Goal: Task Accomplishment & Management: Use online tool/utility

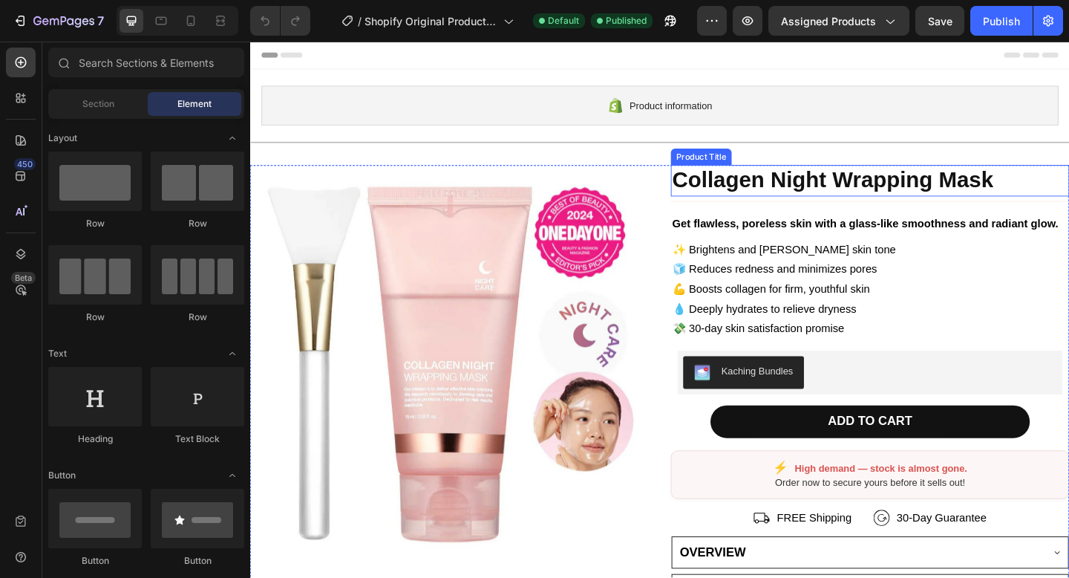
click at [796, 192] on h2 "Collagen Night Wrapping Mask" at bounding box center [925, 193] width 434 height 34
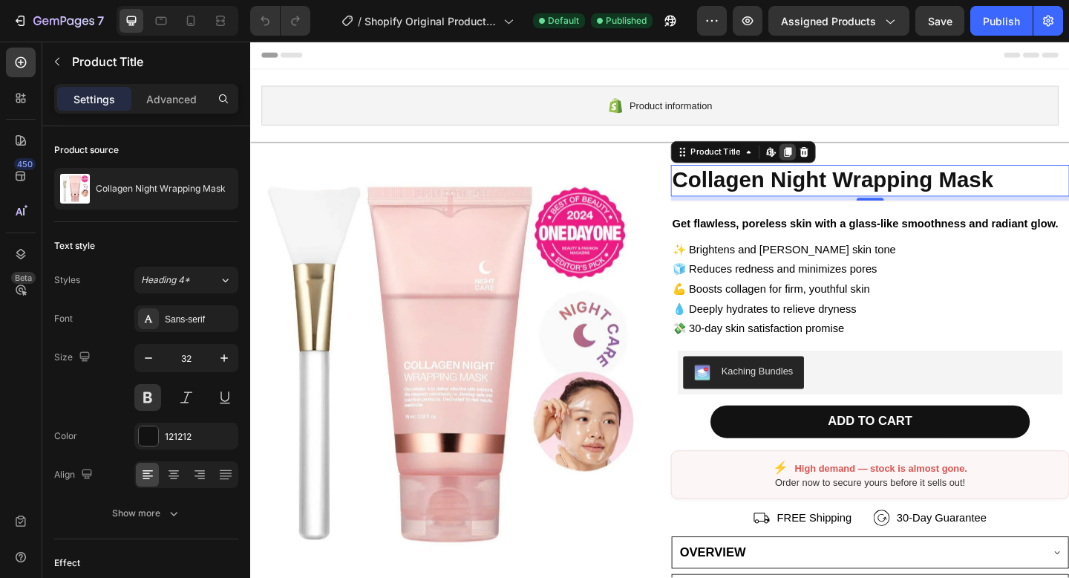
click at [833, 163] on icon at bounding box center [835, 162] width 8 height 10
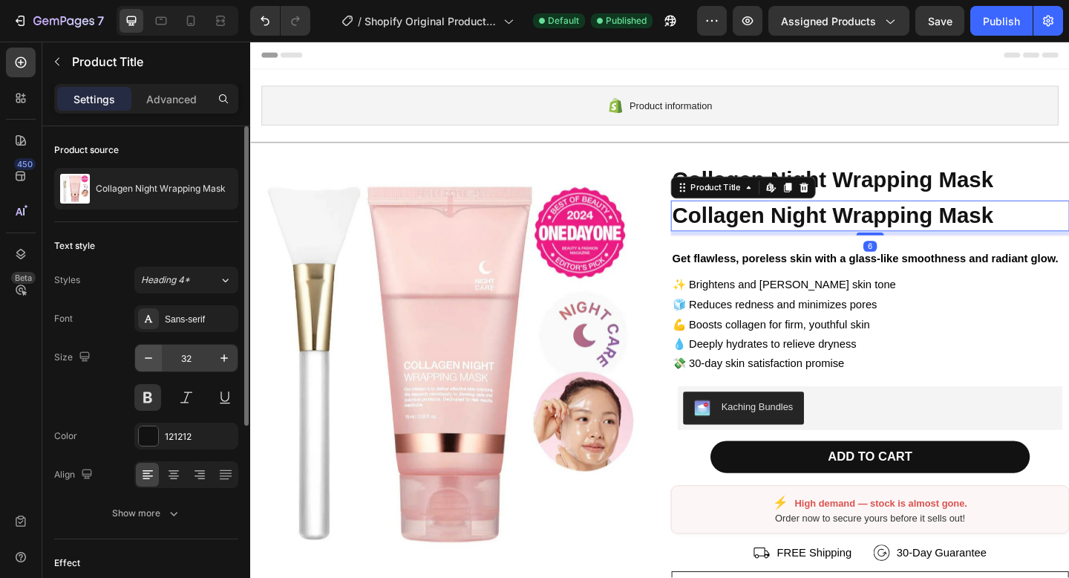
click at [154, 364] on icon "button" at bounding box center [148, 357] width 15 height 15
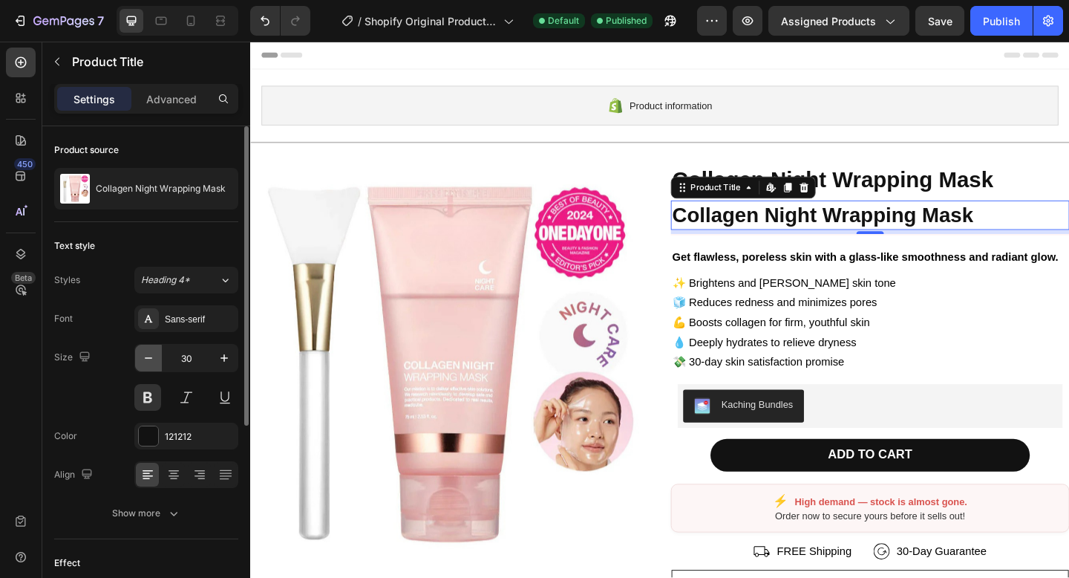
click at [154, 364] on icon "button" at bounding box center [148, 357] width 15 height 15
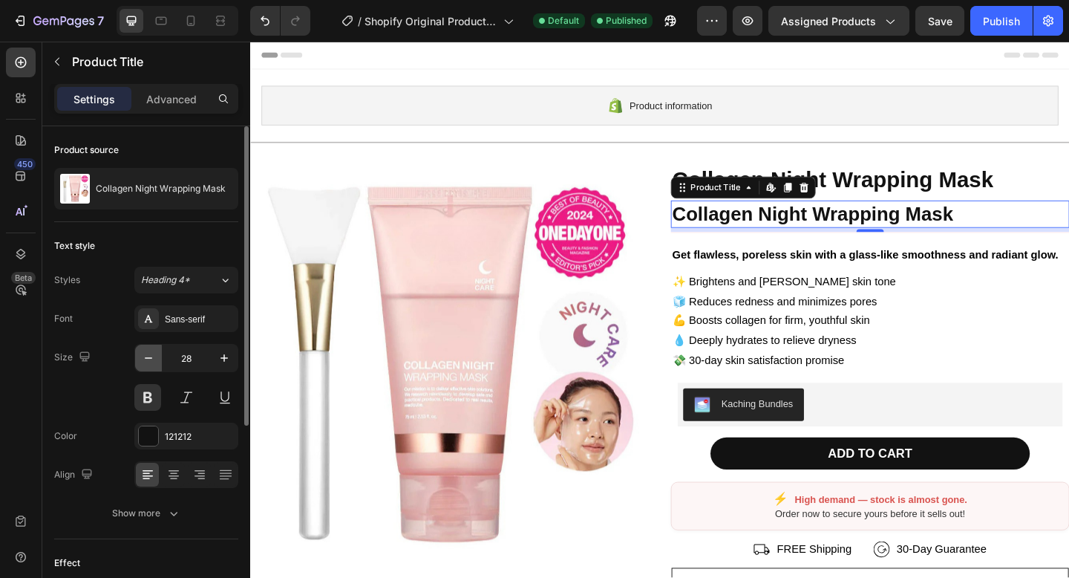
click at [154, 364] on icon "button" at bounding box center [148, 357] width 15 height 15
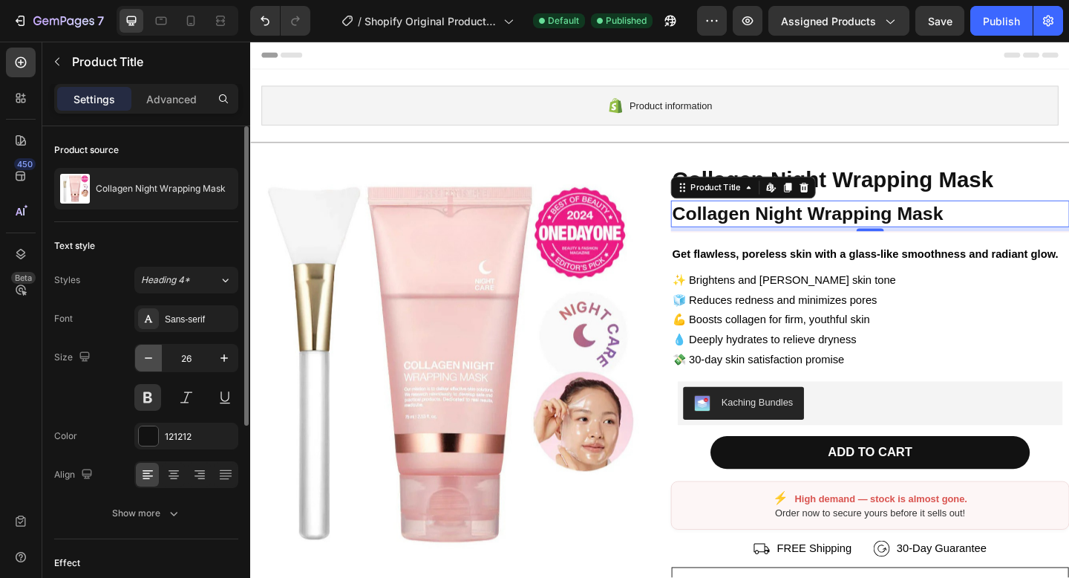
click at [154, 364] on icon "button" at bounding box center [148, 357] width 15 height 15
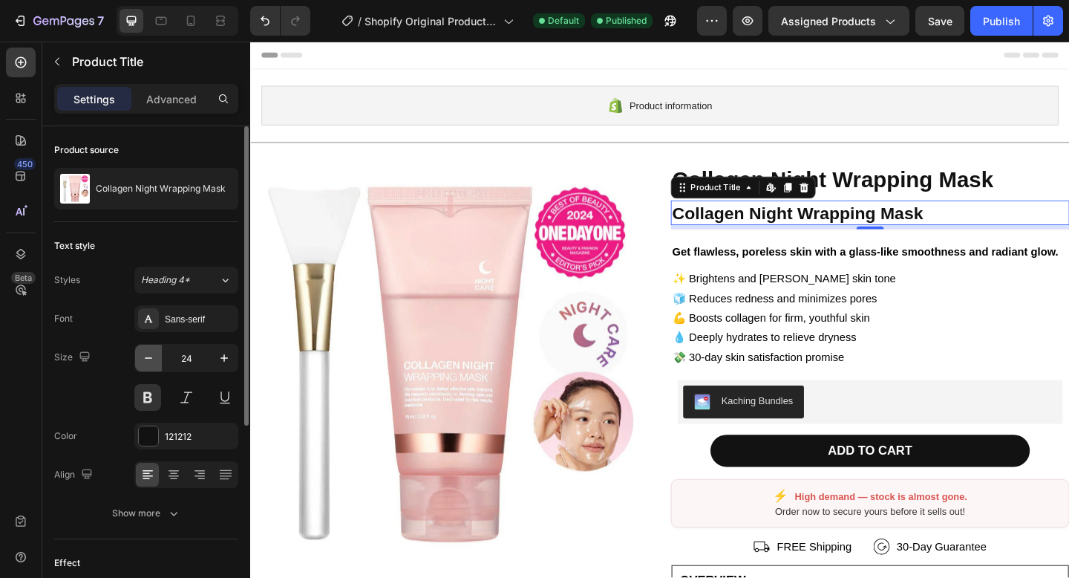
click at [154, 364] on icon "button" at bounding box center [148, 357] width 15 height 15
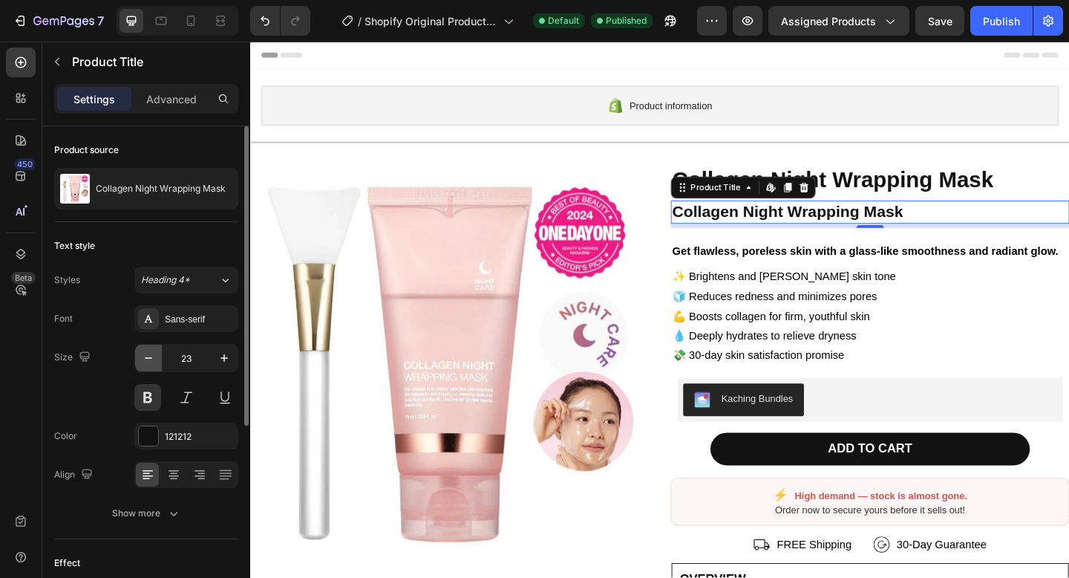
click at [154, 364] on icon "button" at bounding box center [148, 357] width 15 height 15
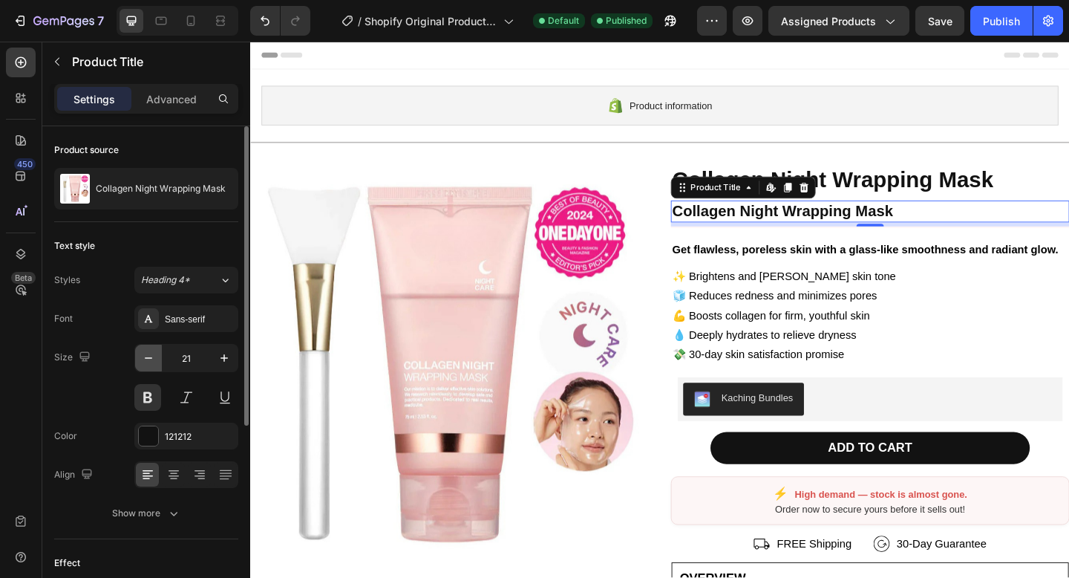
click at [154, 364] on icon "button" at bounding box center [148, 357] width 15 height 15
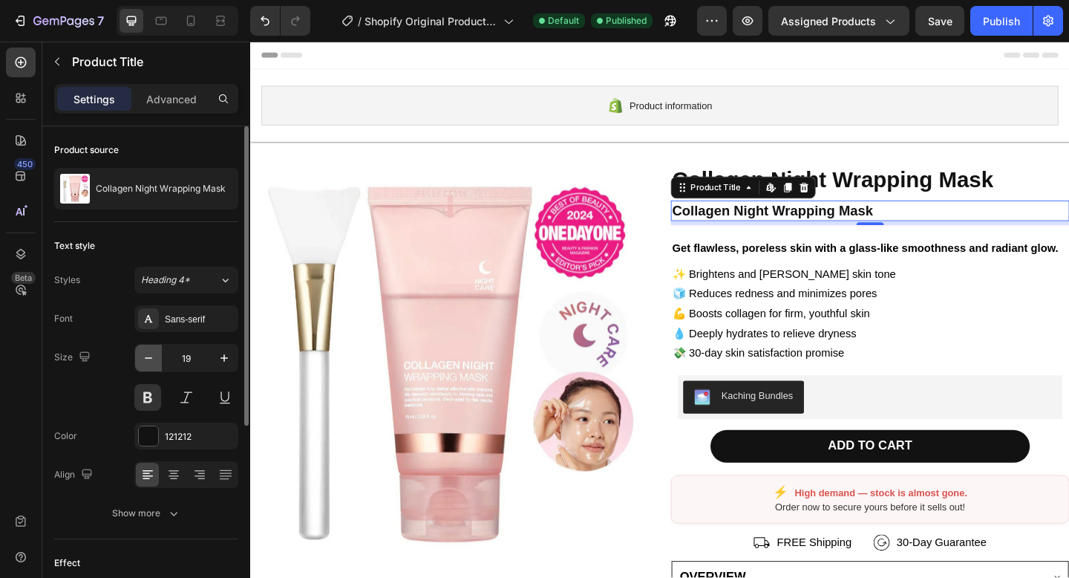
click at [154, 364] on icon "button" at bounding box center [148, 357] width 15 height 15
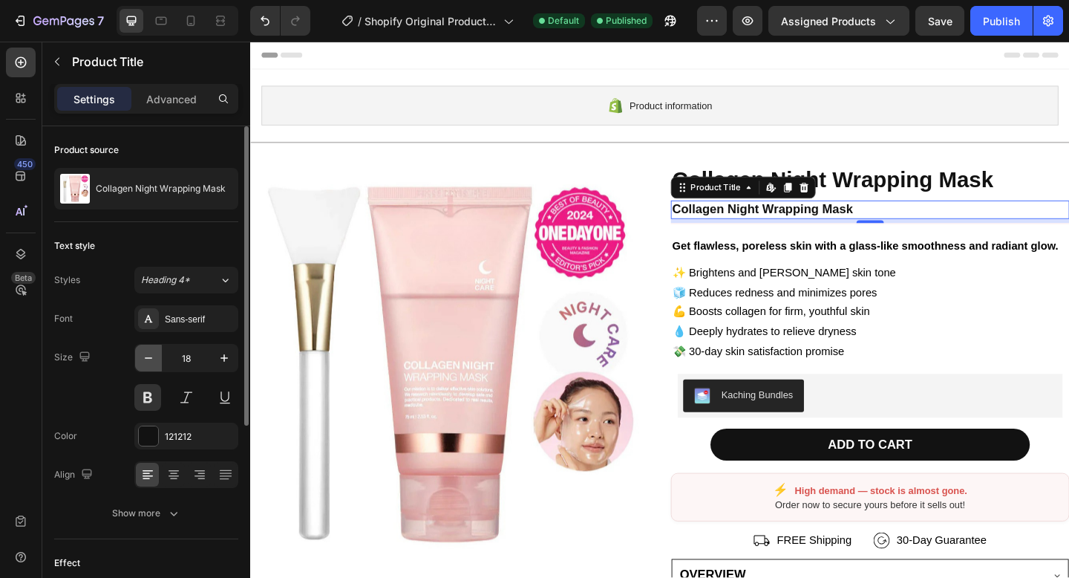
click at [154, 364] on icon "button" at bounding box center [148, 357] width 15 height 15
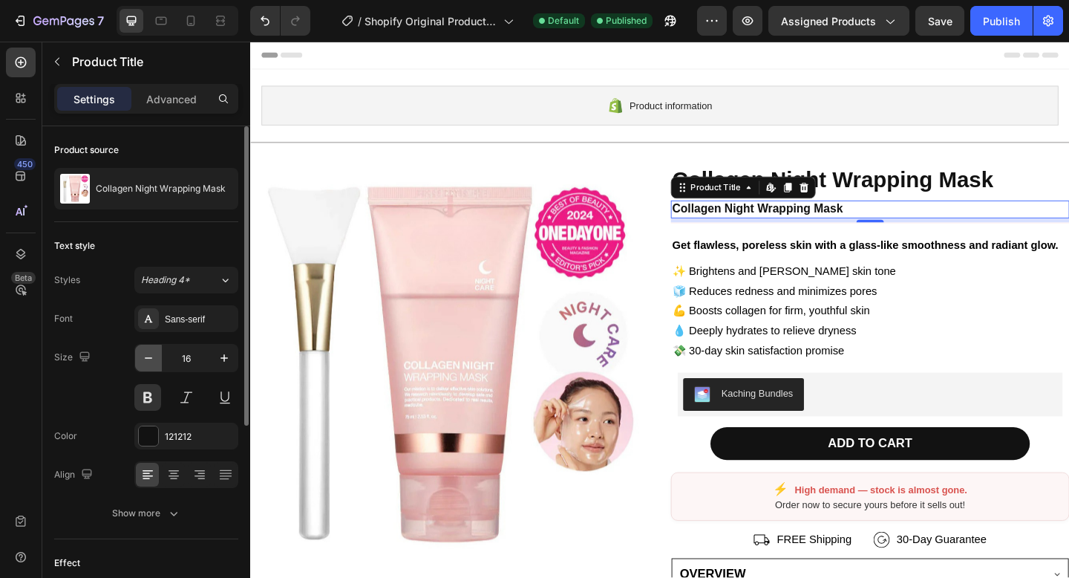
click at [154, 364] on icon "button" at bounding box center [148, 357] width 15 height 15
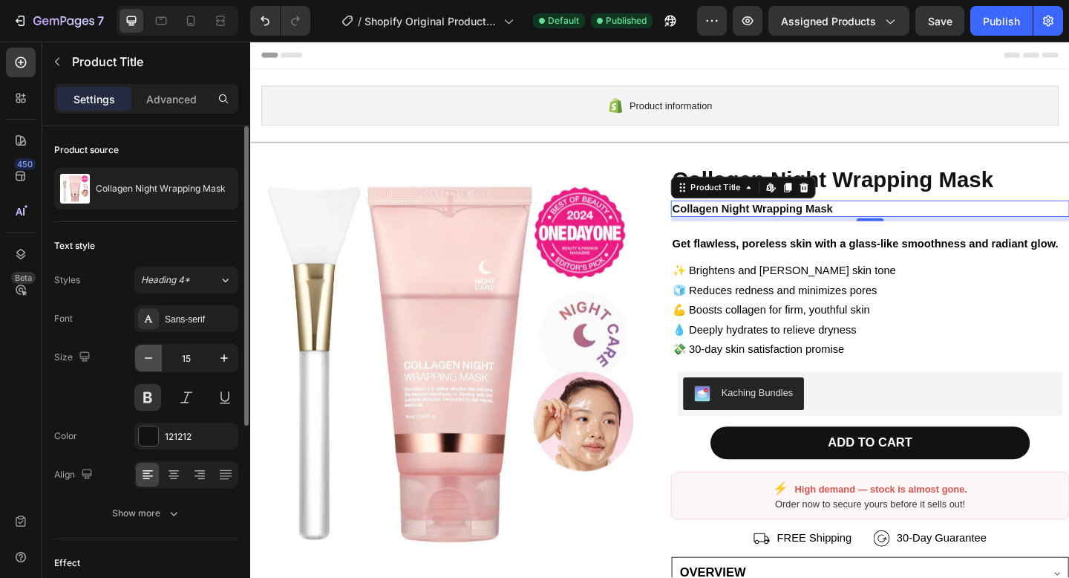
click at [154, 364] on icon "button" at bounding box center [148, 357] width 15 height 15
type input "14"
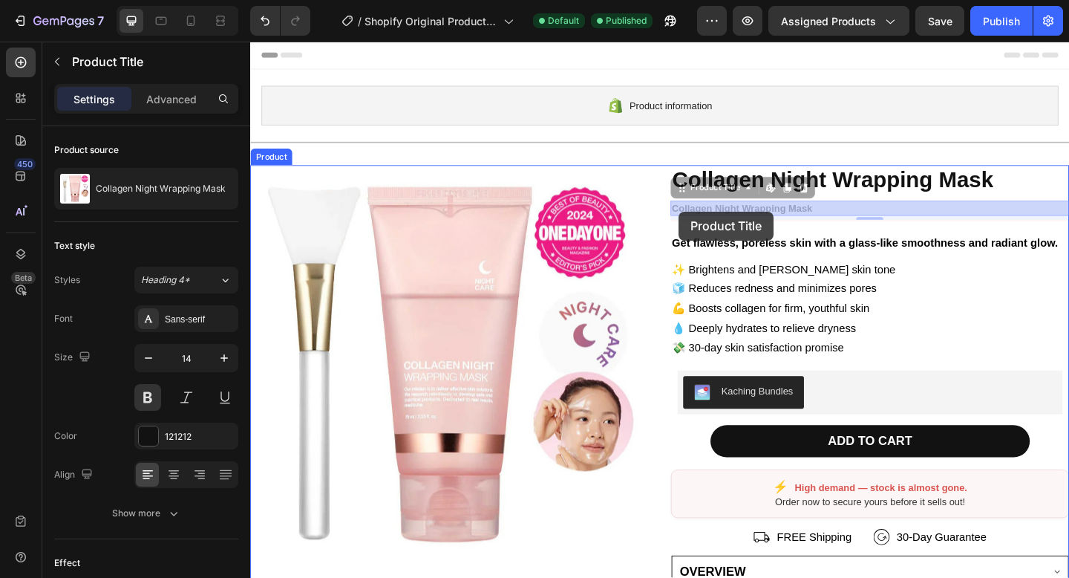
drag, startPoint x: 718, startPoint y: 196, endPoint x: 716, endPoint y: 226, distance: 30.5
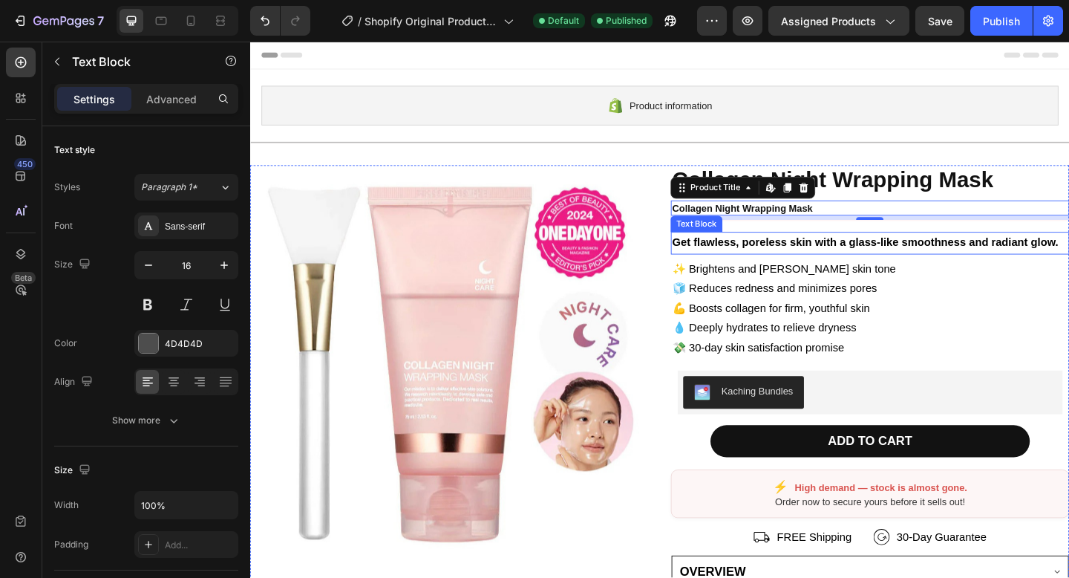
click at [725, 258] on strong "Get flawless, poreless skin with a glass-like smoothness and radiant glow." at bounding box center [919, 260] width 420 height 13
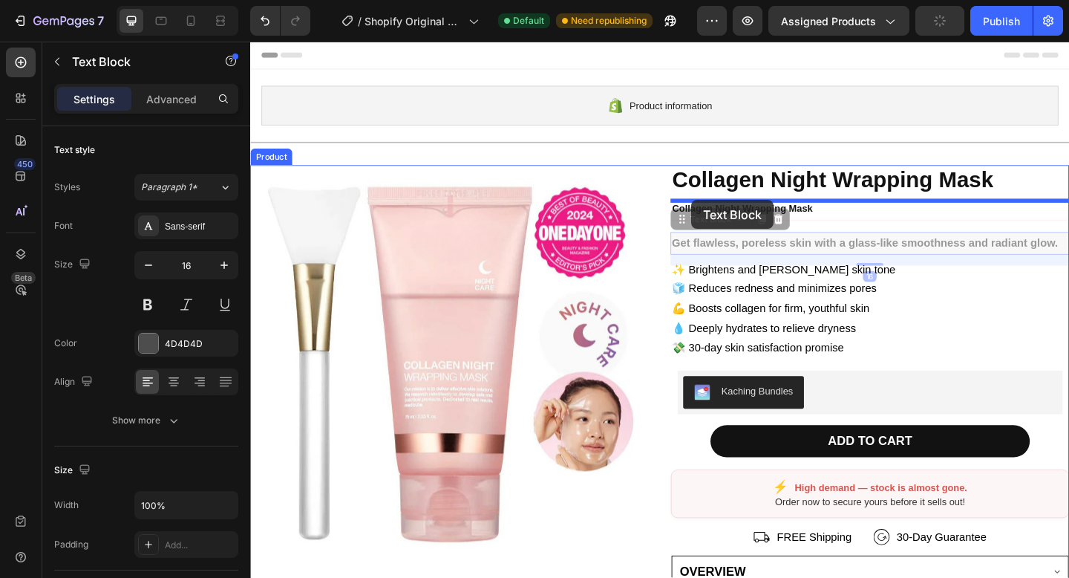
drag, startPoint x: 716, startPoint y: 239, endPoint x: 730, endPoint y: 214, distance: 28.9
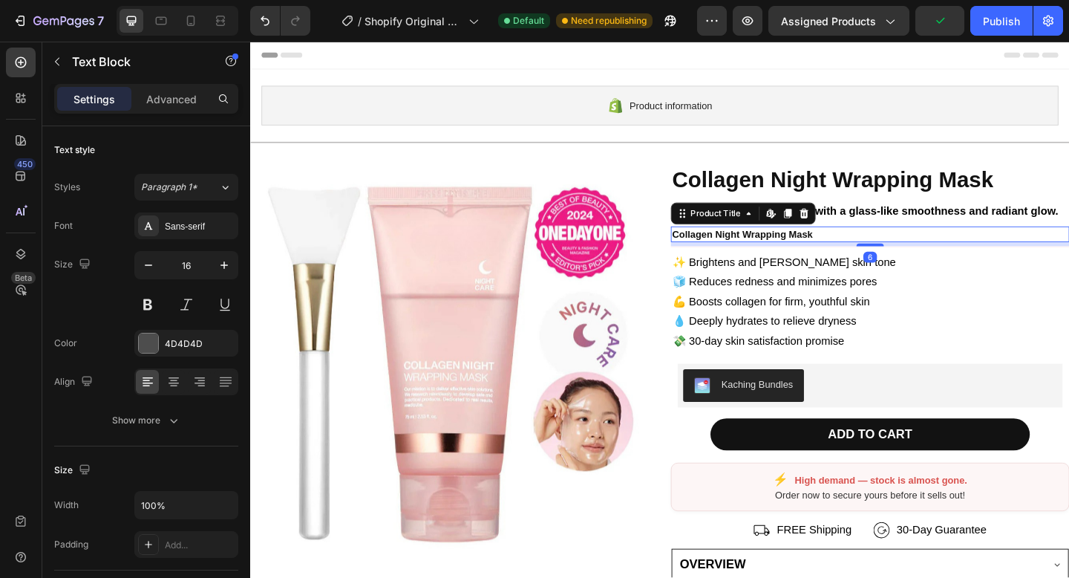
click at [743, 254] on h2 "Collagen Night Wrapping Mask" at bounding box center [925, 251] width 434 height 16
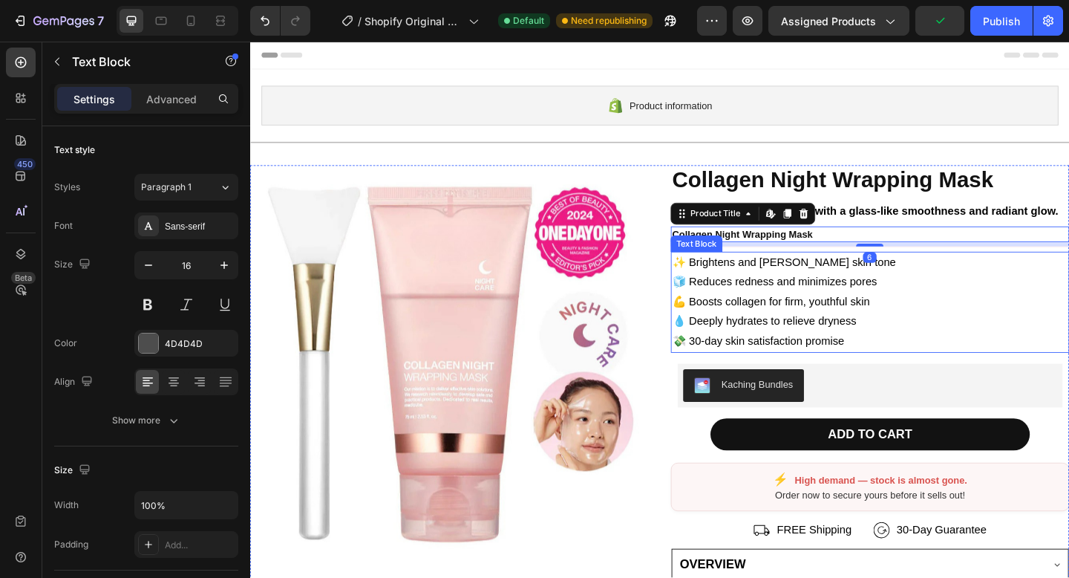
click at [933, 298] on p "✨ Brightens and [PERSON_NAME] skin tone 🧊 Reduces redness and minimizes pores 💪…" at bounding box center [924, 325] width 431 height 107
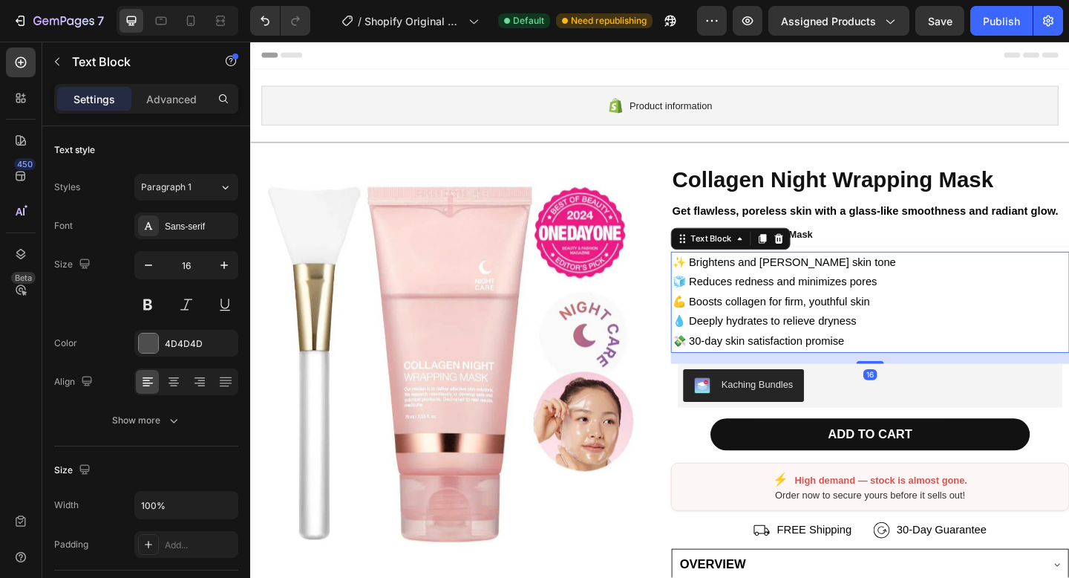
click at [986, 310] on p "✨ Brightens and [PERSON_NAME] skin tone 🧊 Reduces redness and minimizes pores 💪…" at bounding box center [924, 325] width 431 height 107
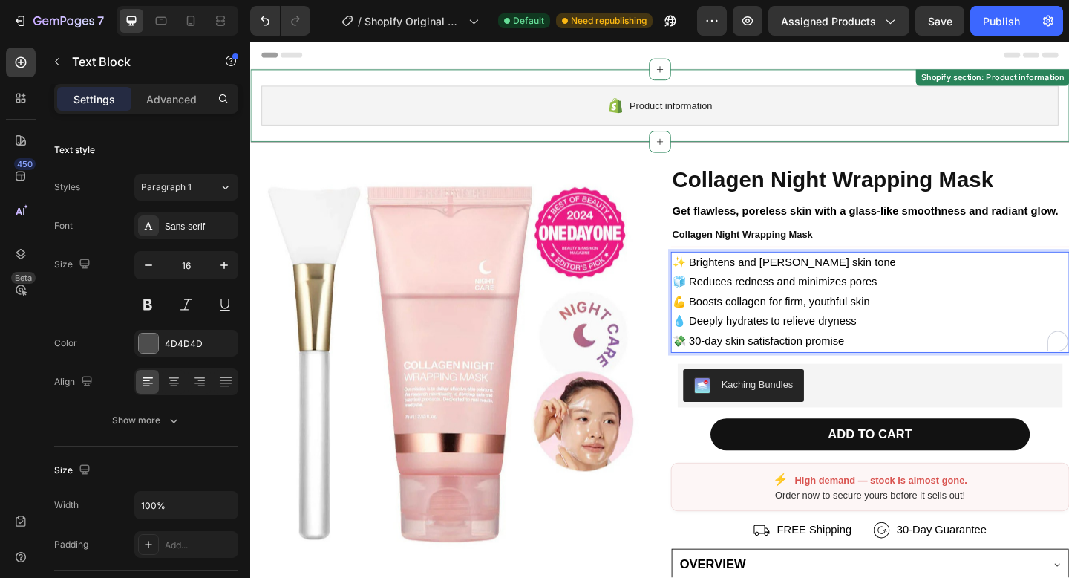
click at [820, 143] on div "Product information Shopify section: Product information" at bounding box center [695, 111] width 891 height 79
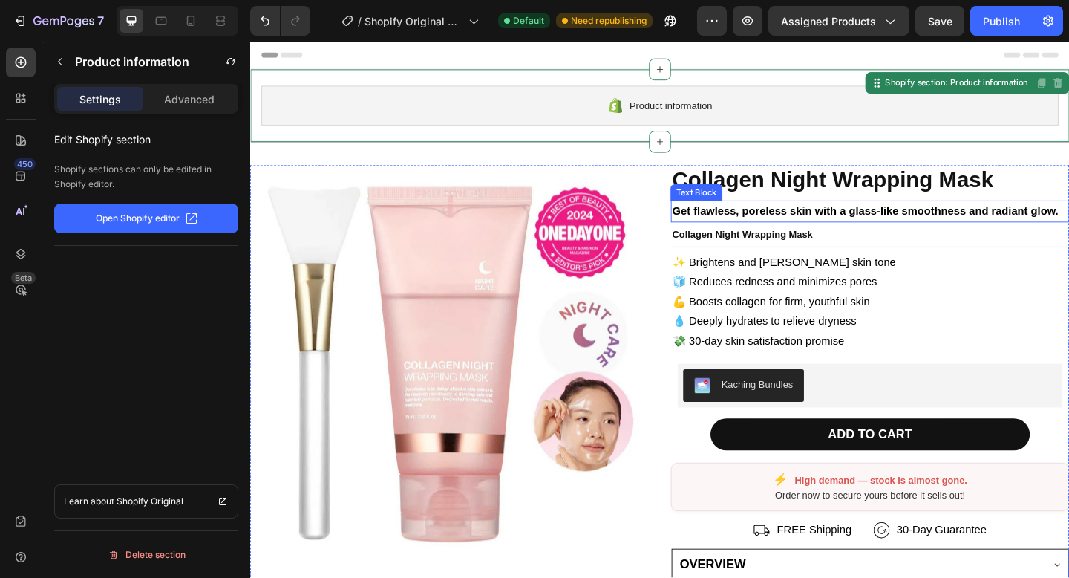
click at [774, 224] on strong "Get flawless, poreless skin with a glass-like smoothness and radiant glow." at bounding box center [919, 226] width 420 height 13
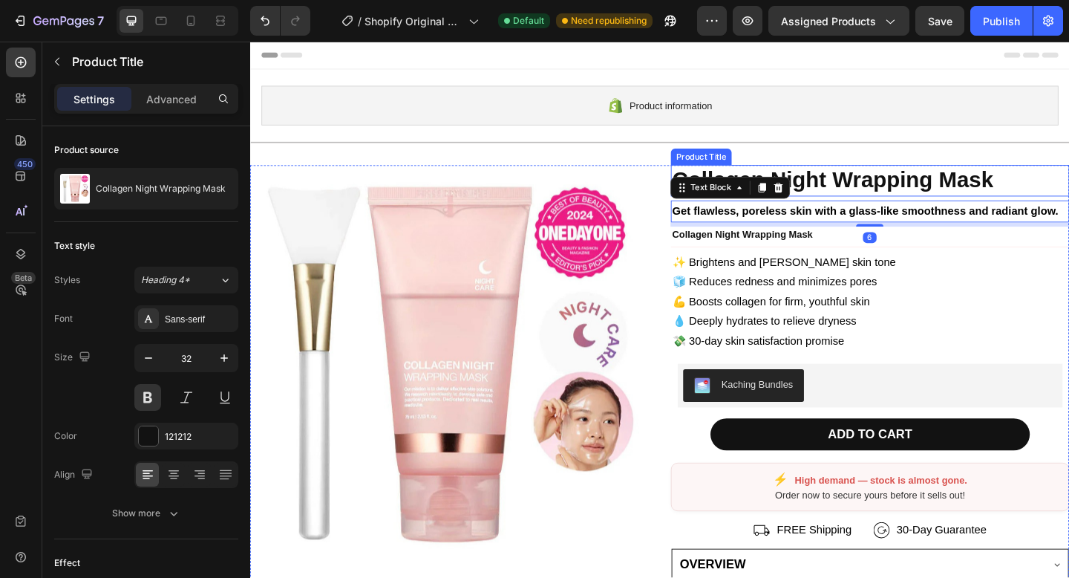
click at [868, 184] on h2 "Collagen Night Wrapping Mask" at bounding box center [925, 193] width 434 height 34
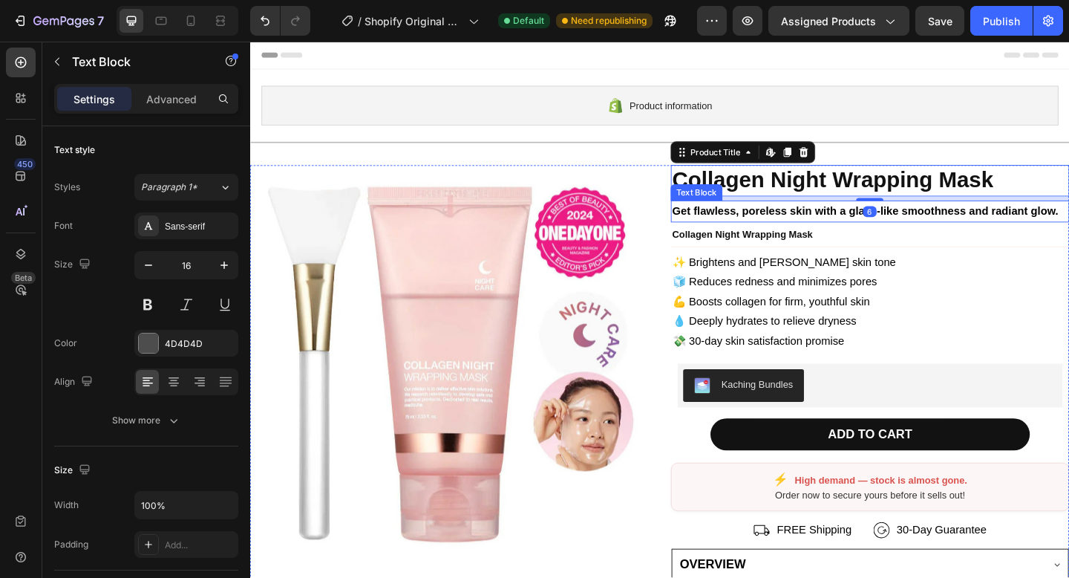
click at [796, 235] on p "Get flawless, poreless skin with a glass-like smoothness and radiant glow." at bounding box center [924, 227] width 431 height 22
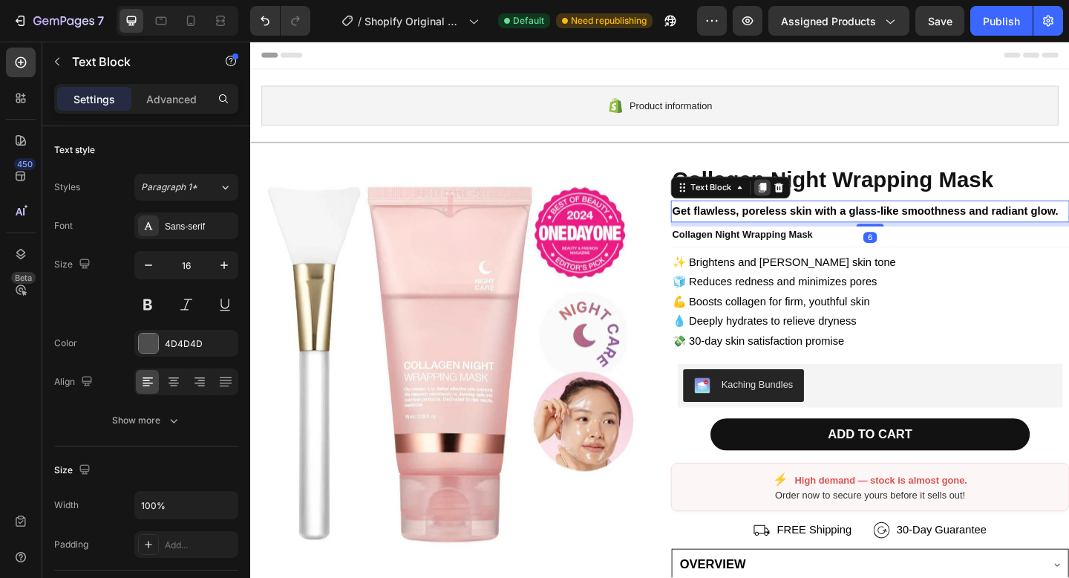
click at [803, 200] on icon at bounding box center [807, 200] width 8 height 10
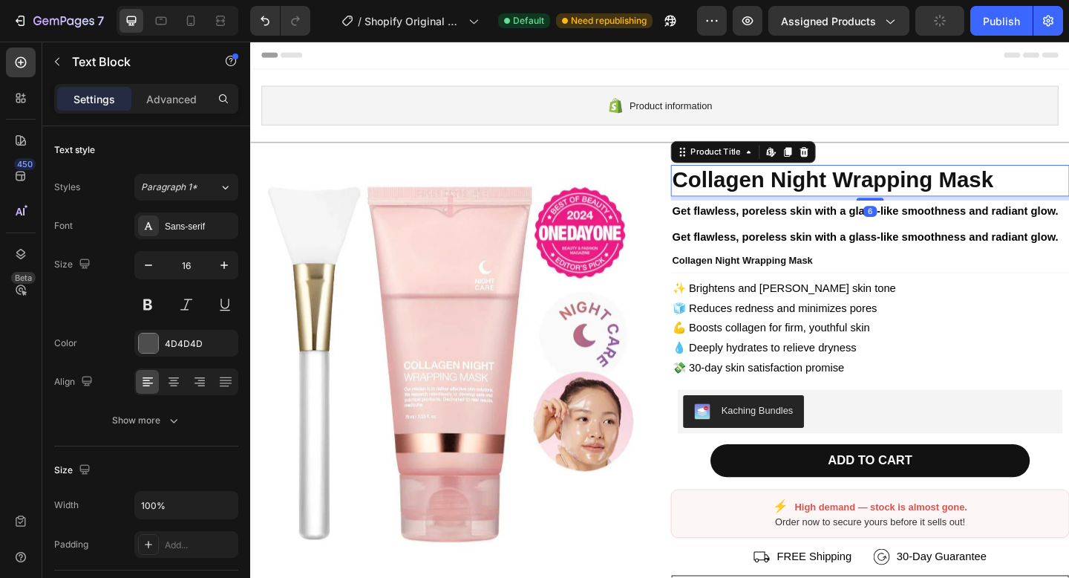
click at [872, 186] on h2 "Collagen Night Wrapping Mask" at bounding box center [925, 193] width 434 height 34
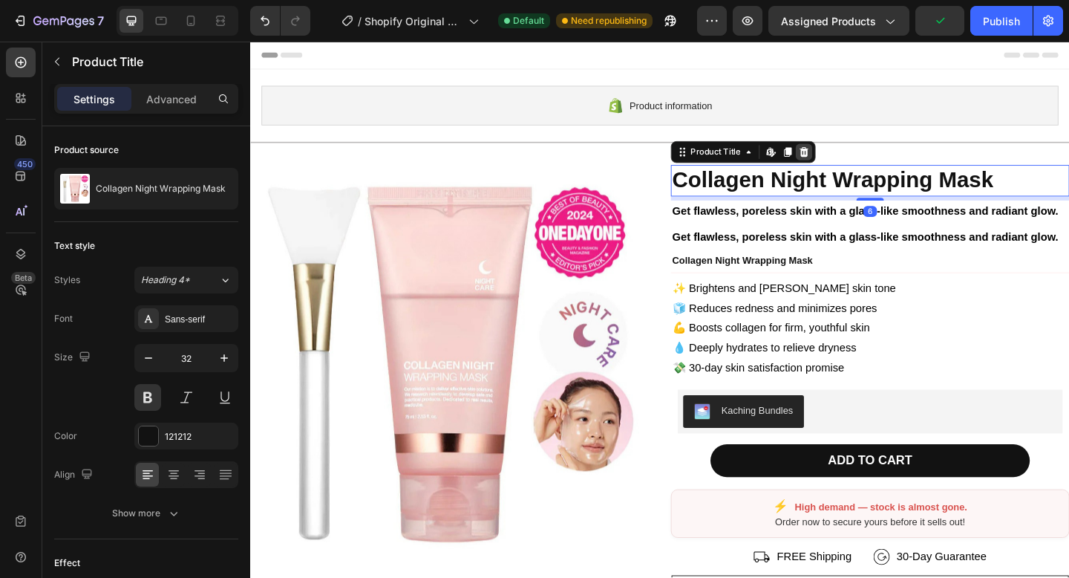
click at [848, 161] on icon at bounding box center [852, 162] width 12 height 12
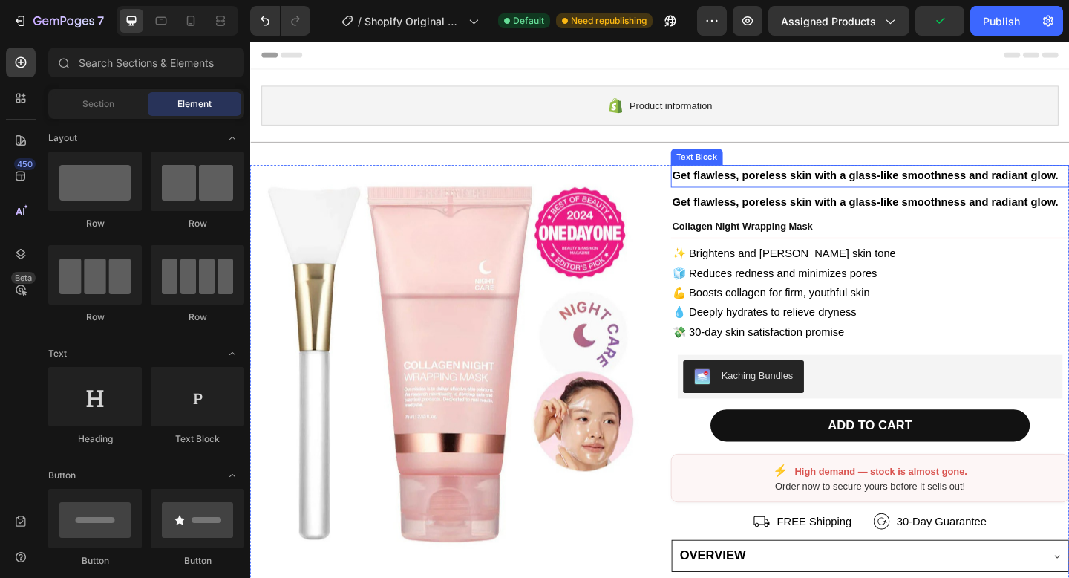
click at [784, 191] on strong "Get flawless, poreless skin with a glass-like smoothness and radiant glow." at bounding box center [919, 187] width 420 height 13
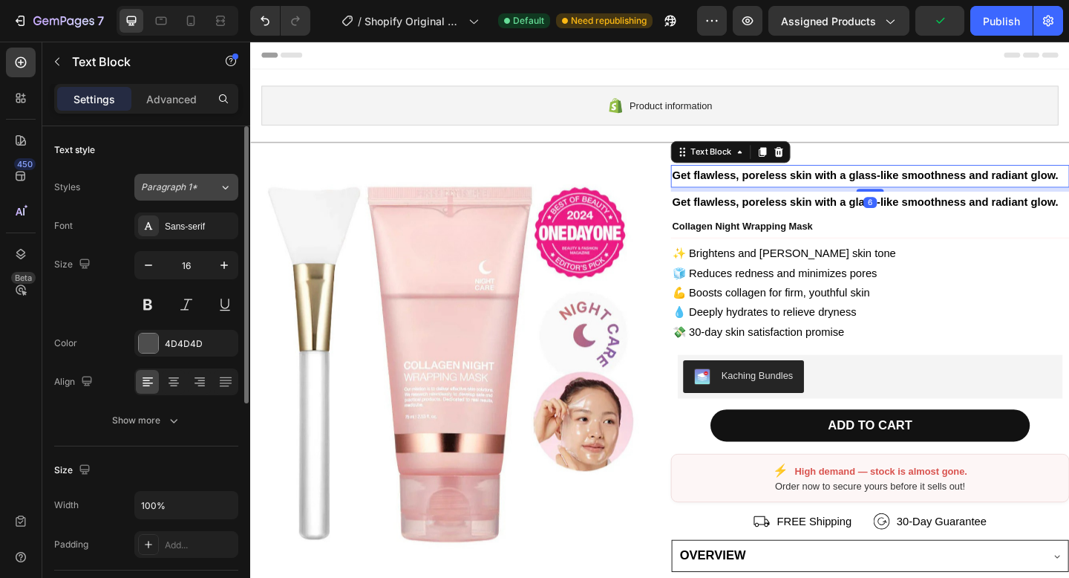
click at [189, 188] on span "Paragraph 1*" at bounding box center [169, 186] width 56 height 13
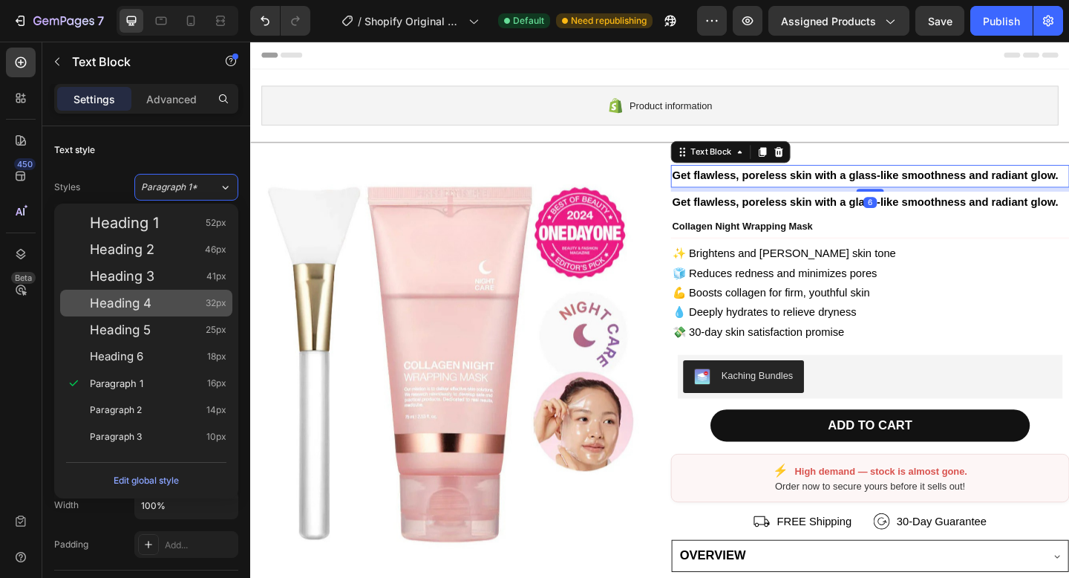
click at [169, 306] on div "Heading 4 32px" at bounding box center [158, 302] width 137 height 15
type input "32"
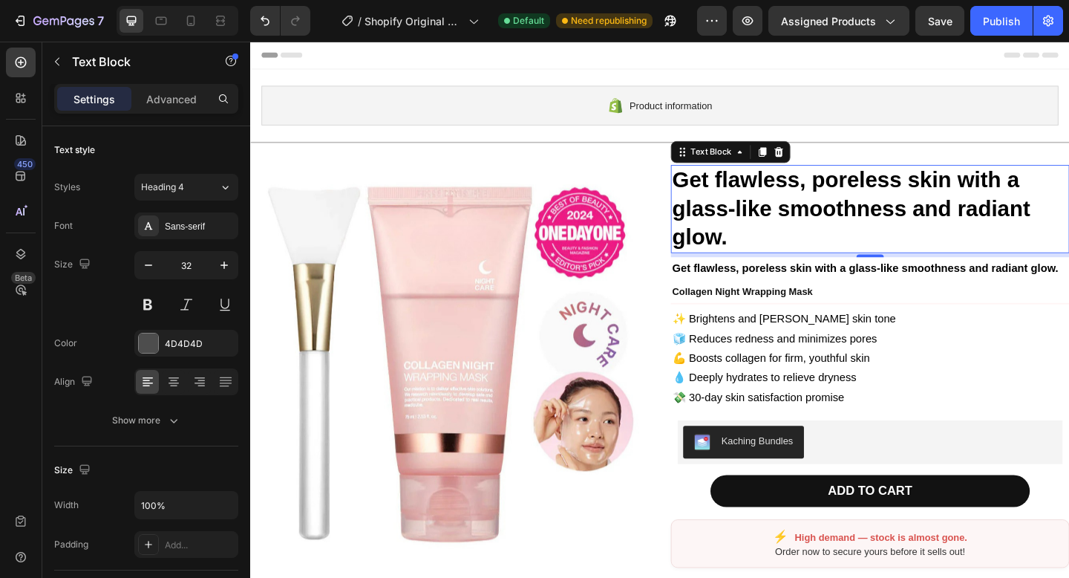
click at [842, 202] on strong "Get flawless, poreless skin with a glass-like smoothness and radiant glow." at bounding box center [904, 223] width 390 height 88
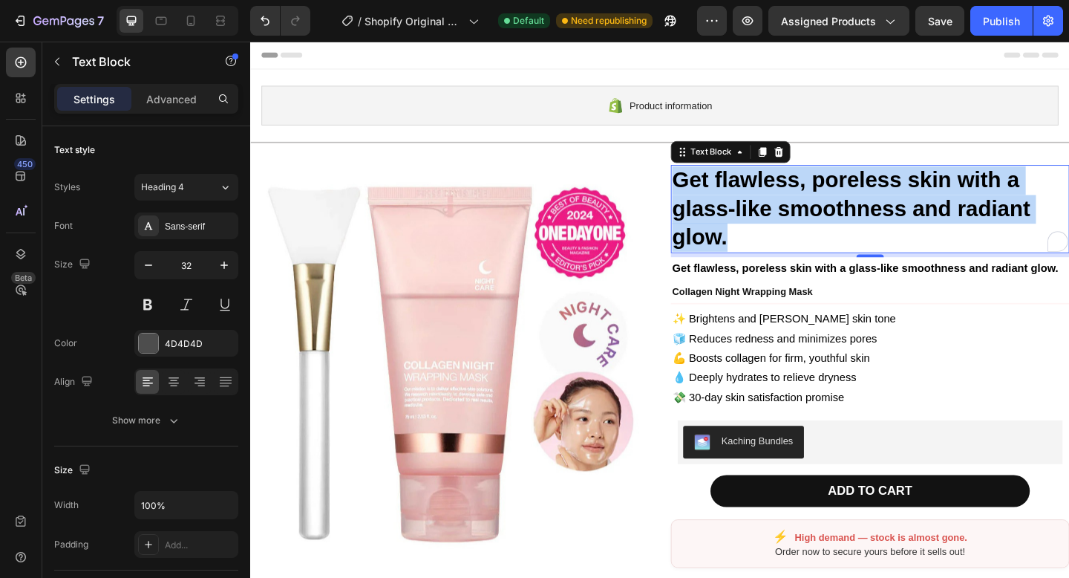
click at [842, 202] on strong "Get flawless, poreless skin with a glass-like smoothness and radiant glow." at bounding box center [904, 223] width 390 height 88
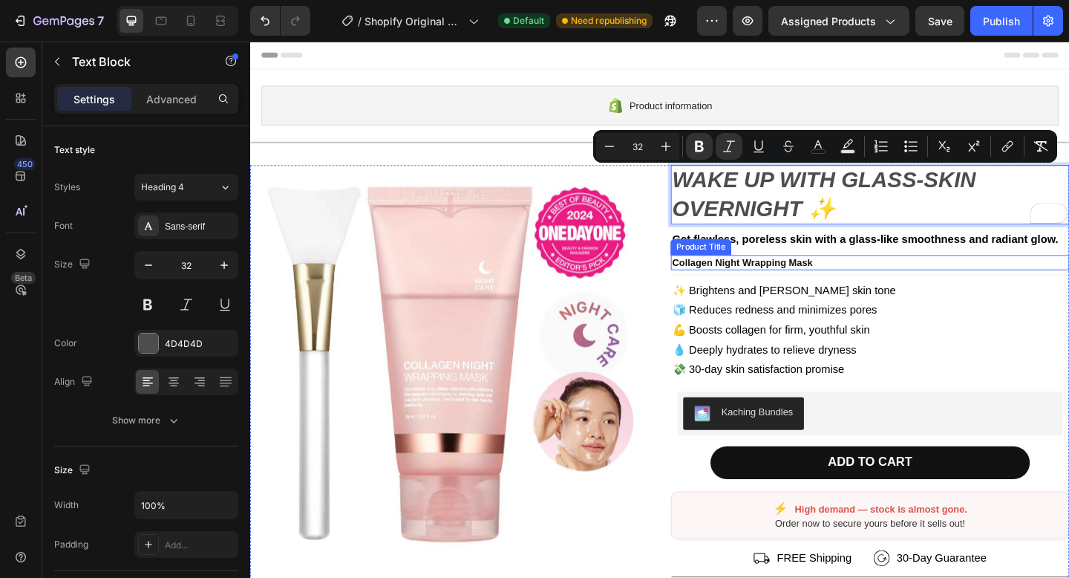
click at [869, 283] on h2 "Collagen Night Wrapping Mask" at bounding box center [925, 282] width 434 height 16
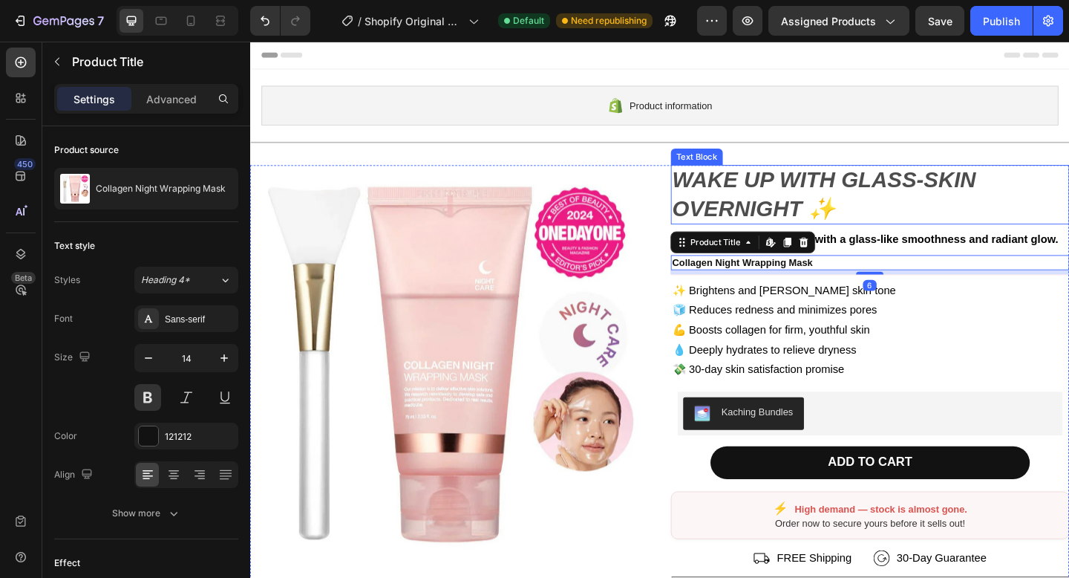
click at [918, 203] on strong "WAKE UP WITH GLASS-SKIN OVERNIGHT ✨" at bounding box center [874, 208] width 330 height 58
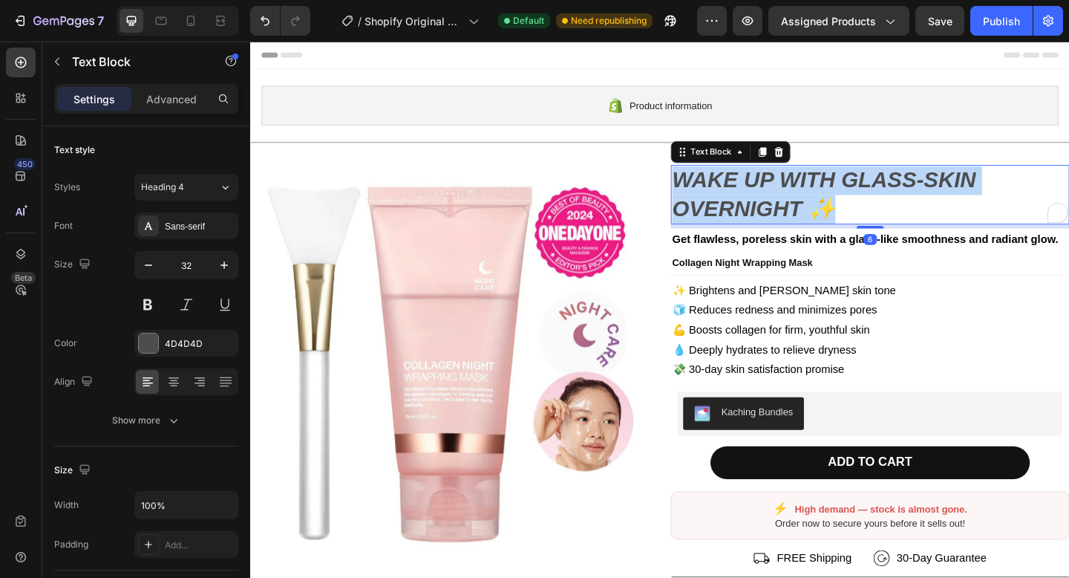
click at [918, 203] on strong "WAKE UP WITH GLASS-SKIN OVERNIGHT ✨" at bounding box center [874, 208] width 330 height 58
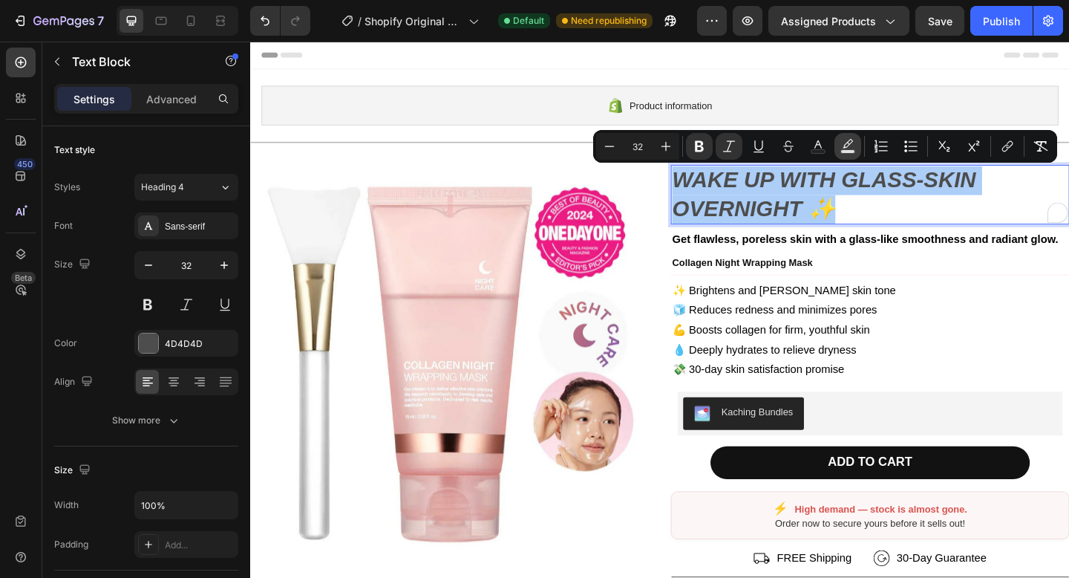
click at [835, 149] on button "Text Background Color" at bounding box center [847, 146] width 27 height 27
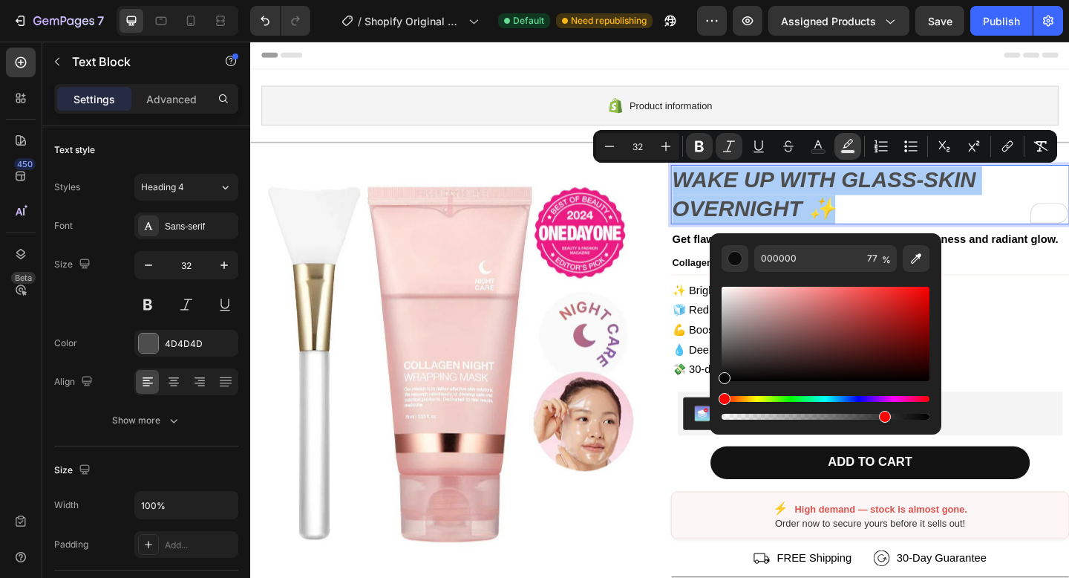
click at [840, 147] on button "Text Background Color" at bounding box center [847, 146] width 27 height 27
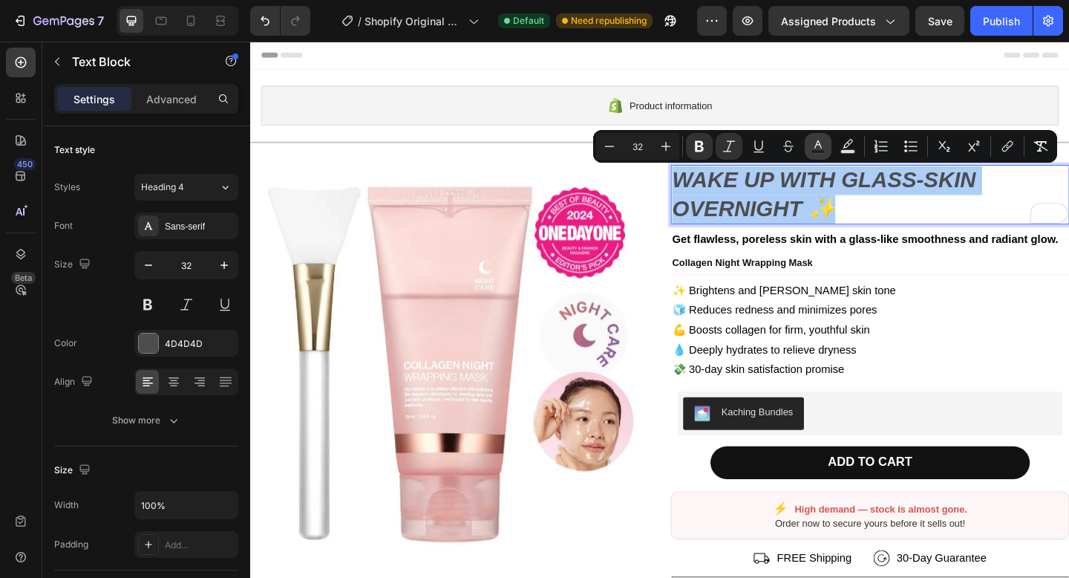
click at [822, 148] on icon "Editor contextual toolbar" at bounding box center [818, 146] width 15 height 15
type input "4D4D4D"
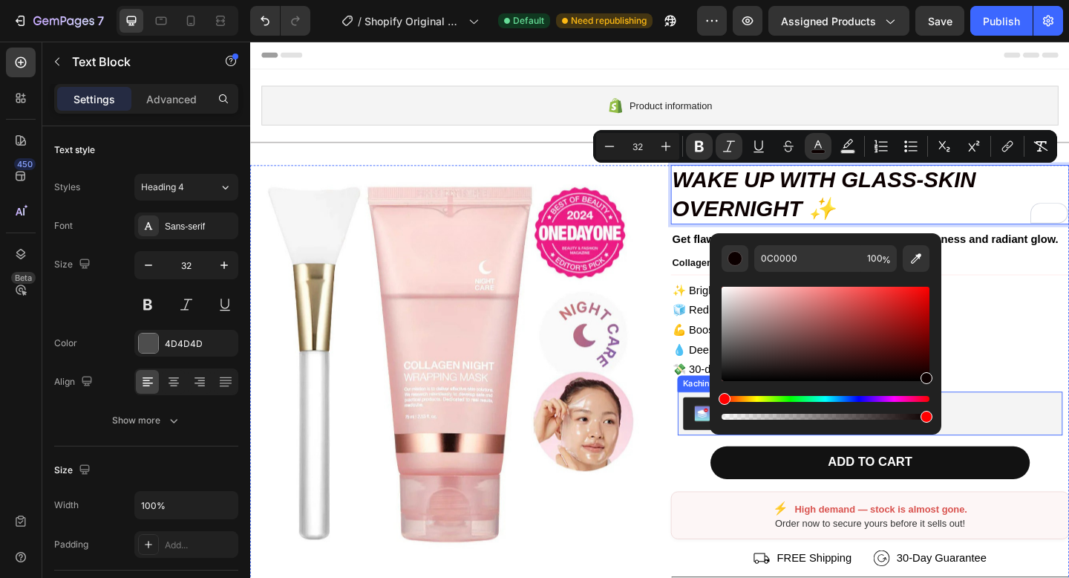
drag, startPoint x: 997, startPoint y: 385, endPoint x: 1017, endPoint y: 432, distance: 51.6
type input "000000"
drag, startPoint x: 1138, startPoint y: 384, endPoint x: 1010, endPoint y: 442, distance: 141.2
click at [1068, 356] on p "✨ Brightens and [PERSON_NAME] skin tone 🧊 Reduces redness and minimizes pores 💪…" at bounding box center [924, 355] width 431 height 107
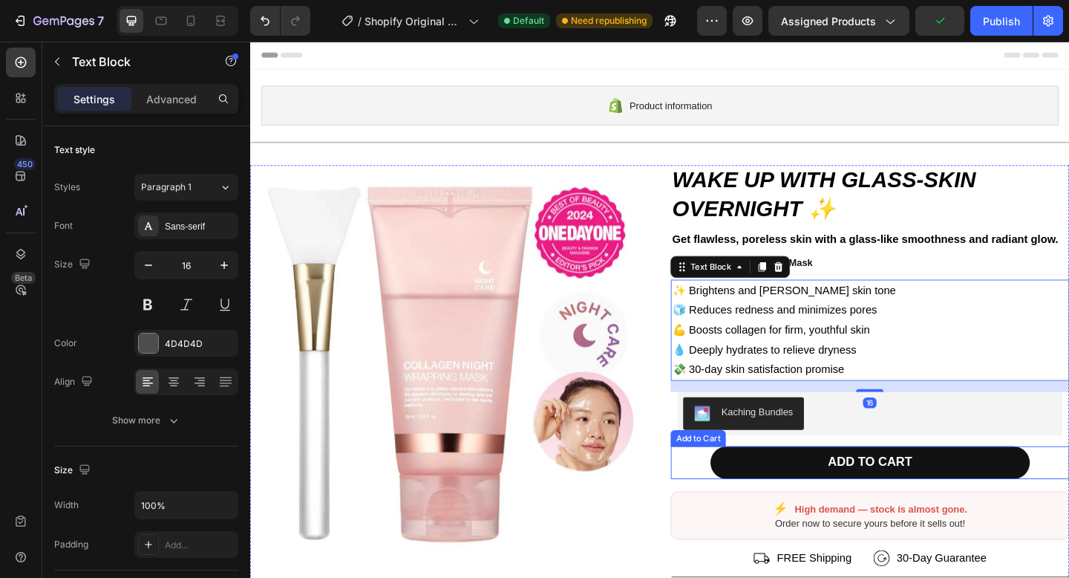
click at [724, 496] on div "ADD TO CART Add to Cart" at bounding box center [925, 499] width 434 height 35
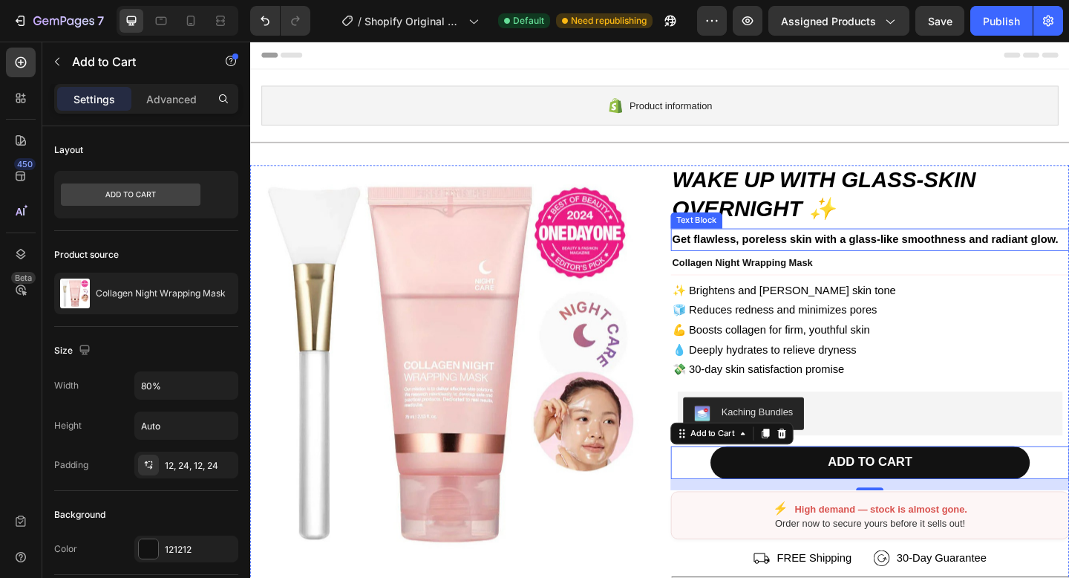
click at [740, 253] on strong "Get flawless, poreless skin with a glass-like smoothness and radiant glow." at bounding box center [919, 256] width 420 height 13
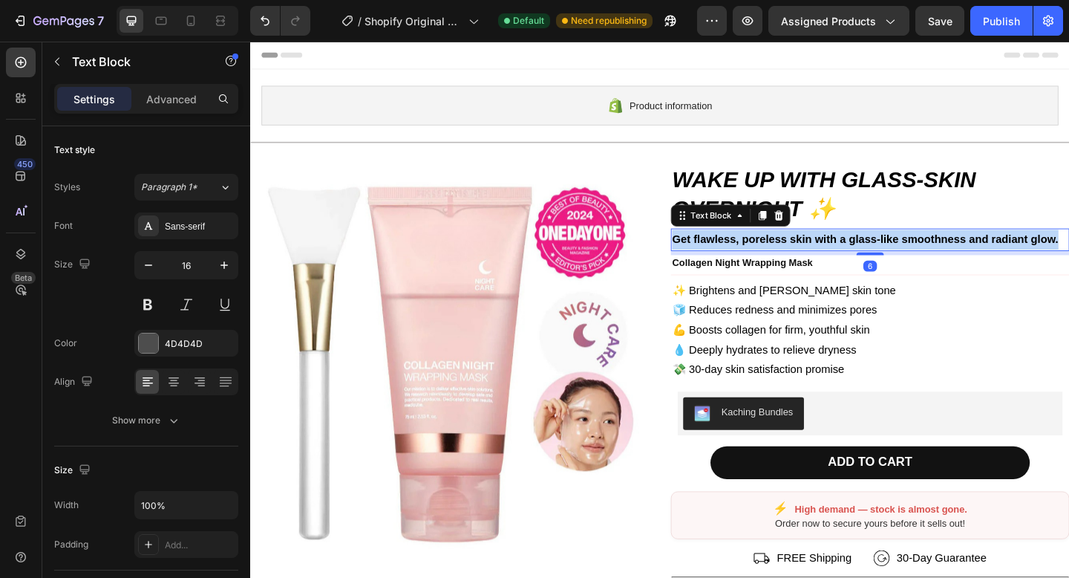
click at [740, 253] on strong "Get flawless, poreless skin with a glass-like smoothness and radiant glow." at bounding box center [919, 256] width 420 height 13
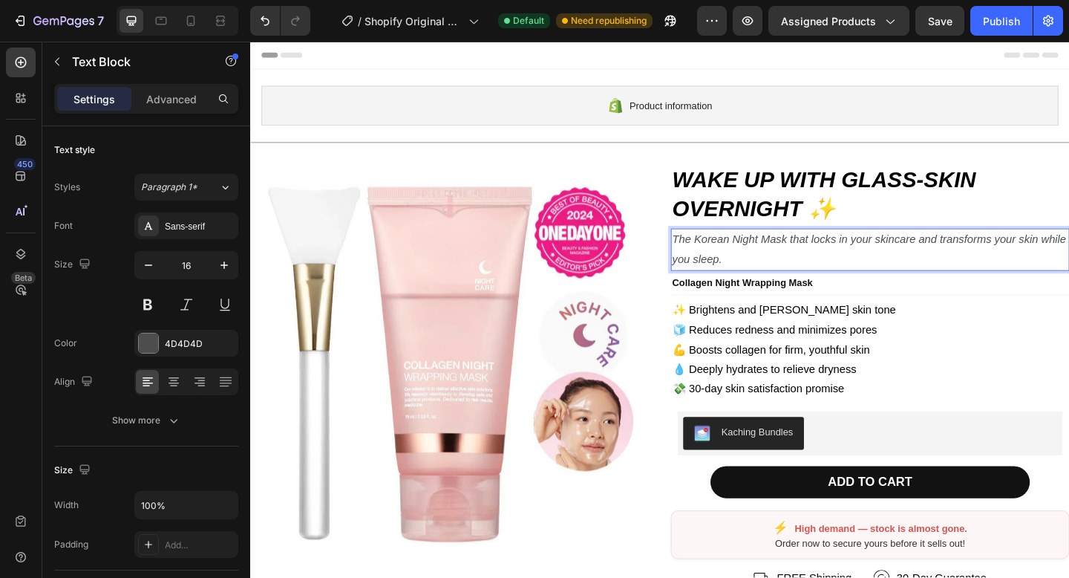
click at [875, 258] on icon "The Korean Night Mask that locks in your skincare and transforms your skin whil…" at bounding box center [923, 267] width 428 height 34
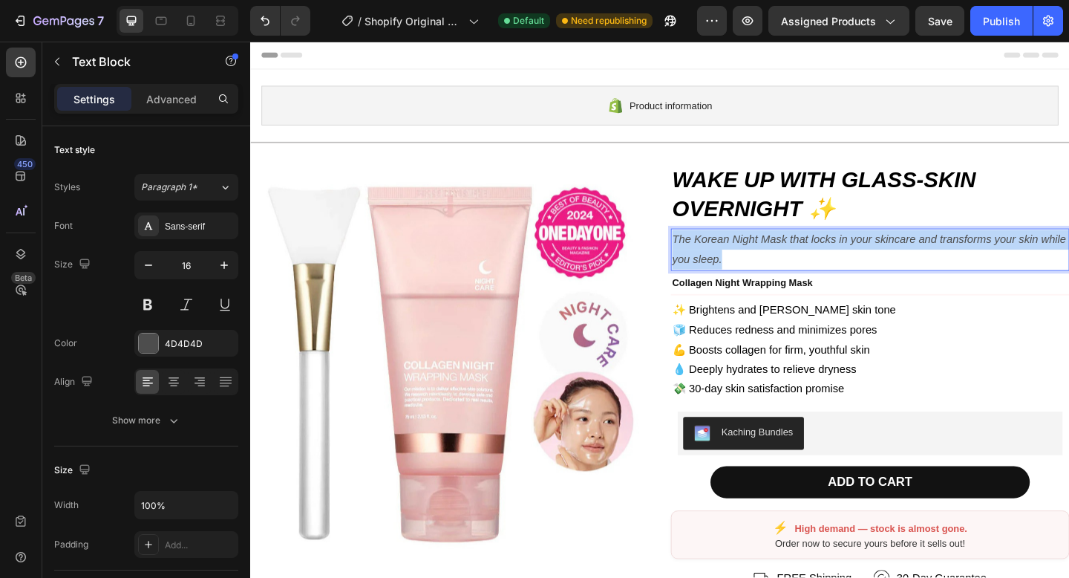
click at [875, 258] on icon "The Korean Night Mask that locks in your skincare and transforms your skin whil…" at bounding box center [923, 267] width 428 height 34
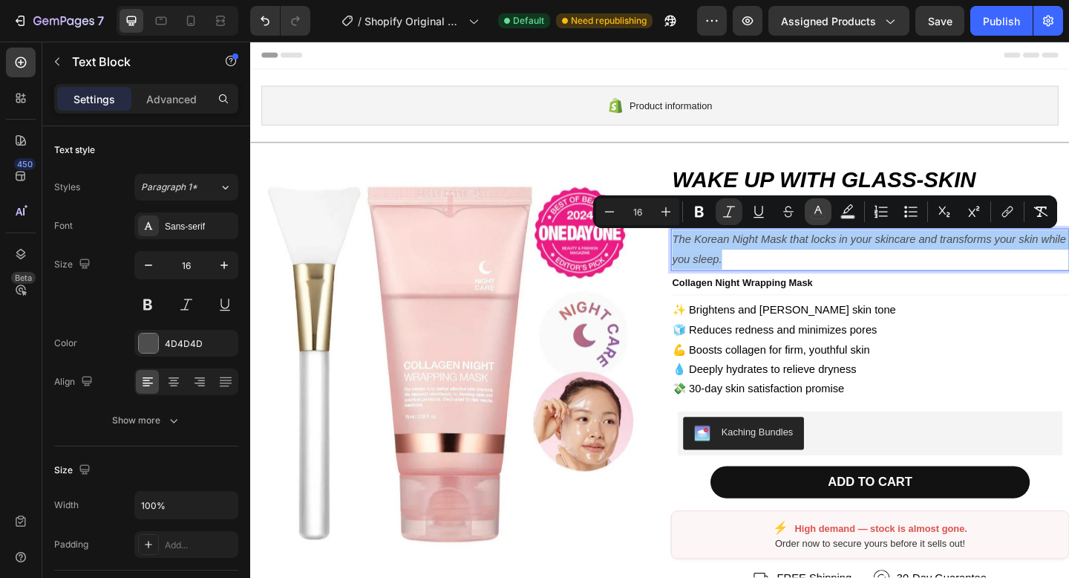
click at [820, 212] on icon "Editor contextual toolbar" at bounding box center [817, 210] width 7 height 8
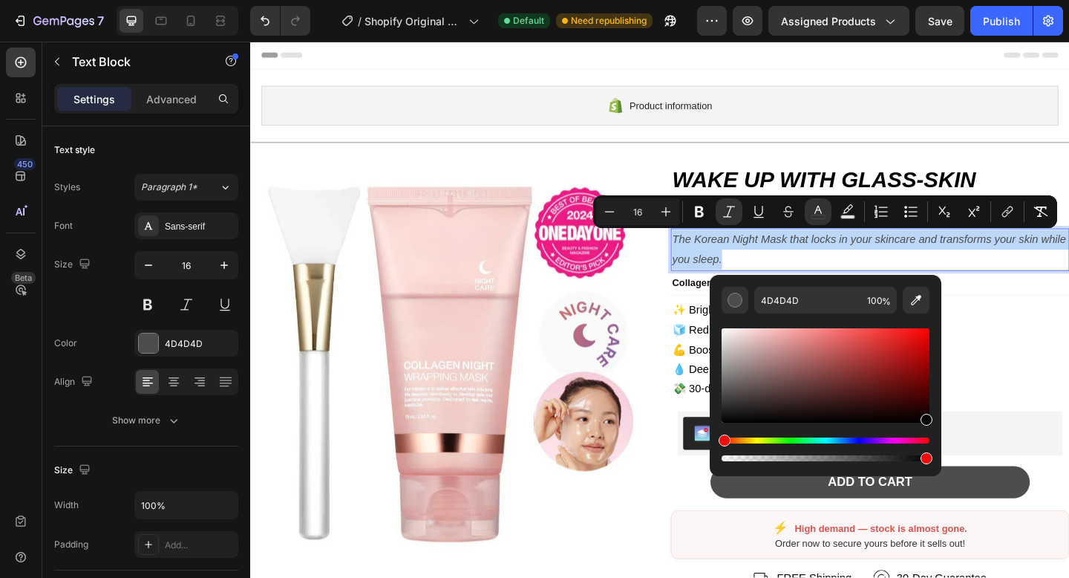
type input "000000"
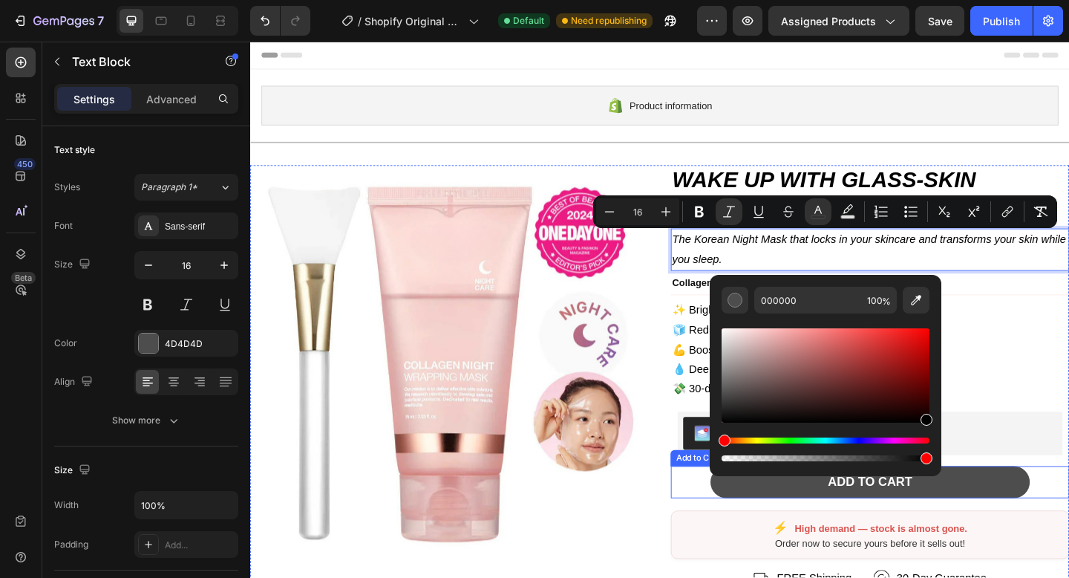
drag, startPoint x: 1035, startPoint y: 408, endPoint x: 1029, endPoint y: 506, distance: 97.4
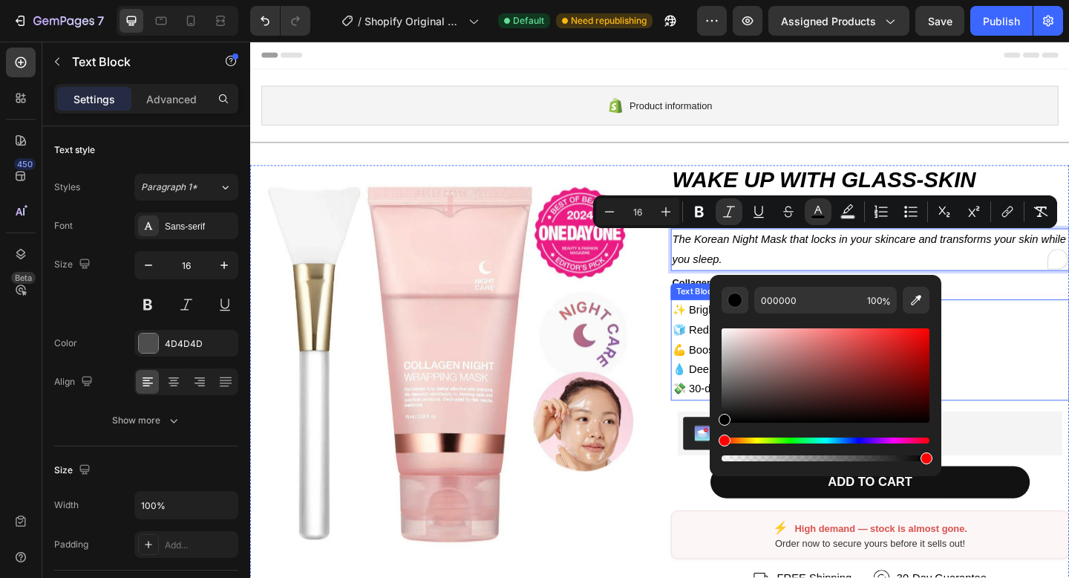
click at [1064, 396] on p "✨ Brightens and [PERSON_NAME] skin tone 🧊 Reduces redness and minimizes pores 💪…" at bounding box center [924, 377] width 431 height 107
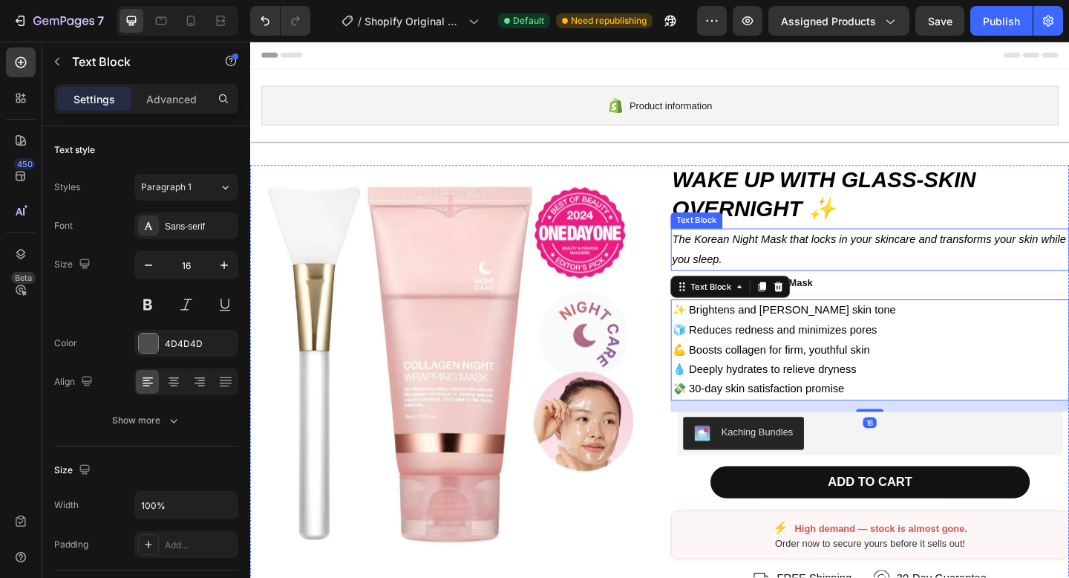
click at [881, 251] on icon "The Korean Night Mask that locks in your skincare and transforms your skin whil…" at bounding box center [923, 267] width 428 height 34
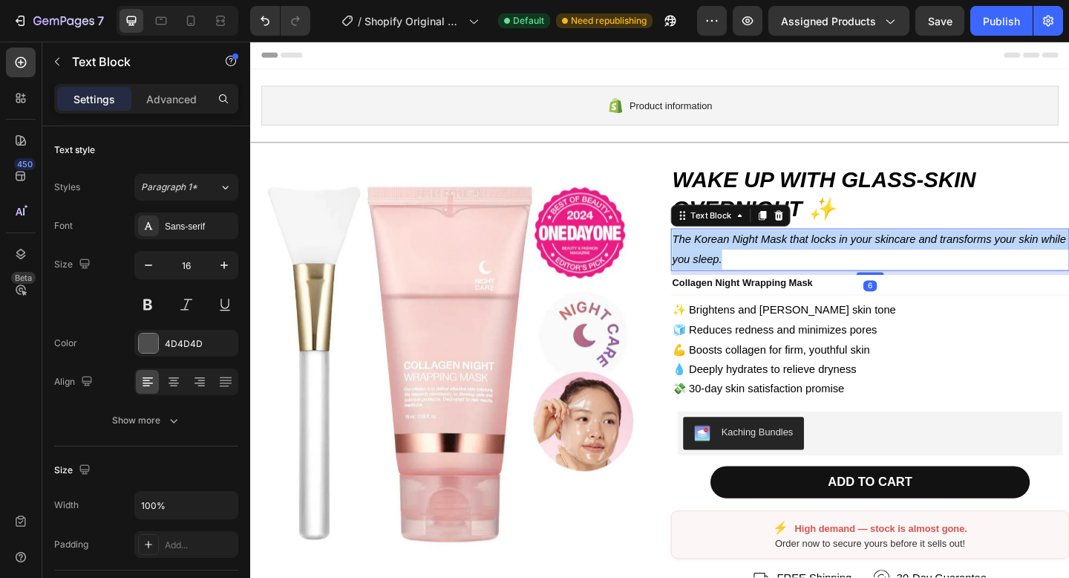
click at [881, 251] on icon "The Korean Night Mask that locks in your skincare and transforms your skin whil…" at bounding box center [923, 267] width 428 height 34
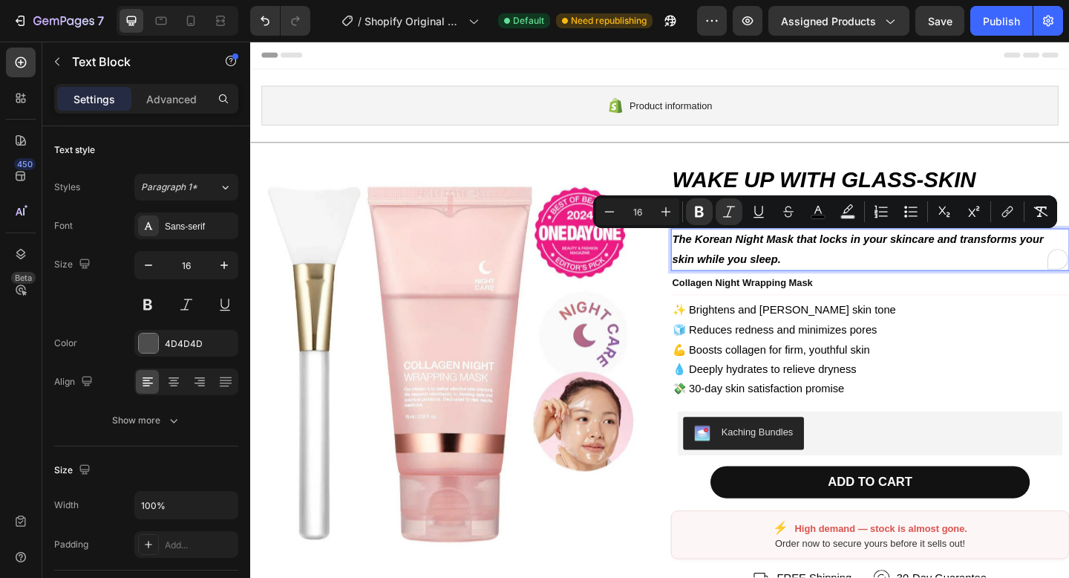
click at [950, 275] on p "The Korean Night Mask that locks in your skincare and transforms your skin whil…" at bounding box center [924, 267] width 431 height 43
click at [940, 352] on p "✨ Brightens and [PERSON_NAME] skin tone 🧊 Reduces redness and minimizes pores 💪…" at bounding box center [924, 377] width 431 height 107
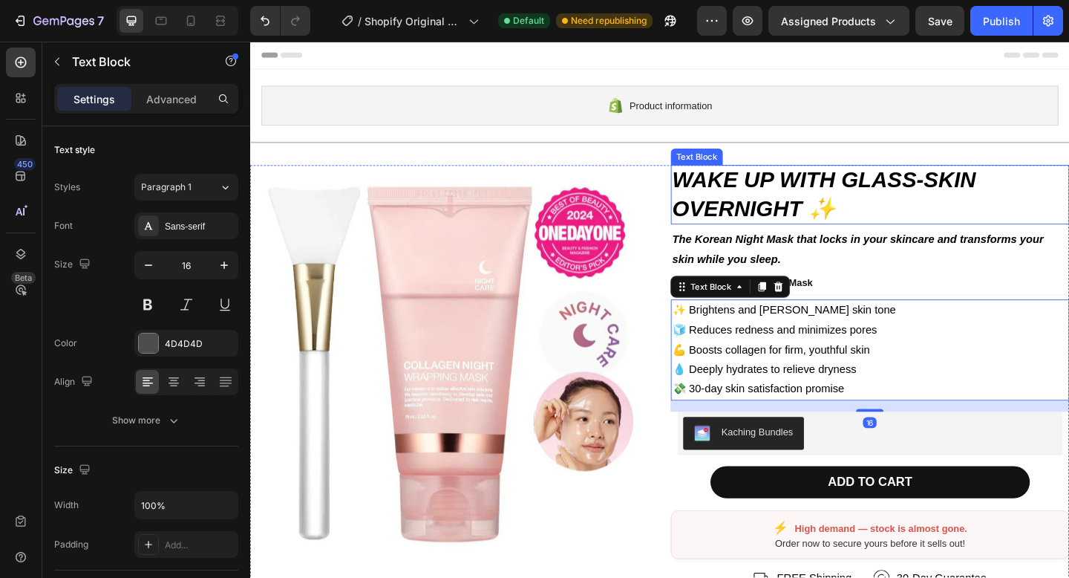
click at [957, 272] on p "The Korean Night Mask that locks in your skincare and transforms your skin whil…" at bounding box center [924, 267] width 431 height 43
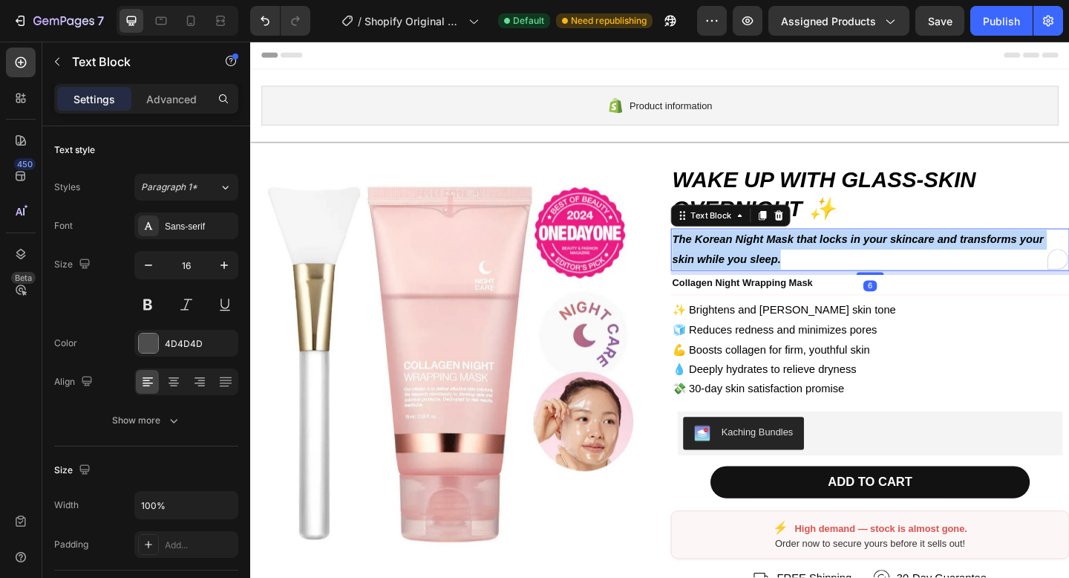
click at [957, 272] on p "The Korean Night Mask that locks in your skincare and transforms your skin whil…" at bounding box center [924, 267] width 431 height 43
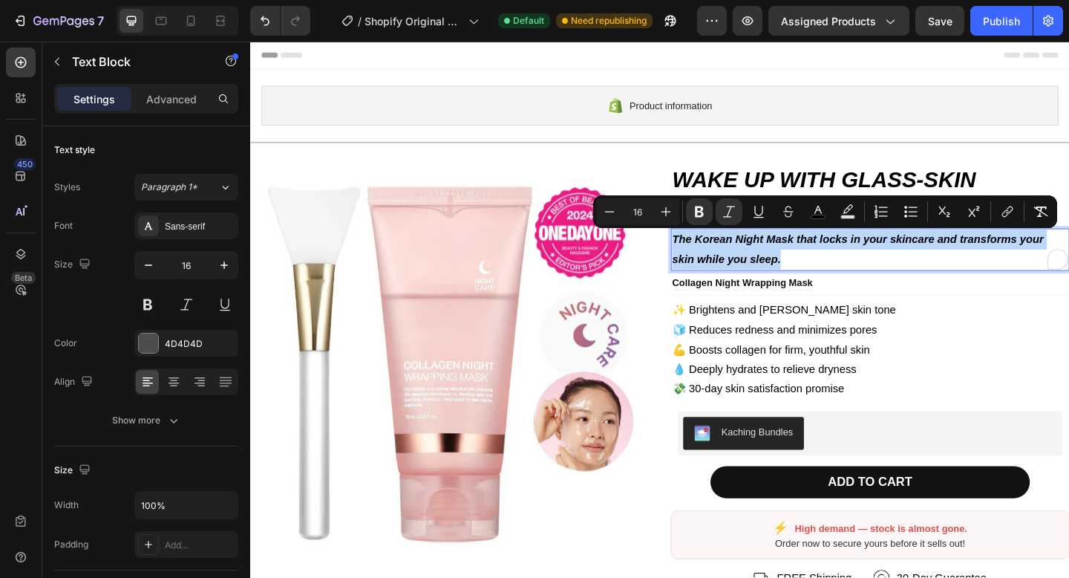
click at [749, 253] on strong "The Korean Night Mask that locks in your skincare and transforms your skin whil…" at bounding box center [911, 267] width 404 height 34
click at [744, 258] on strong "The Korean Night Mask that locks in your skincare and transforms your skin whil…" at bounding box center [911, 267] width 404 height 34
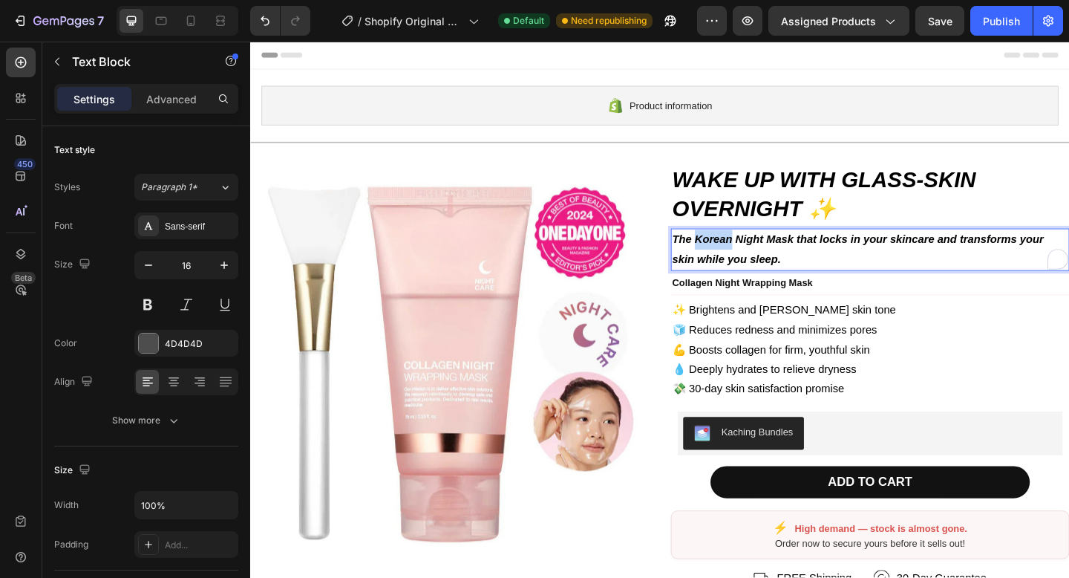
click at [744, 258] on strong "The Korean Night Mask that locks in your skincare and transforms your skin whil…" at bounding box center [911, 267] width 404 height 34
click at [947, 352] on p "✨ Brightens and [PERSON_NAME] skin tone 🧊 Reduces redness and minimizes pores 💪…" at bounding box center [924, 377] width 431 height 107
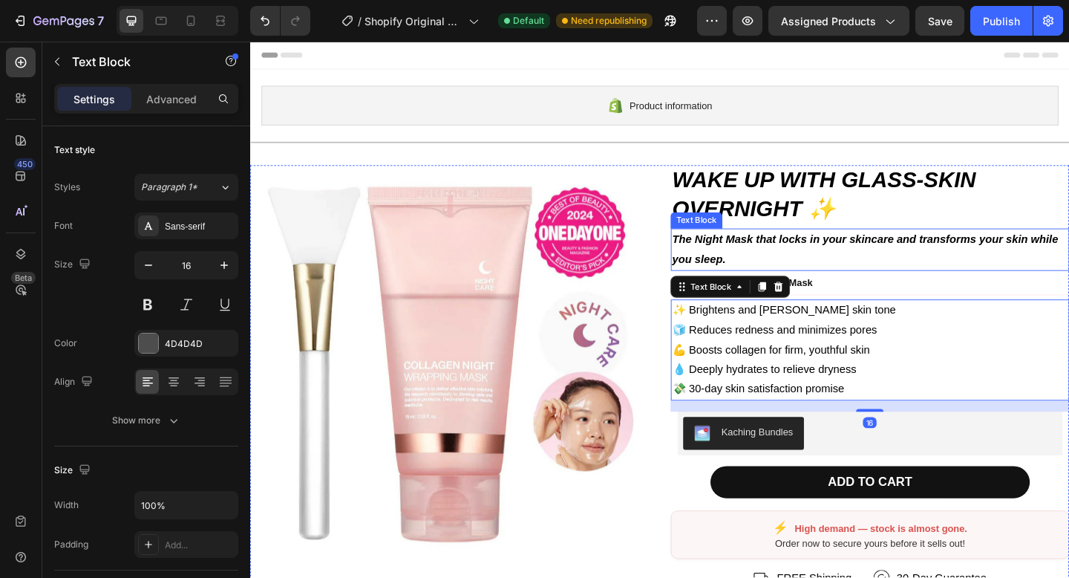
click at [941, 271] on p "The Night Mask that locks in your skincare and transforms your skin while you s…" at bounding box center [924, 267] width 431 height 43
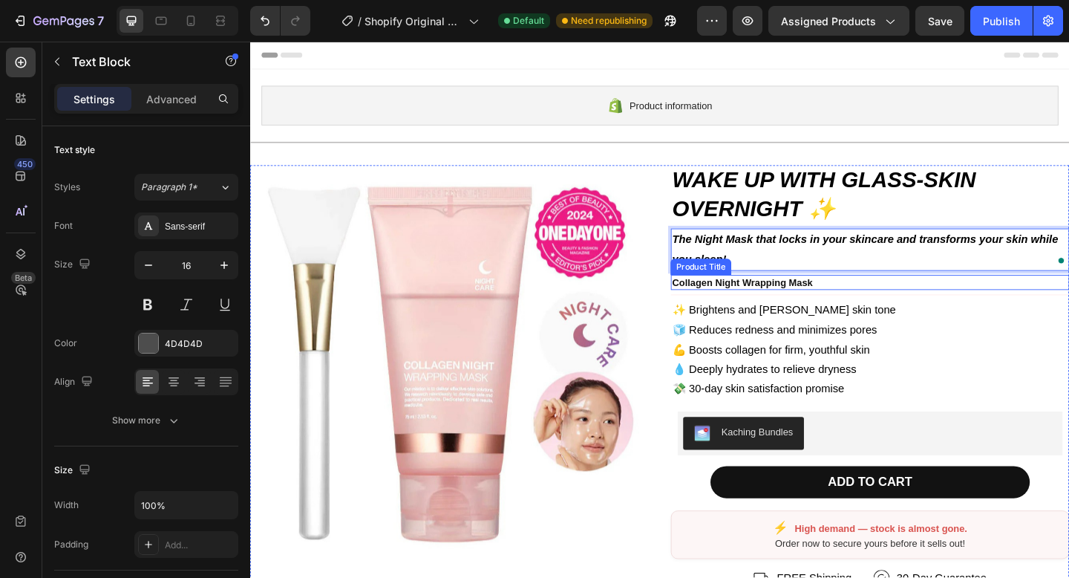
click at [962, 322] on div "✨ Brightens and [PERSON_NAME] skin tone 🧊 Reduces redness and minimizes pores 💪…" at bounding box center [925, 377] width 434 height 110
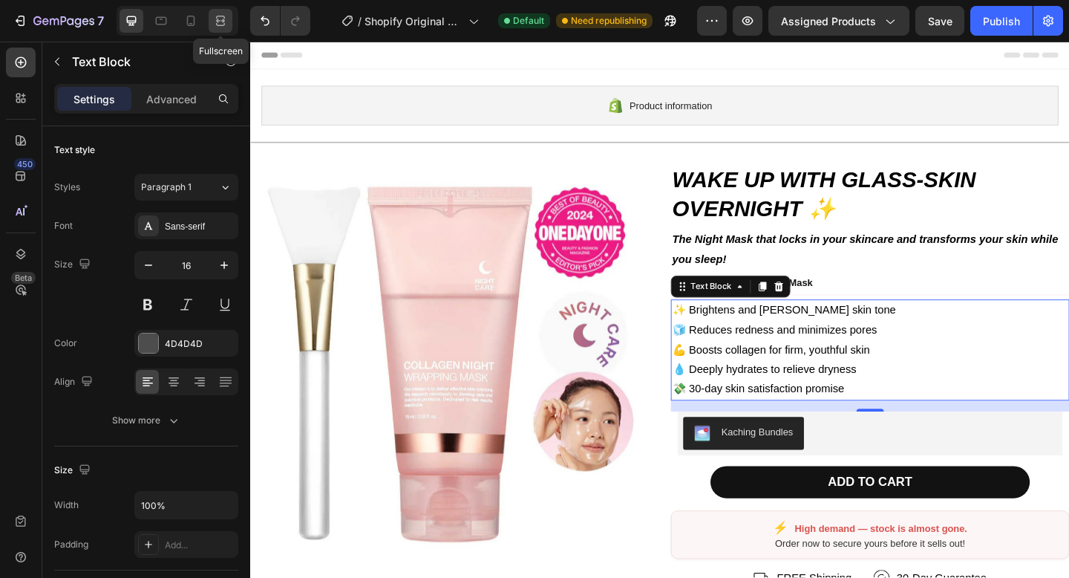
click at [224, 22] on icon at bounding box center [220, 20] width 15 height 15
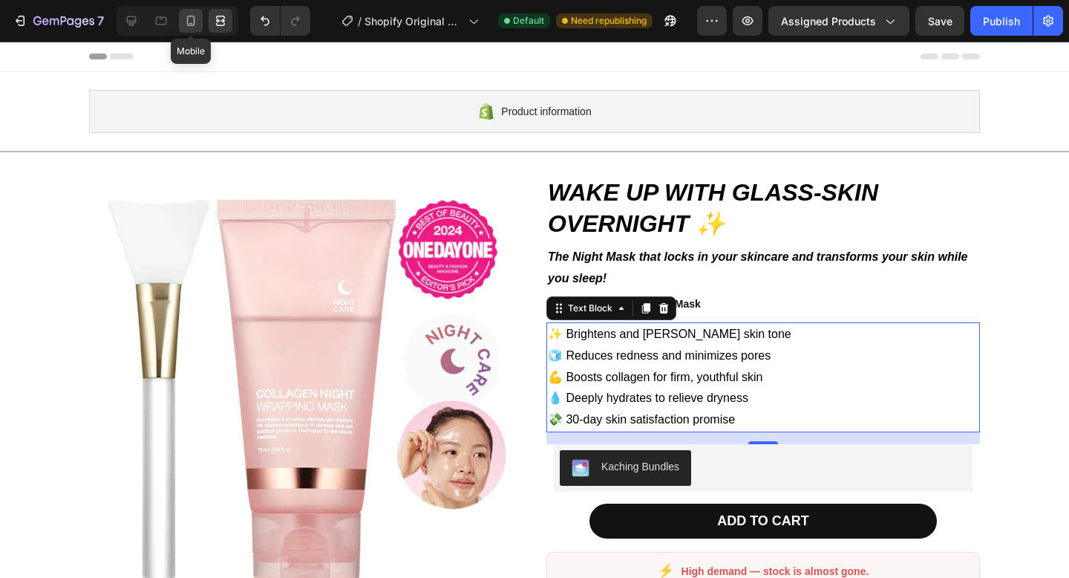
click at [180, 20] on div at bounding box center [191, 21] width 24 height 24
type input "14"
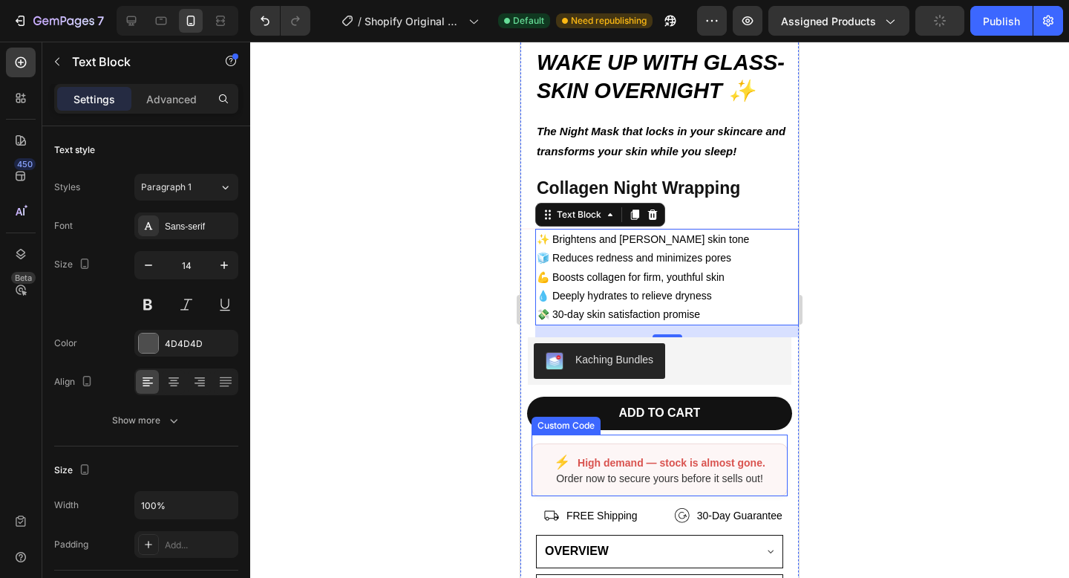
scroll to position [408, 0]
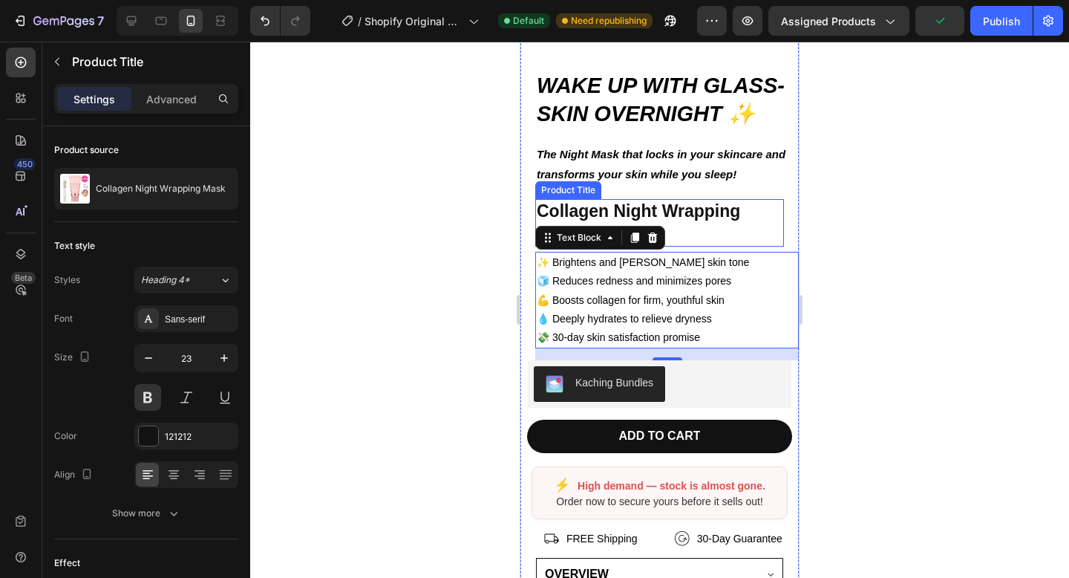
click at [699, 211] on h2 "Collagen Night Wrapping Mask" at bounding box center [659, 223] width 249 height 48
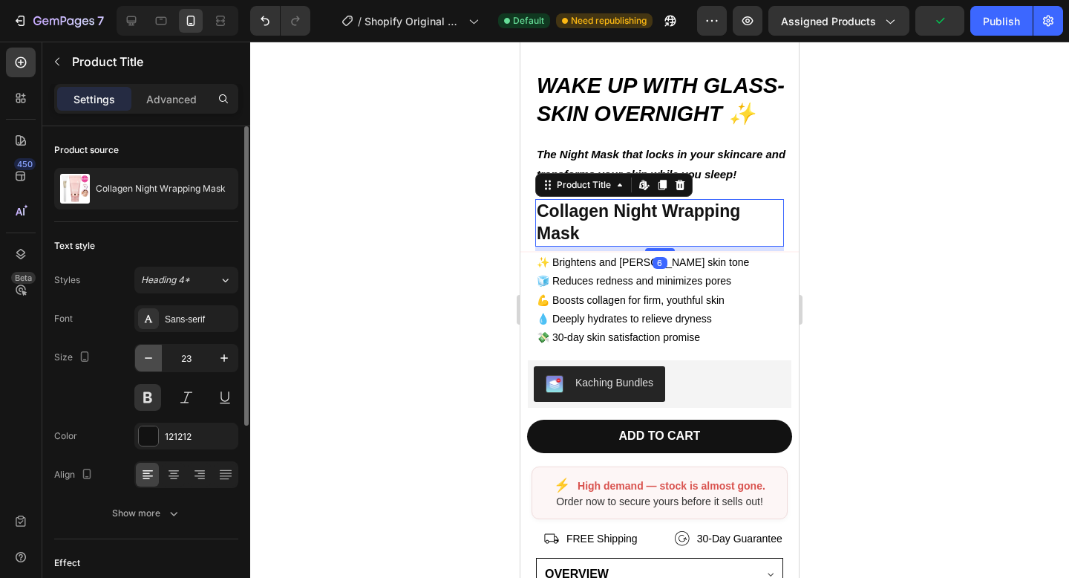
click at [152, 362] on icon "button" at bounding box center [148, 357] width 15 height 15
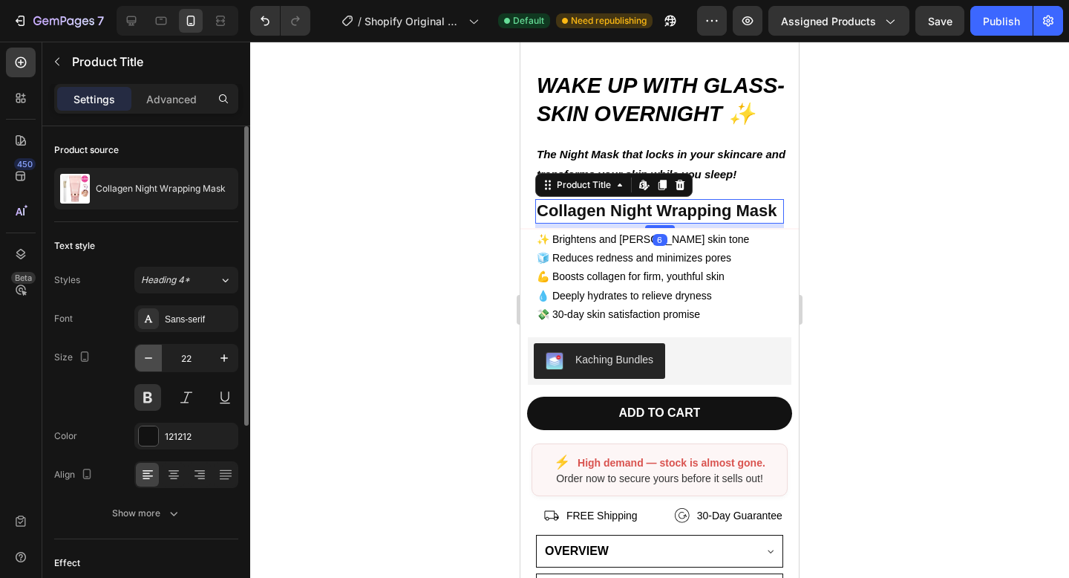
click at [152, 362] on icon "button" at bounding box center [148, 357] width 15 height 15
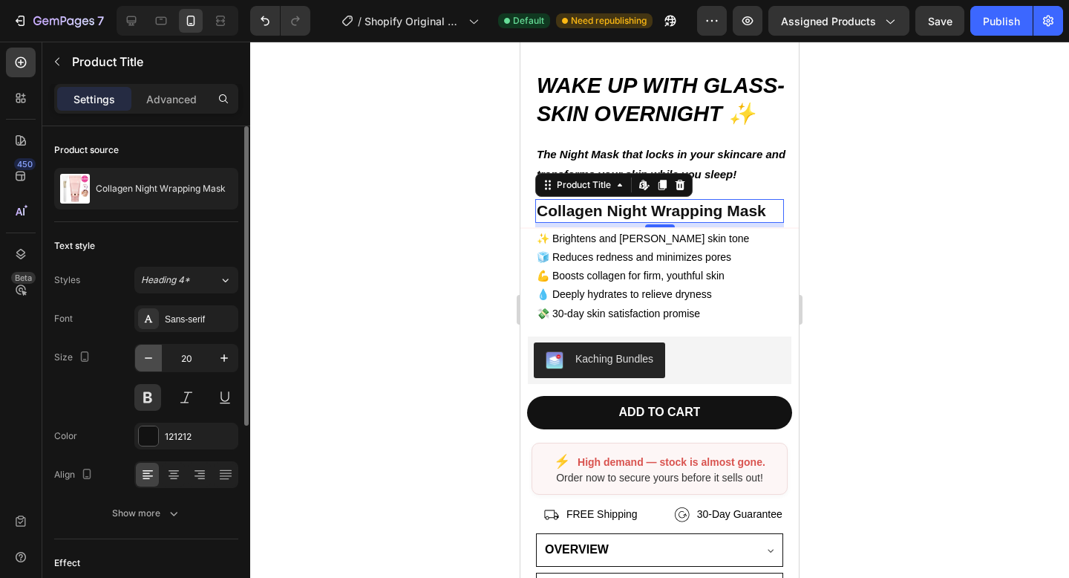
click at [152, 362] on icon "button" at bounding box center [148, 357] width 15 height 15
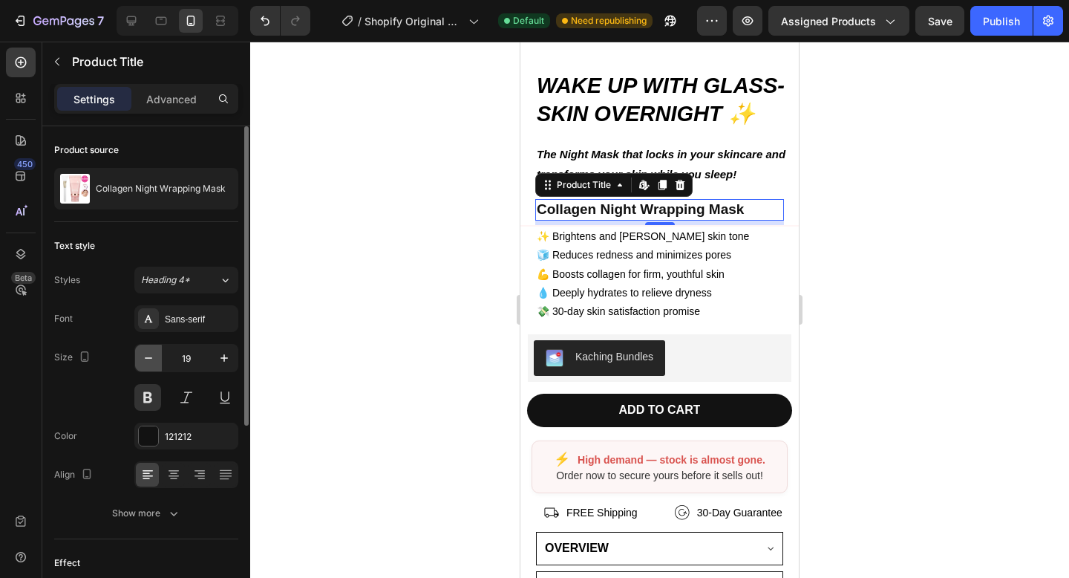
click at [152, 362] on icon "button" at bounding box center [148, 357] width 15 height 15
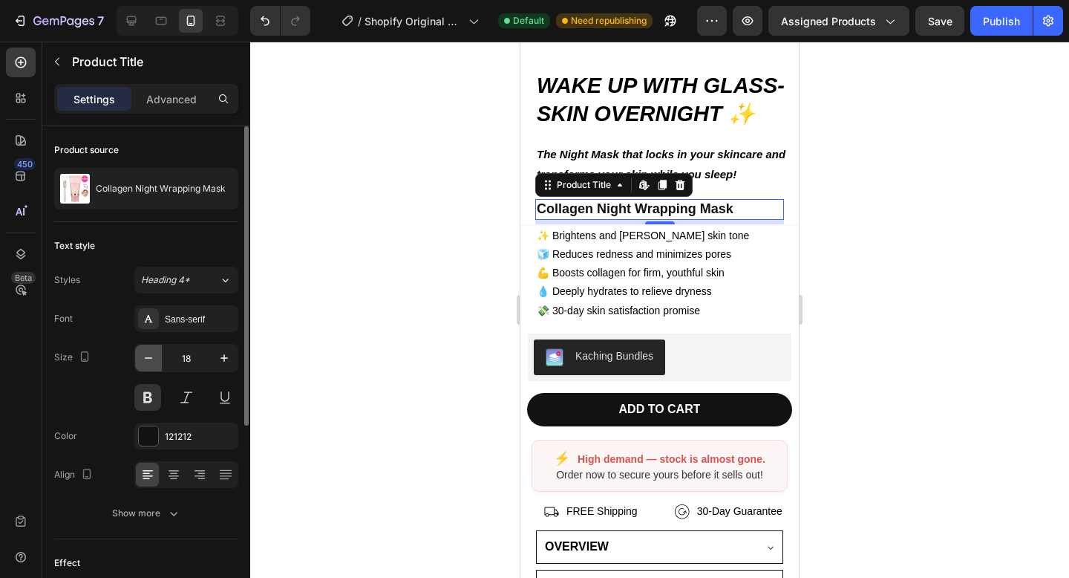
click at [152, 362] on icon "button" at bounding box center [148, 357] width 15 height 15
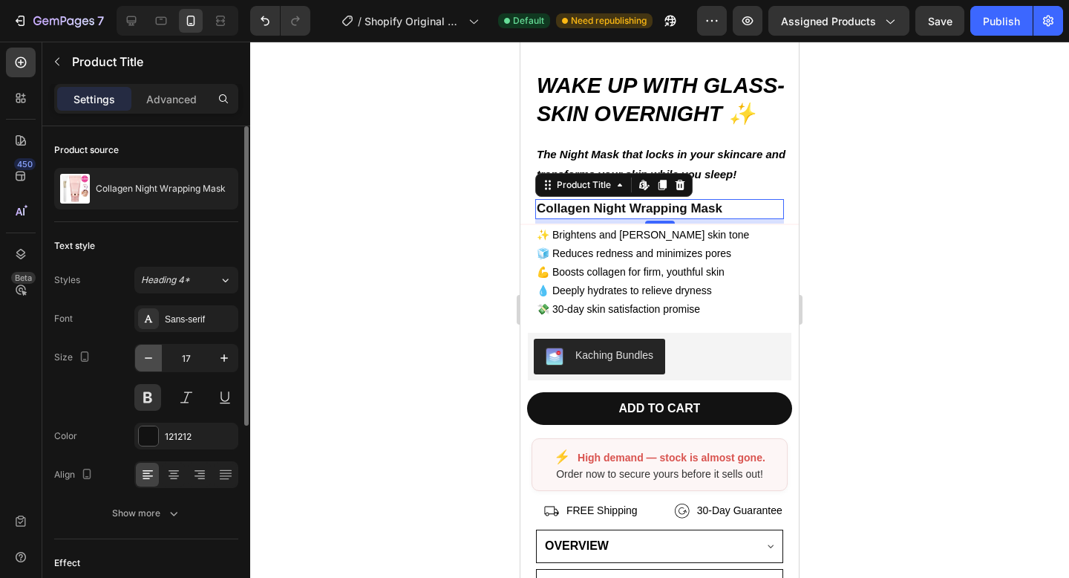
click at [152, 362] on icon "button" at bounding box center [148, 357] width 15 height 15
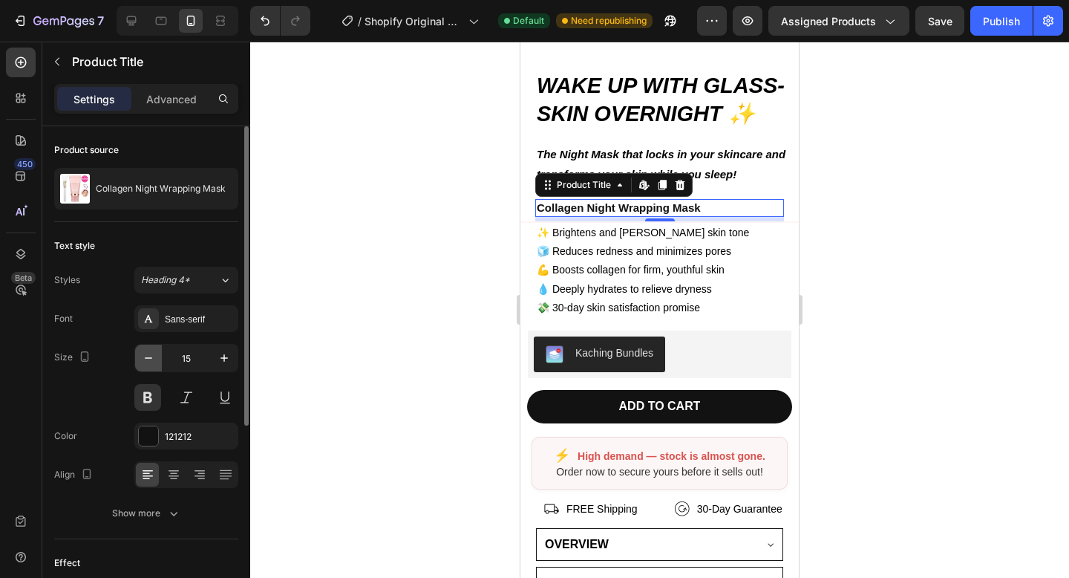
click at [152, 362] on icon "button" at bounding box center [148, 357] width 15 height 15
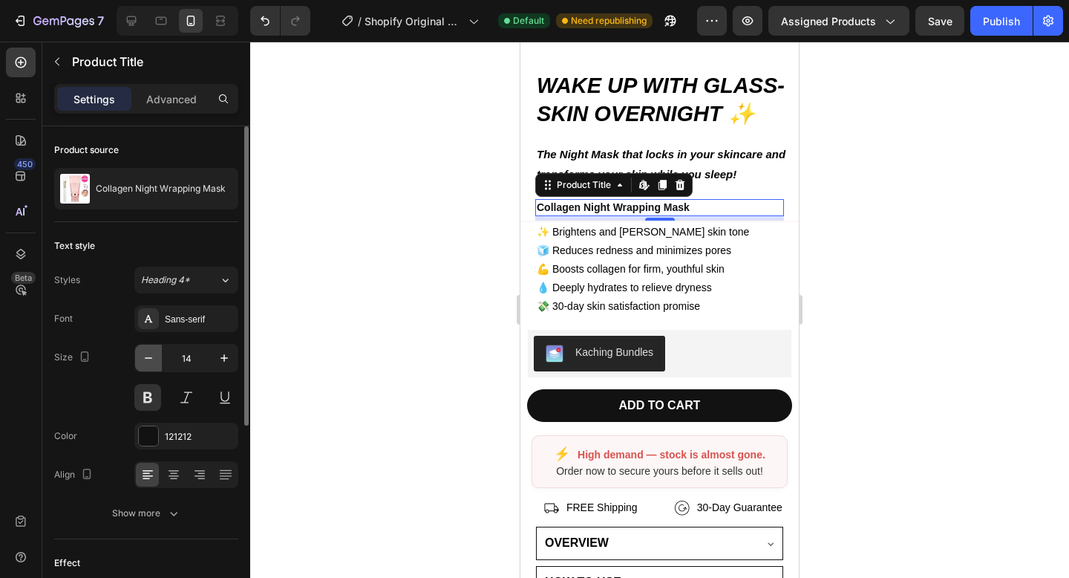
click at [152, 362] on icon "button" at bounding box center [148, 357] width 15 height 15
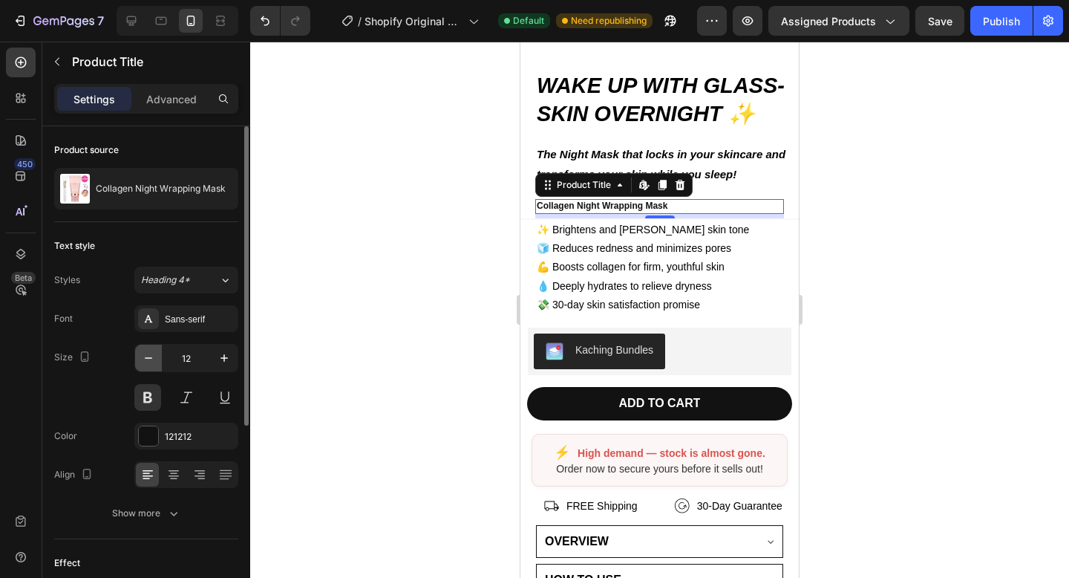
click at [152, 362] on icon "button" at bounding box center [148, 357] width 15 height 15
type input "10"
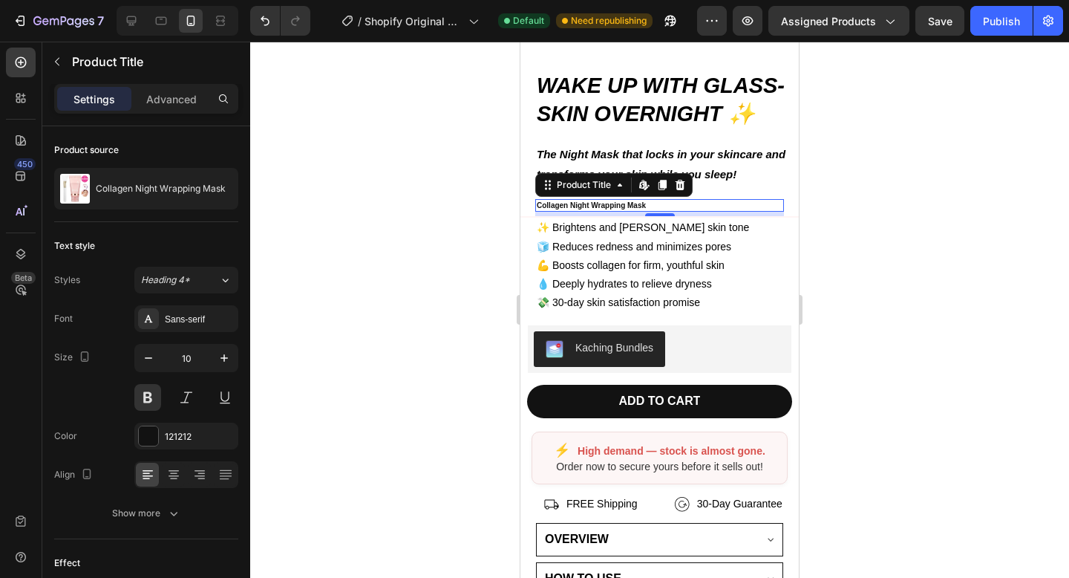
click at [399, 279] on div at bounding box center [659, 310] width 819 height 536
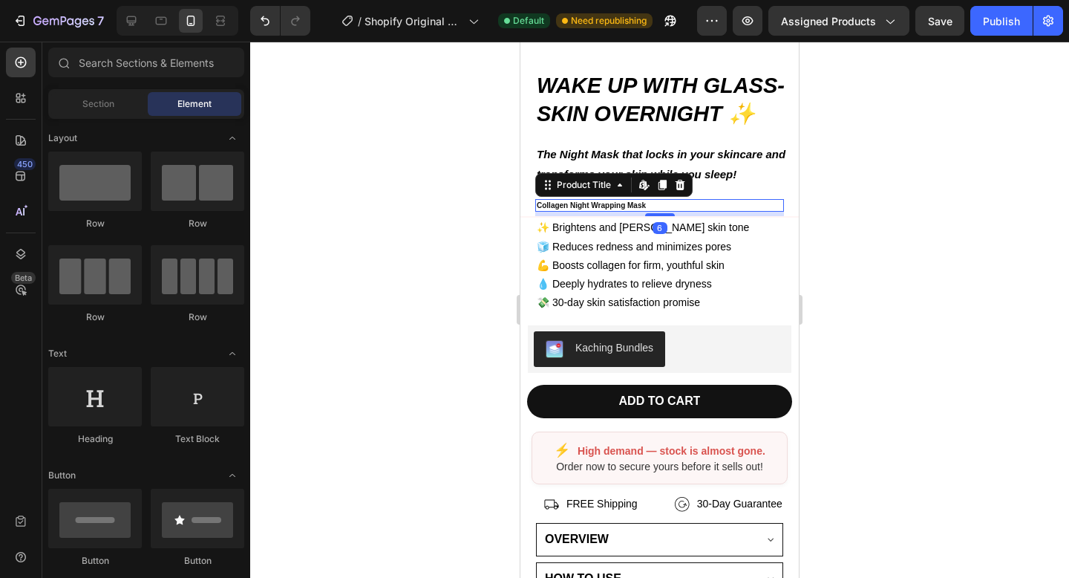
click at [602, 209] on h2 "Collagen Night Wrapping Mask" at bounding box center [659, 205] width 249 height 13
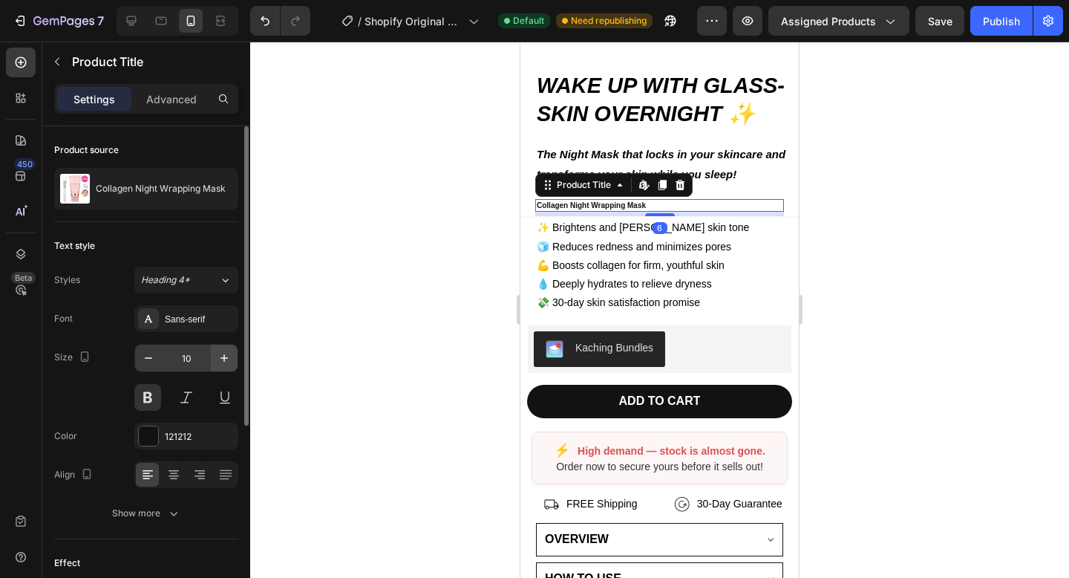
click at [214, 355] on button "button" at bounding box center [224, 357] width 27 height 27
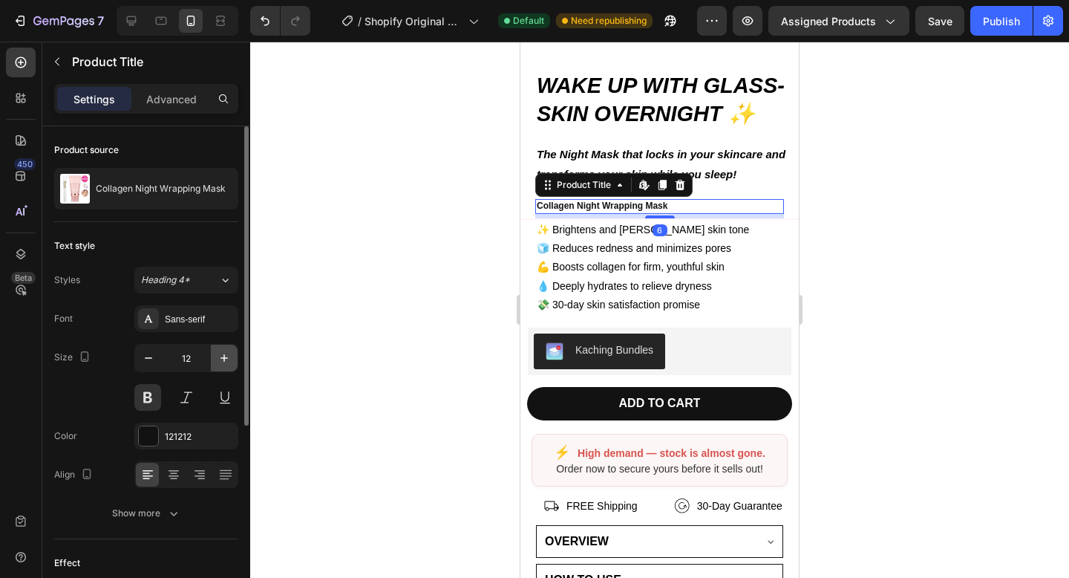
click at [214, 355] on button "button" at bounding box center [224, 357] width 27 height 27
type input "13"
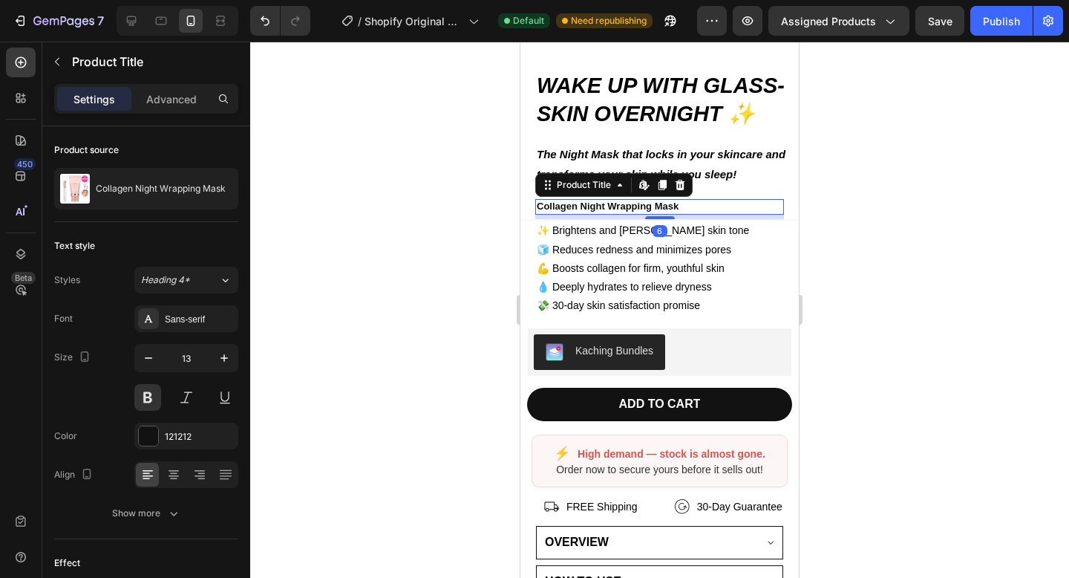
click at [393, 310] on div at bounding box center [659, 310] width 819 height 536
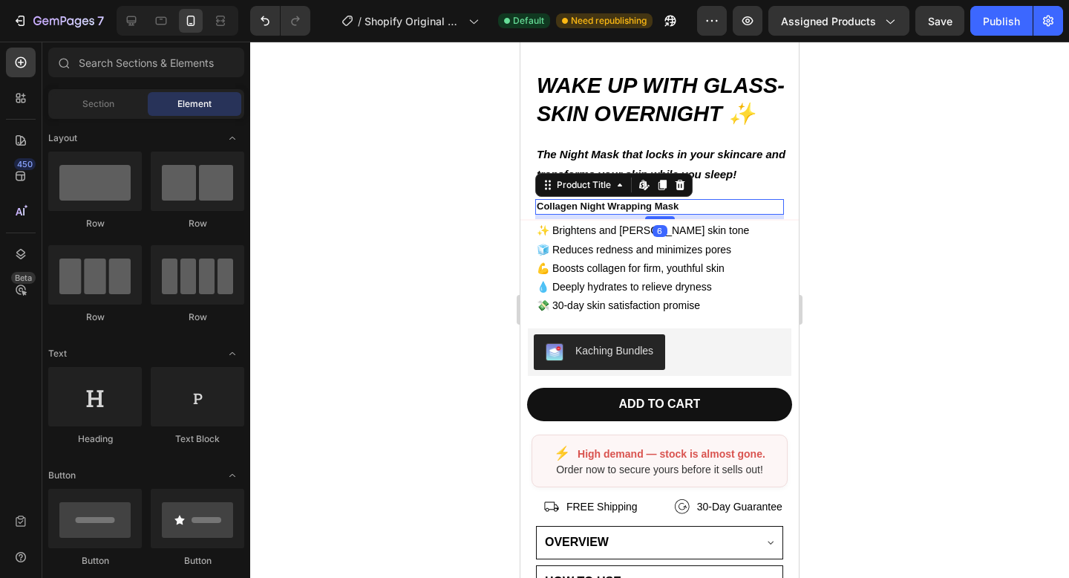
click at [620, 206] on h2 "Collagen Night Wrapping Mask" at bounding box center [659, 207] width 249 height 16
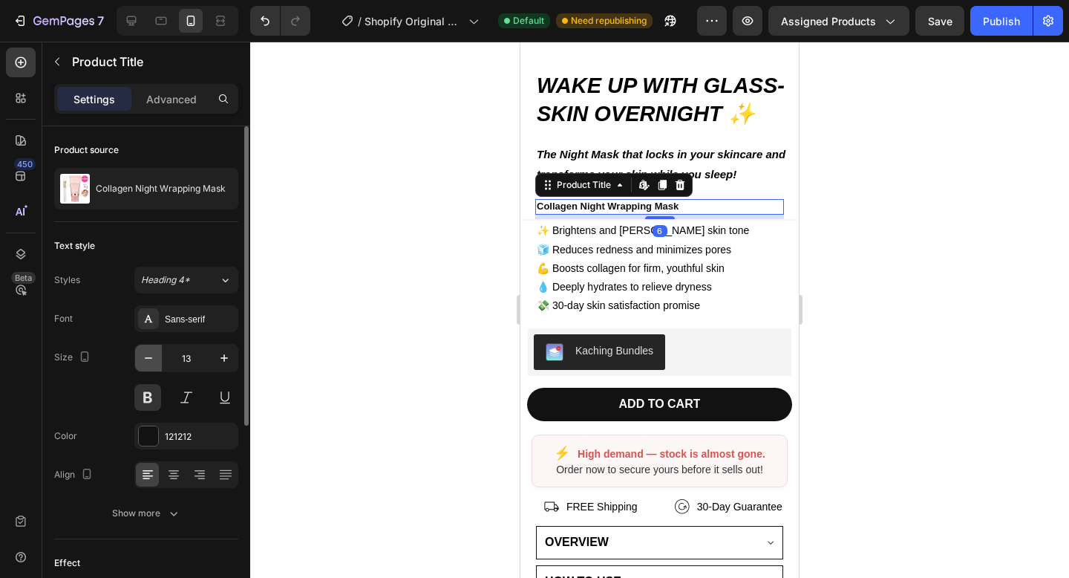
click at [149, 356] on icon "button" at bounding box center [148, 357] width 15 height 15
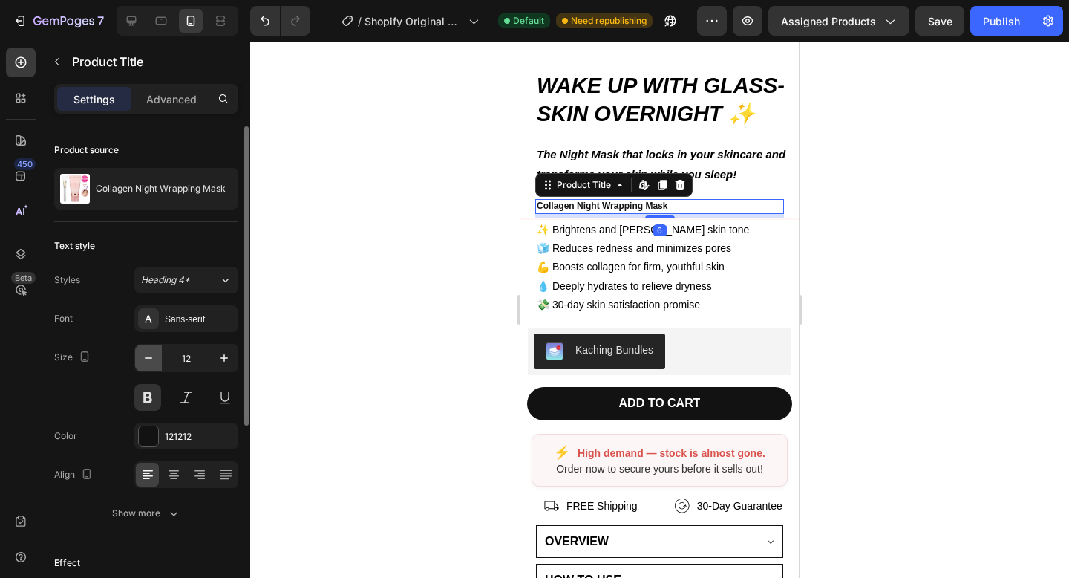
type input "11"
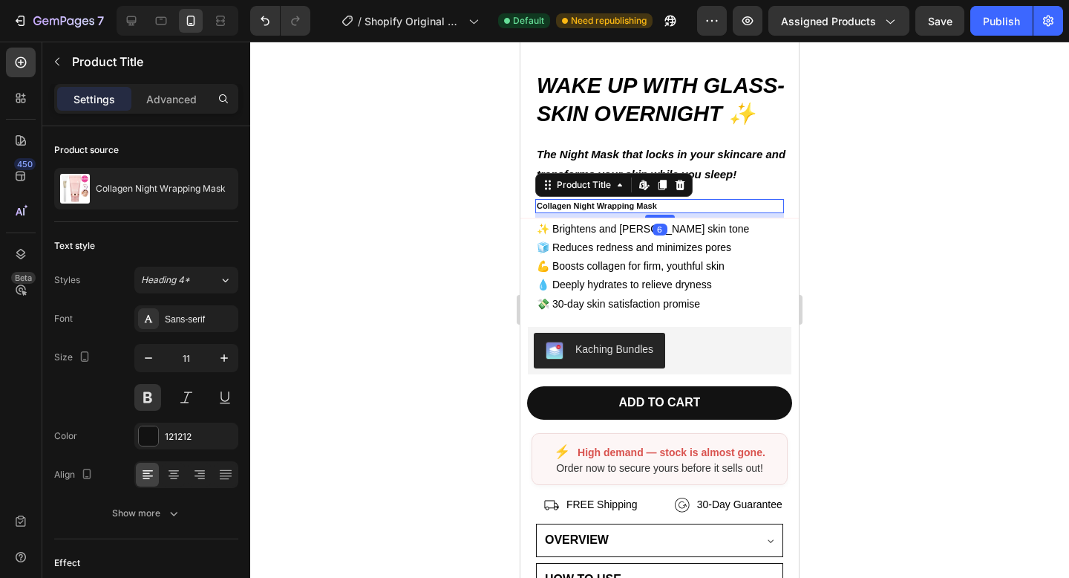
click at [437, 278] on div at bounding box center [659, 310] width 819 height 536
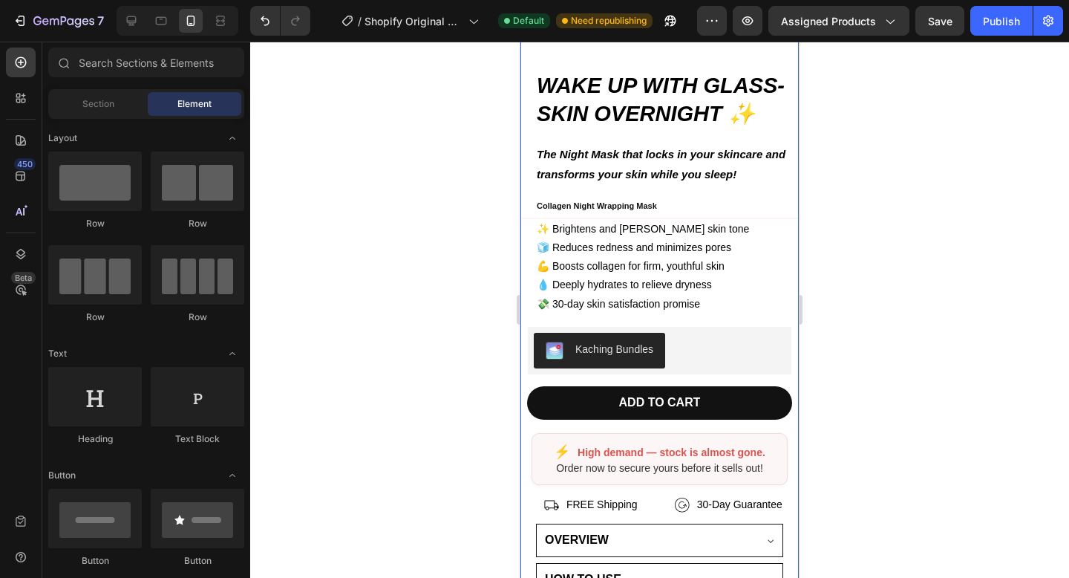
click at [591, 206] on h2 "Collagen Night Wrapping Mask" at bounding box center [659, 205] width 249 height 13
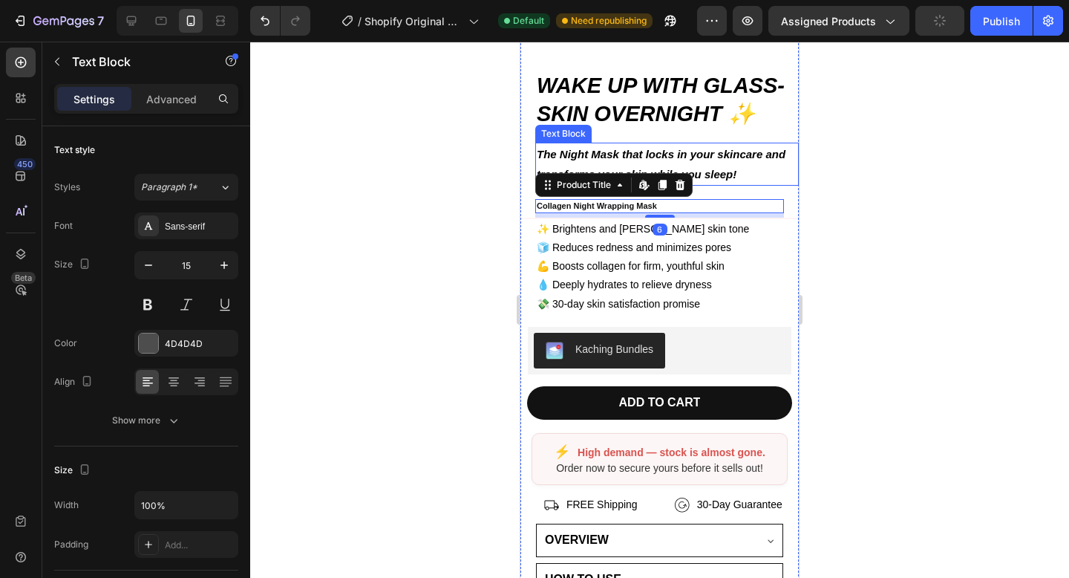
click at [649, 159] on strong "The Night Mask that locks in your skincare and transforms your skin while you s…" at bounding box center [661, 164] width 249 height 33
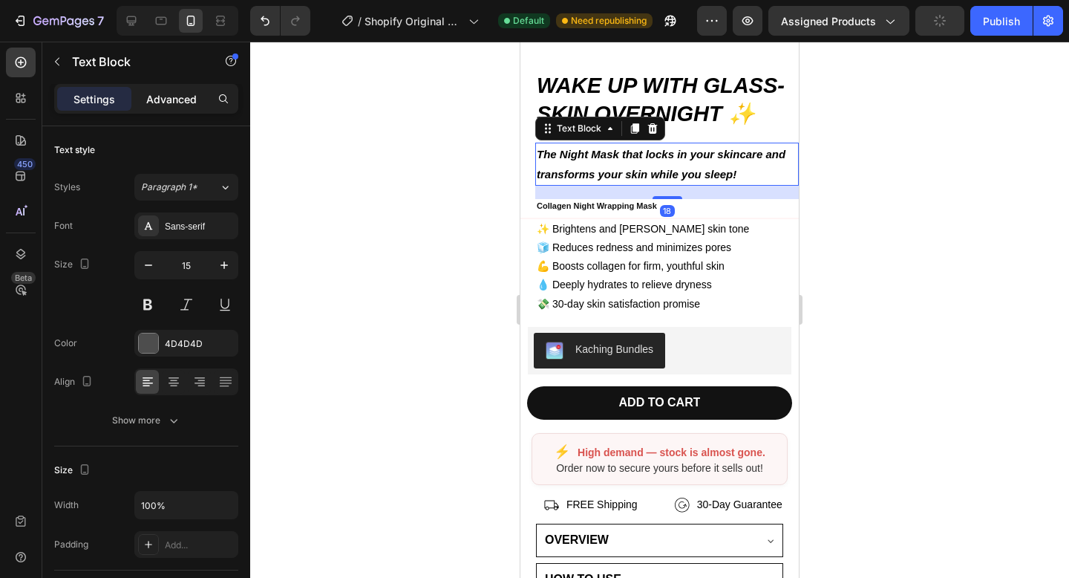
click at [173, 94] on p "Advanced" at bounding box center [171, 99] width 50 height 16
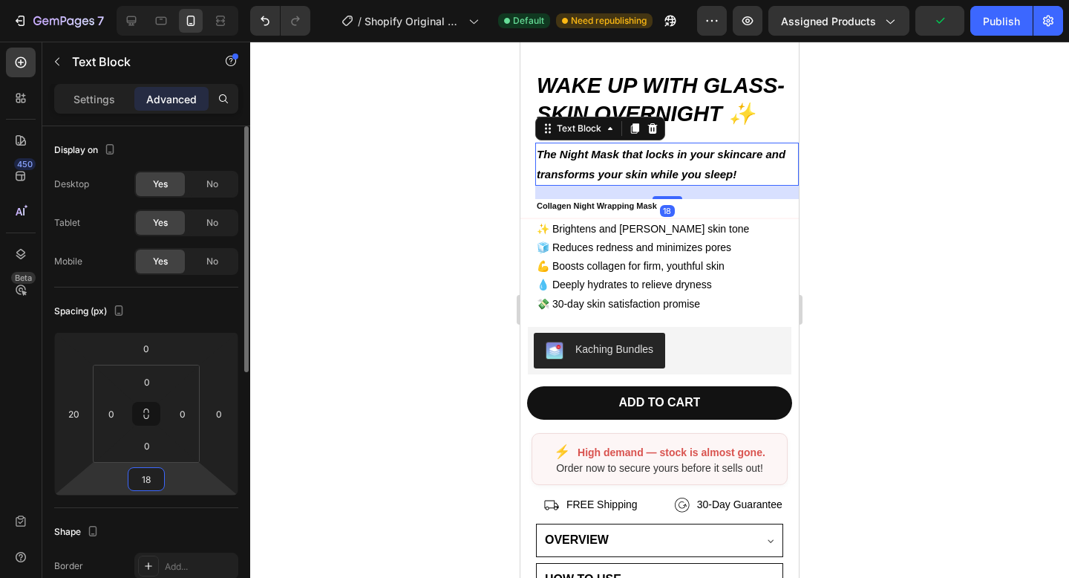
click at [146, 474] on input "18" at bounding box center [146, 479] width 30 height 22
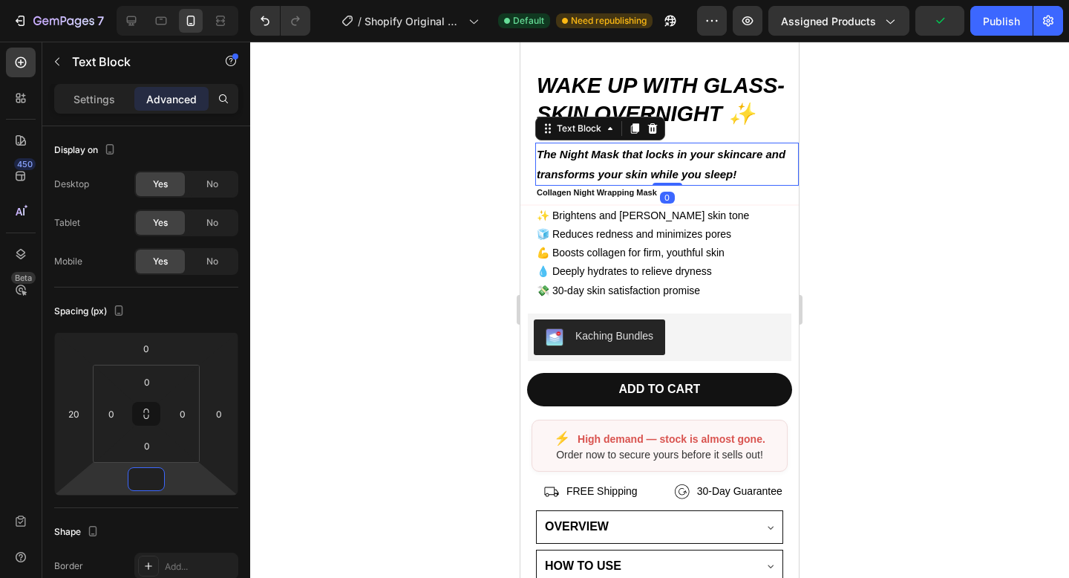
type input "0"
click at [367, 364] on div at bounding box center [659, 310] width 819 height 536
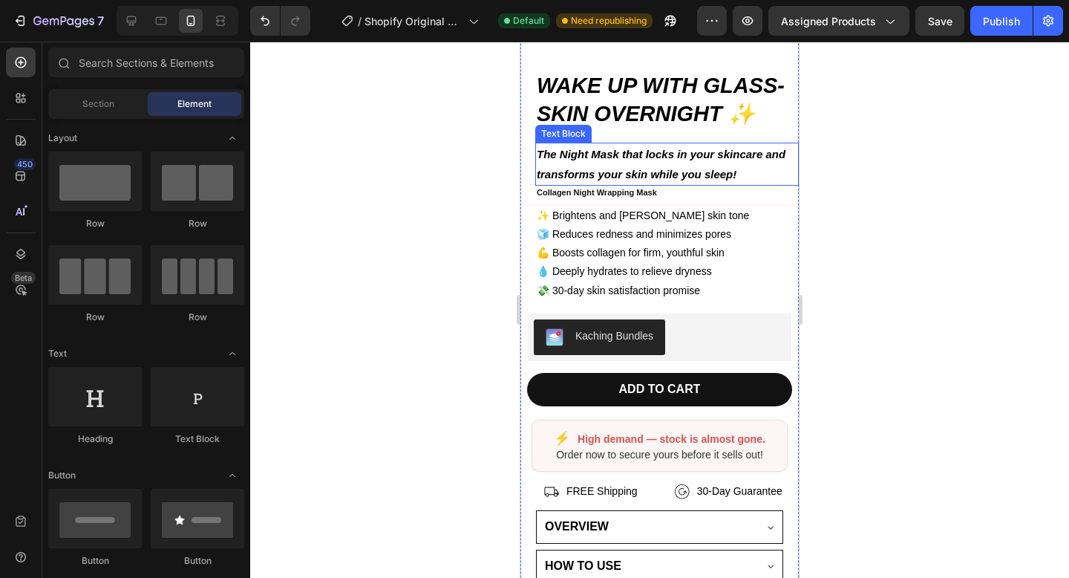
click at [565, 165] on p "The Night Mask that locks in your skincare and transforms your skin while you s…" at bounding box center [667, 164] width 261 height 40
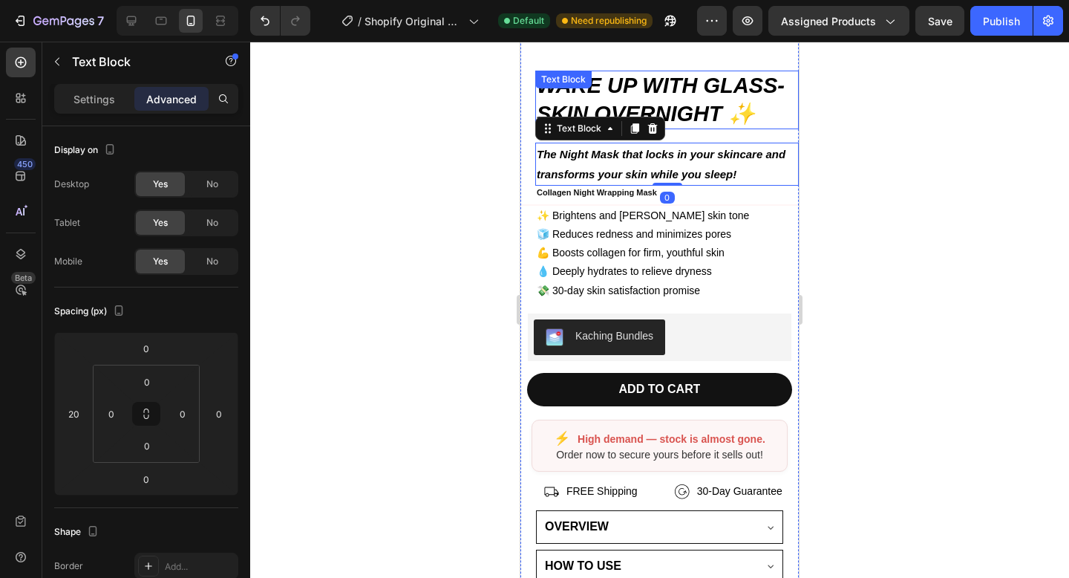
click at [613, 91] on strong "WAKE UP WITH GLASS-SKIN OVERNIGHT ✨" at bounding box center [661, 100] width 248 height 52
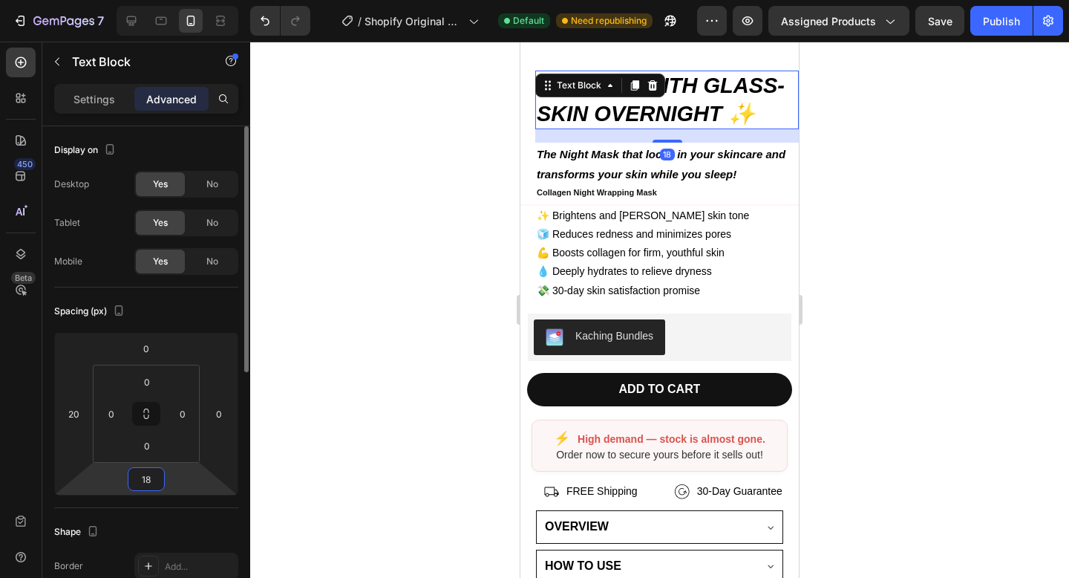
click at [153, 480] on input "18" at bounding box center [146, 479] width 30 height 22
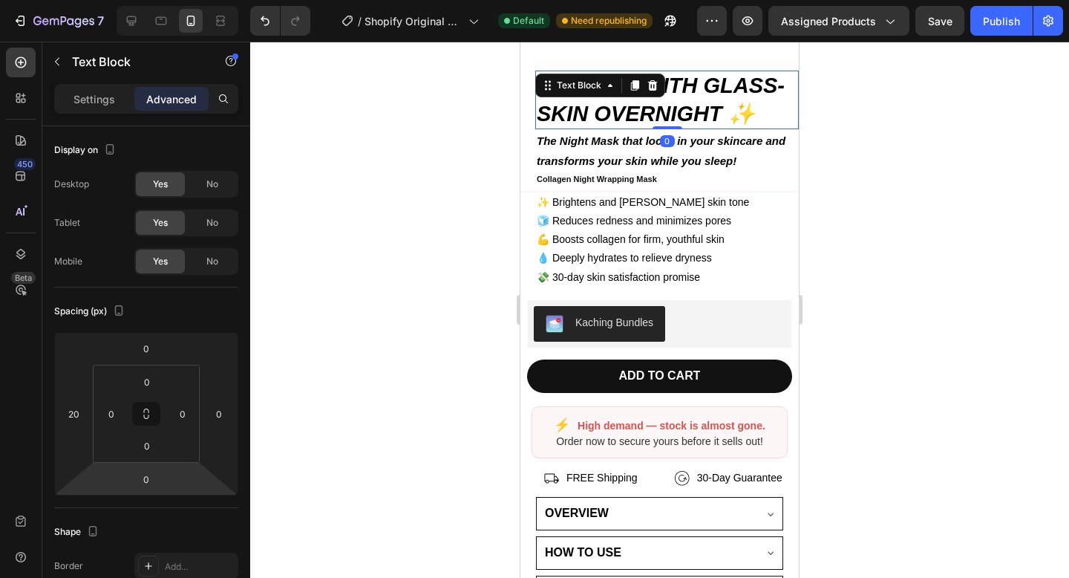
click at [342, 404] on div at bounding box center [659, 310] width 819 height 536
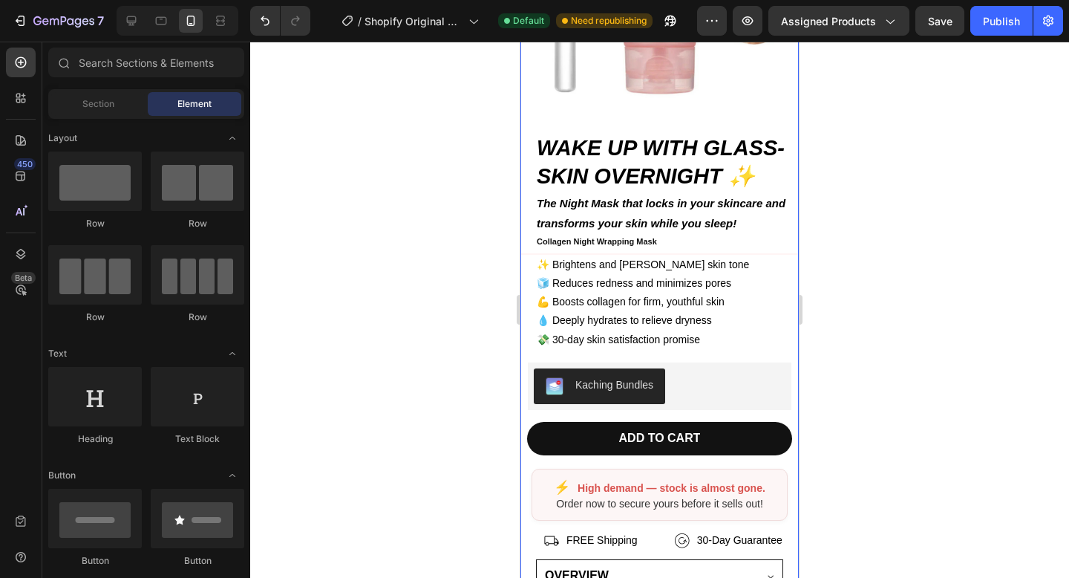
scroll to position [219, 0]
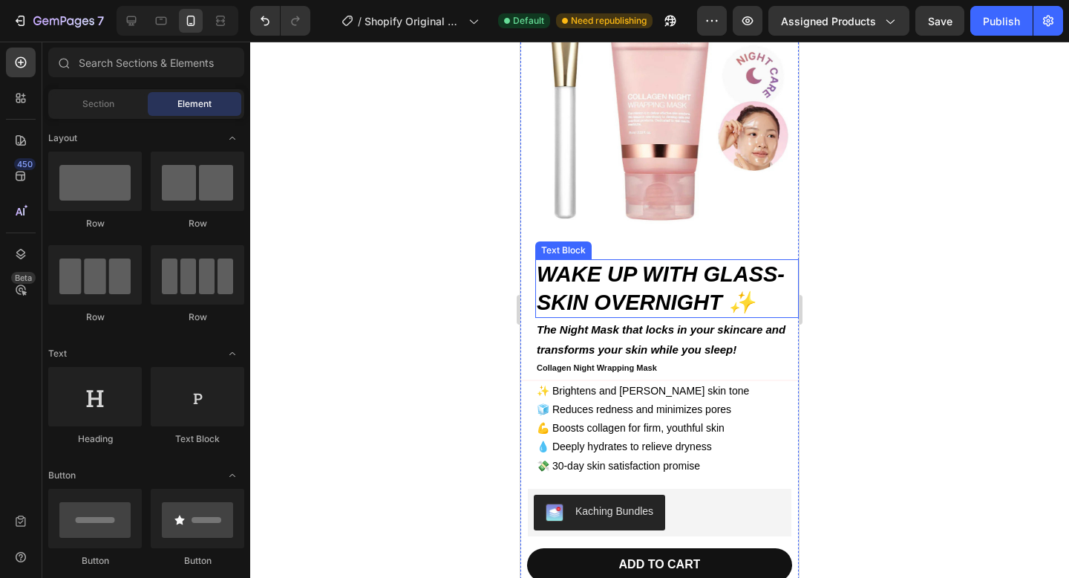
click at [883, 203] on div at bounding box center [659, 310] width 819 height 536
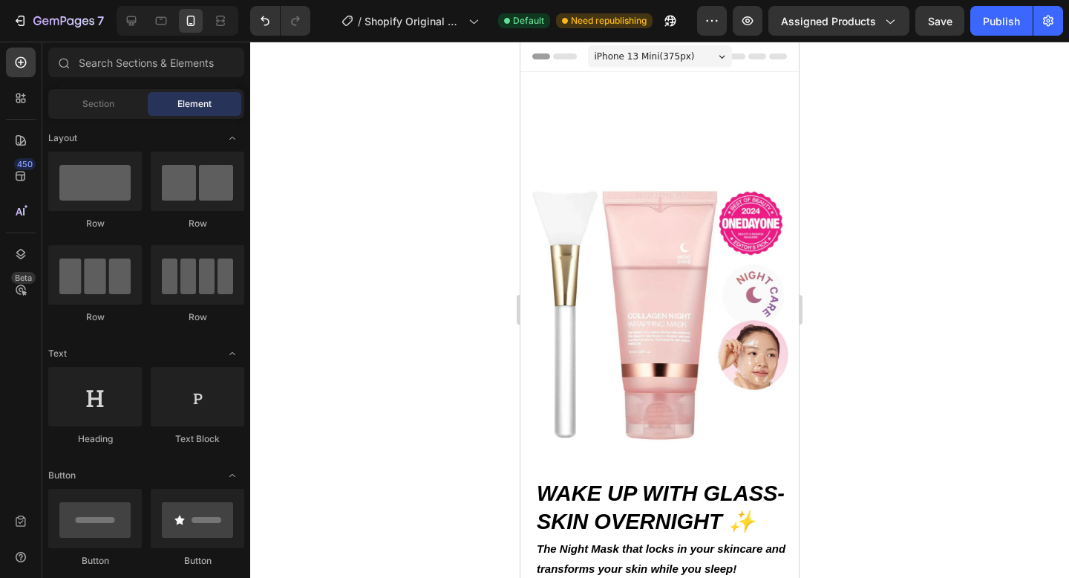
scroll to position [219, 0]
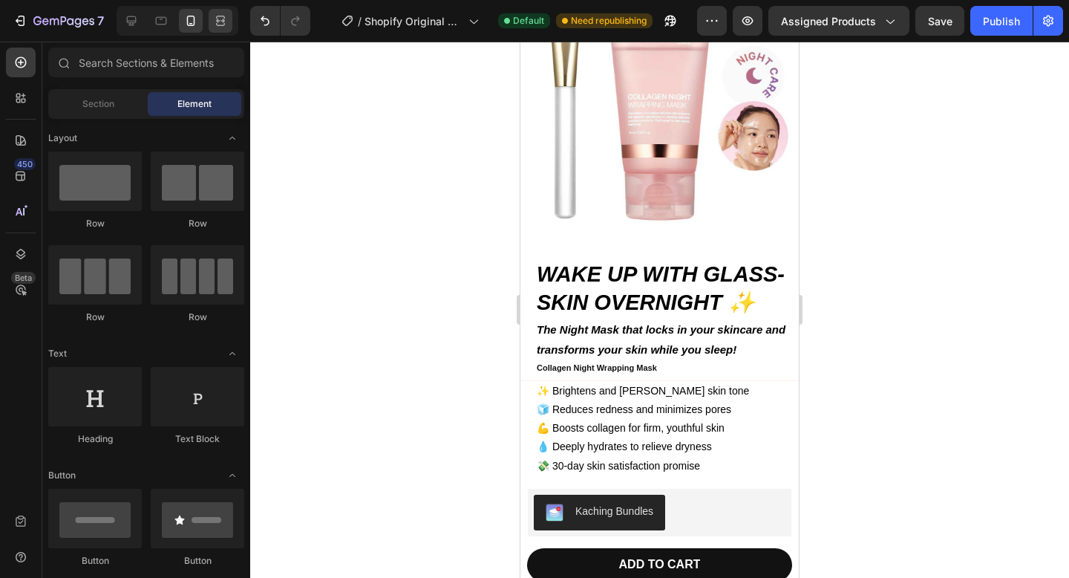
click at [223, 22] on icon at bounding box center [223, 21] width 4 height 4
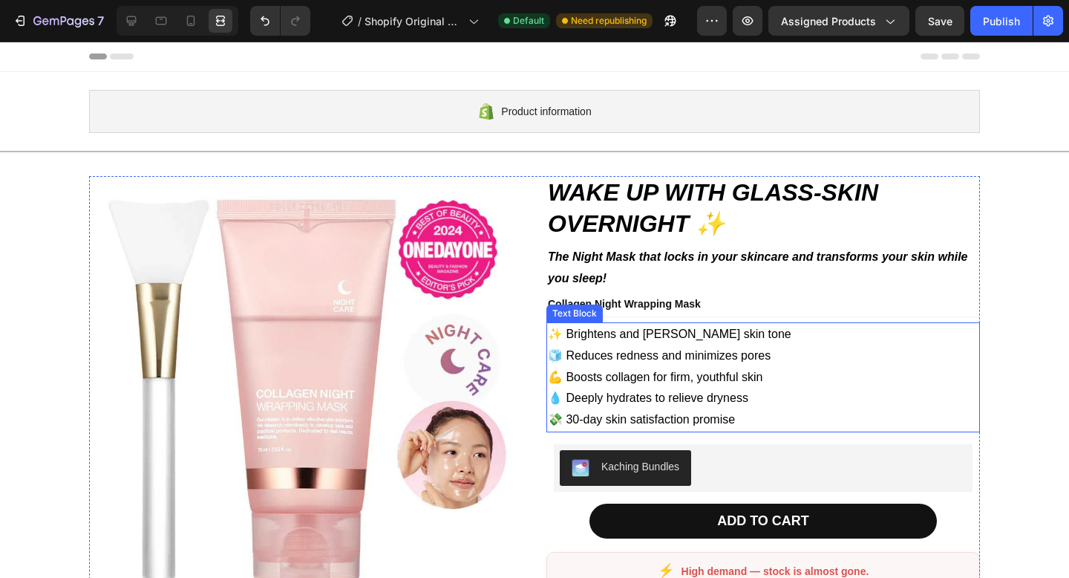
click at [661, 418] on span "💸 30-day skin satisfaction promise" at bounding box center [641, 419] width 187 height 13
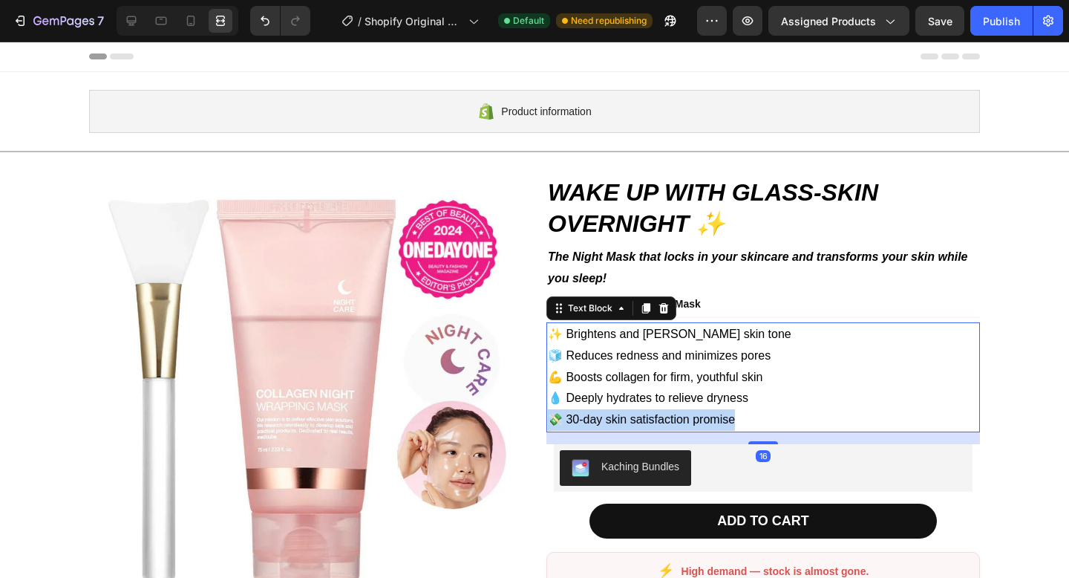
click at [661, 418] on span "💸 30-day skin satisfaction promise" at bounding box center [641, 419] width 187 height 13
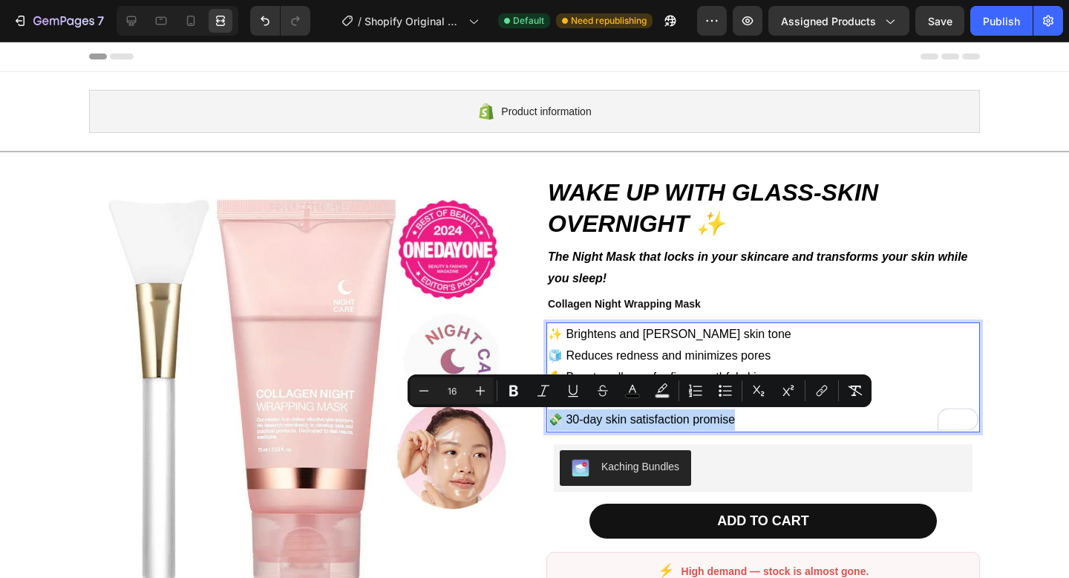
click at [746, 413] on p "✨ Brightens and [PERSON_NAME] skin tone 🧊 Reduces redness and minimizes pores 💪…" at bounding box center [763, 377] width 431 height 107
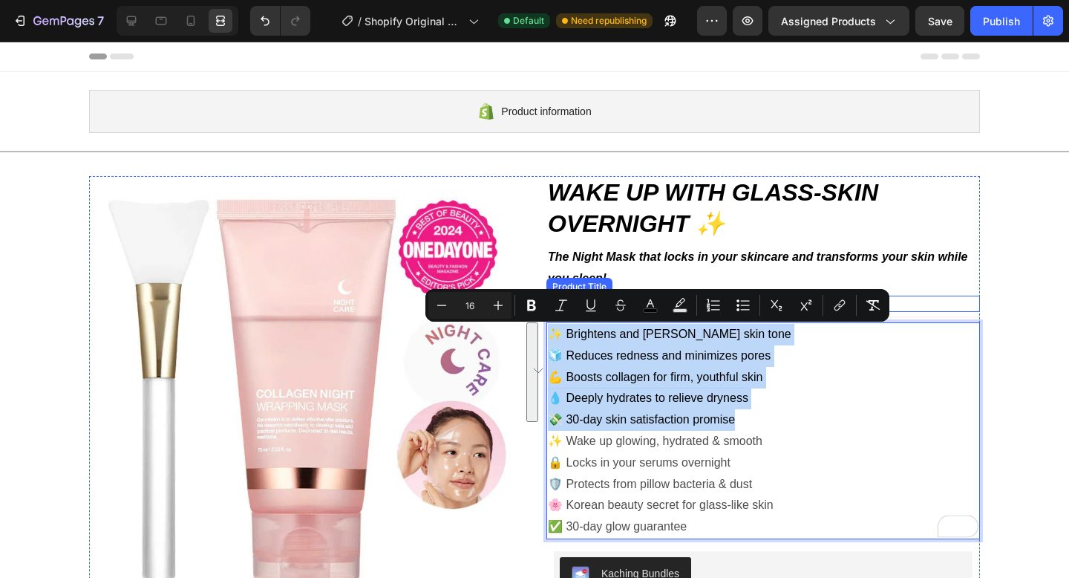
drag, startPoint x: 752, startPoint y: 422, endPoint x: 551, endPoint y: 302, distance: 234.0
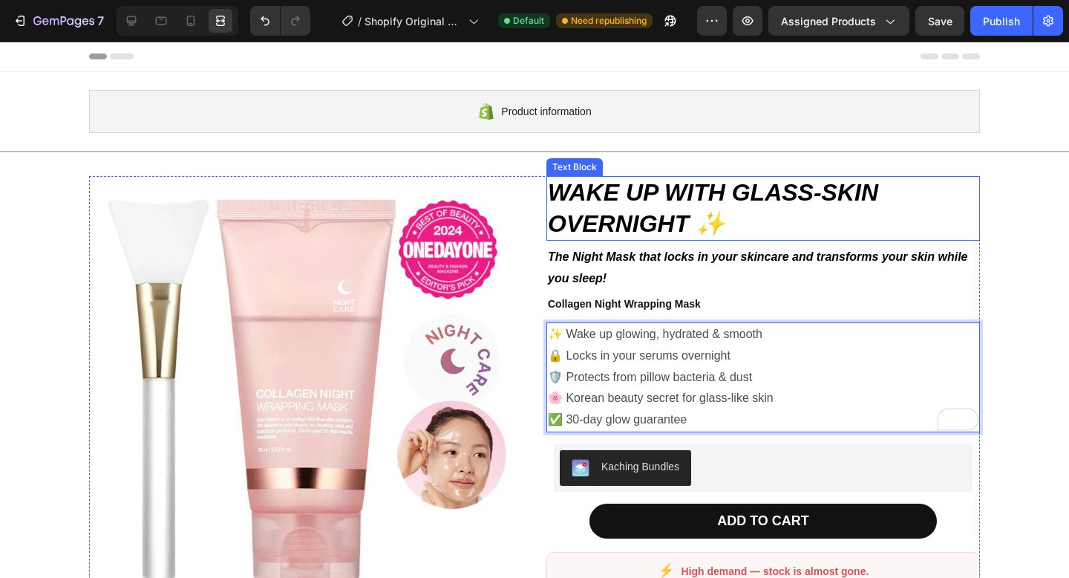
click at [942, 238] on p "WAKE UP WITH GLASS-SKIN OVERNIGHT ✨" at bounding box center [763, 208] width 431 height 62
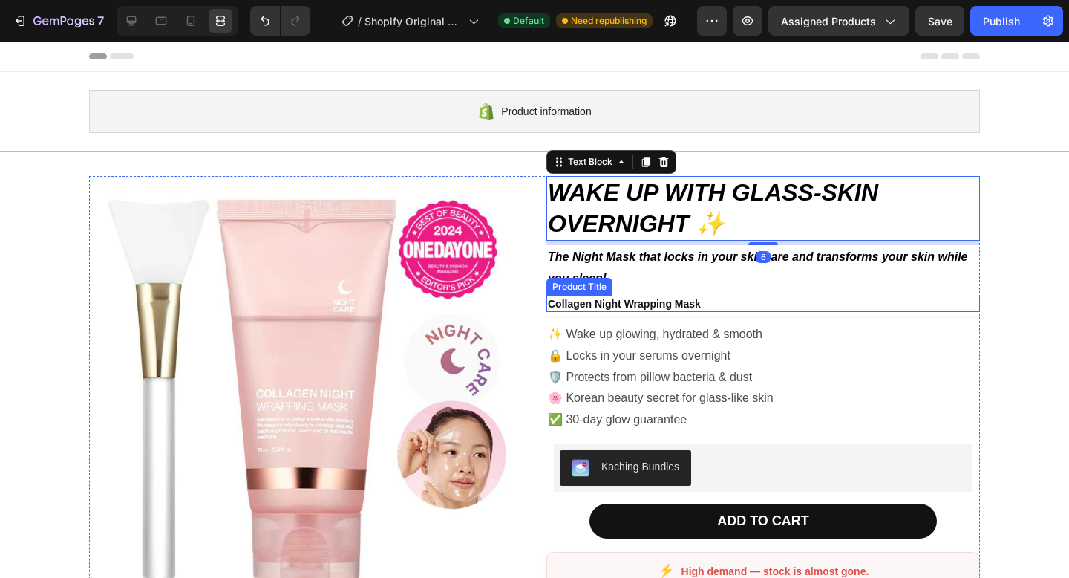
click at [813, 307] on h2 "Collagen Night Wrapping Mask" at bounding box center [763, 303] width 434 height 16
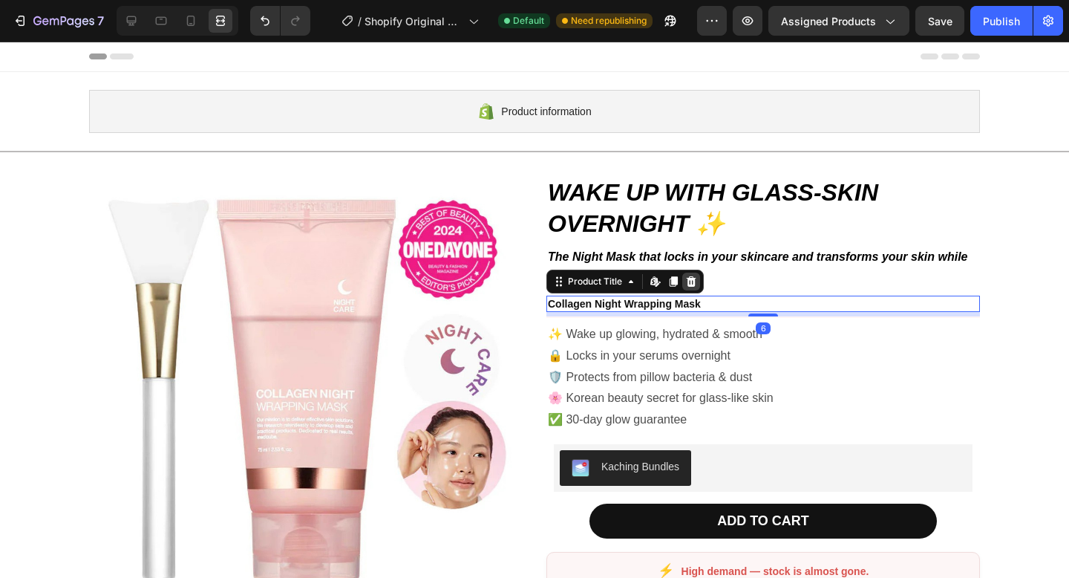
click at [695, 283] on icon at bounding box center [691, 281] width 12 height 12
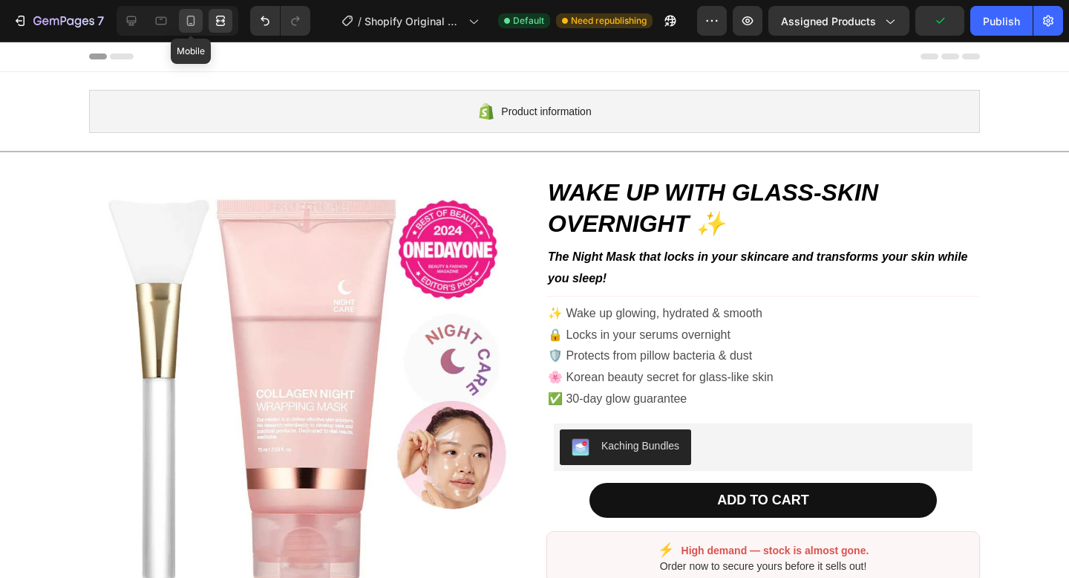
click at [189, 25] on icon at bounding box center [190, 20] width 15 height 15
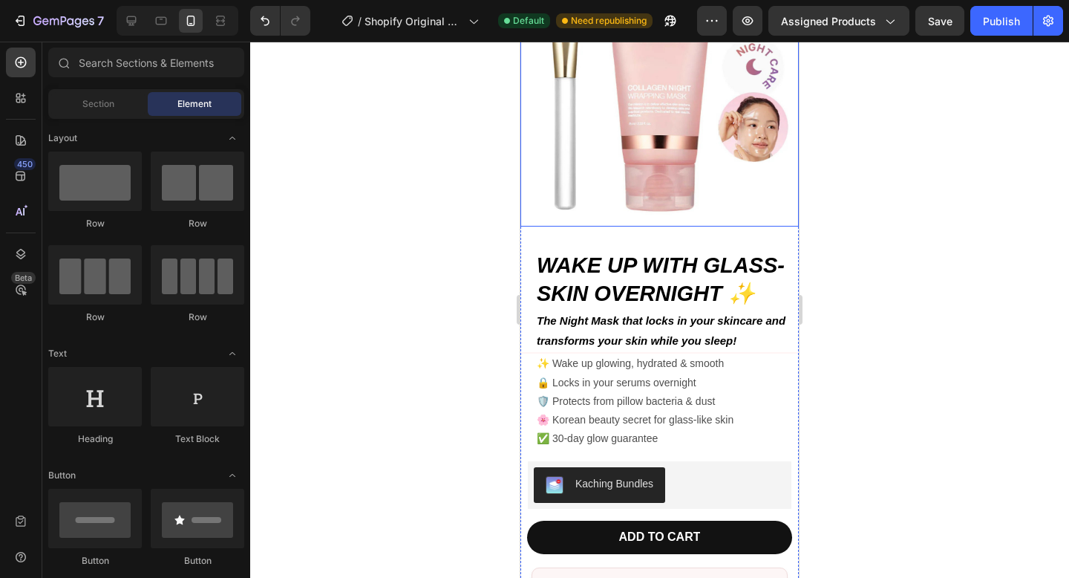
scroll to position [238, 0]
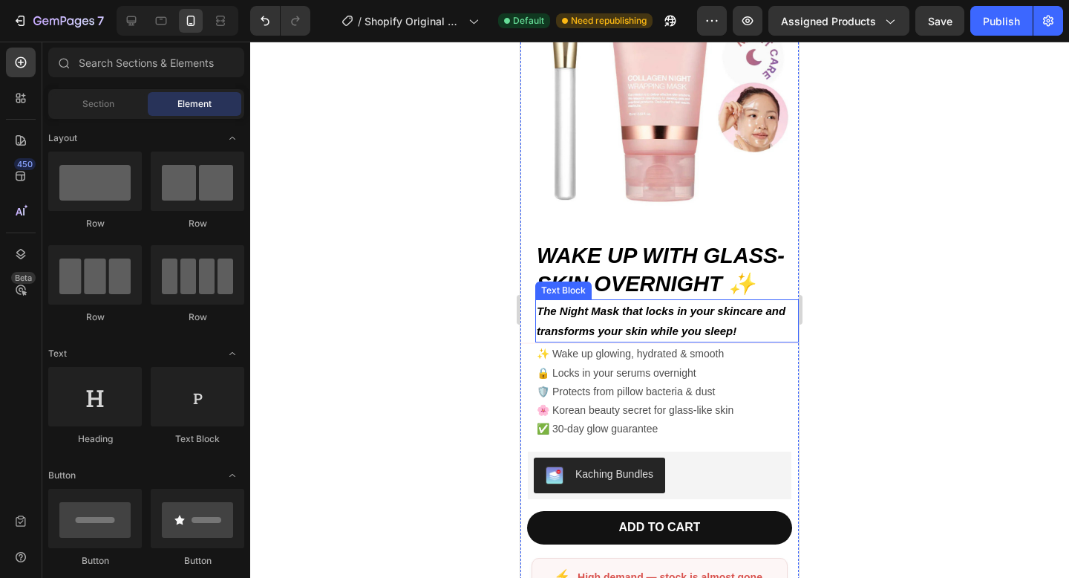
click at [746, 320] on p "The Night Mask that locks in your skincare and transforms your skin while you s…" at bounding box center [667, 321] width 261 height 40
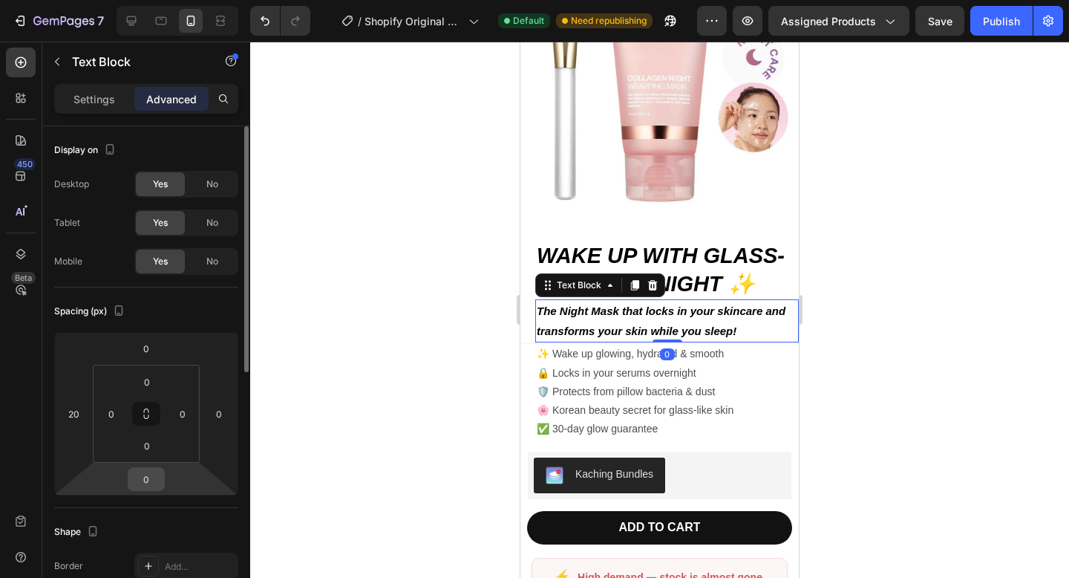
click at [145, 475] on input "0" at bounding box center [146, 479] width 30 height 22
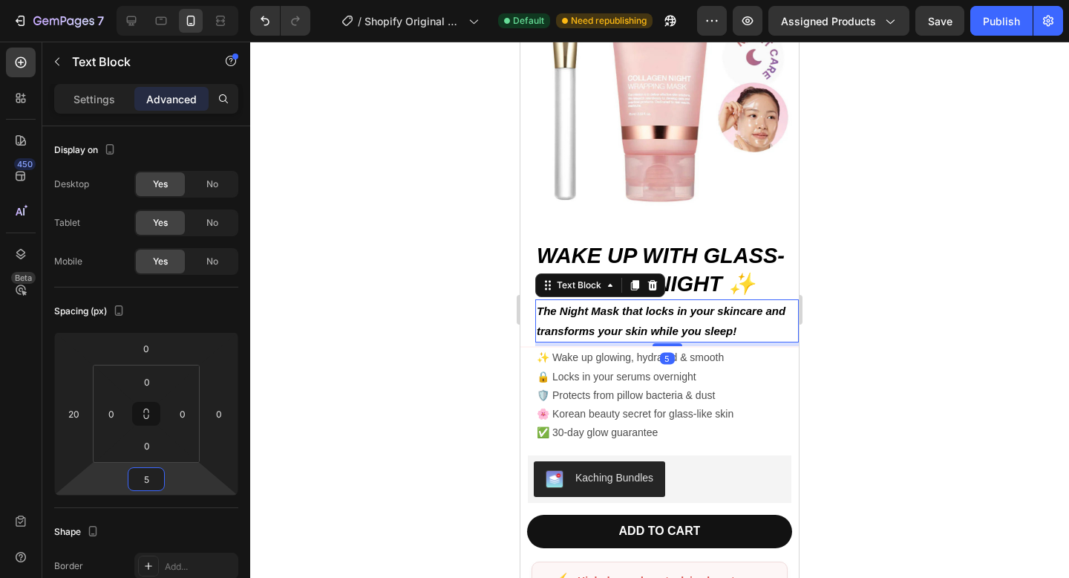
type input "5"
click at [419, 365] on div at bounding box center [659, 310] width 819 height 536
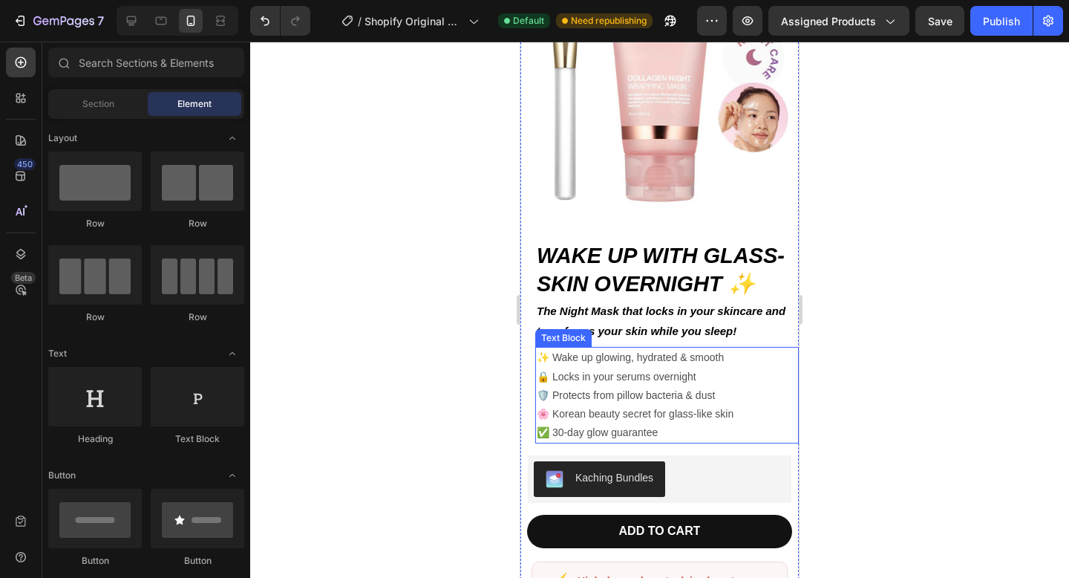
click at [597, 353] on p "✨ Wake up glowing, hydrated & smooth" at bounding box center [667, 357] width 261 height 19
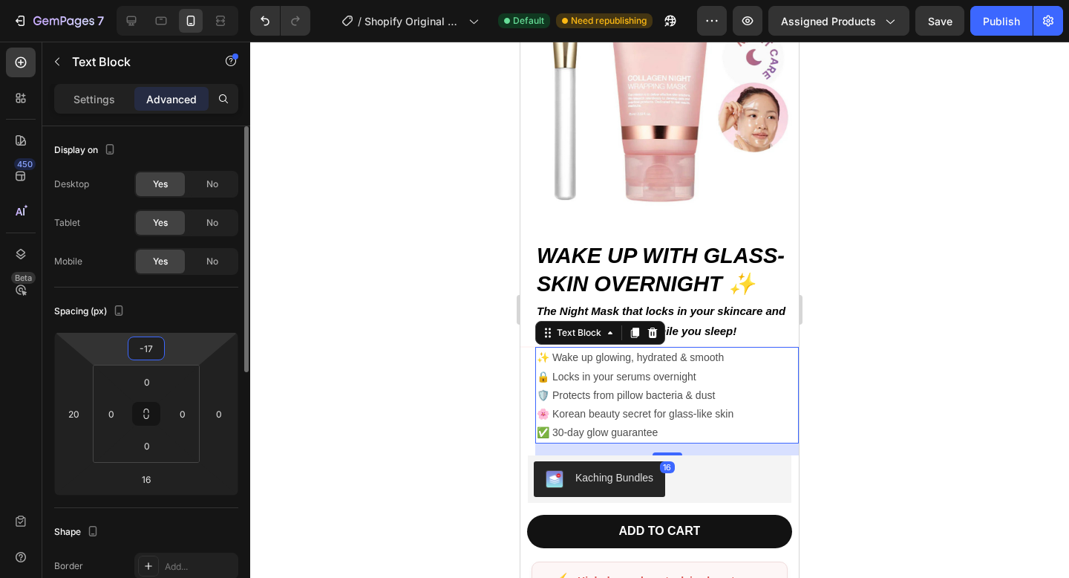
click at [151, 350] on input "-17" at bounding box center [146, 348] width 30 height 22
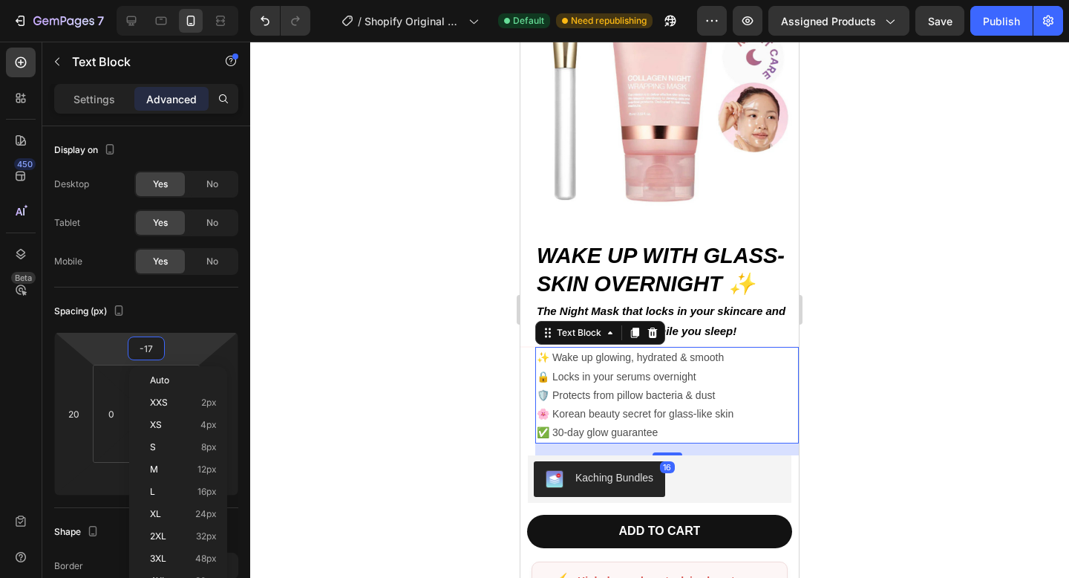
click at [403, 342] on div at bounding box center [659, 310] width 819 height 536
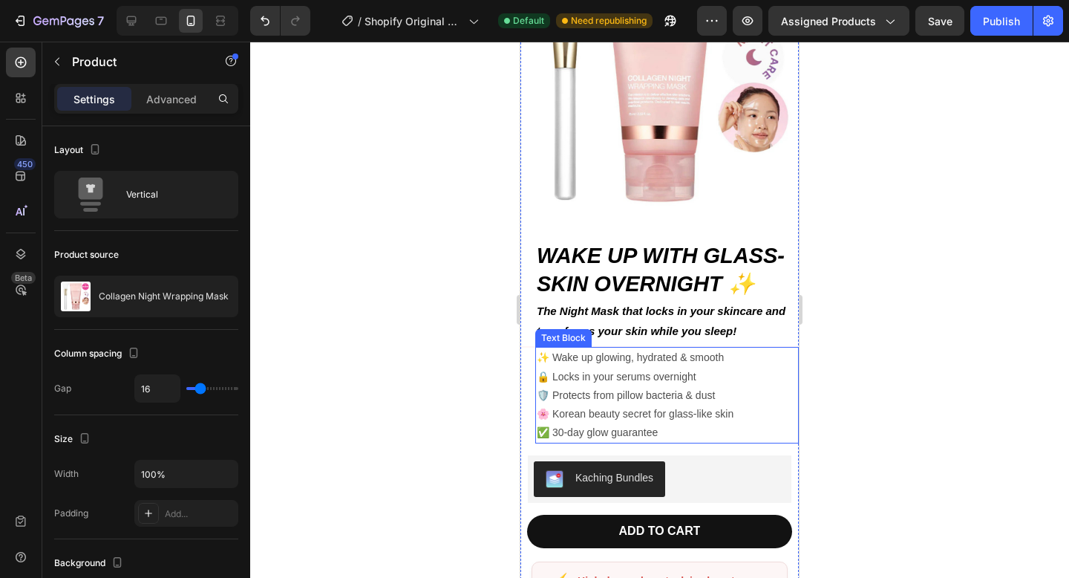
click at [750, 350] on p "✨ Wake up glowing, hydrated & smooth" at bounding box center [667, 357] width 261 height 19
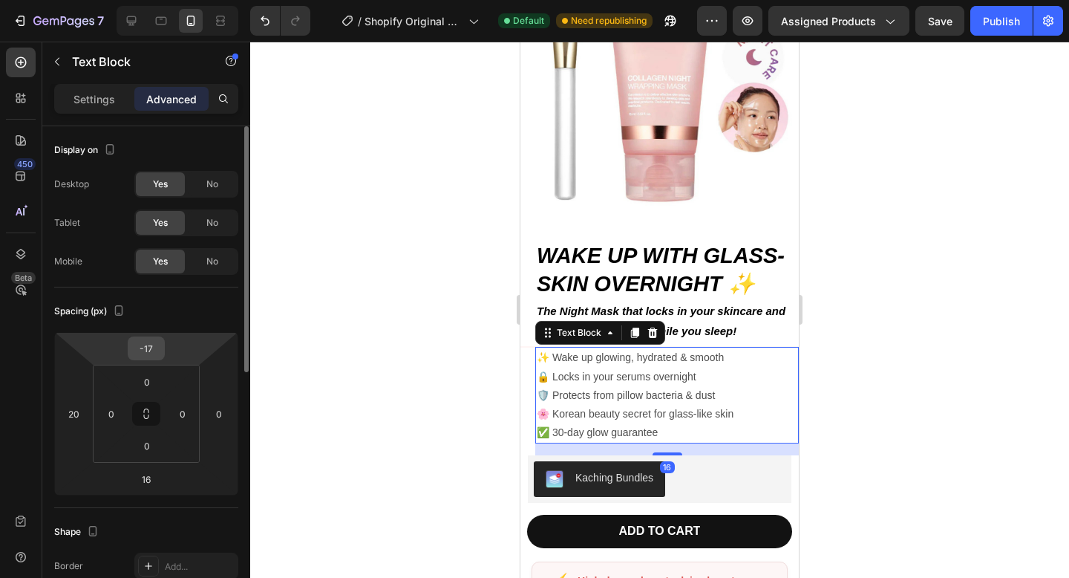
click at [142, 336] on div "-17" at bounding box center [146, 348] width 37 height 24
click at [146, 346] on input "-17" at bounding box center [146, 348] width 30 height 22
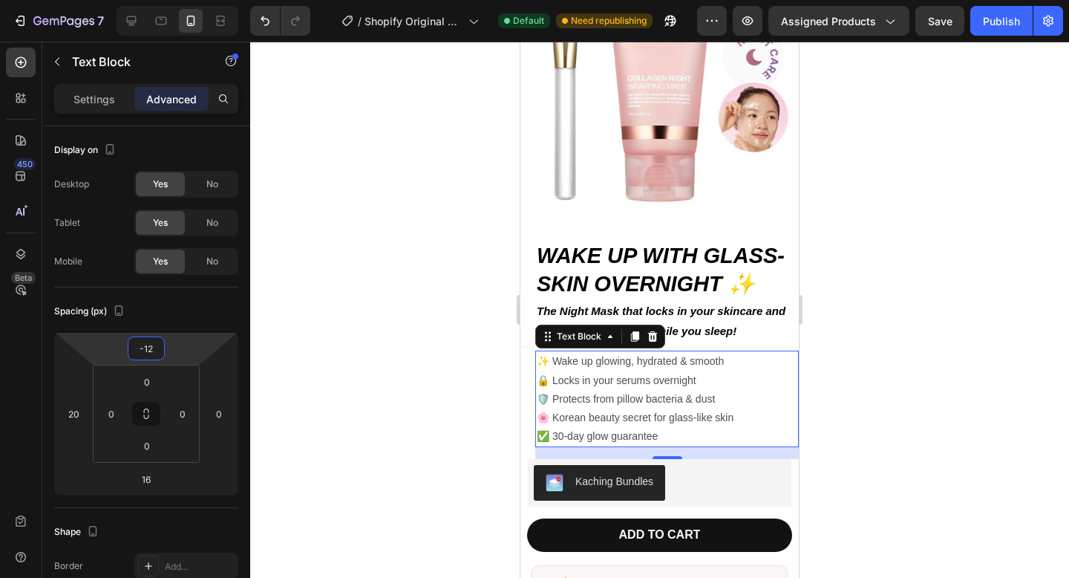
type input "-12"
click at [386, 379] on div at bounding box center [659, 310] width 819 height 536
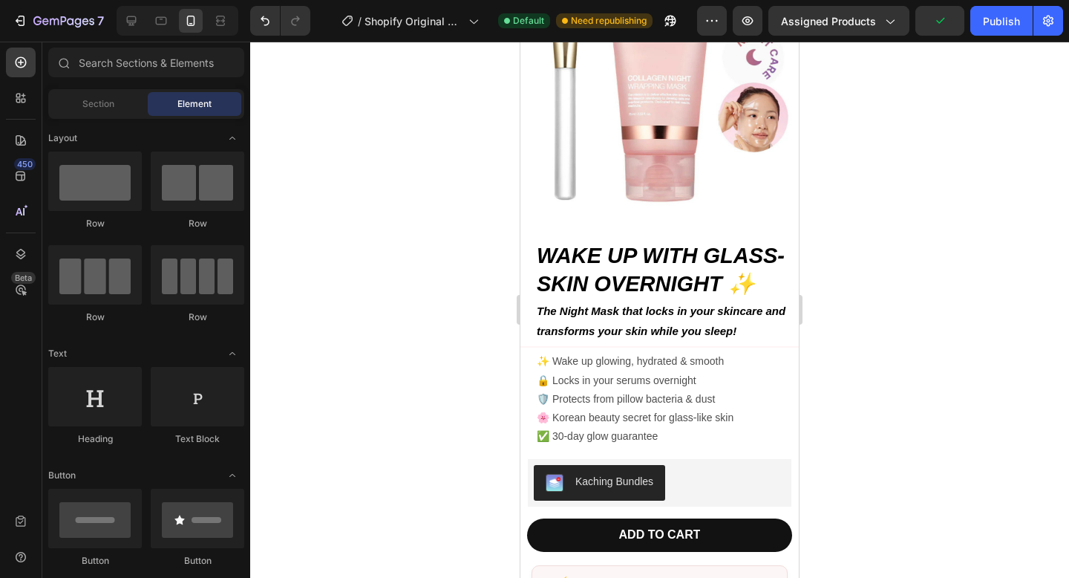
click at [602, 409] on p "🌸 Korean beauty secret for glass-like skin" at bounding box center [667, 417] width 261 height 19
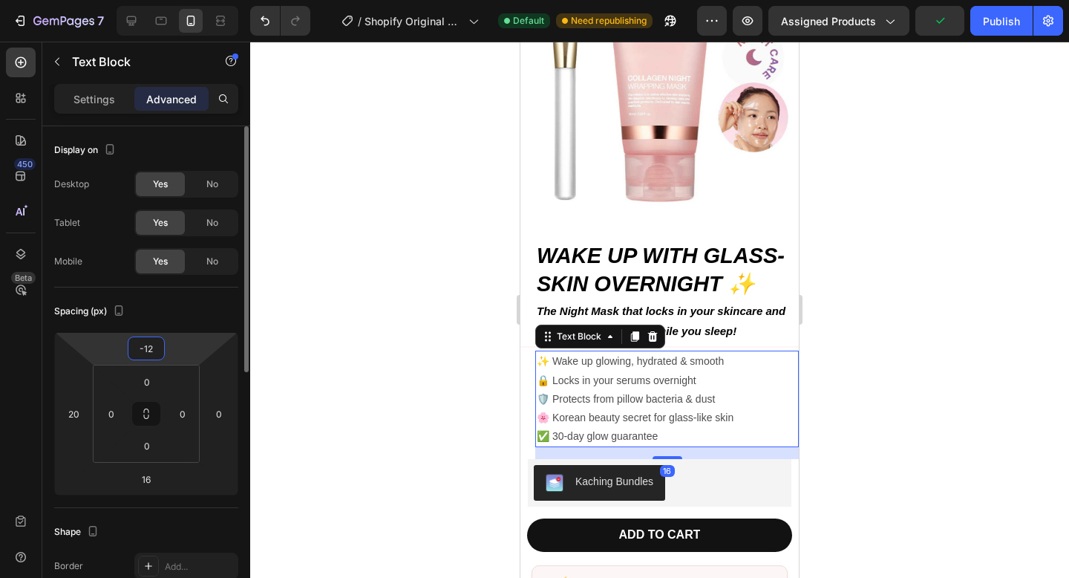
click at [151, 343] on input "-12" at bounding box center [146, 348] width 30 height 22
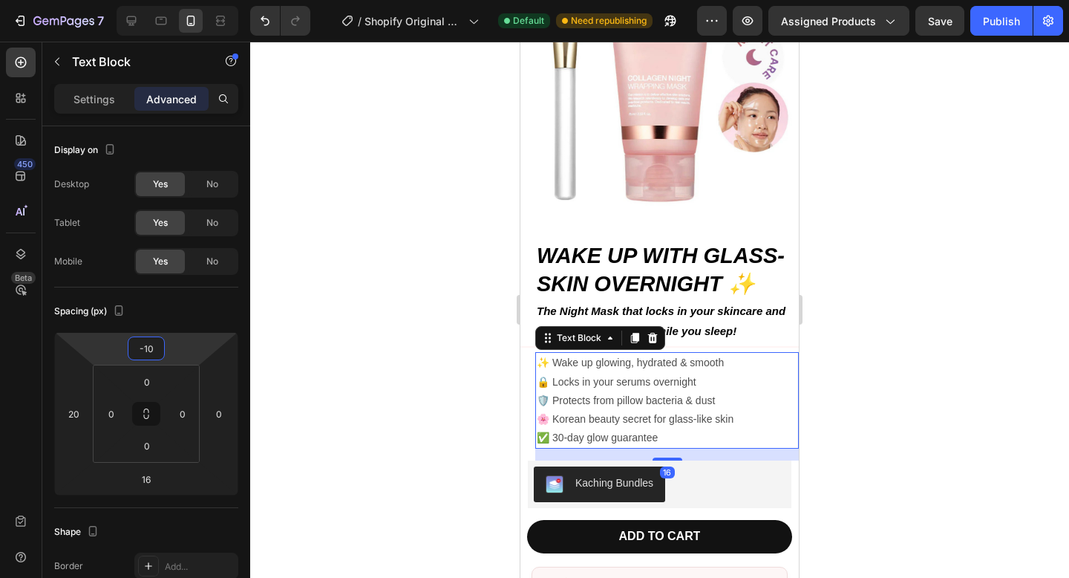
type input "-10"
click at [336, 402] on div at bounding box center [659, 310] width 819 height 536
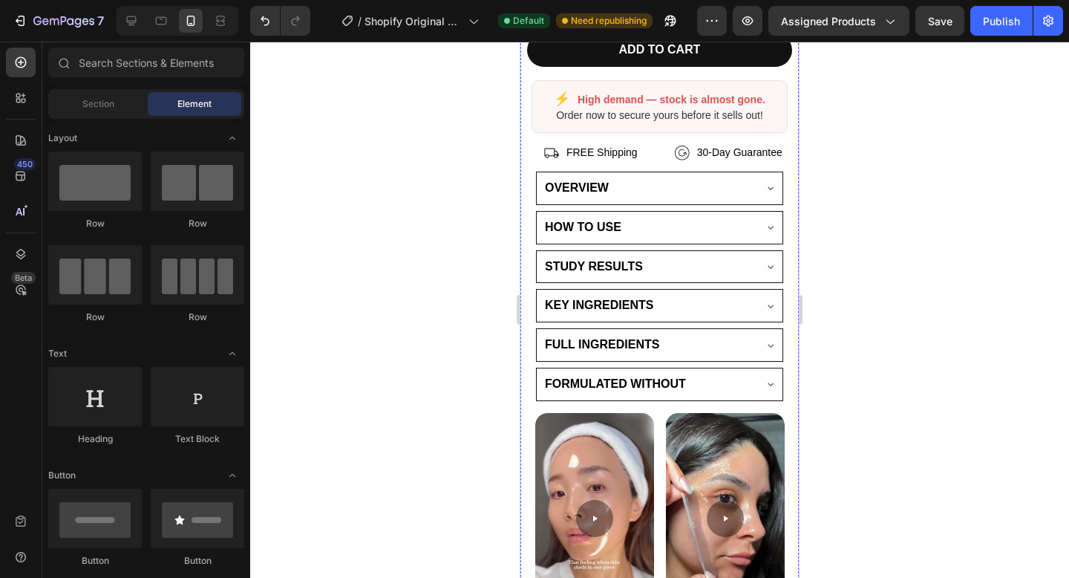
scroll to position [805, 0]
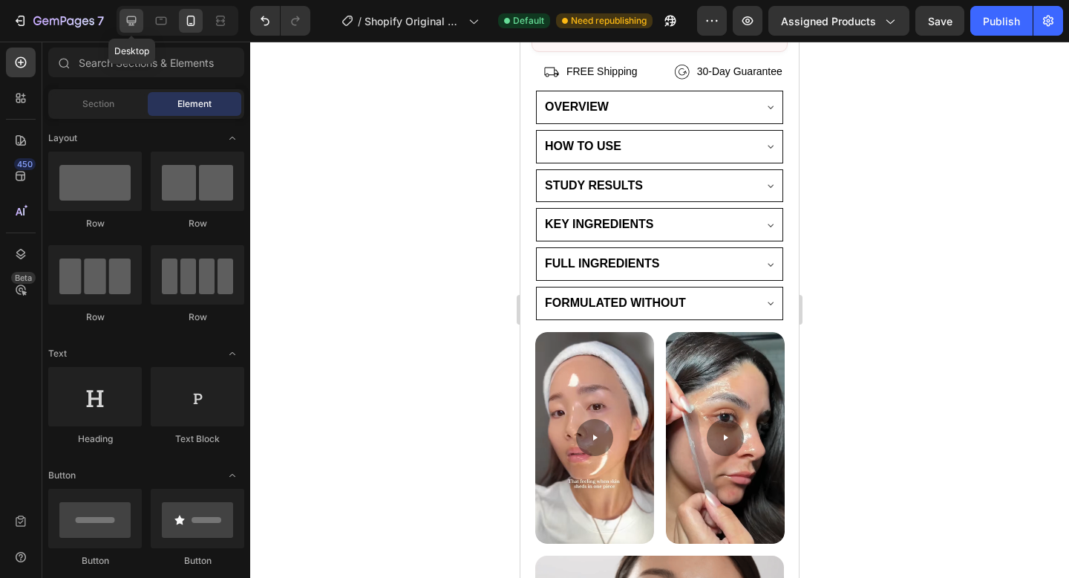
click at [138, 30] on div at bounding box center [132, 21] width 24 height 24
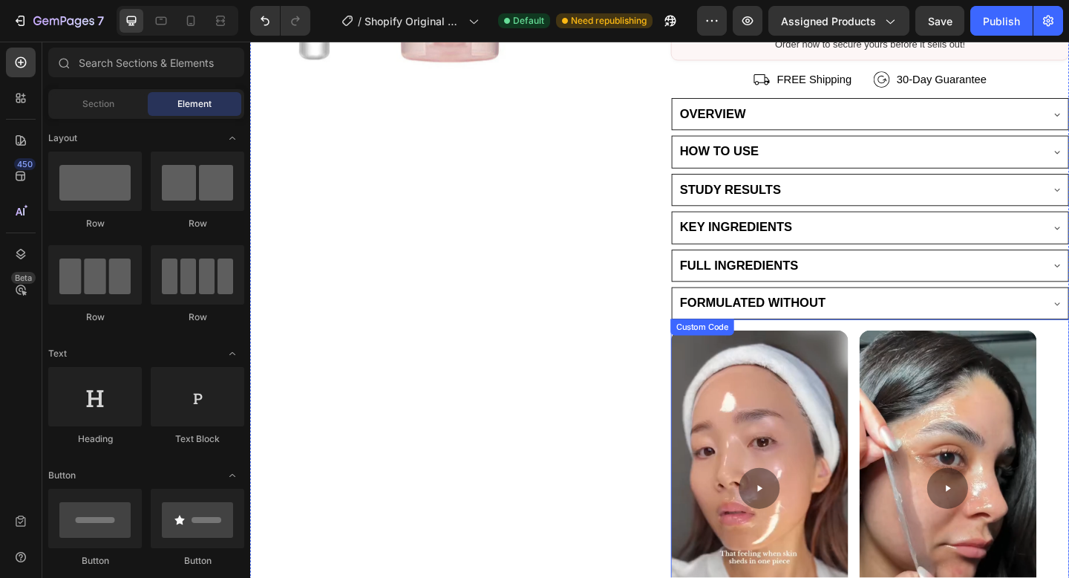
scroll to position [494, 0]
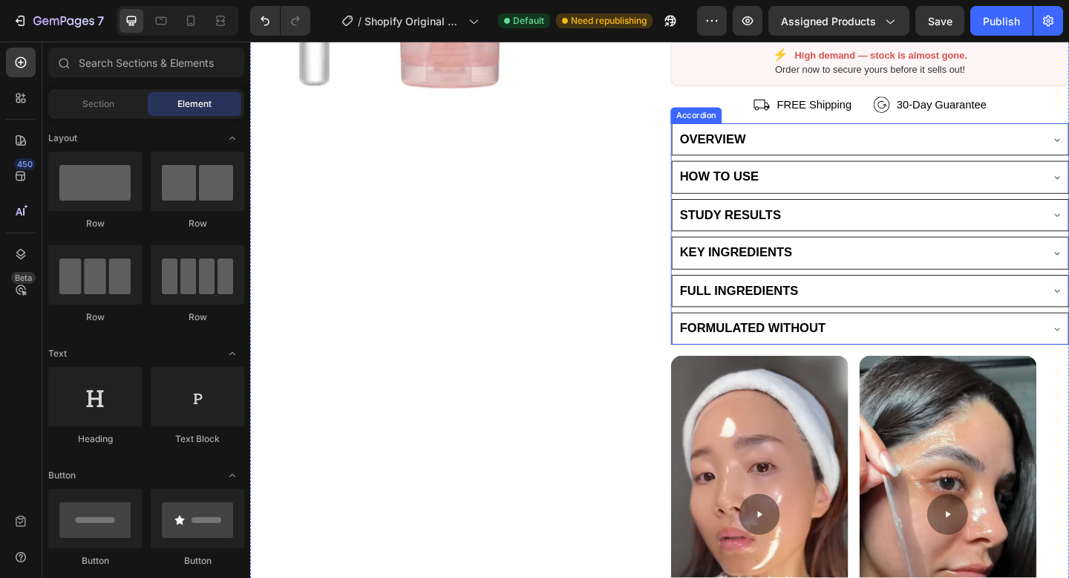
click at [788, 144] on span "OVERVIEW" at bounding box center [753, 147] width 72 height 15
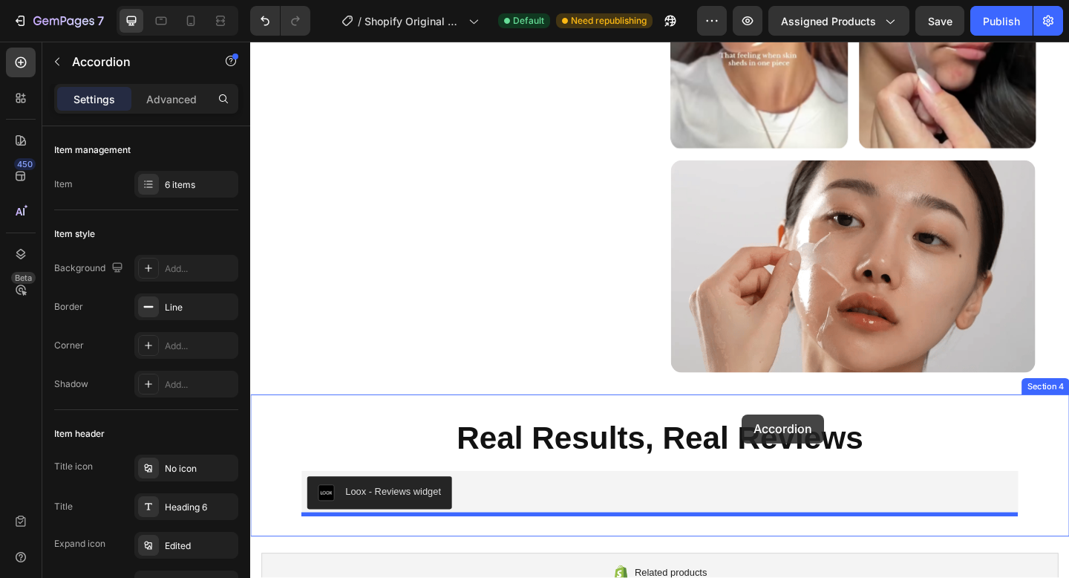
scroll to position [1086, 0]
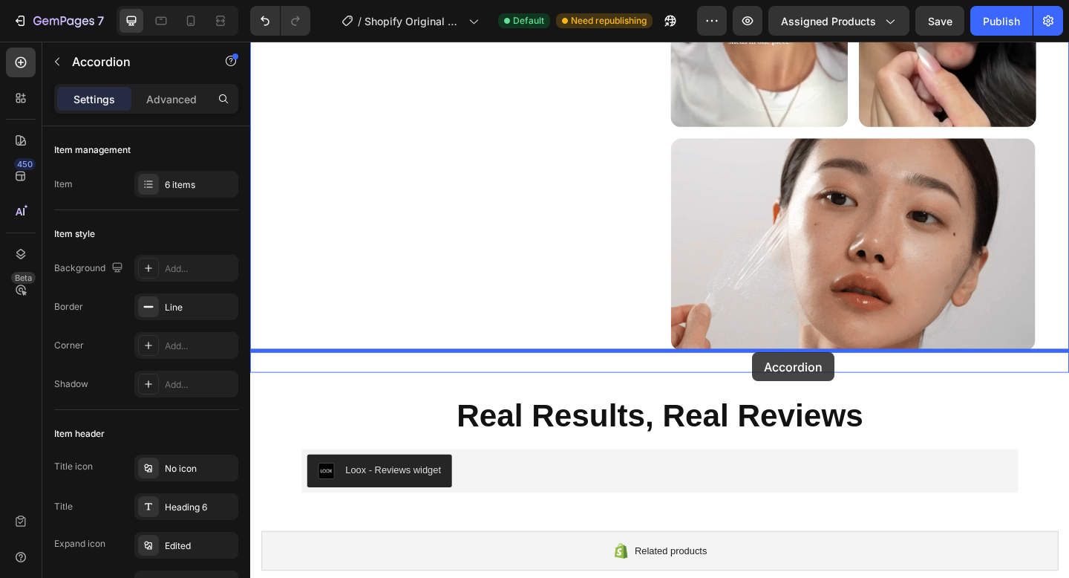
drag, startPoint x: 718, startPoint y: 122, endPoint x: 796, endPoint y: 381, distance: 270.6
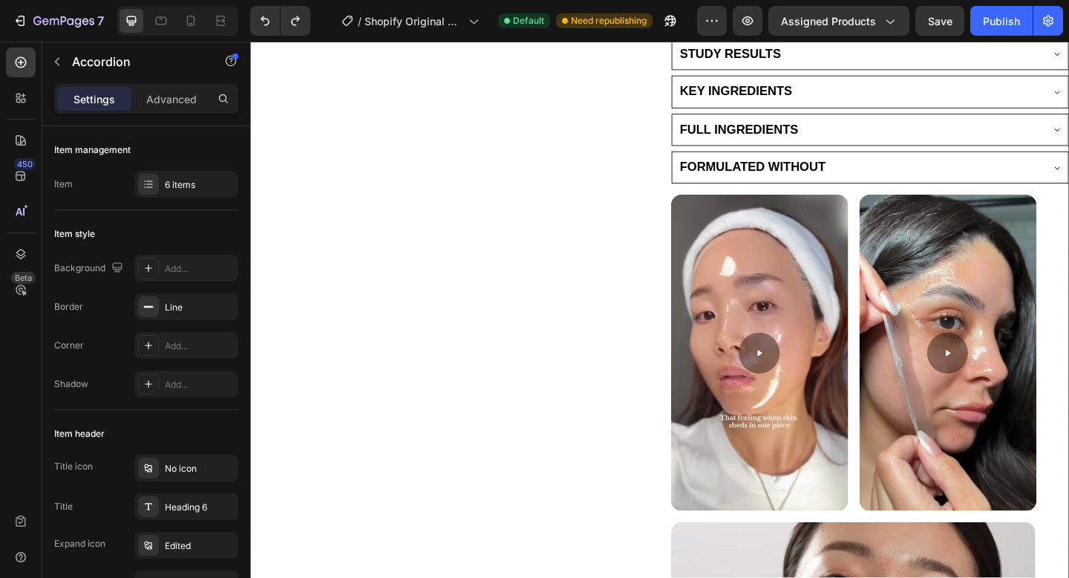
scroll to position [593, 0]
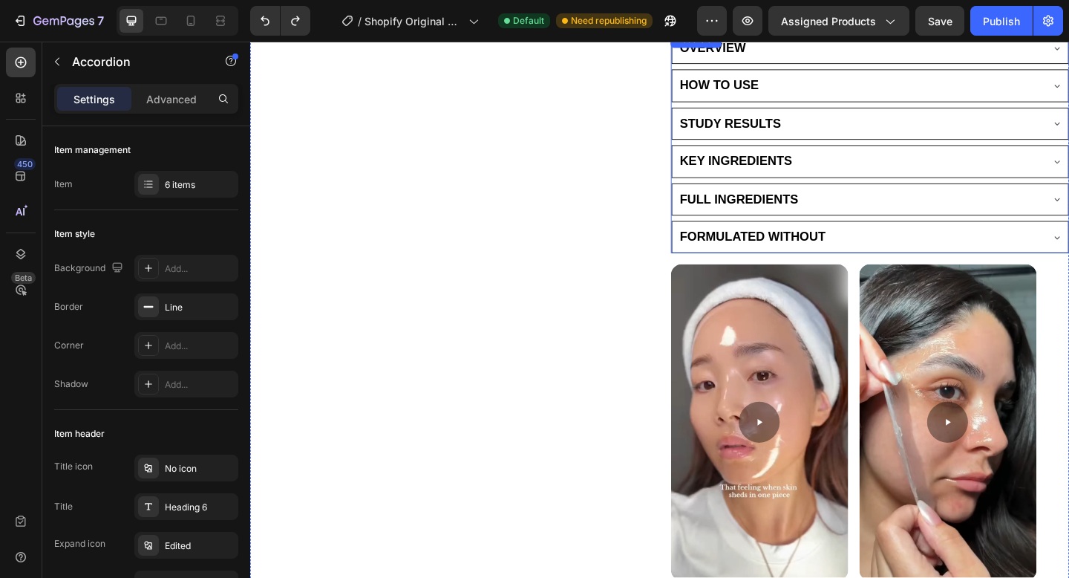
click at [845, 122] on div "STUDY RESULTS" at bounding box center [912, 131] width 395 height 22
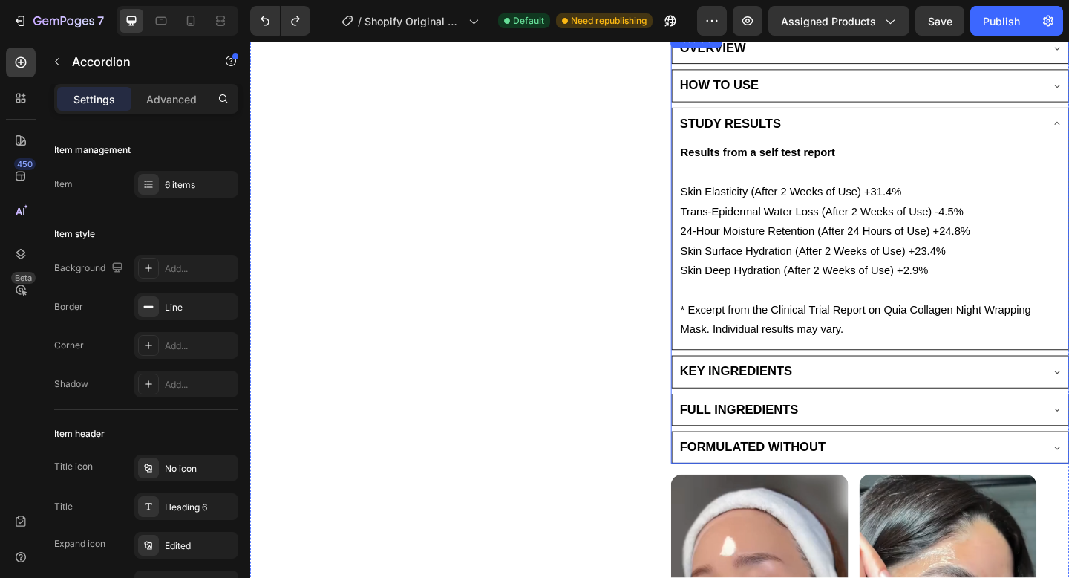
click at [845, 127] on div "STUDY RESULTS" at bounding box center [912, 131] width 395 height 22
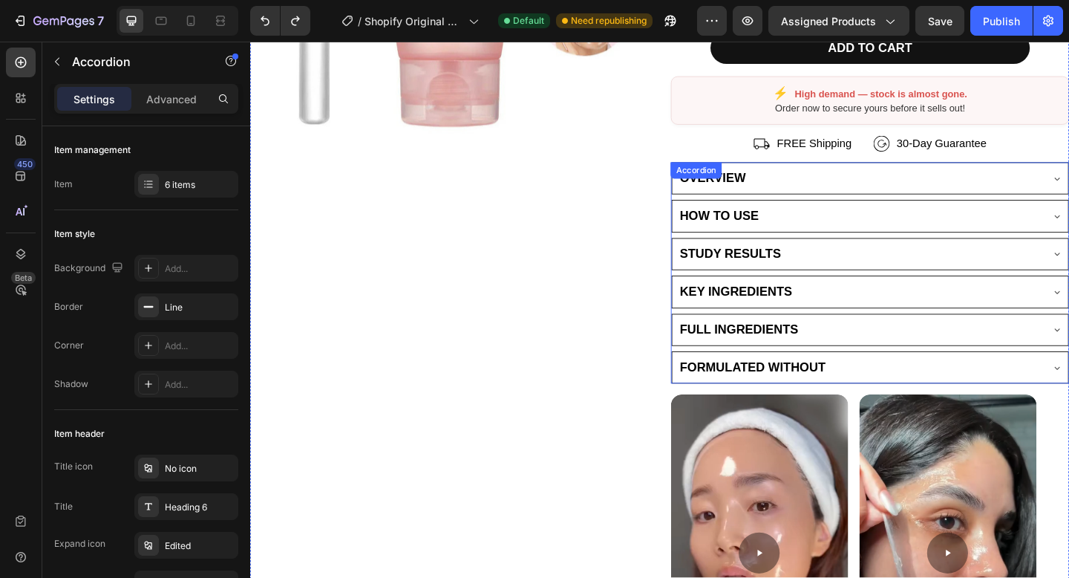
scroll to position [439, 0]
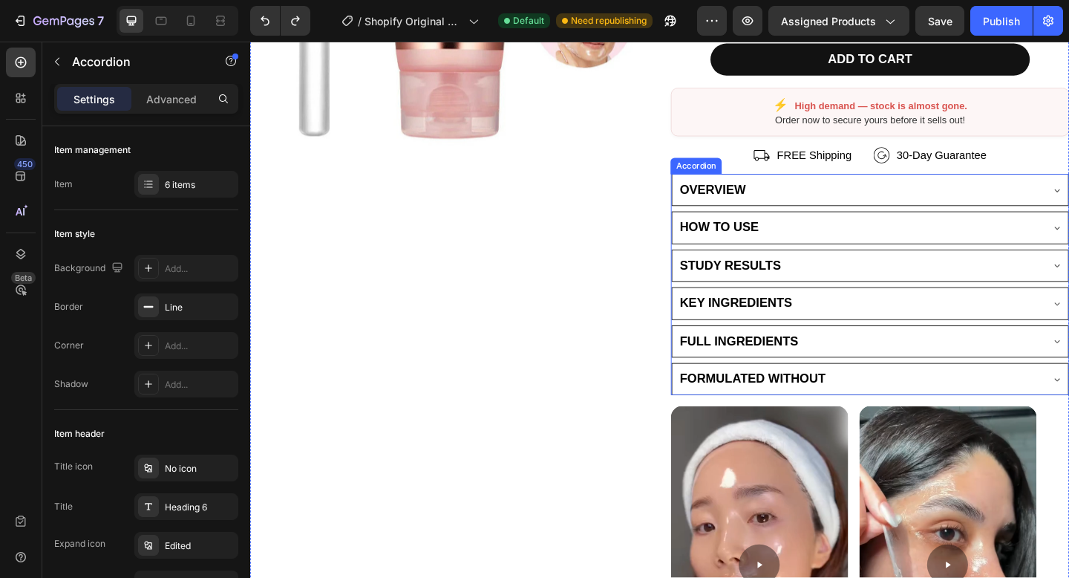
click at [731, 182] on div "Accordion" at bounding box center [736, 176] width 50 height 13
click at [725, 176] on div "Accordion" at bounding box center [736, 176] width 50 height 13
click at [820, 220] on div "OVERVIEW" at bounding box center [924, 203] width 432 height 35
click at [803, 222] on div "OVERVIEW HOW TO USE STUDY RESULTS KEY INGREDIENTS FULL INGREDIENTS FORMULATED W…" at bounding box center [925, 306] width 434 height 241
click at [799, 234] on div "HOW TO USE" at bounding box center [760, 244] width 91 height 22
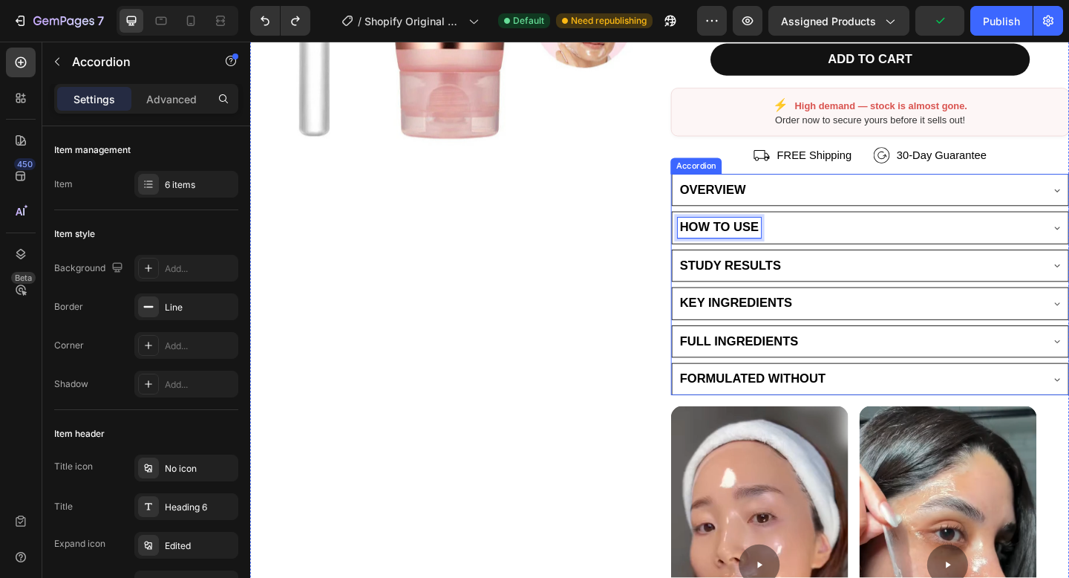
click at [633, 265] on div "Product Images" at bounding box center [467, 381] width 434 height 1288
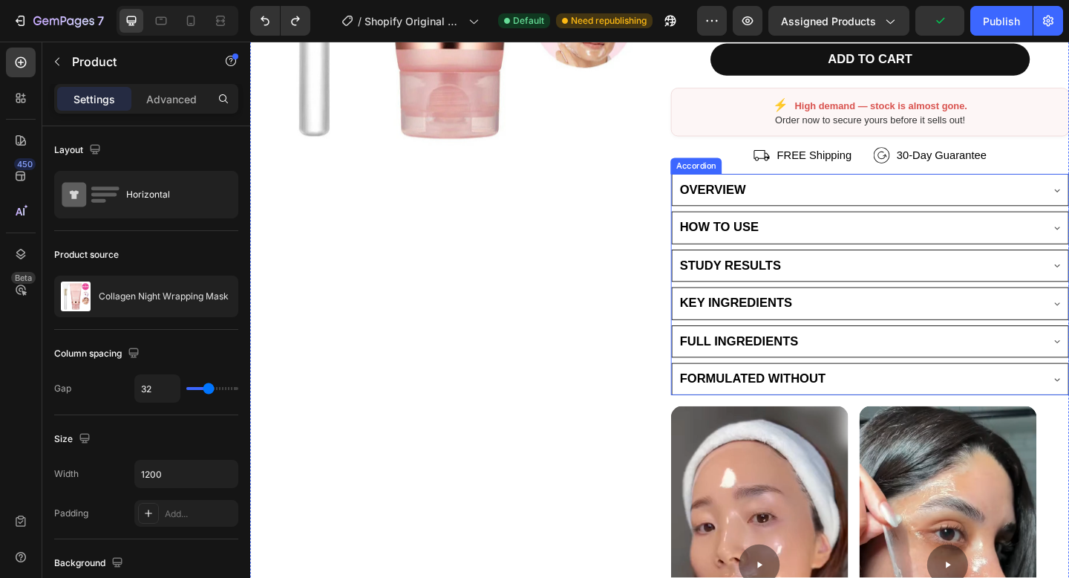
click at [782, 278] on span "STUDY RESULTS" at bounding box center [772, 285] width 110 height 15
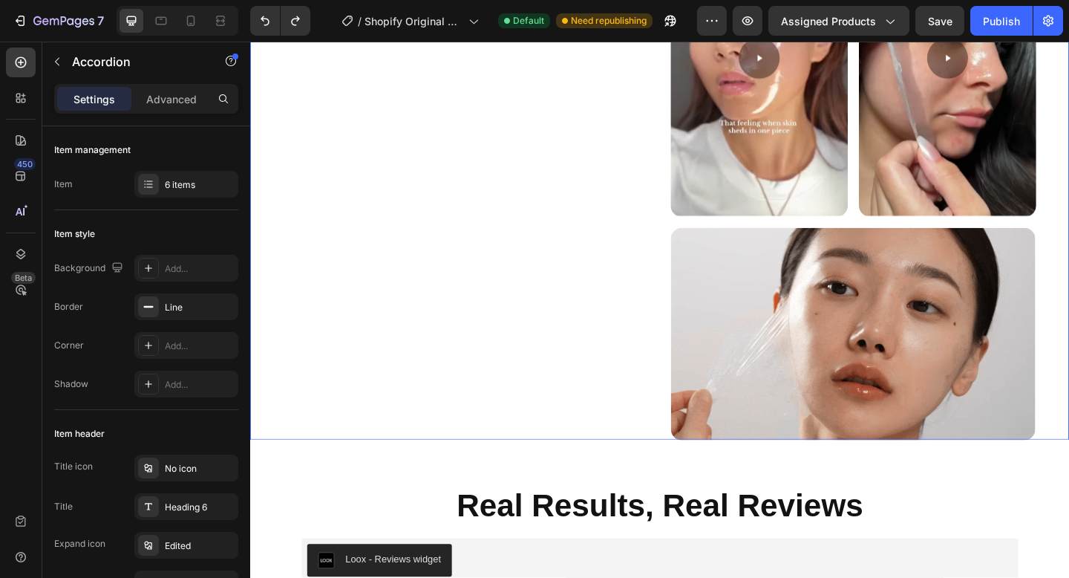
scroll to position [1025, 0]
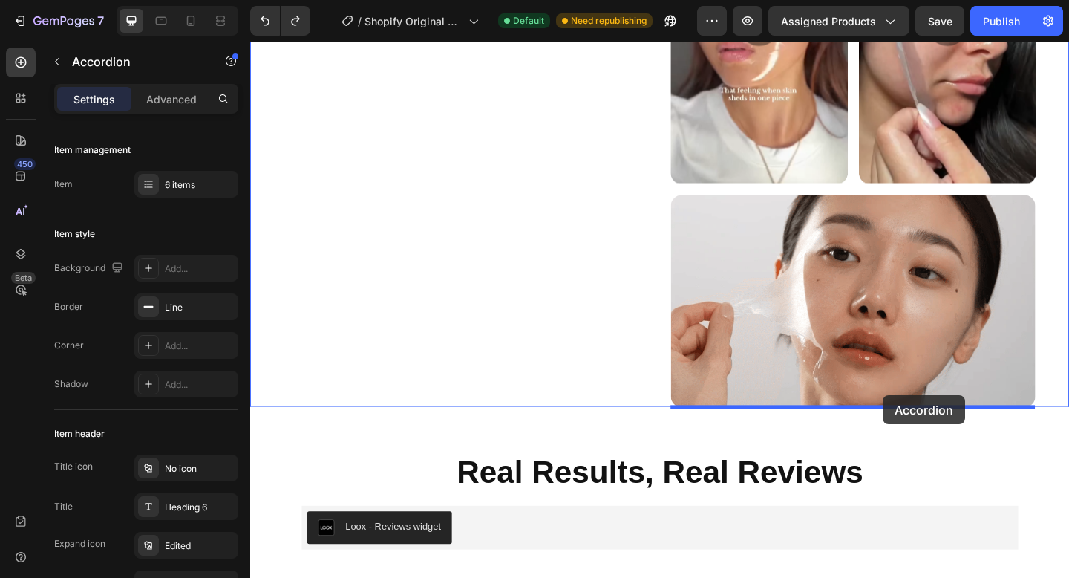
drag, startPoint x: 721, startPoint y: 184, endPoint x: 938, endPoint y: 426, distance: 325.4
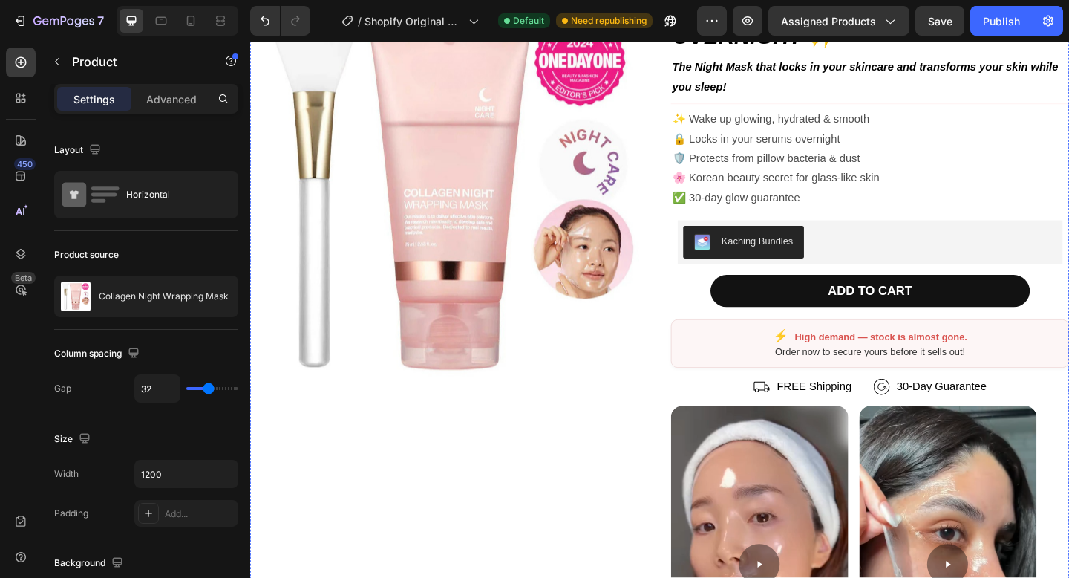
scroll to position [171, 0]
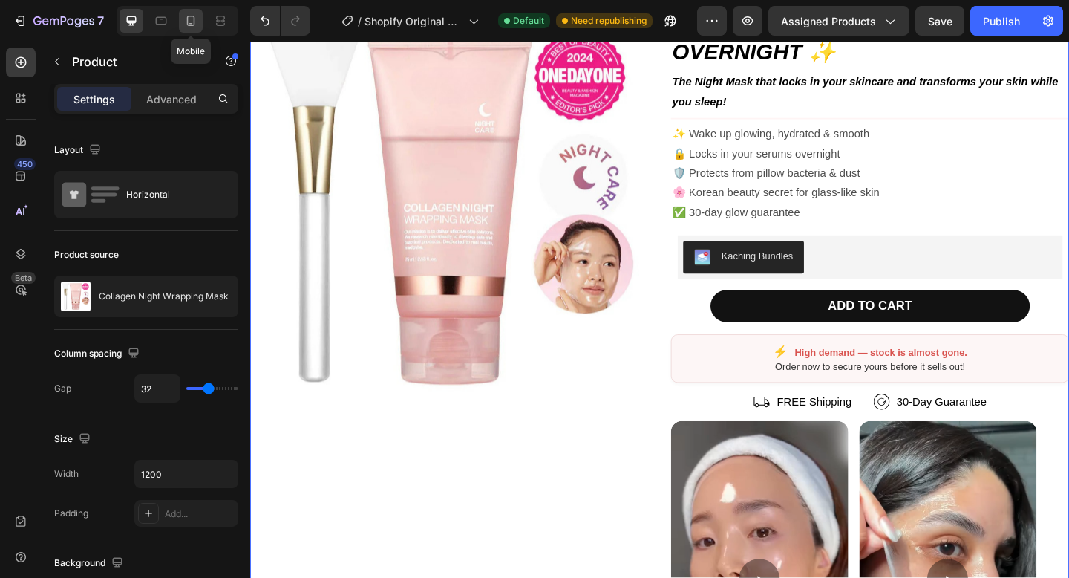
click at [188, 17] on icon at bounding box center [191, 21] width 8 height 10
type input "16"
type input "100%"
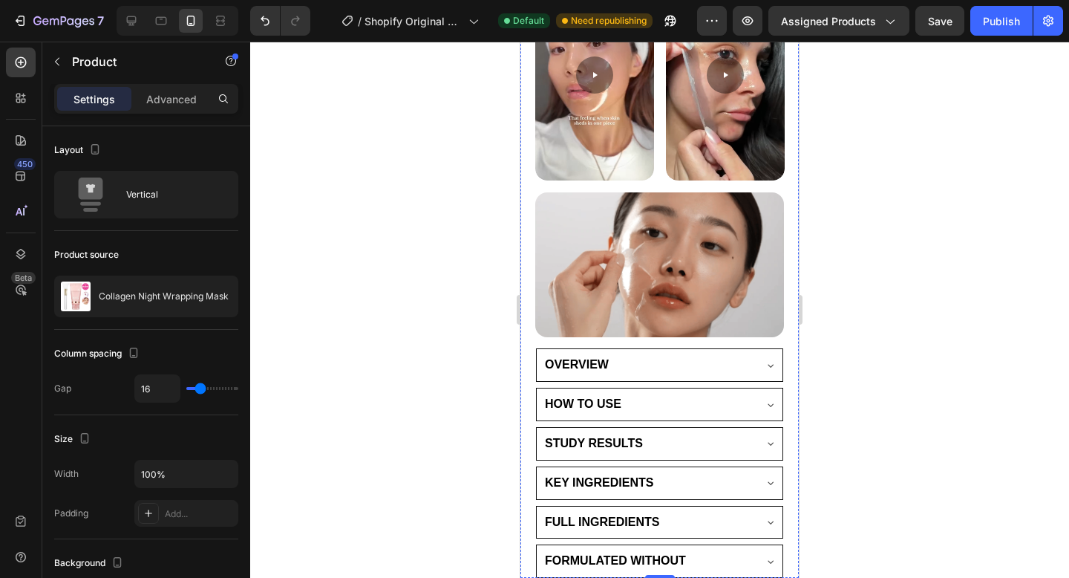
scroll to position [928, 0]
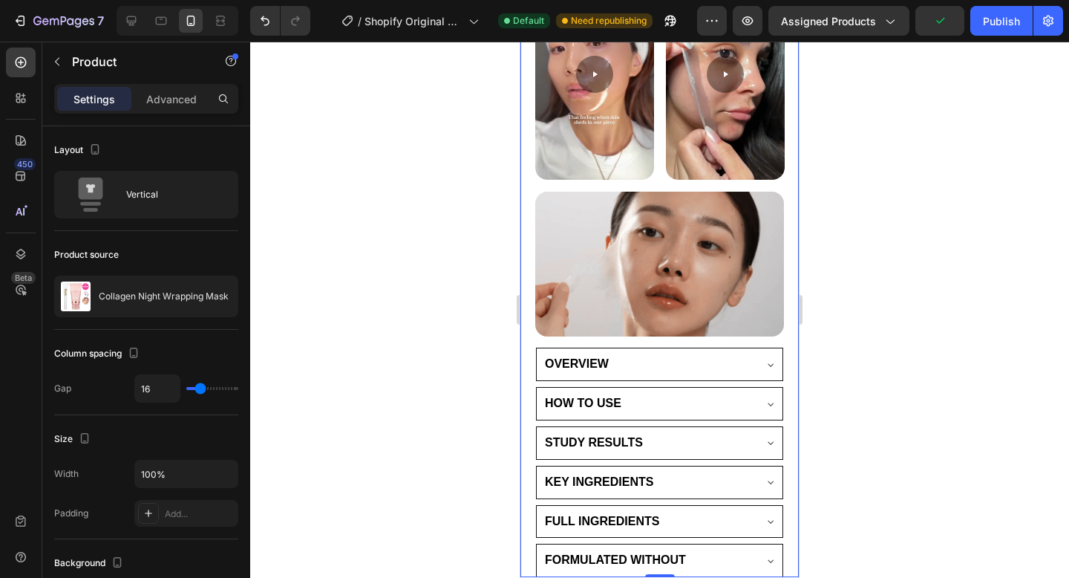
click at [417, 189] on div at bounding box center [659, 310] width 819 height 536
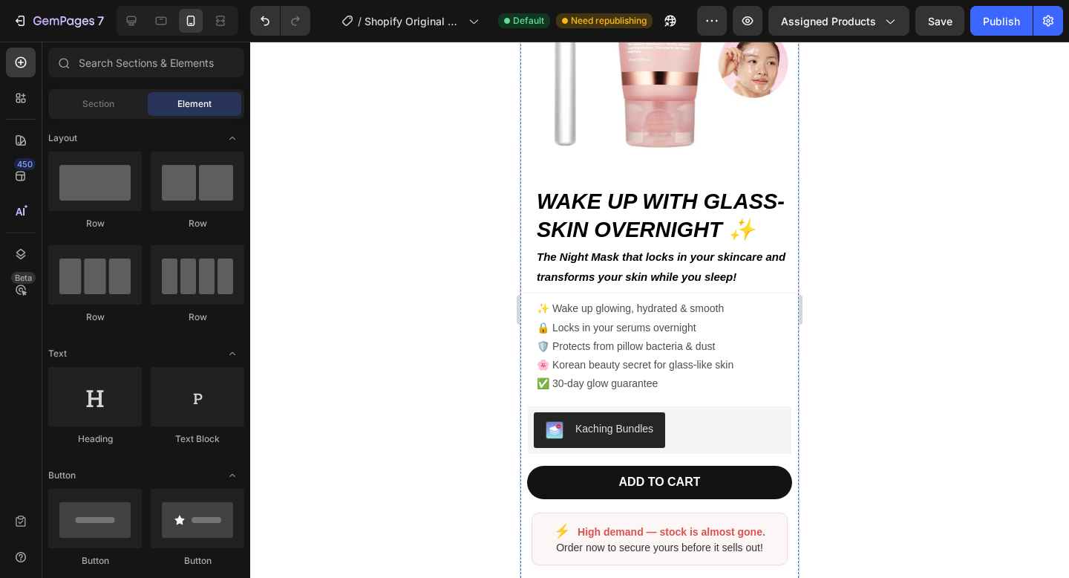
scroll to position [204, 0]
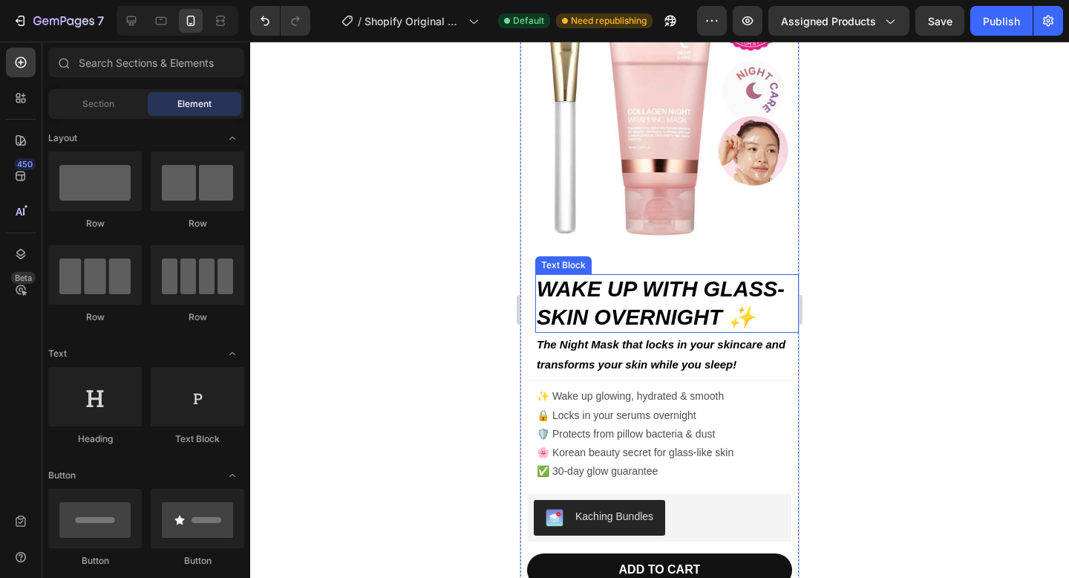
click at [592, 298] on strong "WAKE UP WITH GLASS-SKIN OVERNIGHT ✨" at bounding box center [661, 303] width 248 height 52
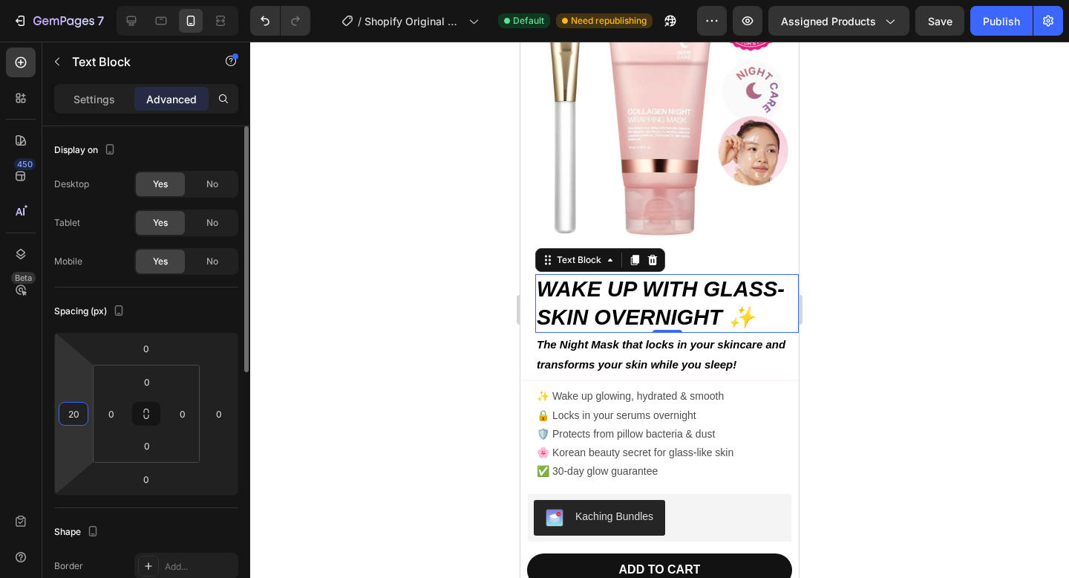
click at [81, 414] on input "20" at bounding box center [73, 413] width 22 height 22
type input "0"
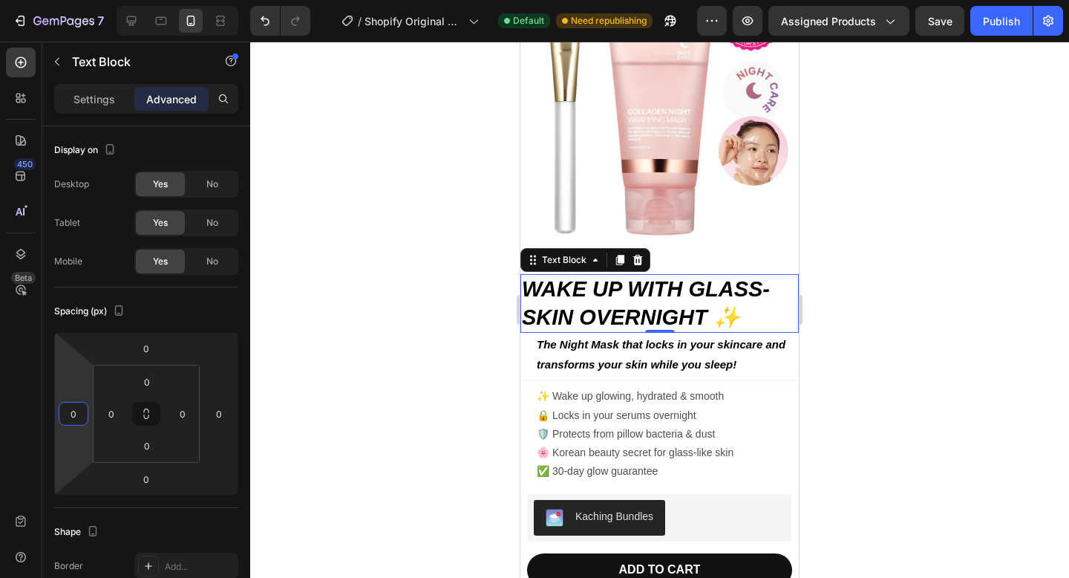
click at [279, 352] on div at bounding box center [659, 310] width 819 height 536
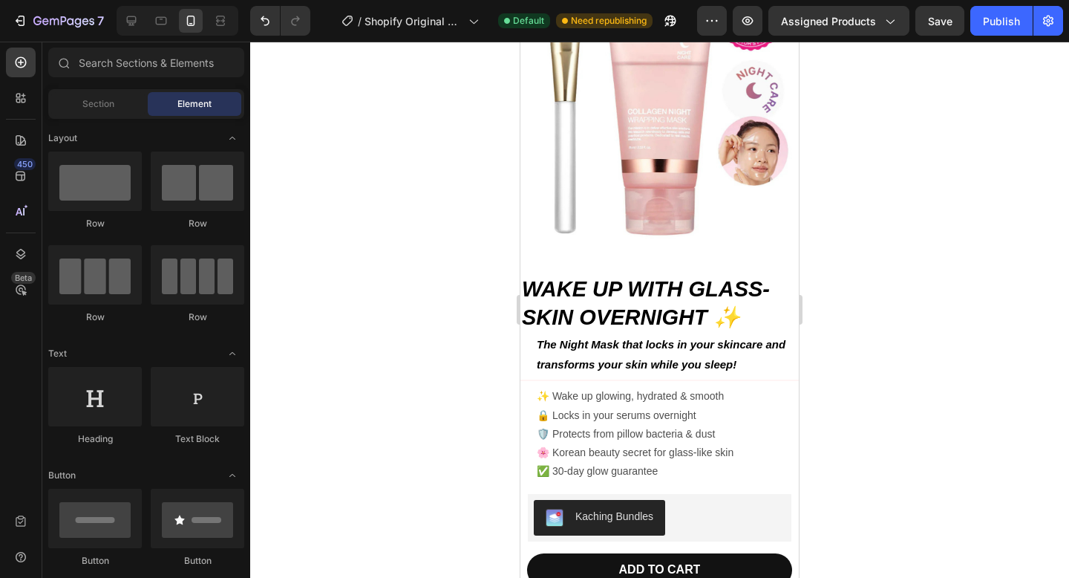
click at [592, 298] on strong "WAKE UP WITH GLASS-SKIN OVERNIGHT ✨" at bounding box center [646, 303] width 248 height 52
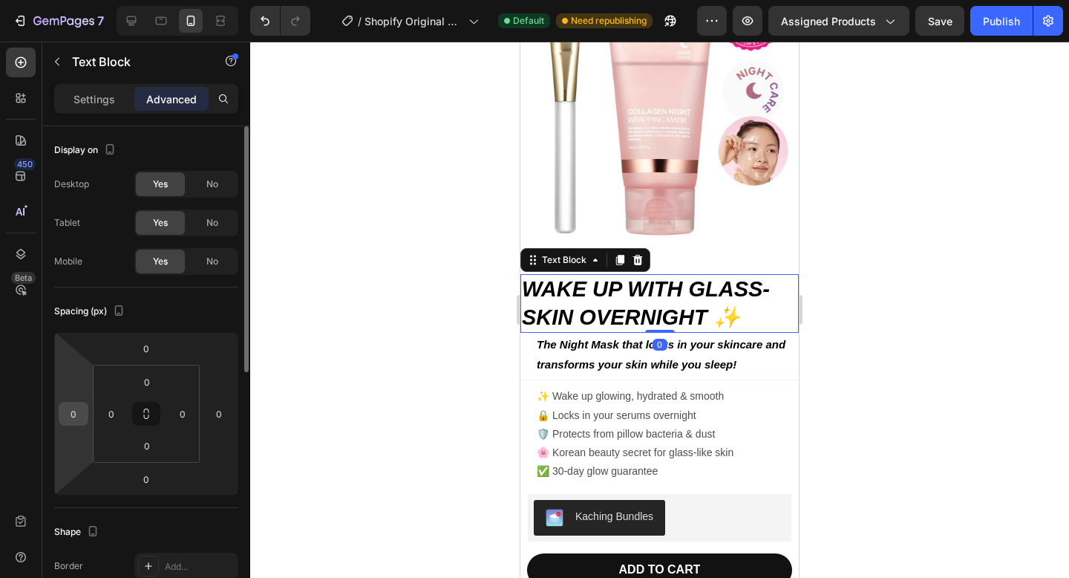
click at [81, 421] on input "0" at bounding box center [73, 413] width 22 height 22
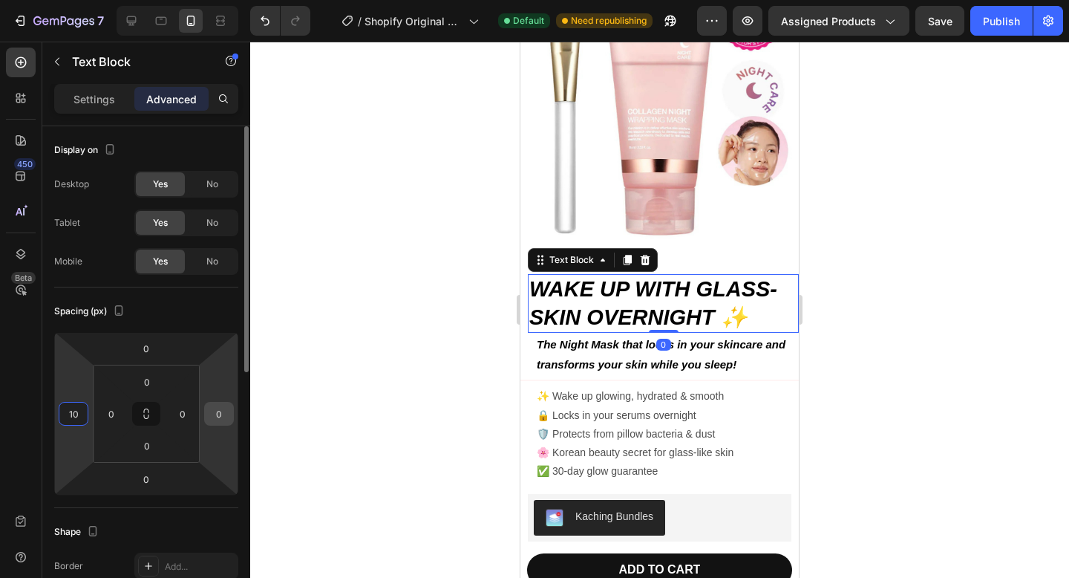
type input "10"
click at [212, 409] on input "0" at bounding box center [219, 413] width 22 height 22
type input "0"
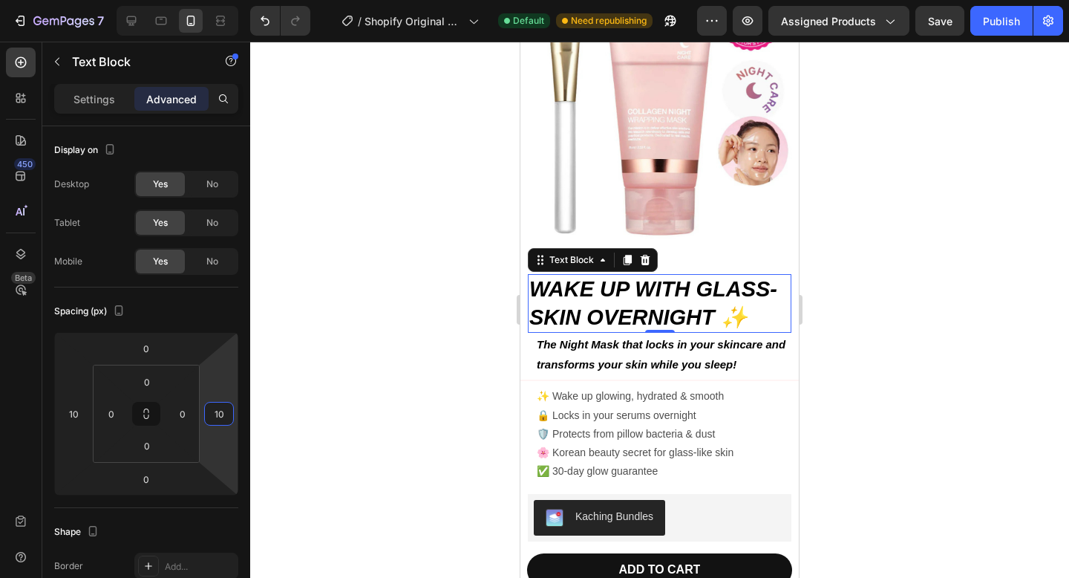
type input "10"
click at [404, 317] on div at bounding box center [659, 310] width 819 height 536
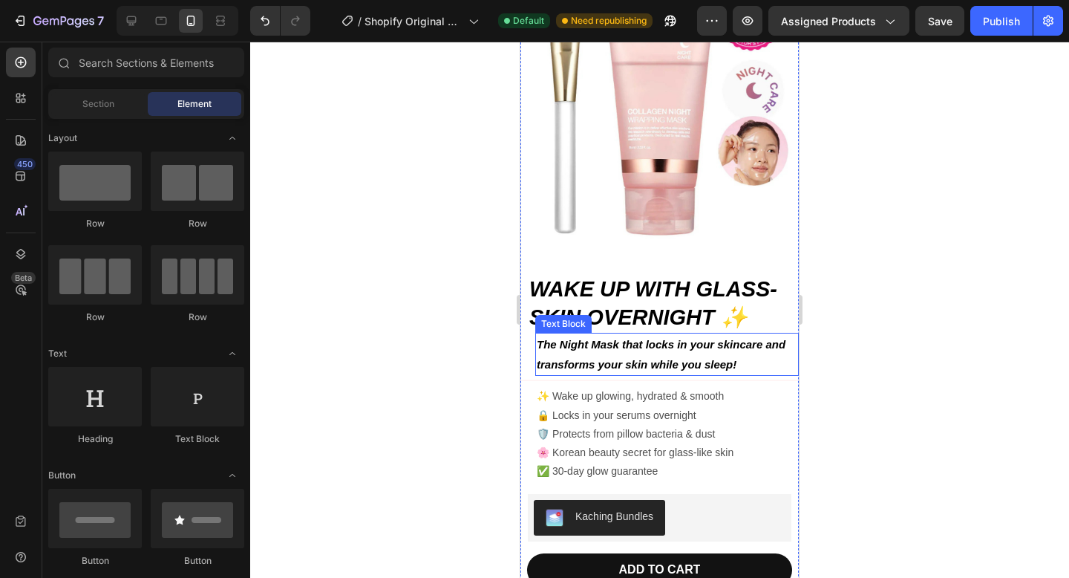
click at [598, 352] on p "The Night Mask that locks in your skincare and transforms your skin while you s…" at bounding box center [667, 354] width 261 height 40
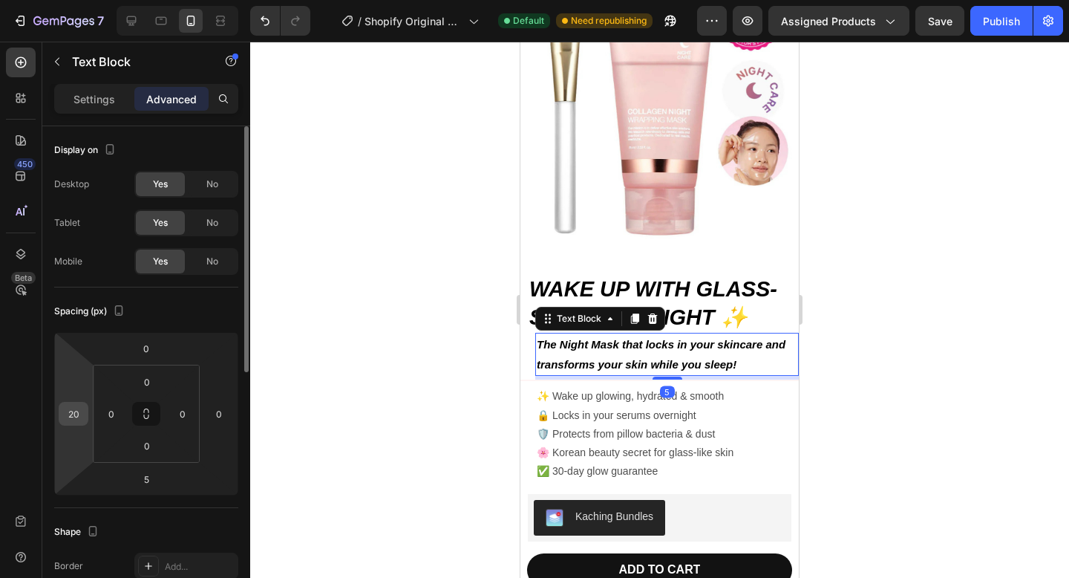
click at [75, 415] on input "20" at bounding box center [73, 413] width 22 height 22
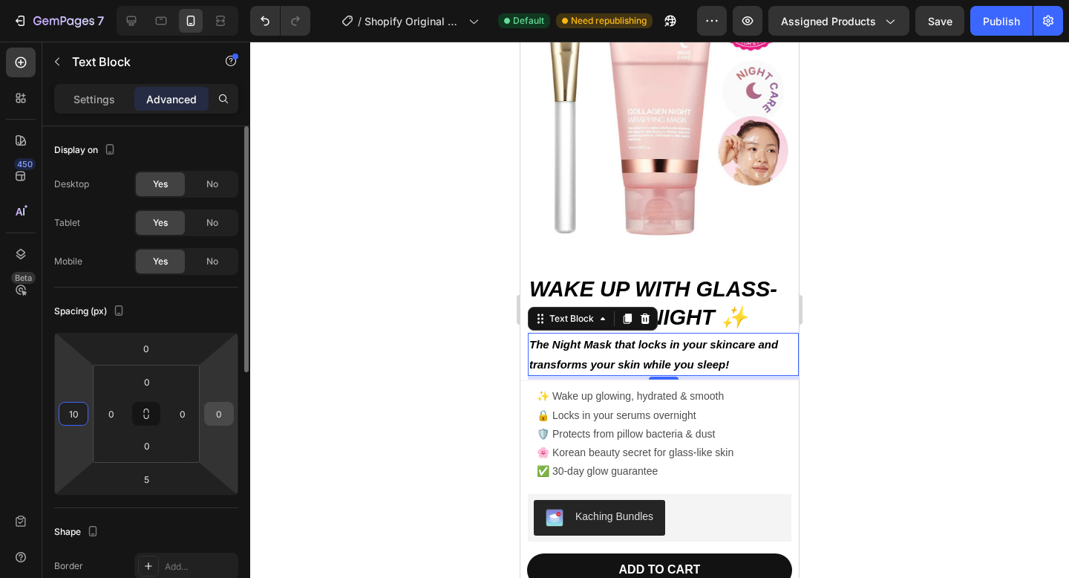
type input "10"
click at [225, 414] on input "0" at bounding box center [219, 413] width 22 height 22
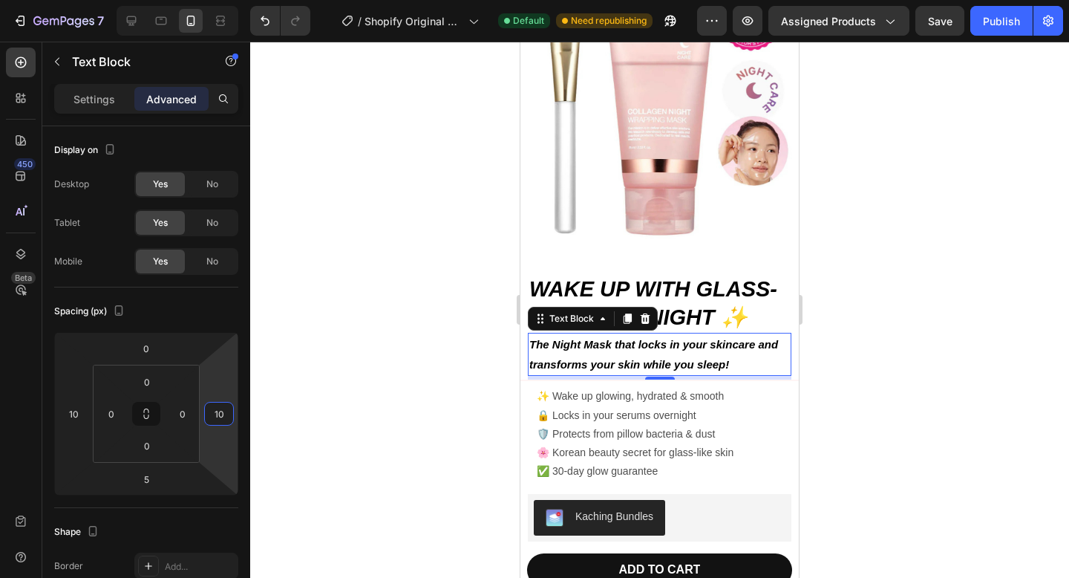
type input "10"
click at [342, 370] on div at bounding box center [659, 310] width 819 height 536
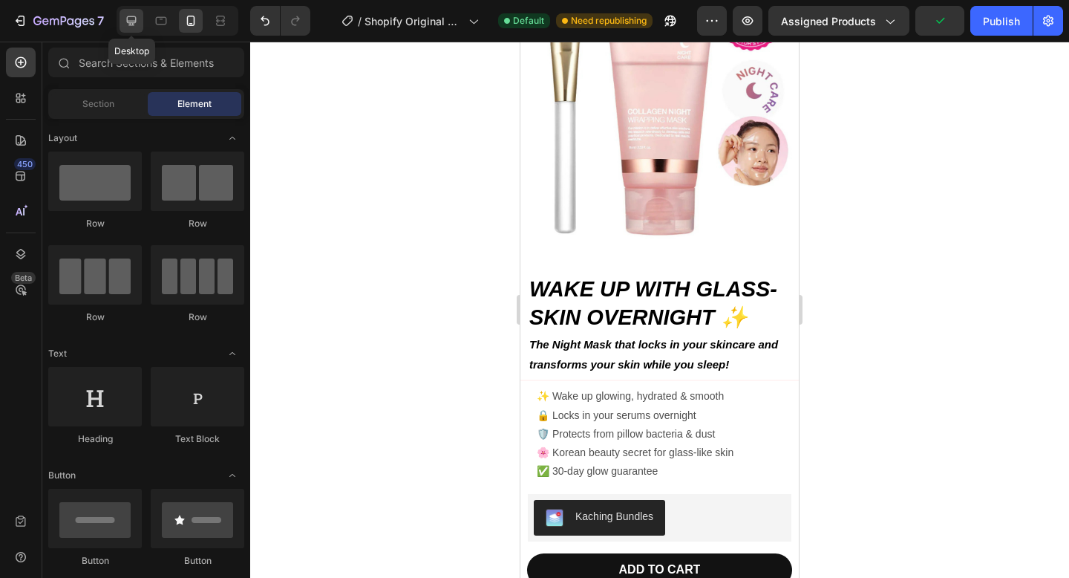
click at [137, 21] on icon at bounding box center [131, 20] width 15 height 15
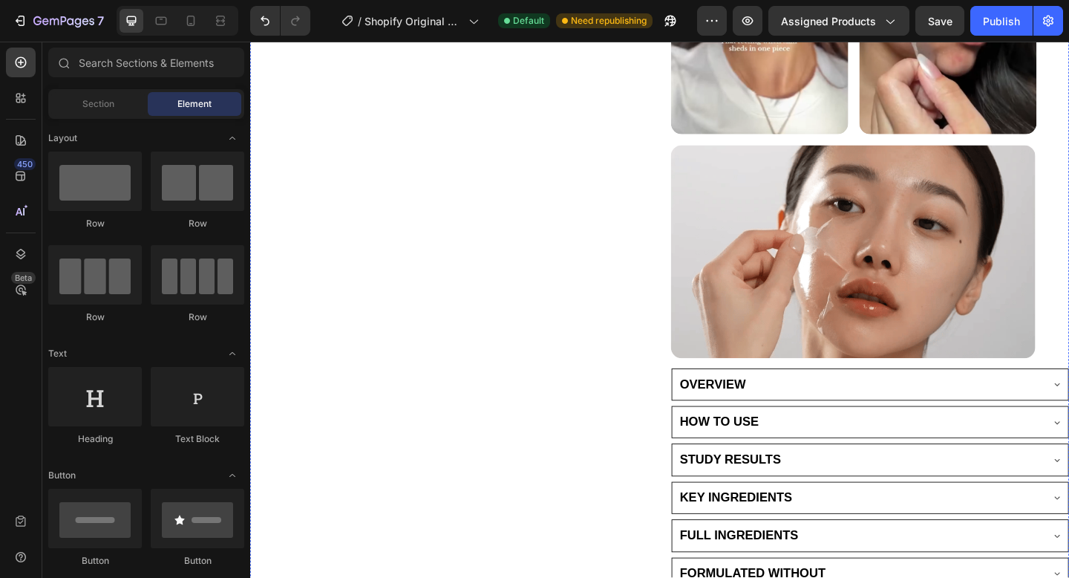
scroll to position [895, 0]
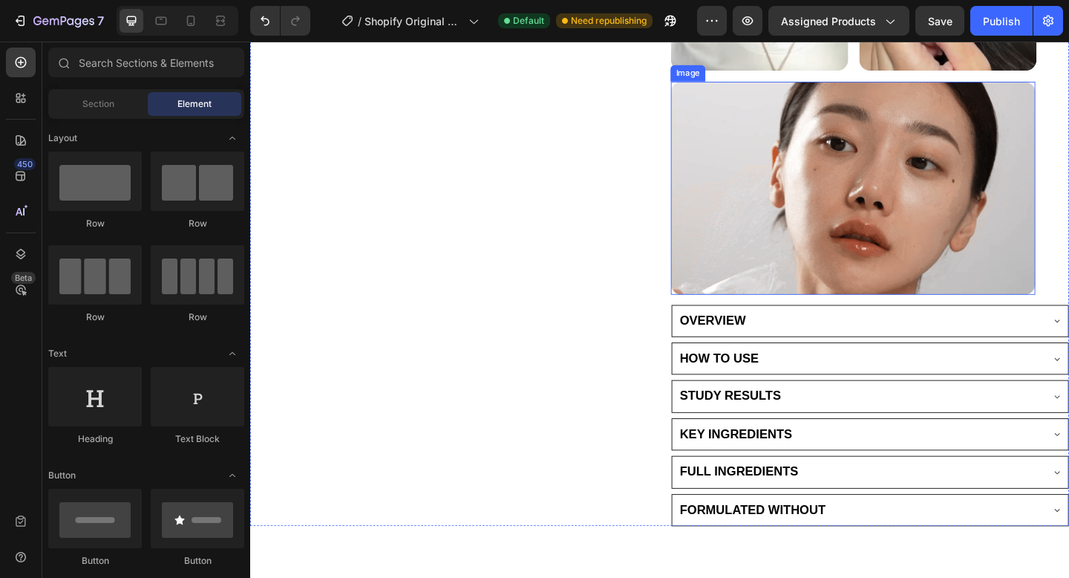
click at [906, 199] on img at bounding box center [906, 200] width 396 height 231
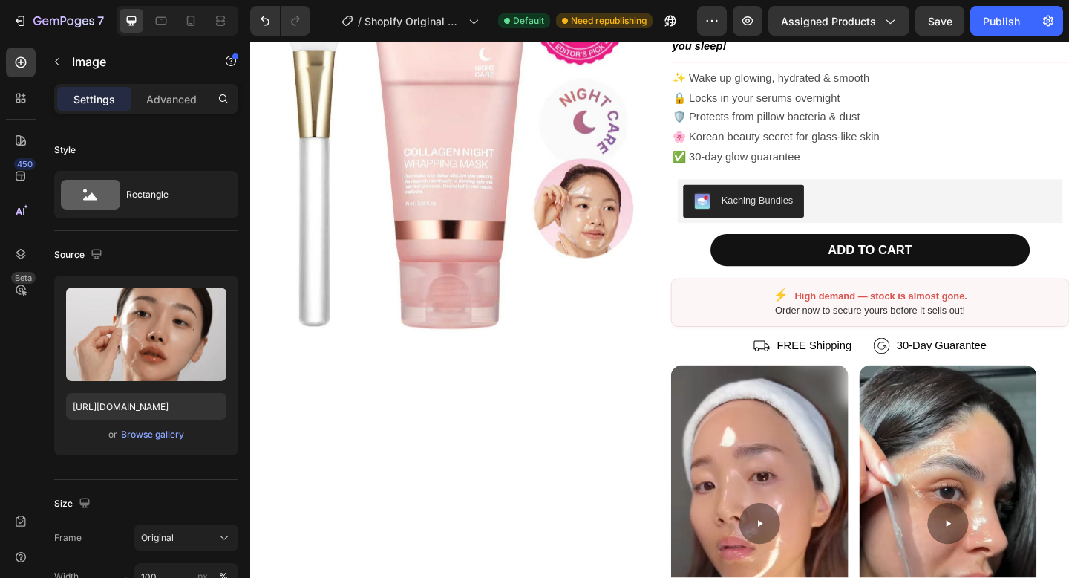
scroll to position [172, 0]
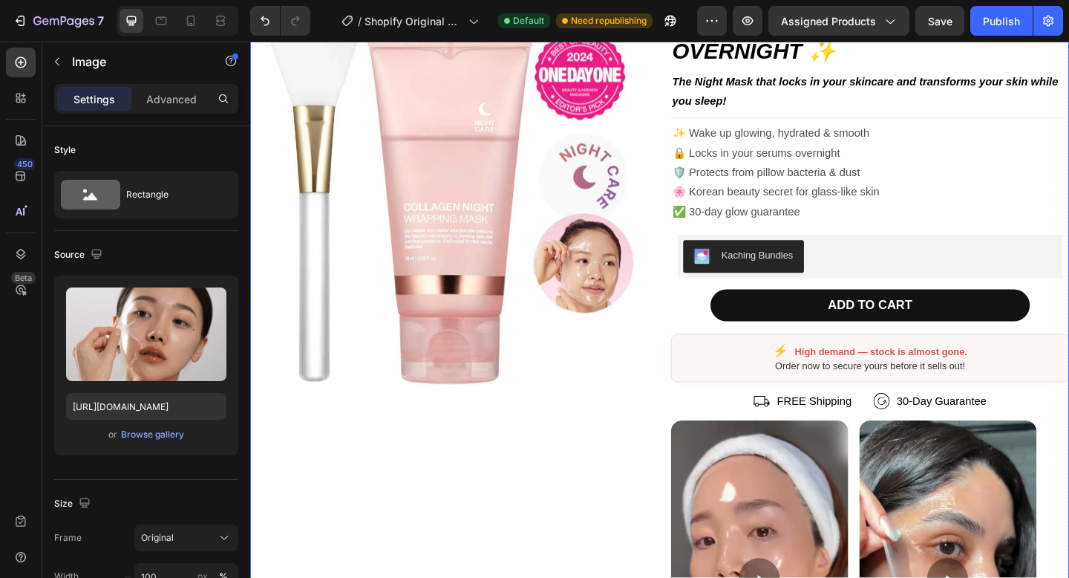
click at [827, 62] on strong "WAKE UP WITH GLASS-SKIN OVERNIGHT ✨" at bounding box center [874, 36] width 330 height 58
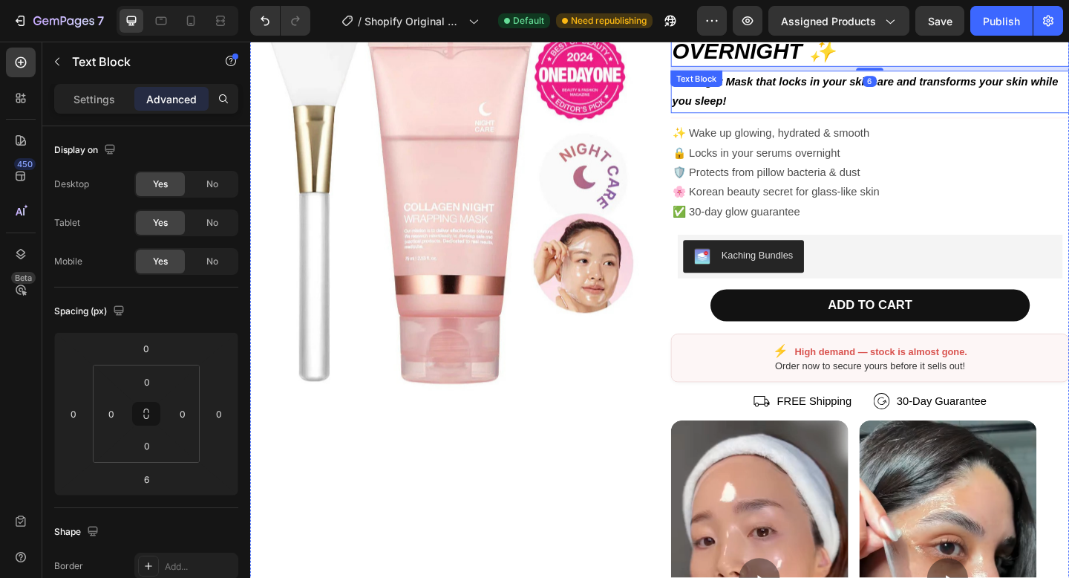
scroll to position [0, 0]
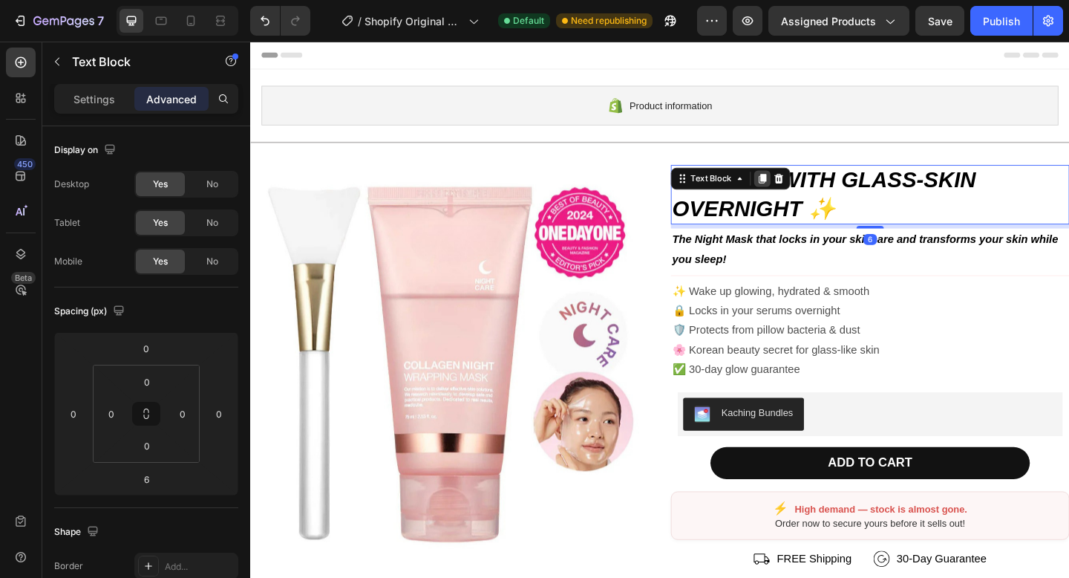
click at [804, 189] on icon at bounding box center [807, 191] width 12 height 12
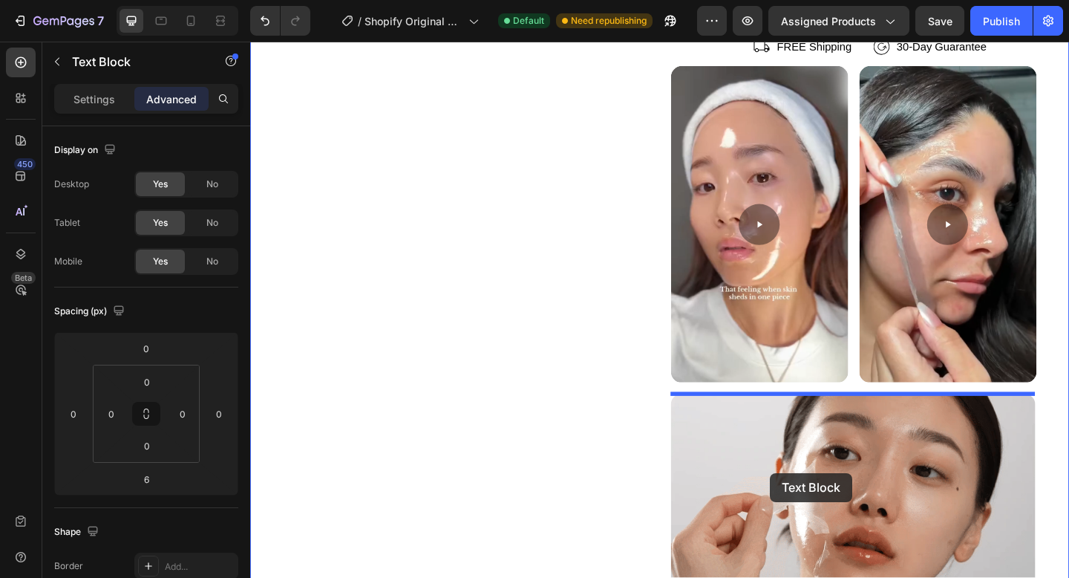
scroll to position [631, 0]
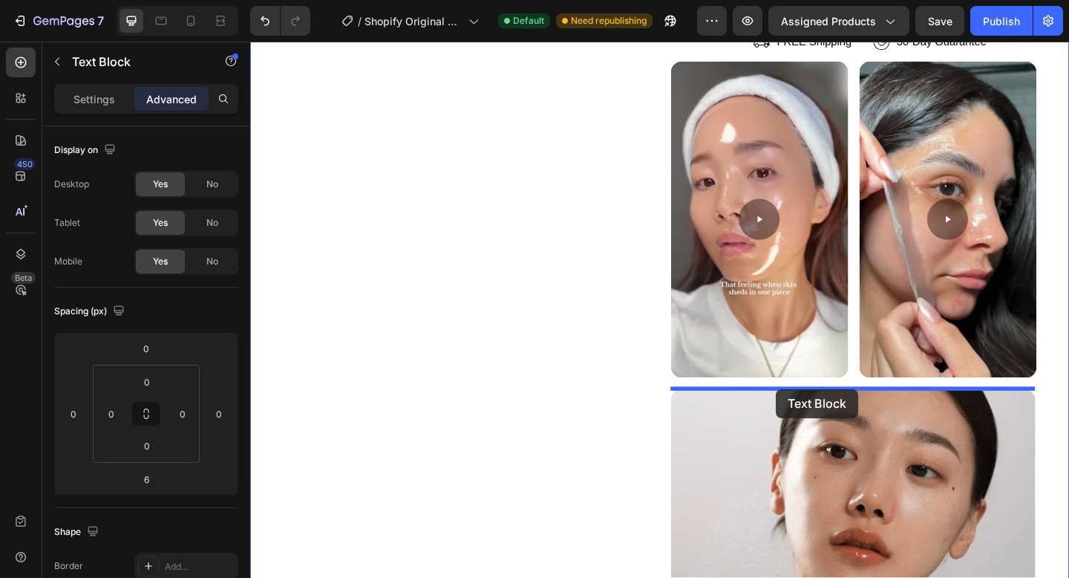
drag, startPoint x: 722, startPoint y: 232, endPoint x: 822, endPoint y: 419, distance: 212.2
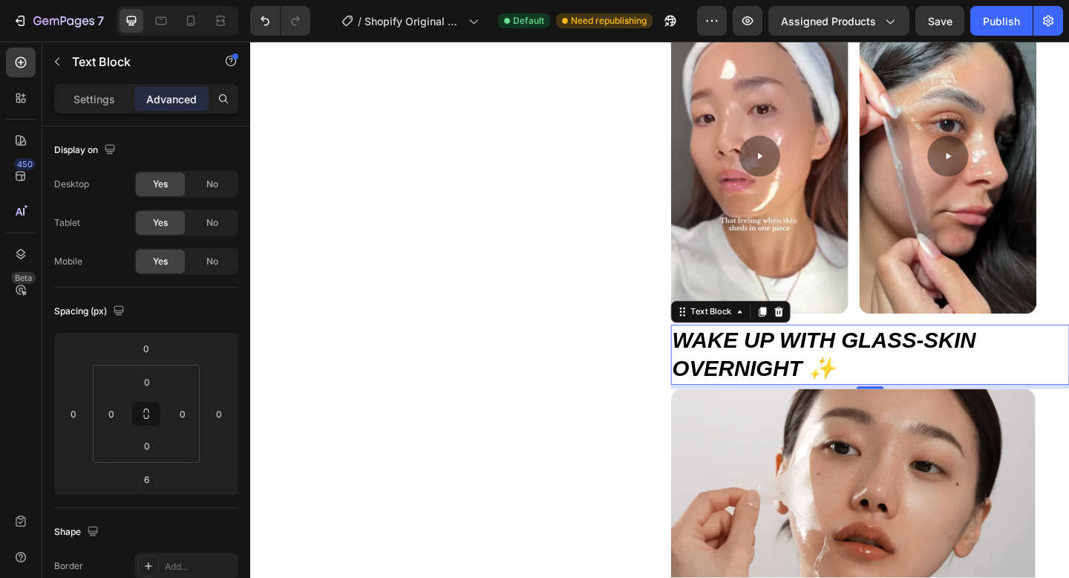
click at [859, 376] on strong "WAKE UP WITH GLASS-SKIN OVERNIGHT ✨" at bounding box center [874, 382] width 330 height 58
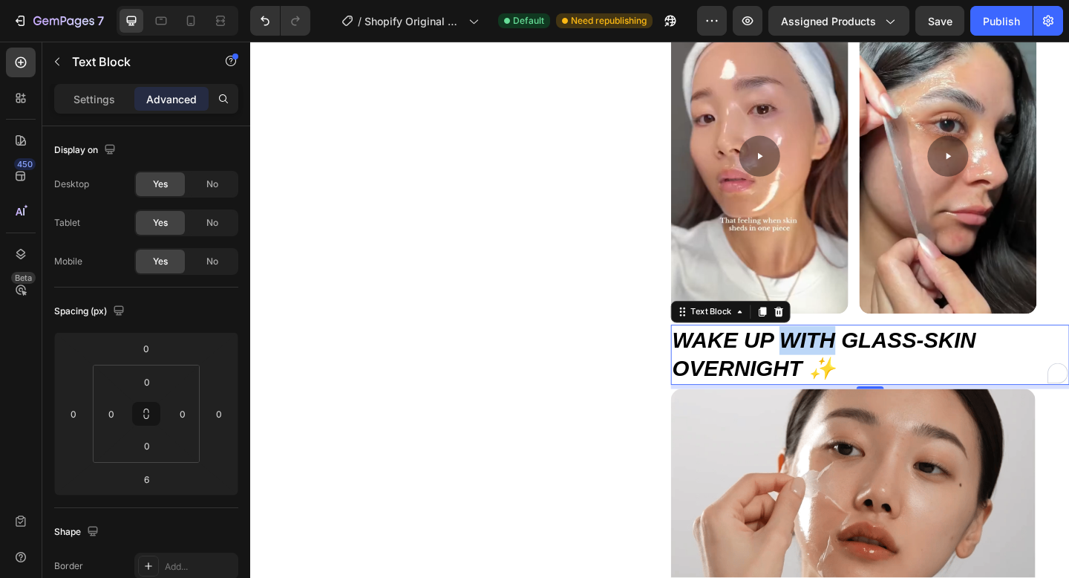
click at [859, 376] on strong "WAKE UP WITH GLASS-SKIN OVERNIGHT ✨" at bounding box center [874, 382] width 330 height 58
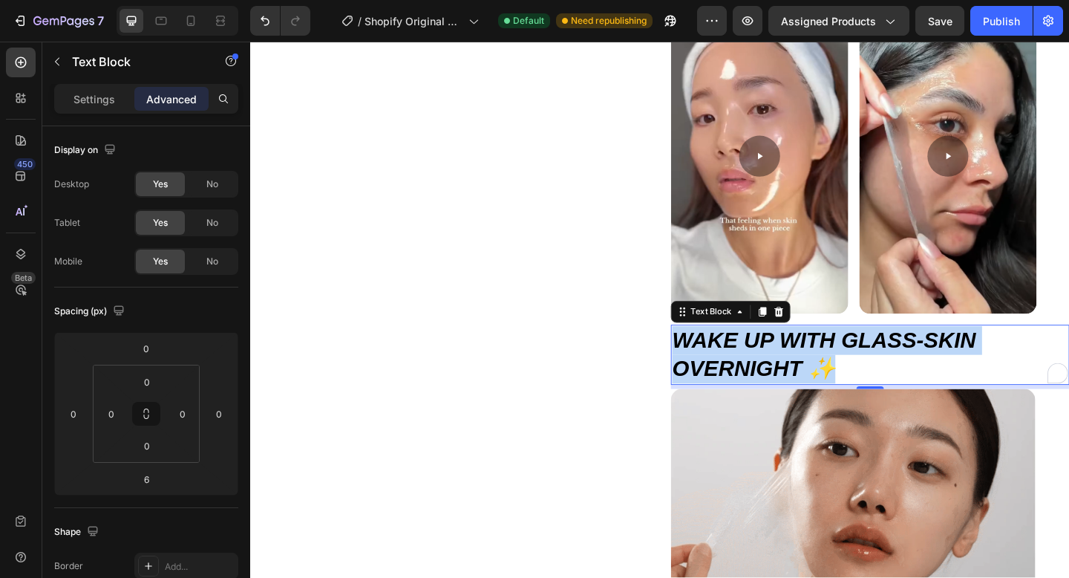
click at [859, 376] on strong "WAKE UP WITH GLASS-SKIN OVERNIGHT ✨" at bounding box center [874, 382] width 330 height 58
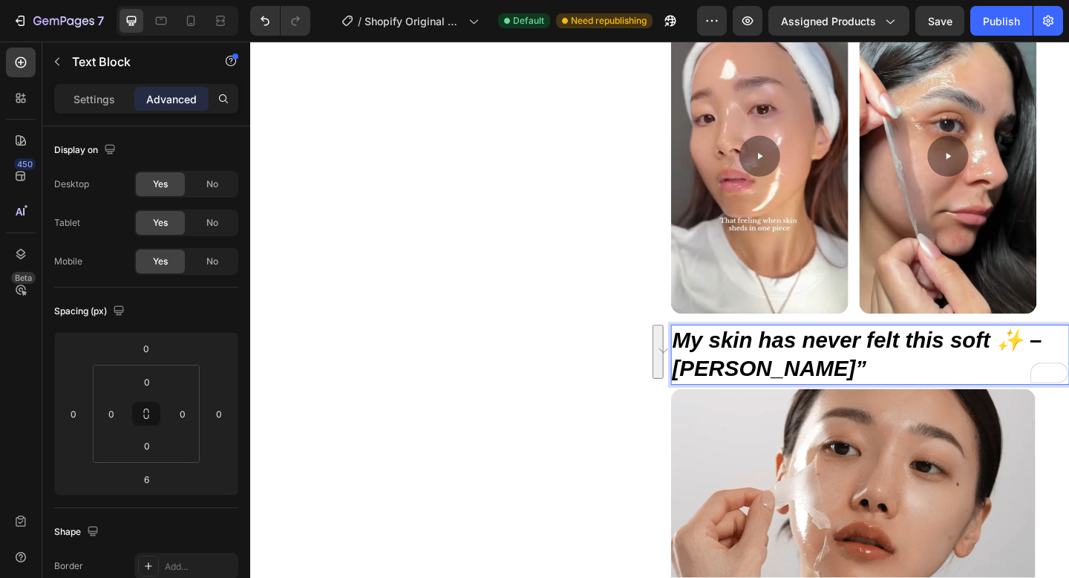
drag, startPoint x: 865, startPoint y: 407, endPoint x: 818, endPoint y: 401, distance: 47.1
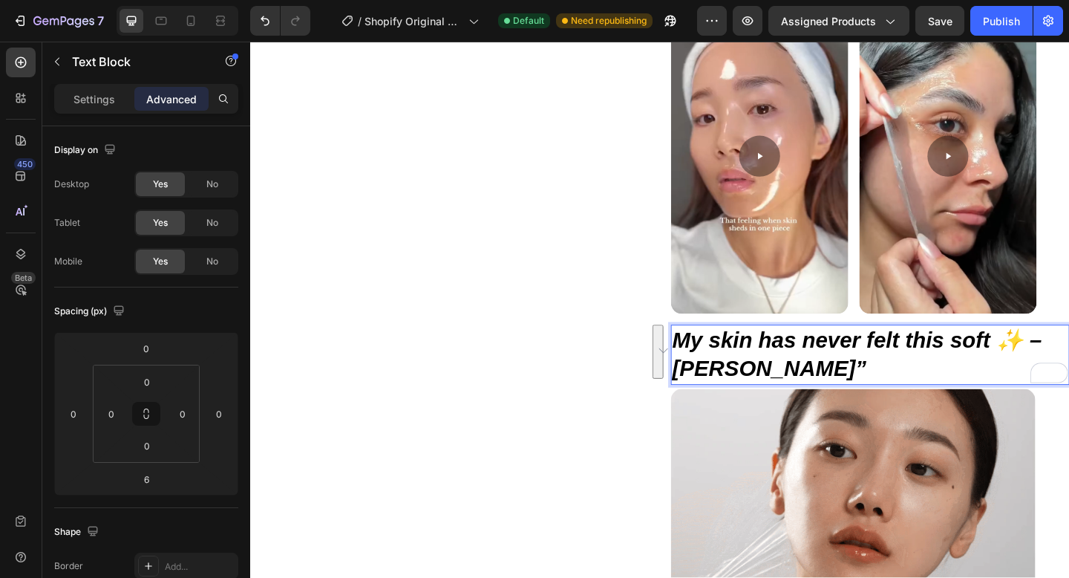
click at [818, 401] on p "My skin has never felt this soft ✨ – [PERSON_NAME]”" at bounding box center [924, 382] width 431 height 62
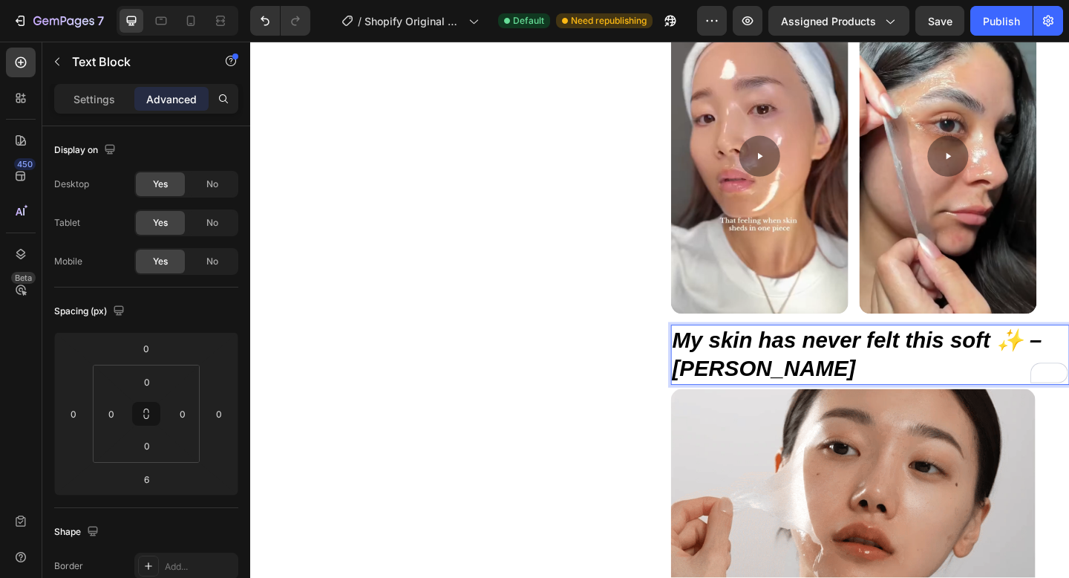
click at [803, 388] on p "My skin has never felt this soft ✨ – [PERSON_NAME]" at bounding box center [924, 382] width 431 height 62
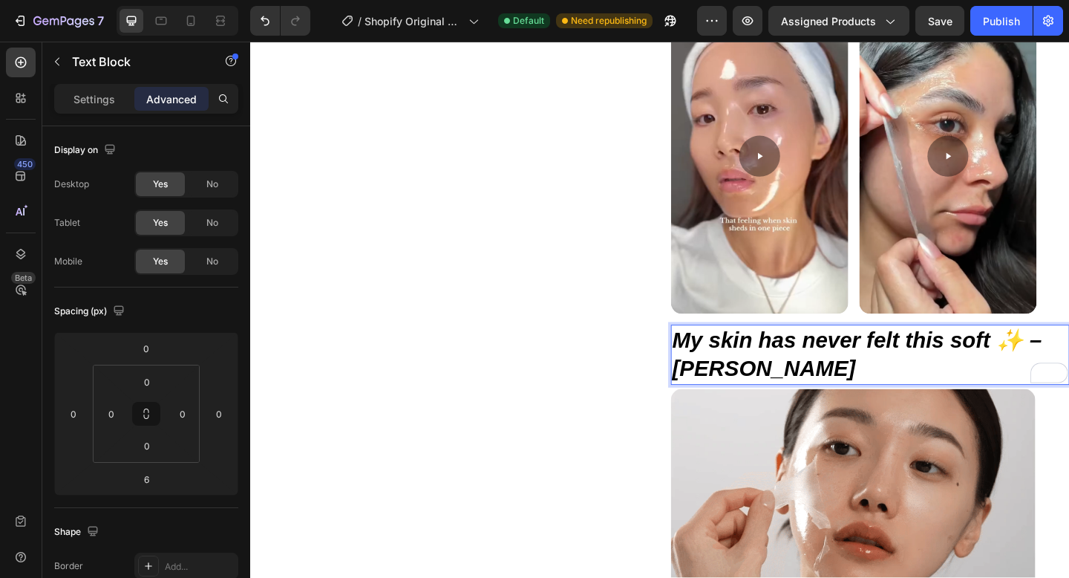
click at [803, 388] on p "My skin has never felt this soft ✨ – [PERSON_NAME]" at bounding box center [924, 382] width 431 height 62
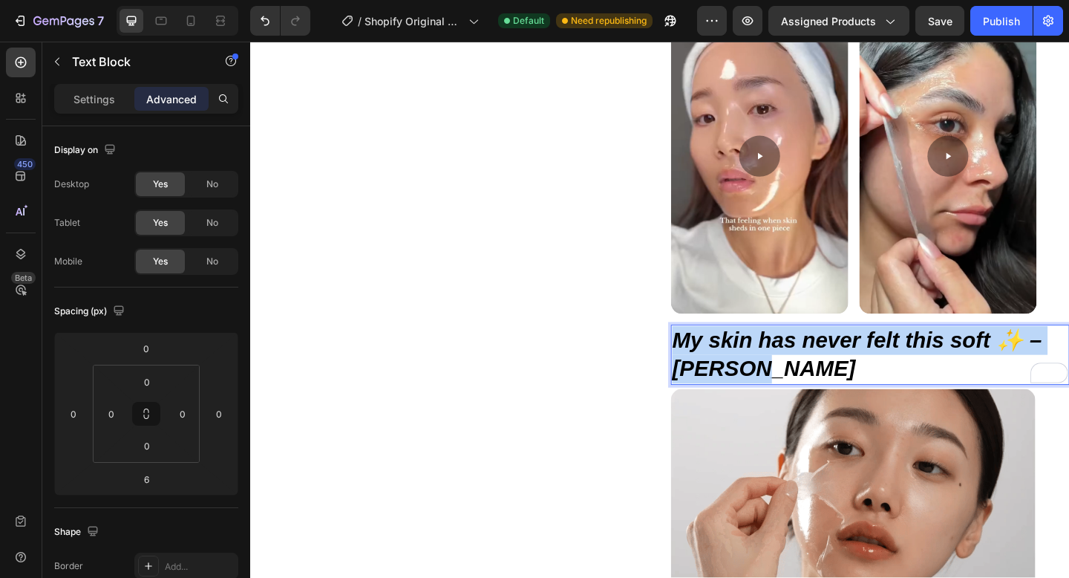
click at [803, 388] on p "My skin has never felt this soft ✨ – [PERSON_NAME]" at bounding box center [924, 382] width 431 height 62
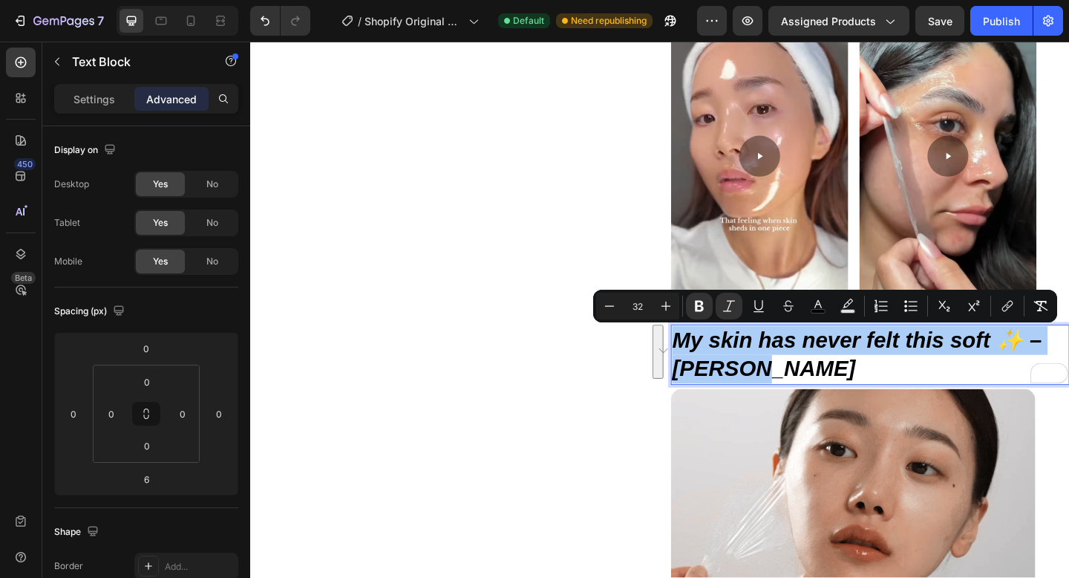
click at [109, 86] on div "Settings Advanced" at bounding box center [146, 99] width 184 height 30
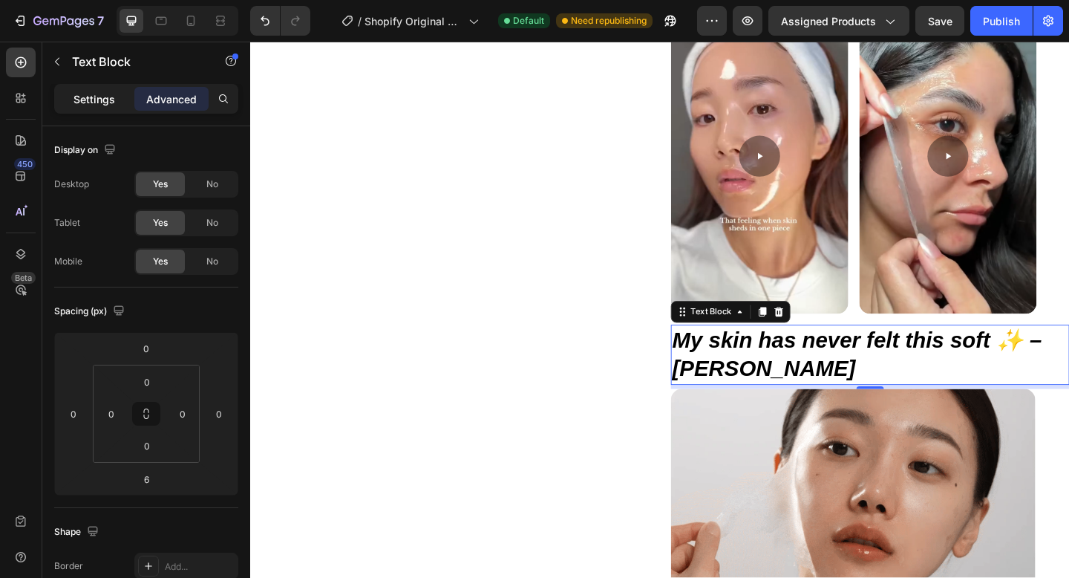
click at [98, 107] on div "Settings" at bounding box center [94, 99] width 74 height 24
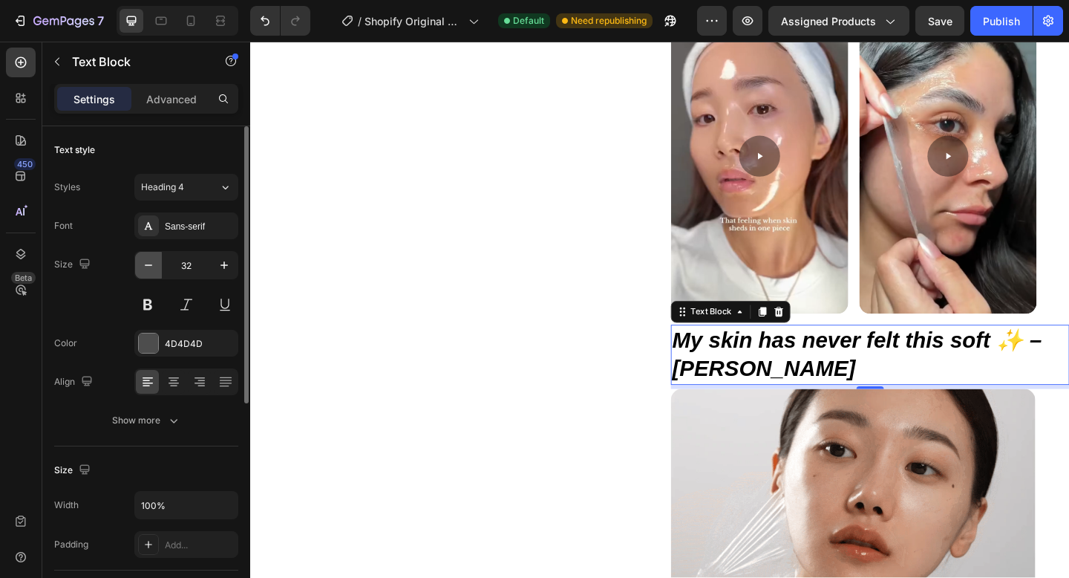
click at [148, 271] on icon "button" at bounding box center [148, 265] width 15 height 15
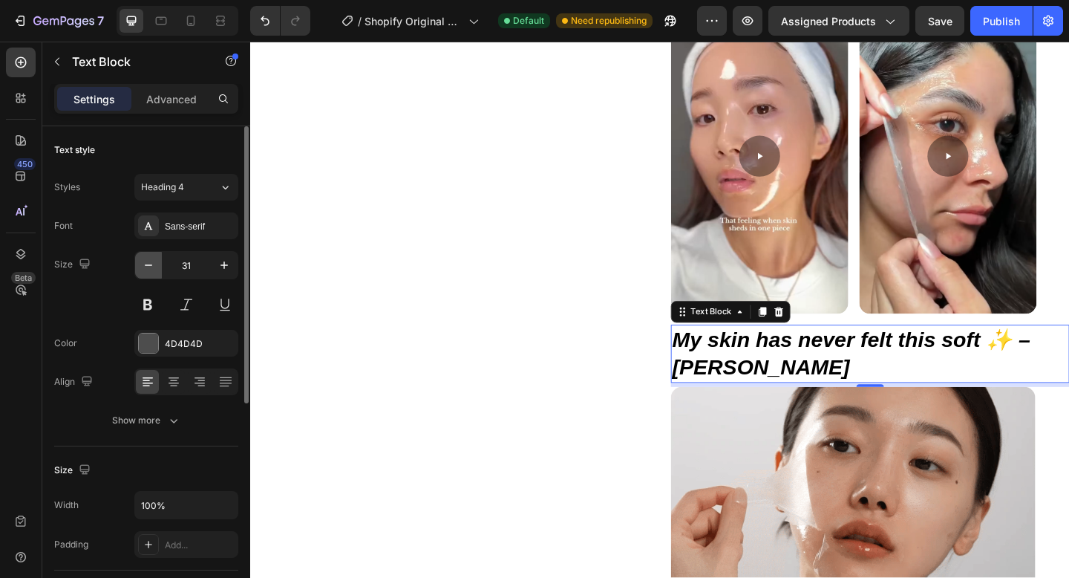
click at [155, 264] on icon "button" at bounding box center [148, 265] width 15 height 15
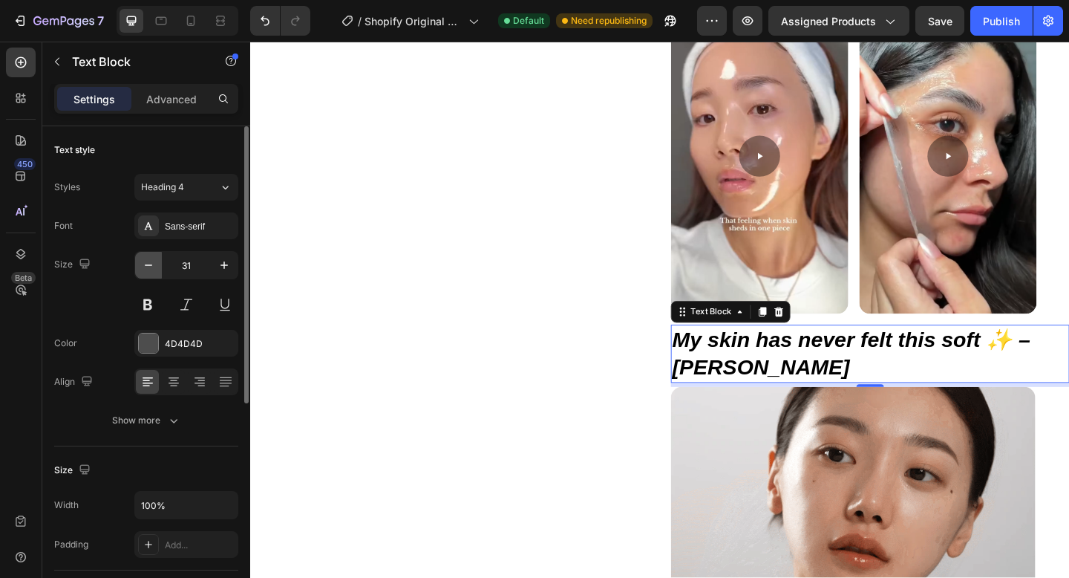
click at [155, 264] on icon "button" at bounding box center [148, 265] width 15 height 15
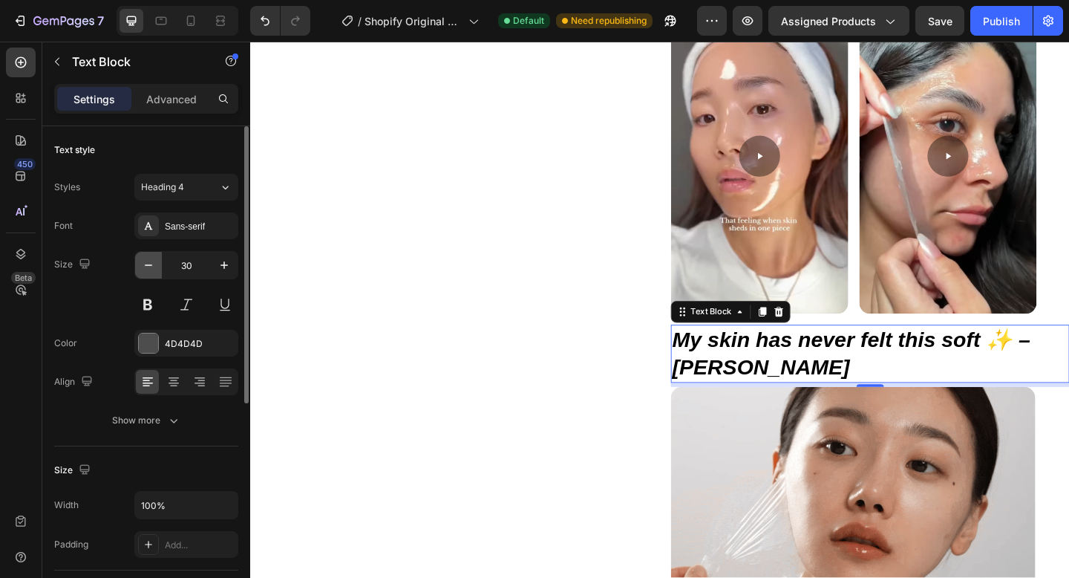
click at [155, 264] on icon "button" at bounding box center [148, 265] width 15 height 15
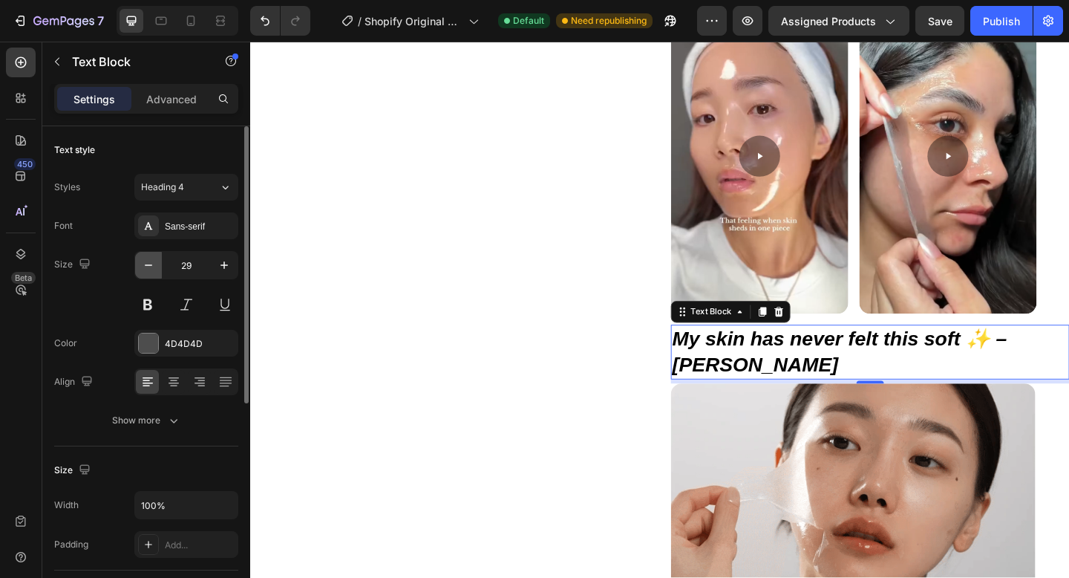
click at [155, 264] on icon "button" at bounding box center [148, 265] width 15 height 15
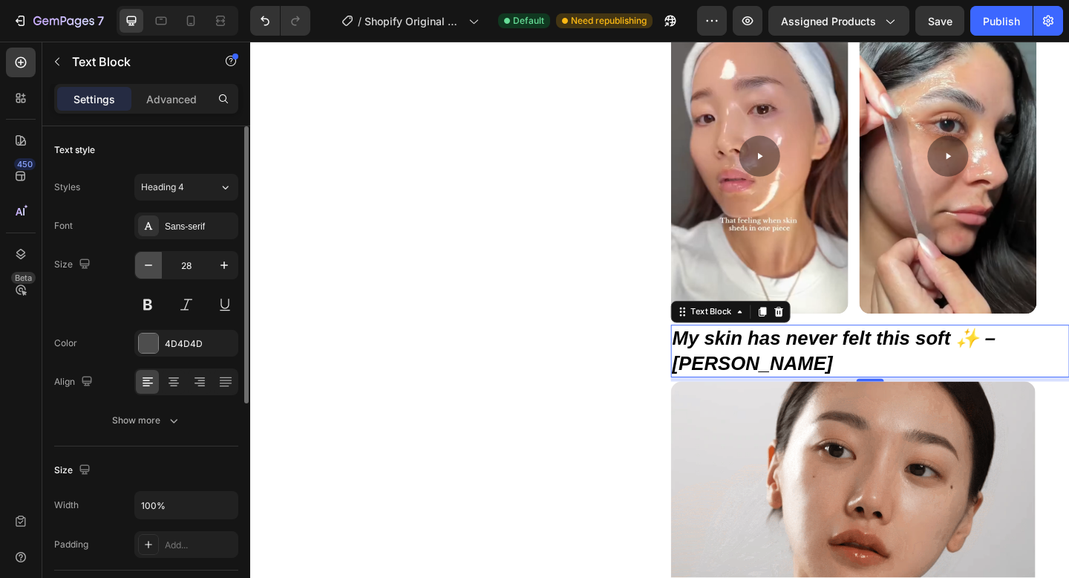
click at [155, 264] on icon "button" at bounding box center [148, 265] width 15 height 15
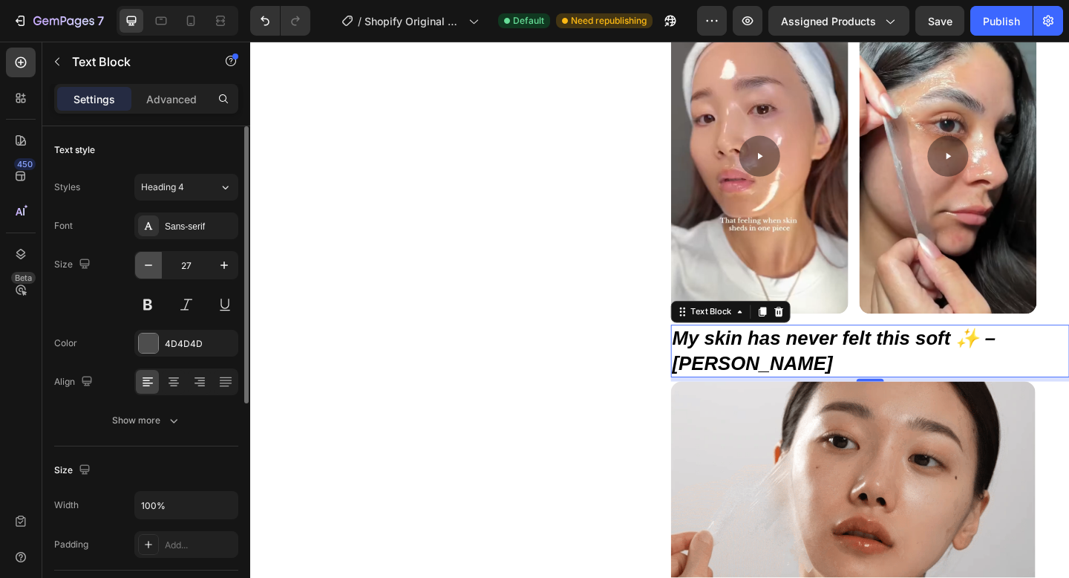
click at [155, 264] on icon "button" at bounding box center [148, 265] width 15 height 15
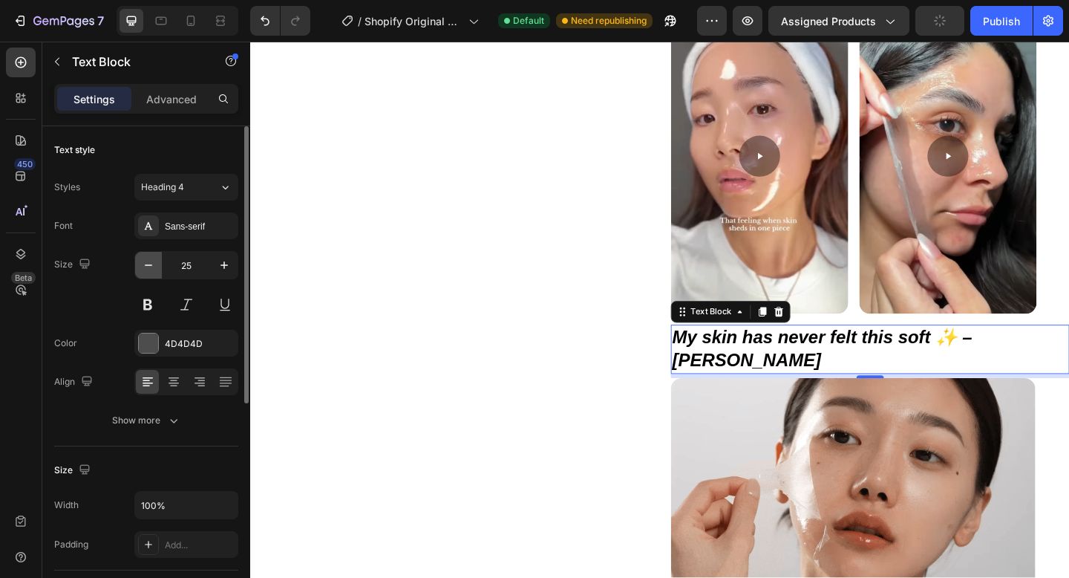
click at [155, 264] on icon "button" at bounding box center [148, 265] width 15 height 15
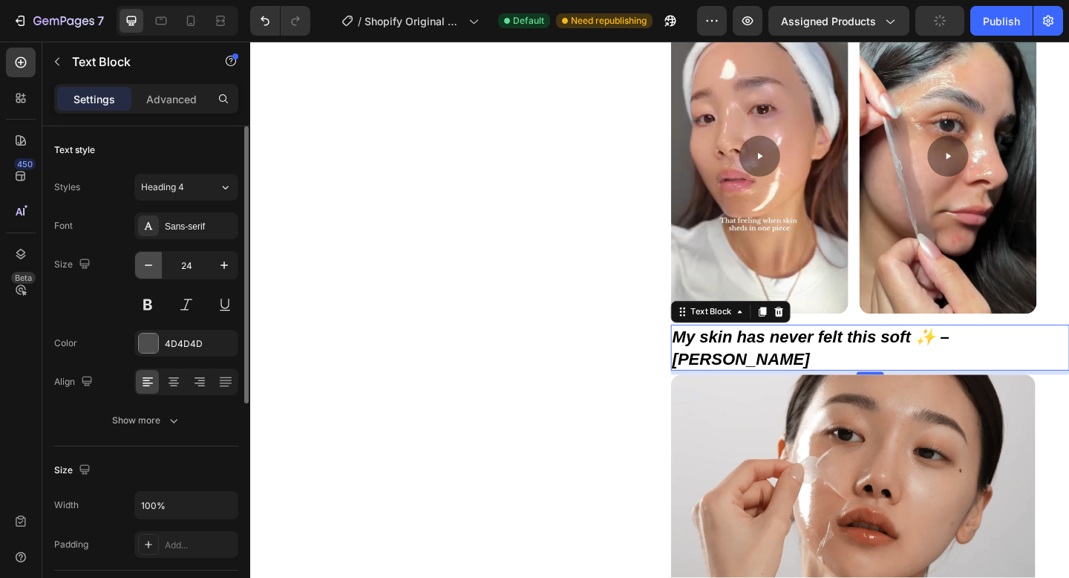
click at [155, 264] on icon "button" at bounding box center [148, 265] width 15 height 15
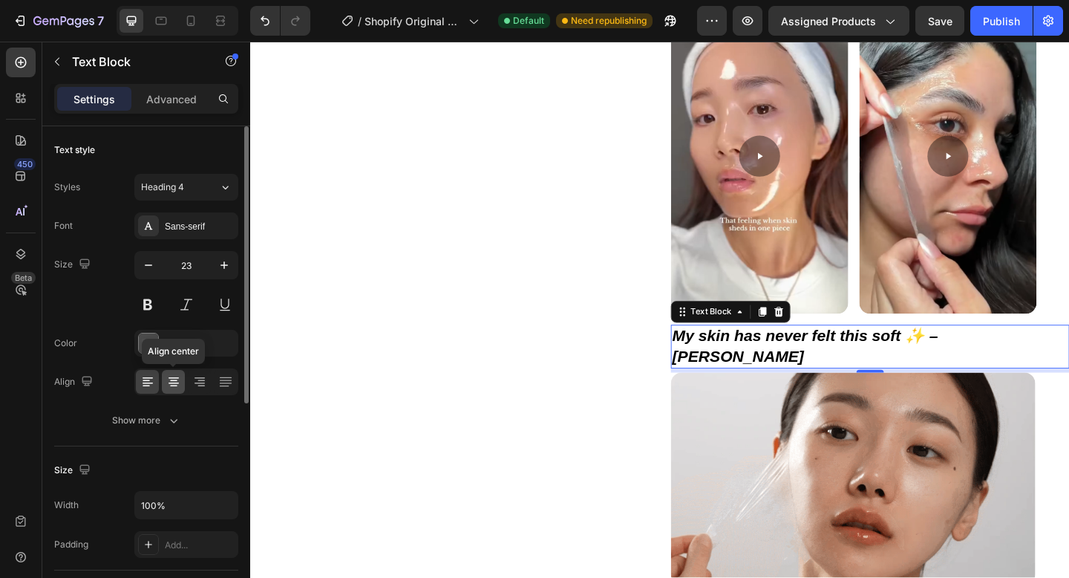
click at [171, 382] on icon at bounding box center [174, 382] width 10 height 1
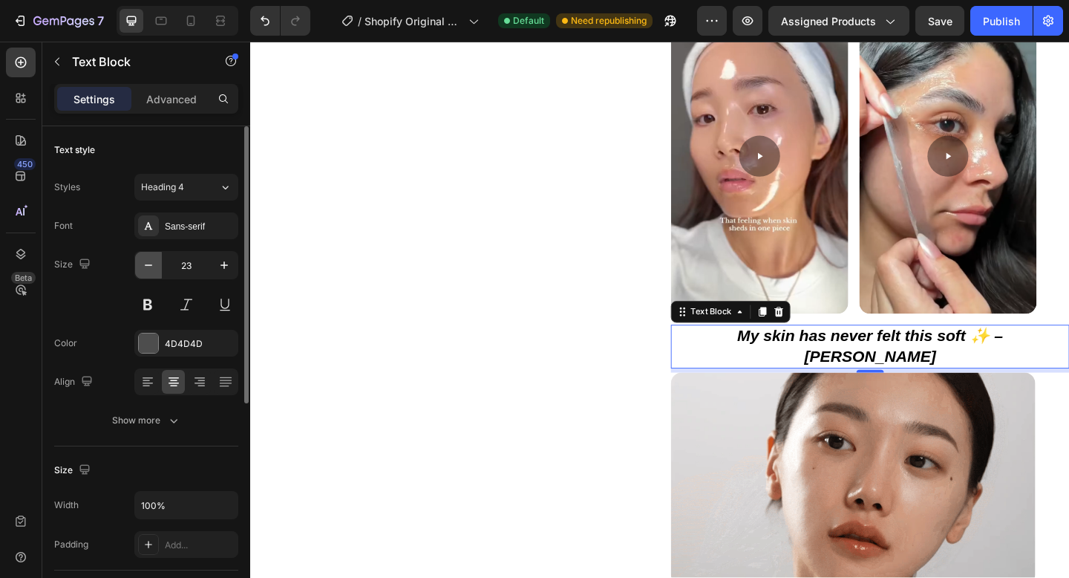
click at [156, 272] on button "button" at bounding box center [148, 265] width 27 height 27
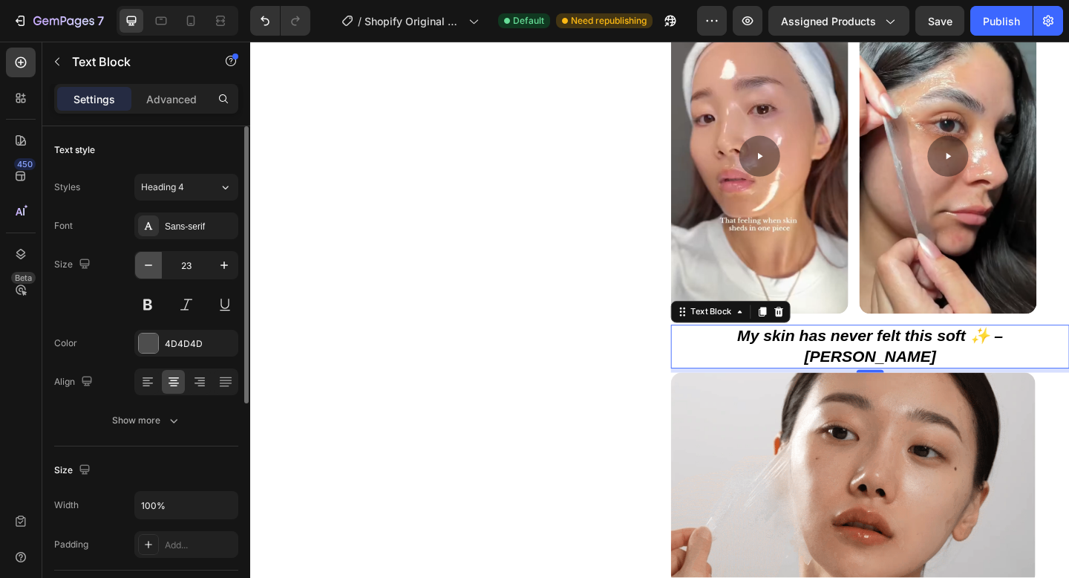
click at [156, 272] on button "button" at bounding box center [148, 265] width 27 height 27
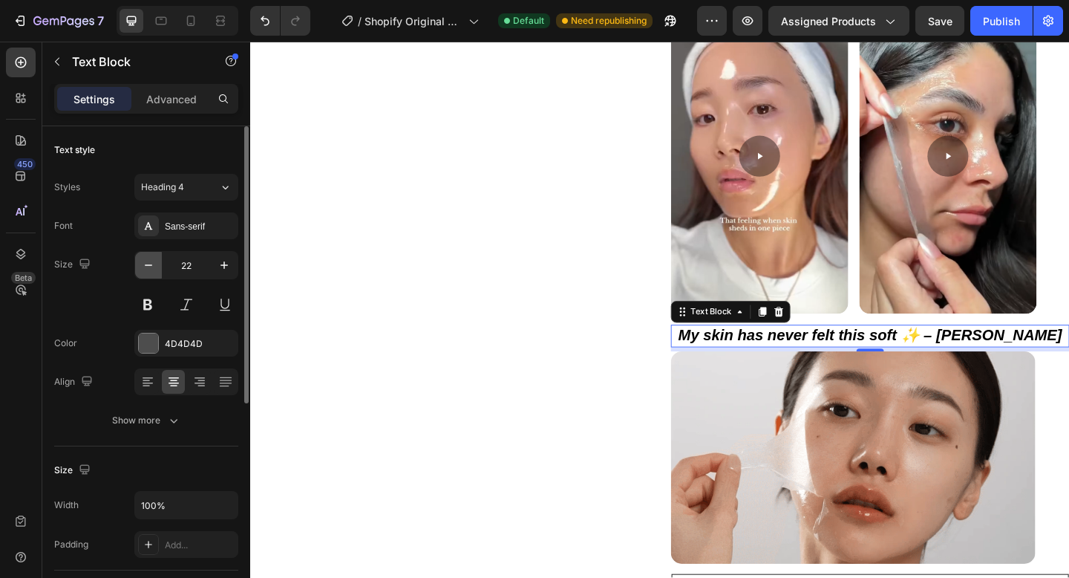
type input "21"
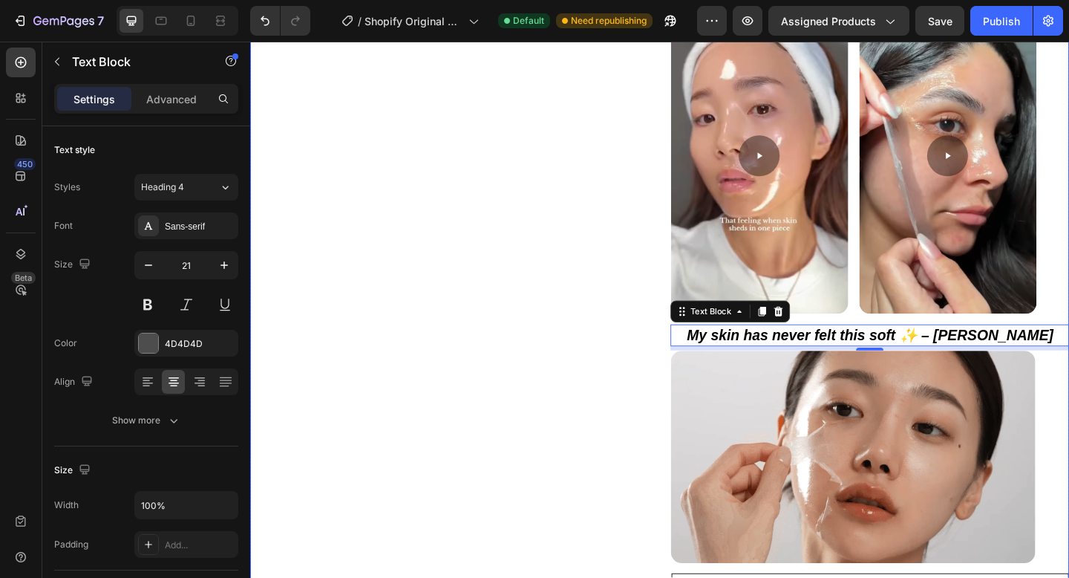
click at [434, 304] on div "Product Images" at bounding box center [467, 203] width 434 height 1316
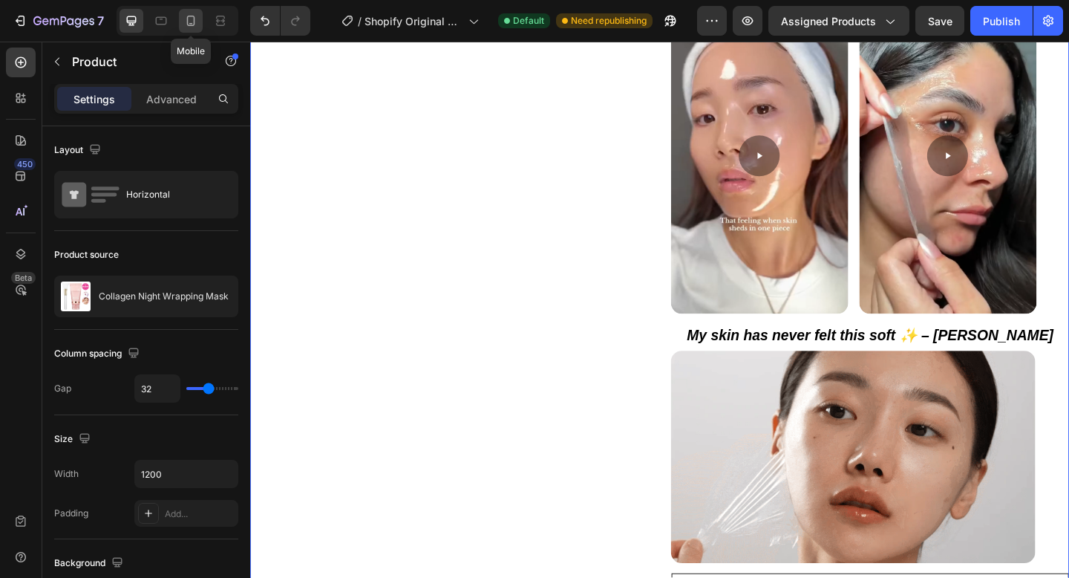
click at [198, 20] on div at bounding box center [191, 21] width 24 height 24
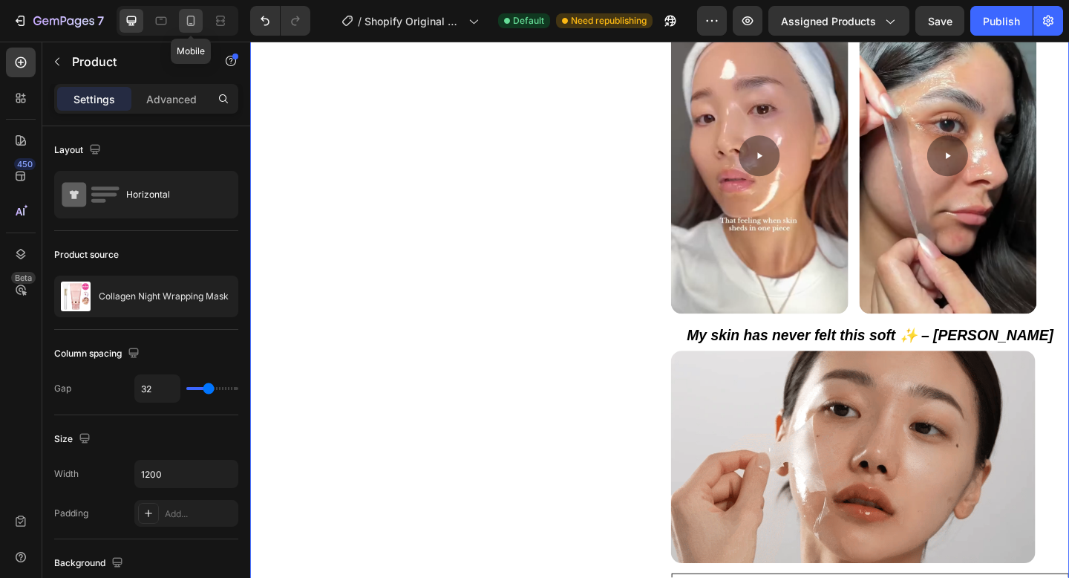
type input "16"
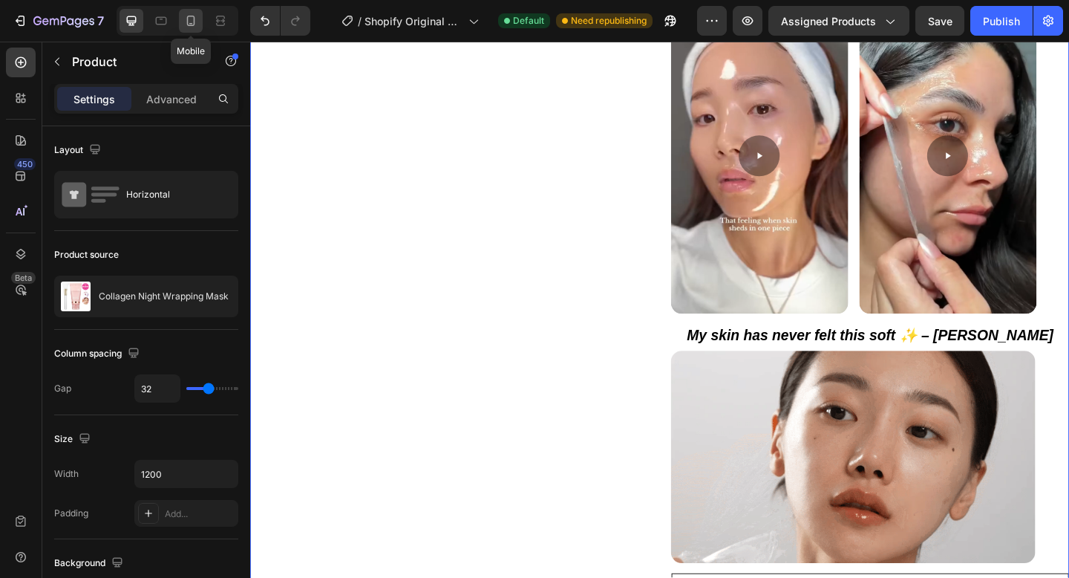
type input "16"
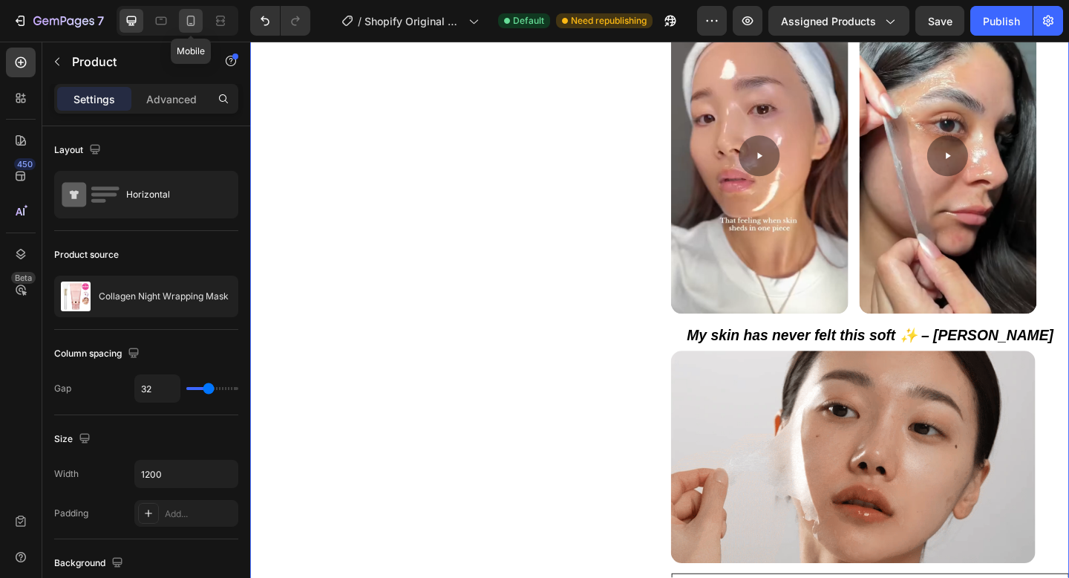
type input "100%"
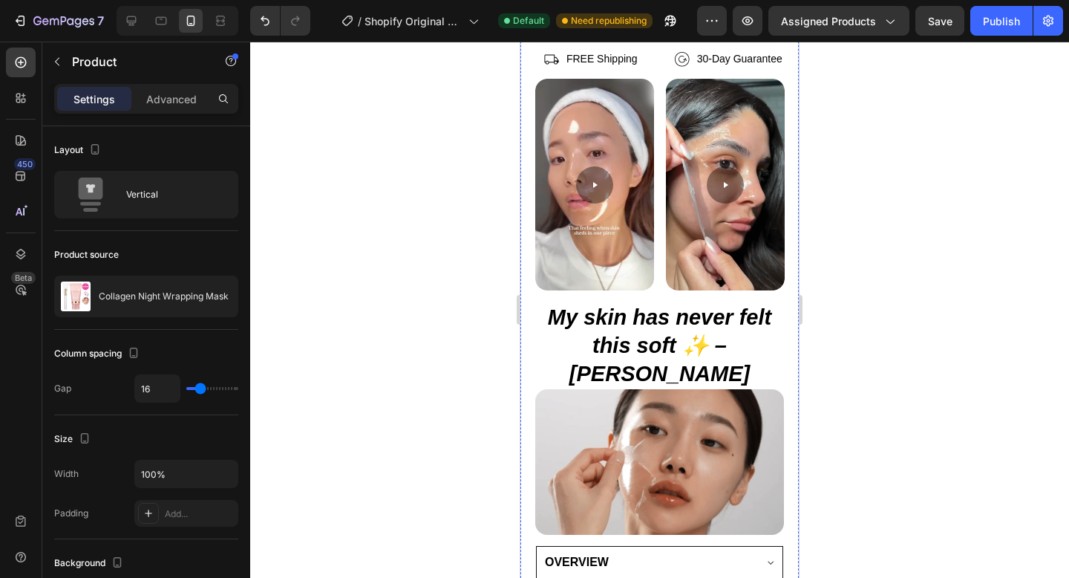
scroll to position [823, 0]
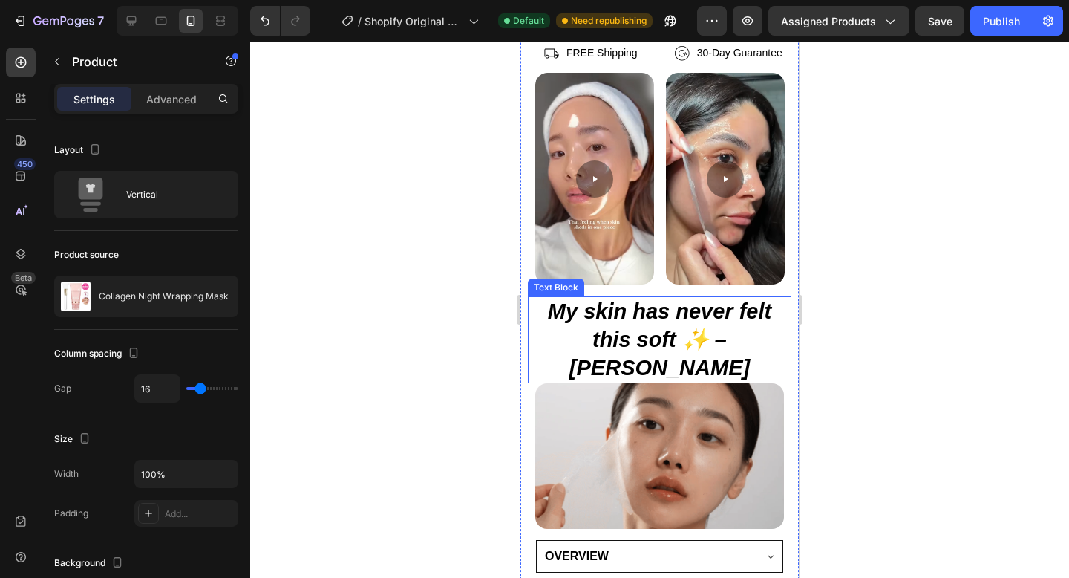
click at [713, 334] on strong "My skin has never felt this soft ✨ – [PERSON_NAME]" at bounding box center [659, 338] width 223 height 79
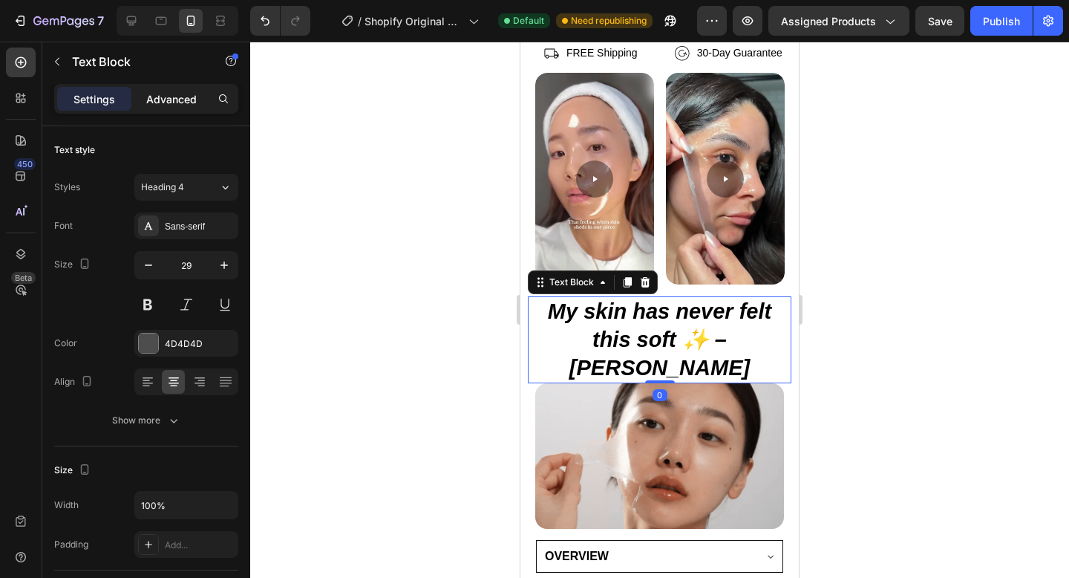
click at [171, 93] on p "Advanced" at bounding box center [171, 99] width 50 height 16
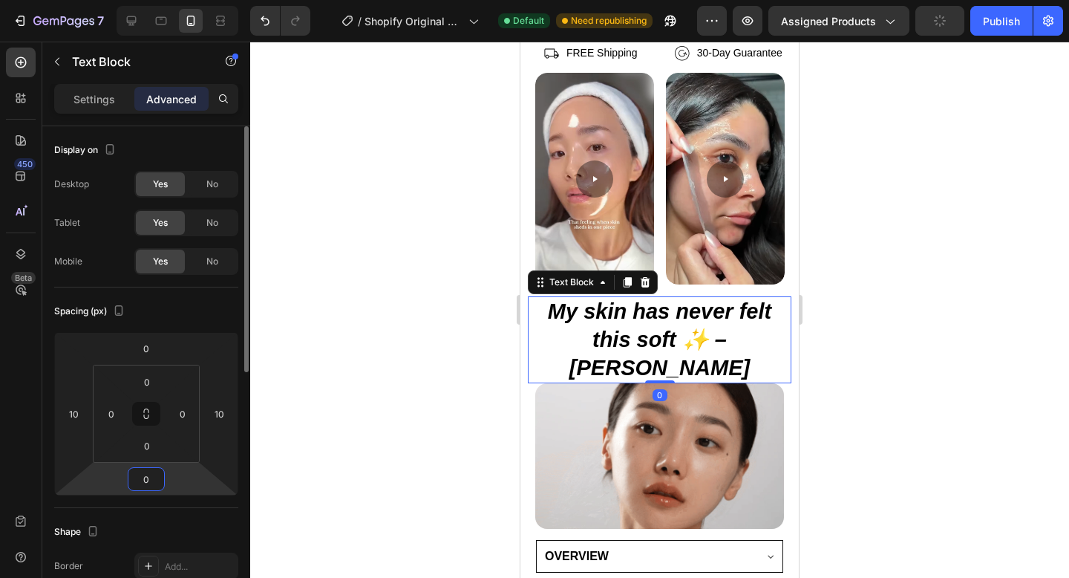
click at [145, 478] on input "0" at bounding box center [146, 479] width 30 height 22
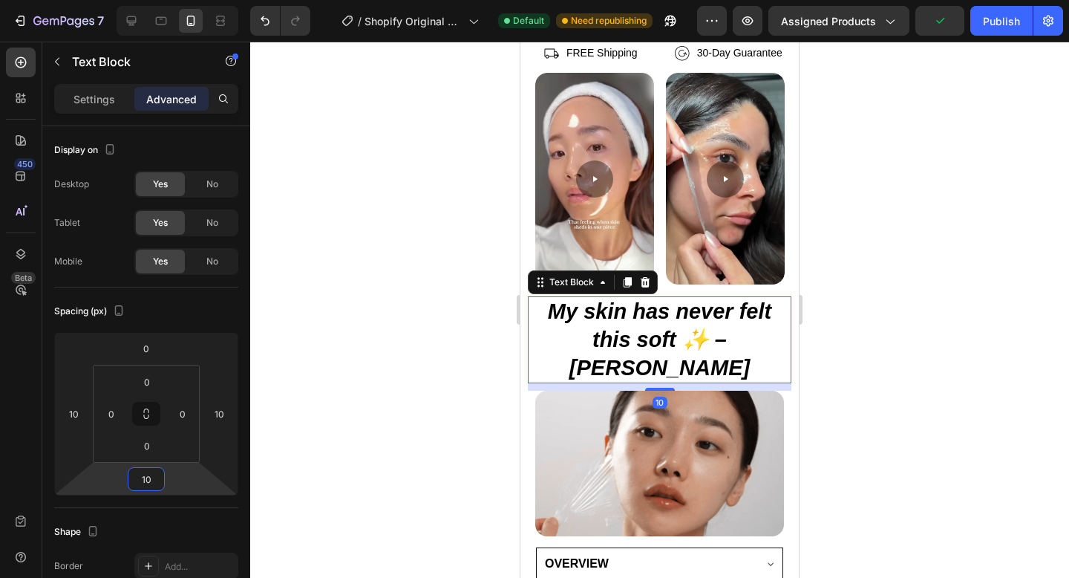
type input "10"
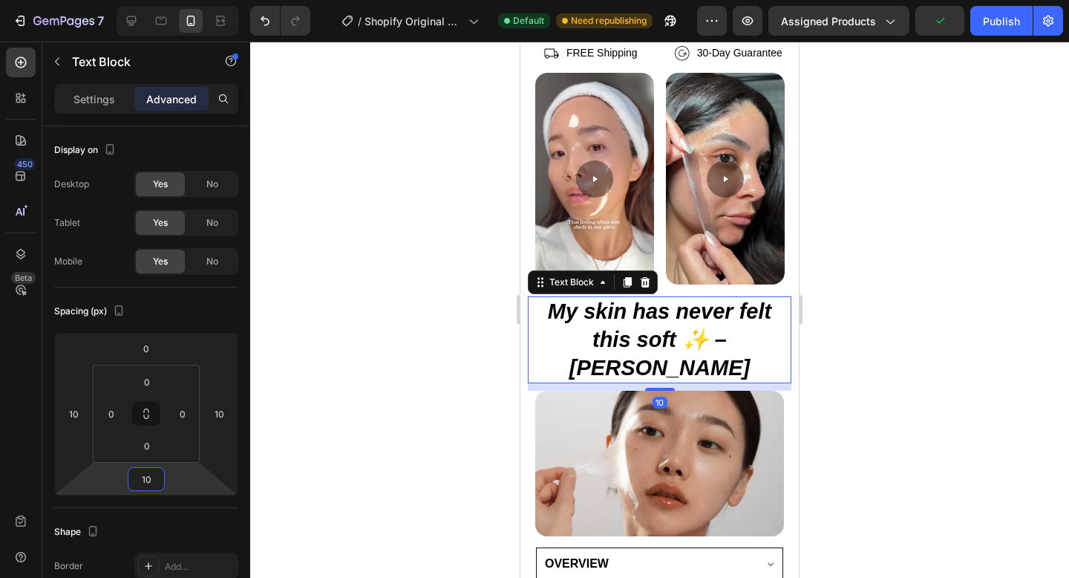
click at [294, 461] on div at bounding box center [659, 310] width 819 height 536
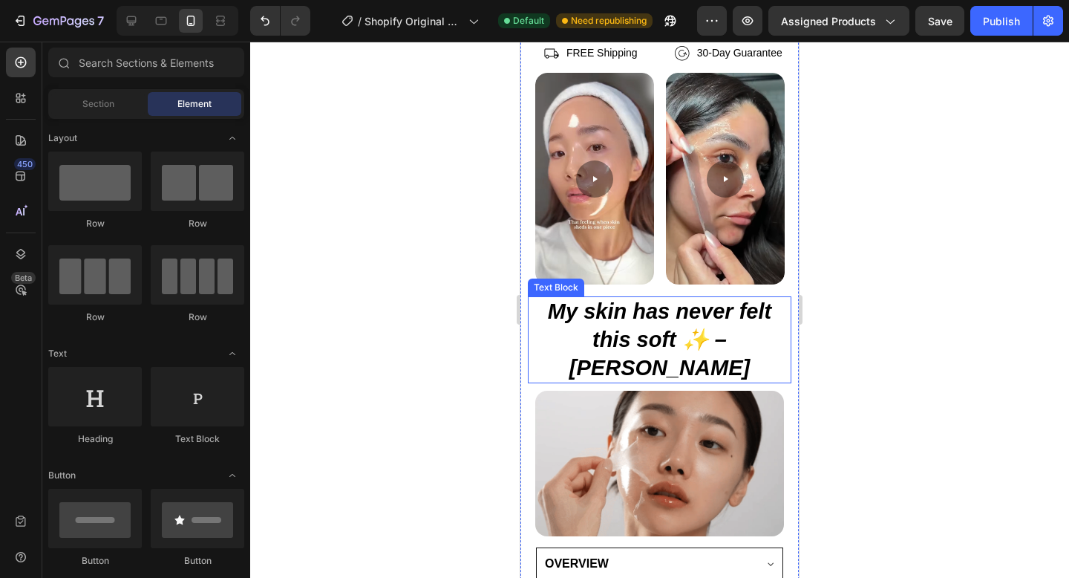
click at [577, 321] on strong "My skin has never felt this soft ✨ – [PERSON_NAME]" at bounding box center [659, 338] width 223 height 79
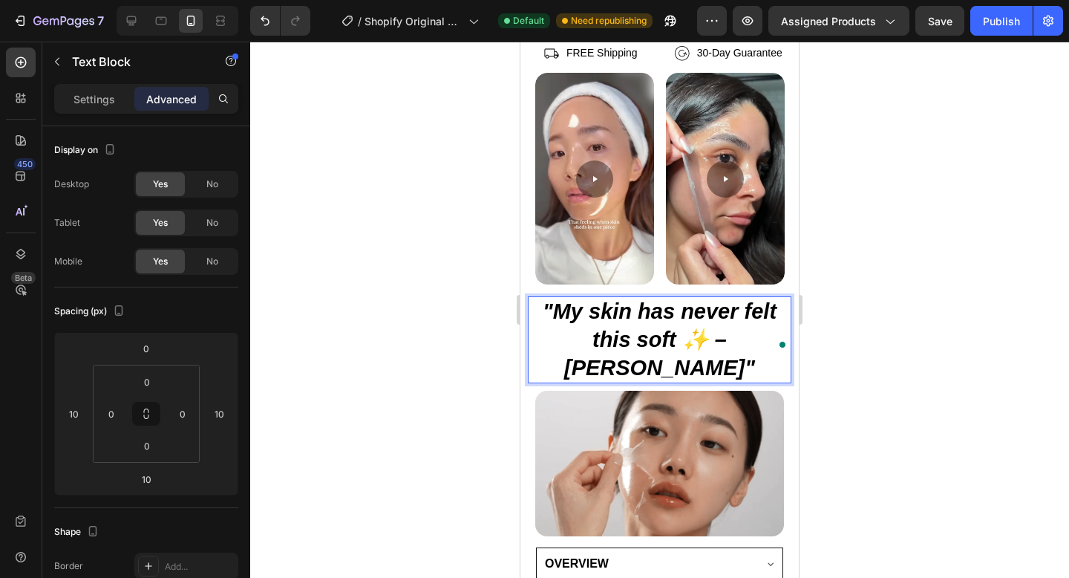
click at [373, 308] on div at bounding box center [659, 310] width 819 height 536
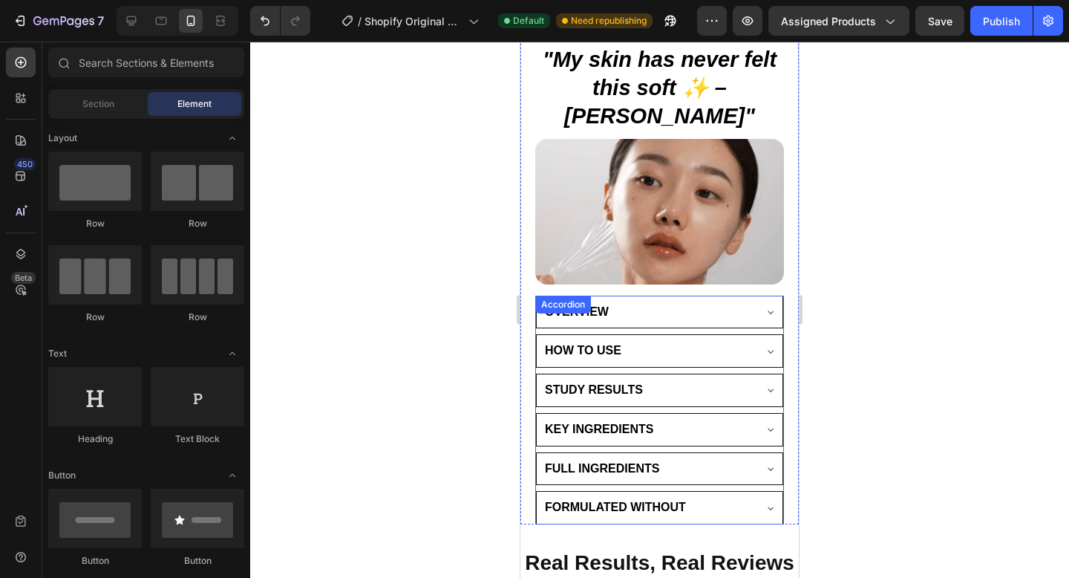
scroll to position [1077, 0]
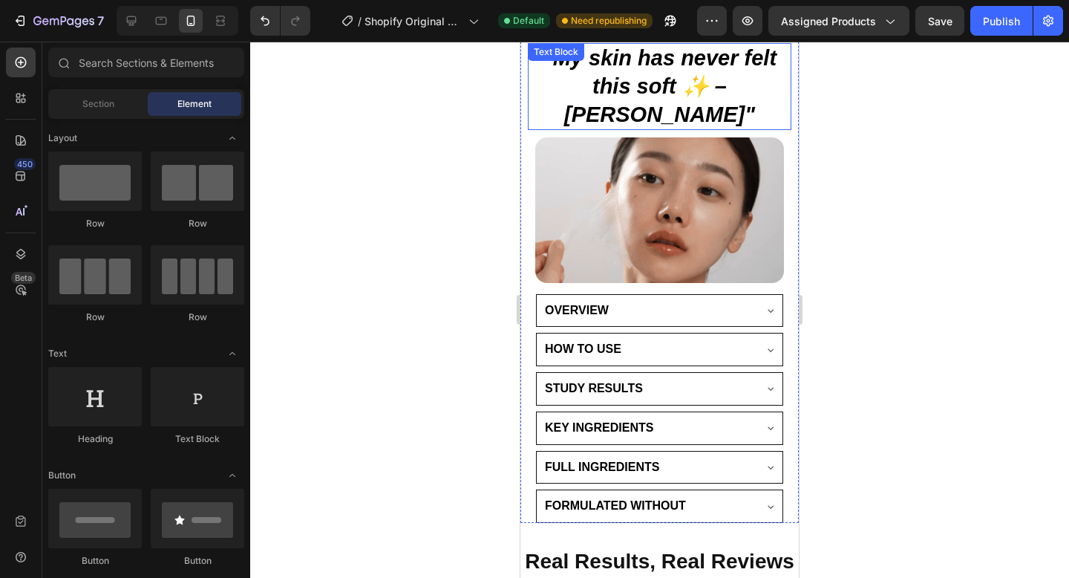
click at [668, 79] on strong ""My skin has never felt this soft ✨ – [PERSON_NAME]"" at bounding box center [660, 85] width 234 height 79
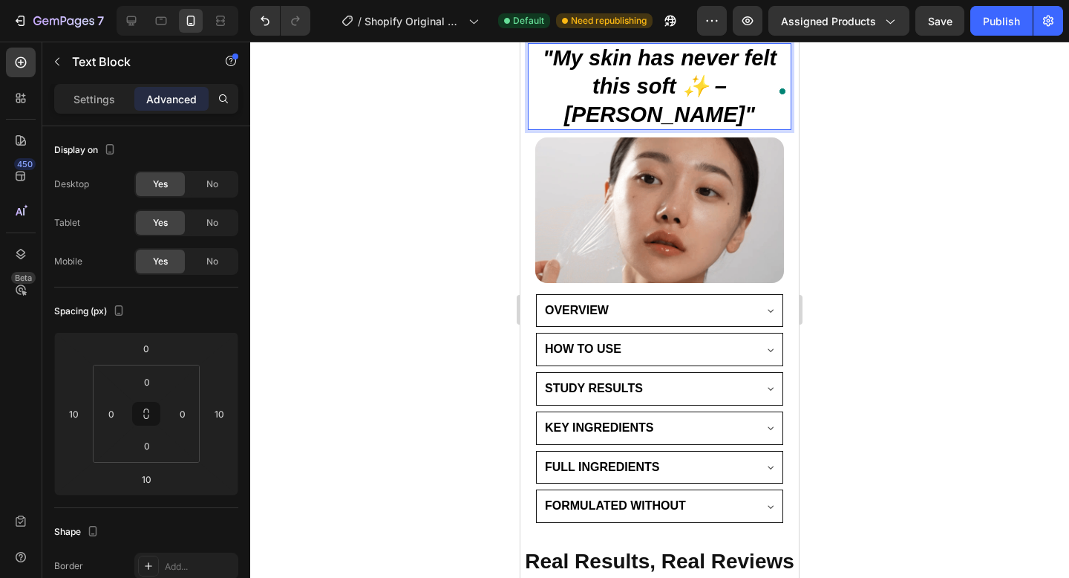
click at [666, 85] on strong ""My skin has never felt this soft ✨ – [PERSON_NAME]"" at bounding box center [660, 85] width 234 height 79
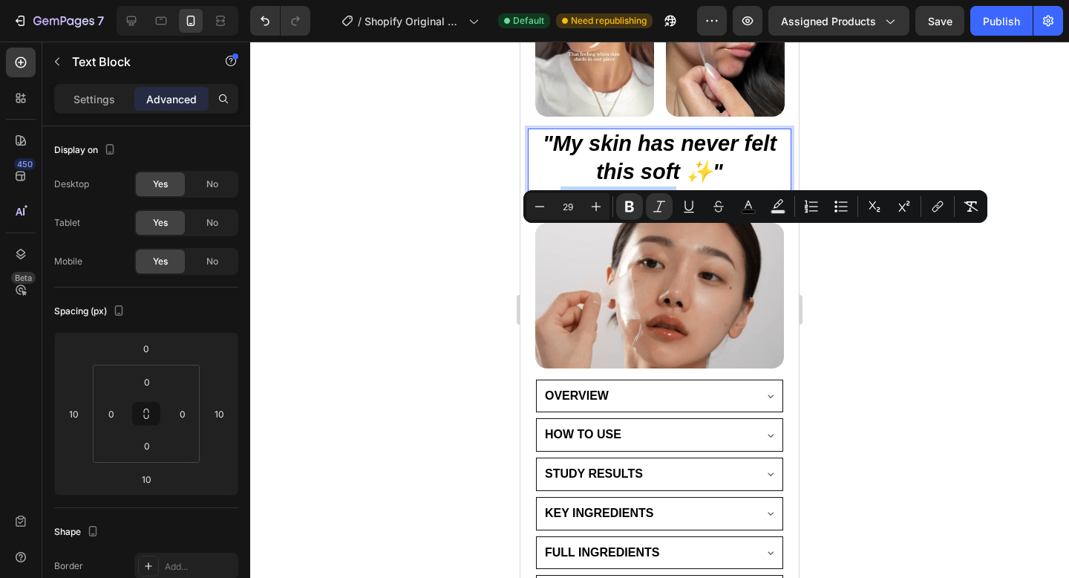
scroll to position [912, 0]
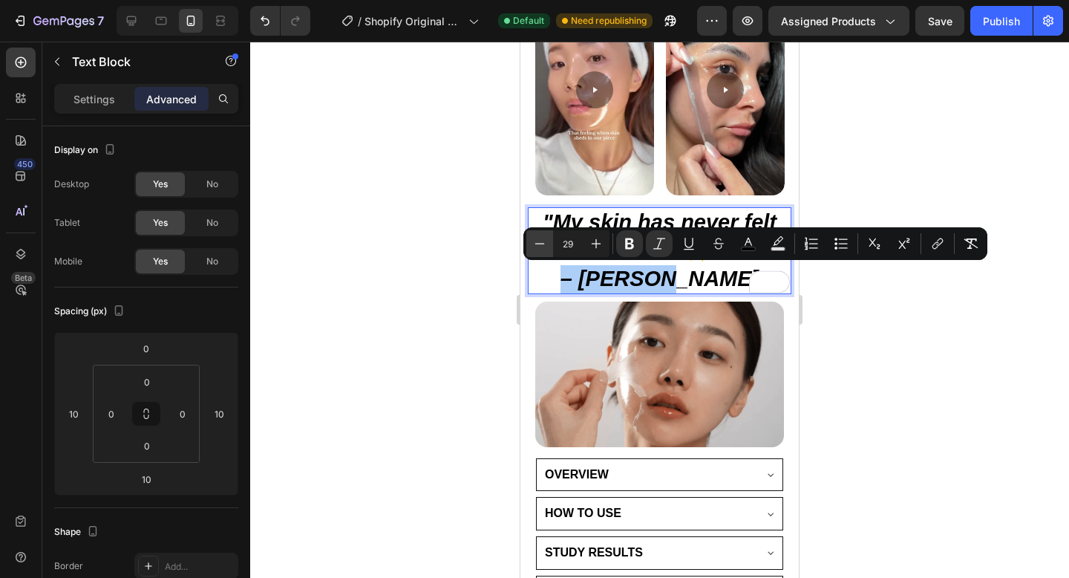
click at [535, 235] on button "Minus" at bounding box center [539, 243] width 27 height 27
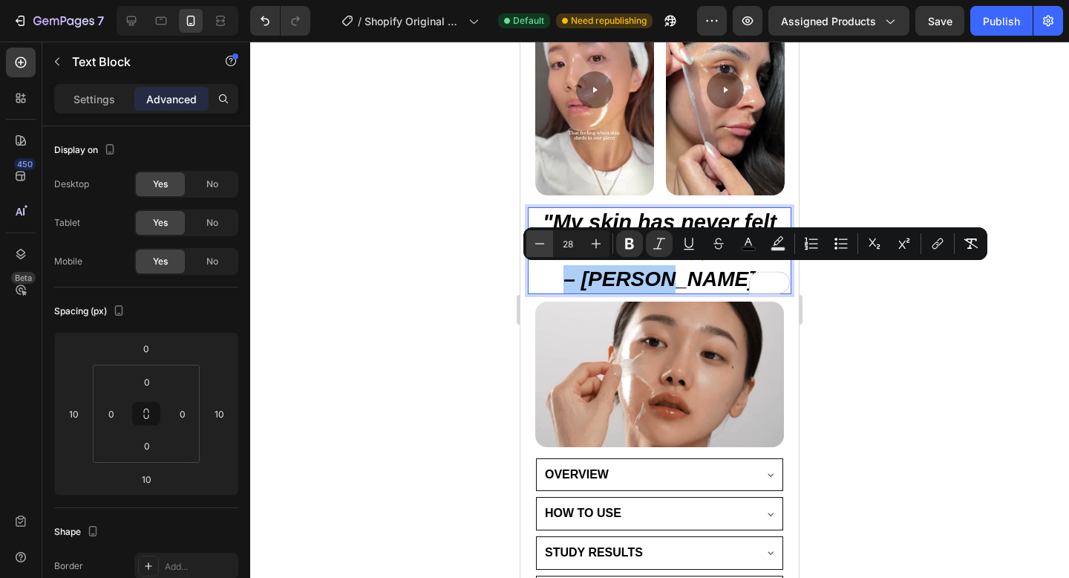
click at [535, 235] on button "Minus" at bounding box center [539, 243] width 27 height 27
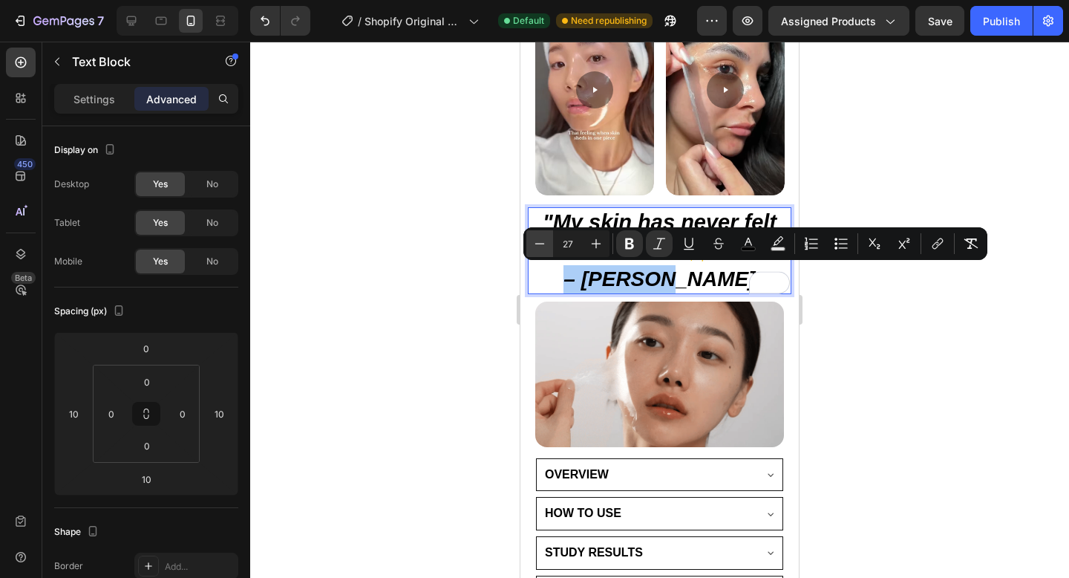
click at [535, 235] on button "Minus" at bounding box center [539, 243] width 27 height 27
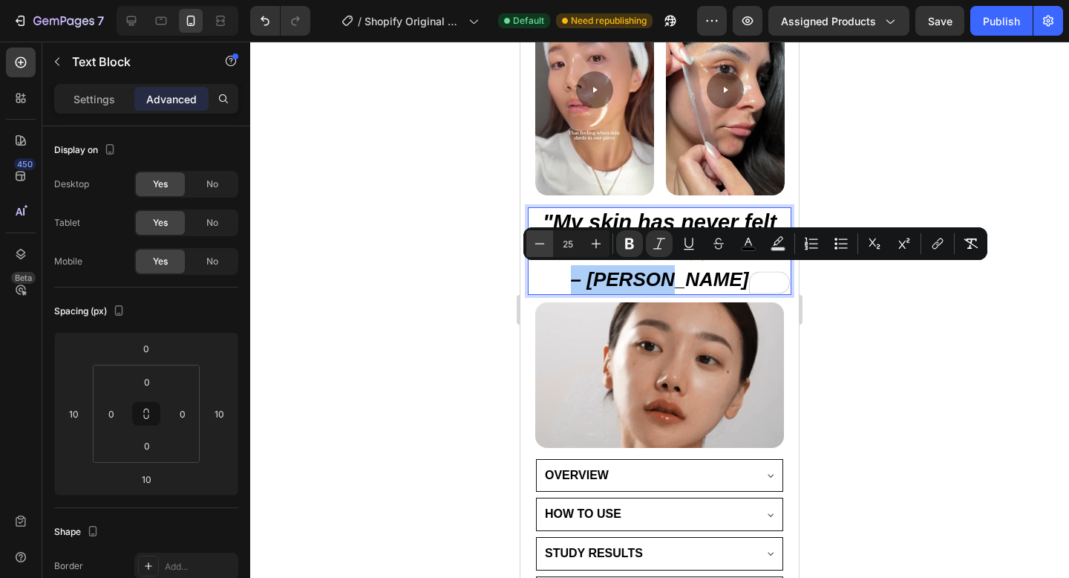
click at [535, 235] on button "Minus" at bounding box center [539, 243] width 27 height 27
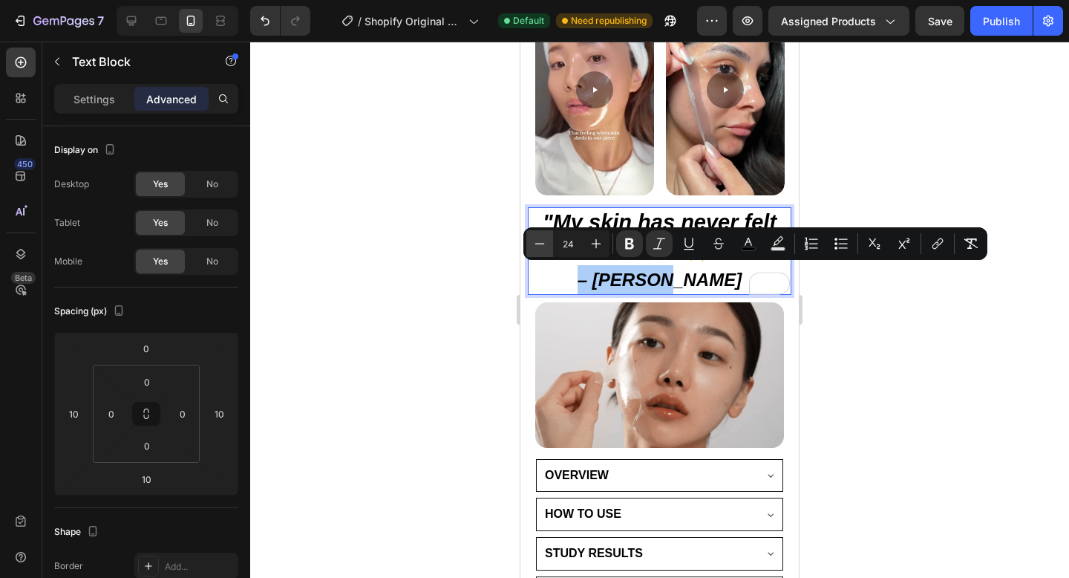
click at [535, 235] on button "Minus" at bounding box center [539, 243] width 27 height 27
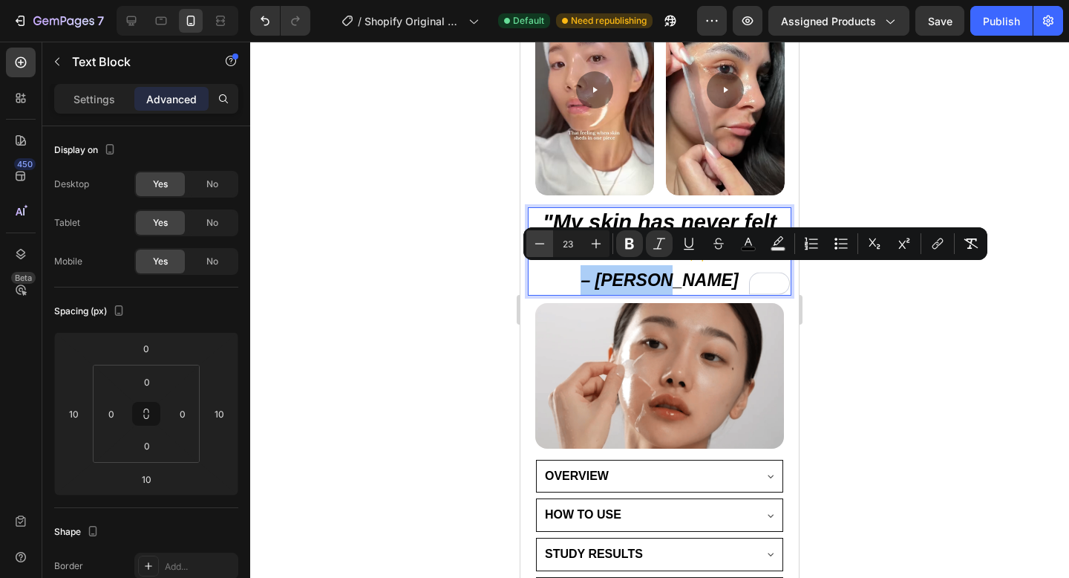
click at [535, 235] on button "Minus" at bounding box center [539, 243] width 27 height 27
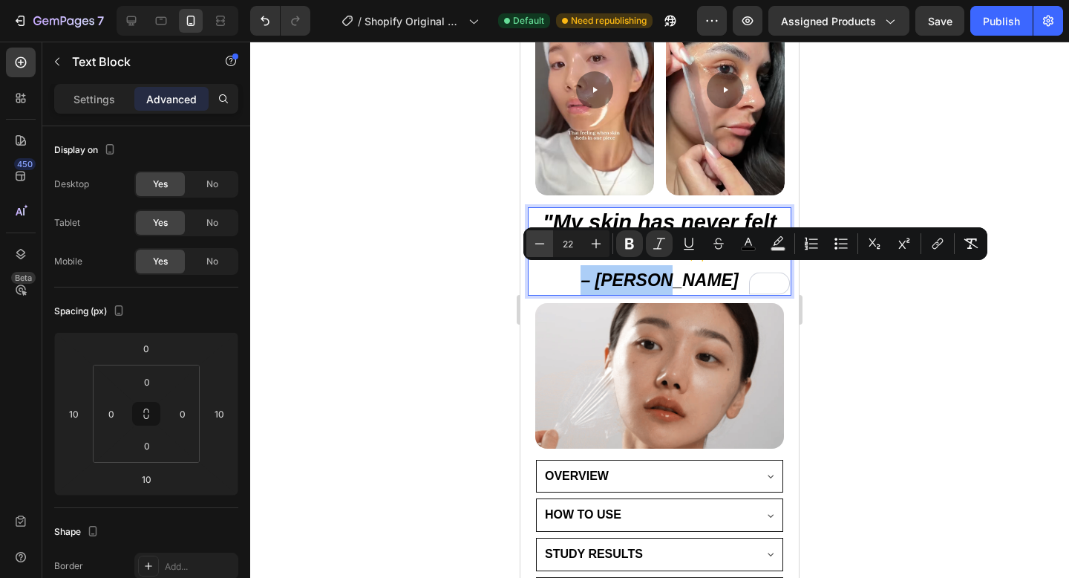
click at [535, 235] on button "Minus" at bounding box center [539, 243] width 27 height 27
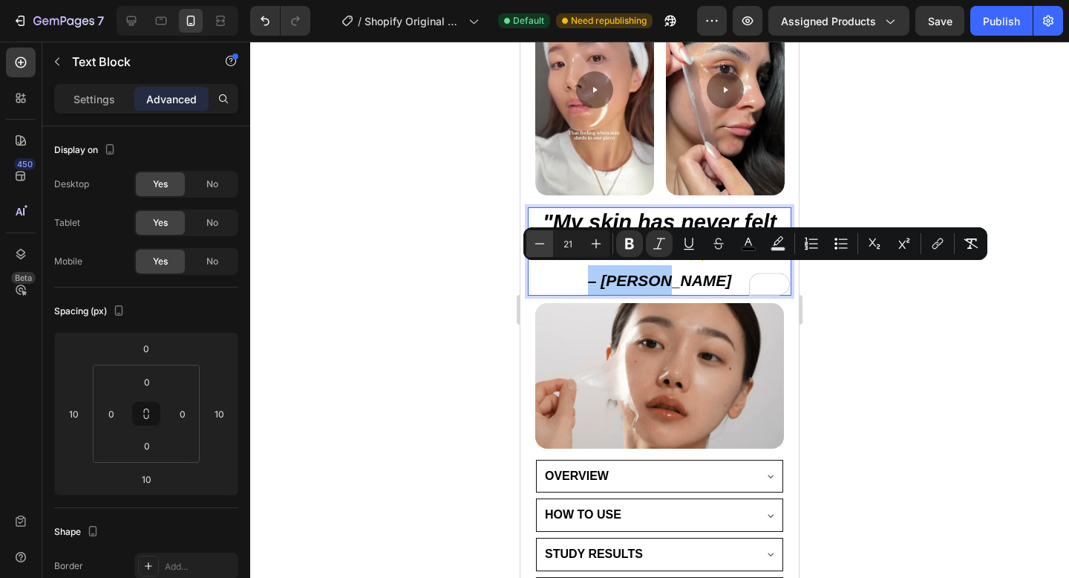
click at [535, 235] on button "Minus" at bounding box center [539, 243] width 27 height 27
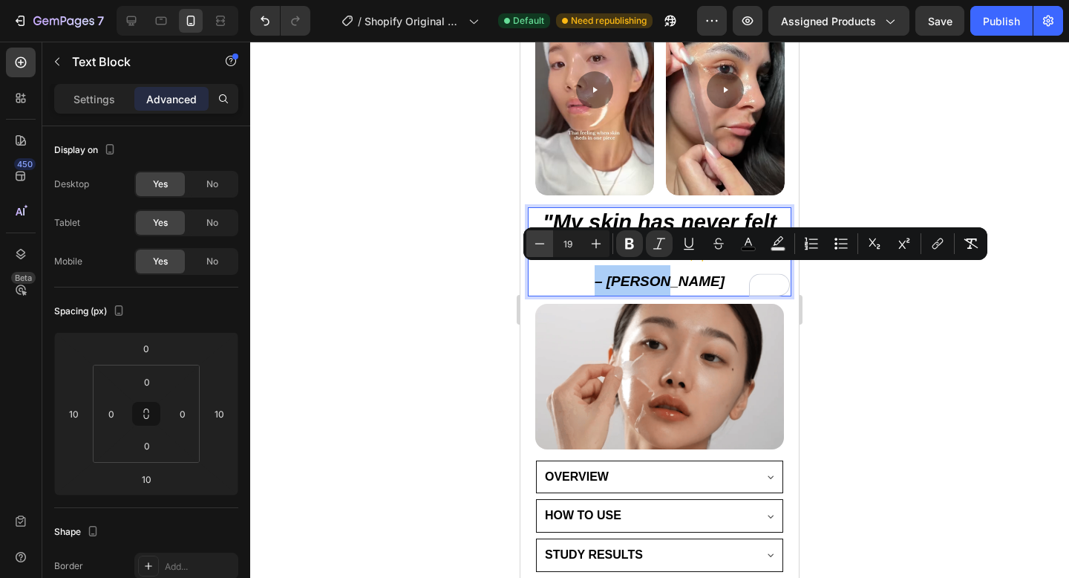
click at [535, 235] on button "Minus" at bounding box center [539, 243] width 27 height 27
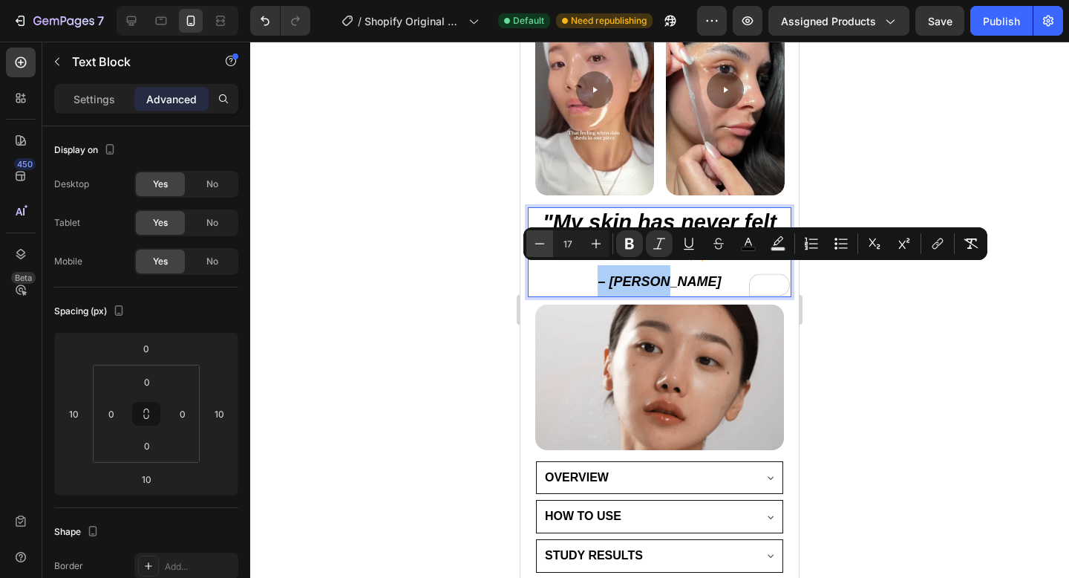
click at [535, 235] on button "Minus" at bounding box center [539, 243] width 27 height 27
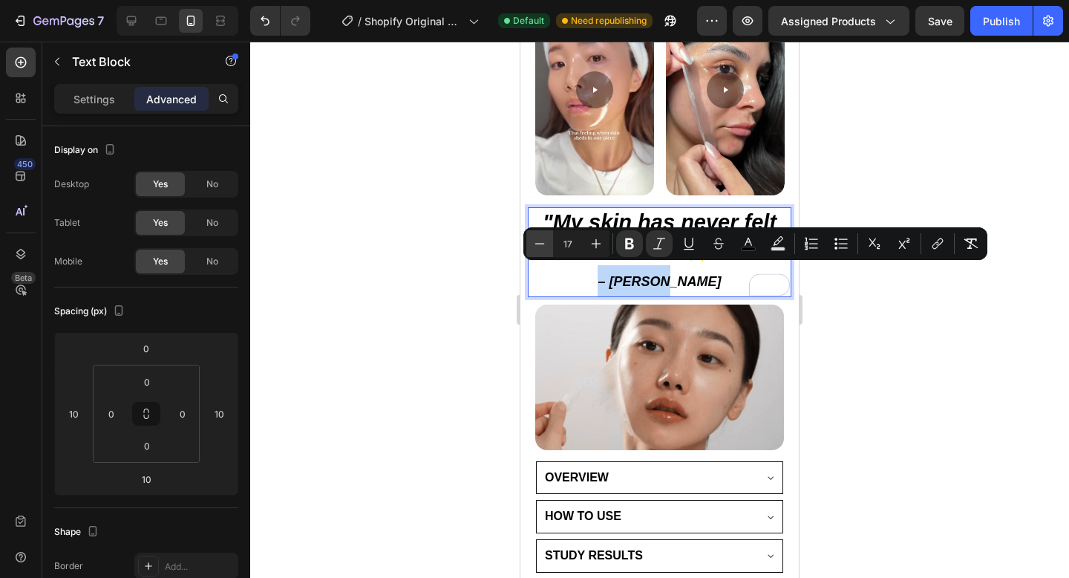
type input "16"
click at [396, 290] on div at bounding box center [659, 310] width 819 height 536
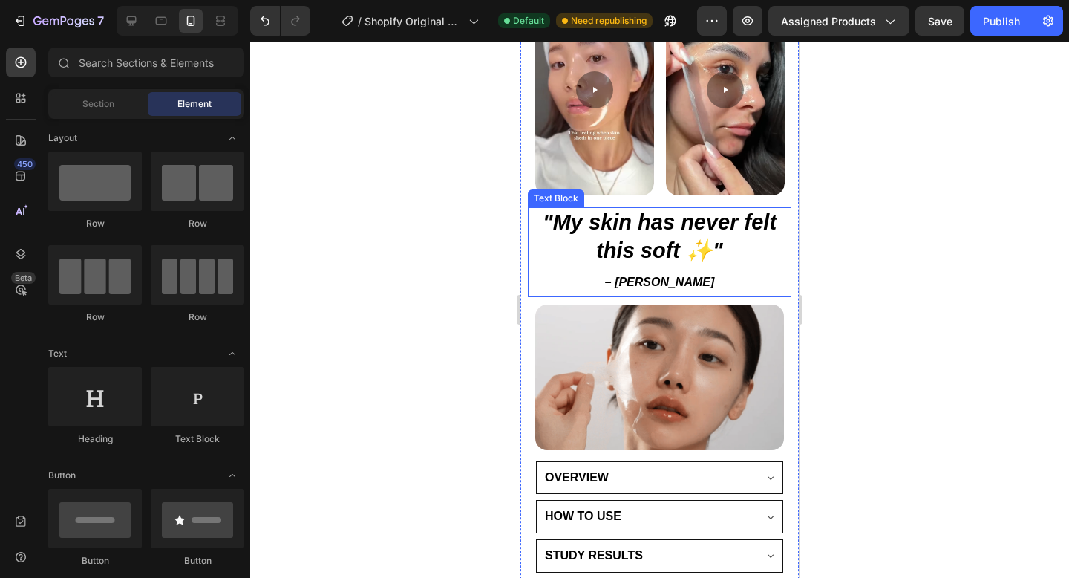
click at [663, 288] on strong "– [PERSON_NAME]" at bounding box center [660, 281] width 110 height 13
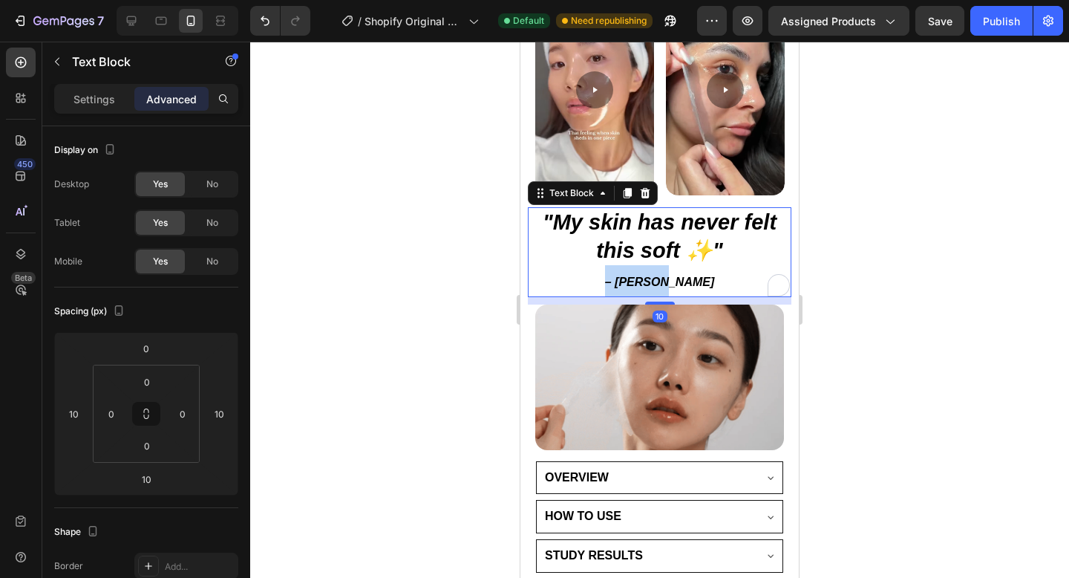
click at [663, 288] on strong "– [PERSON_NAME]" at bounding box center [660, 281] width 110 height 13
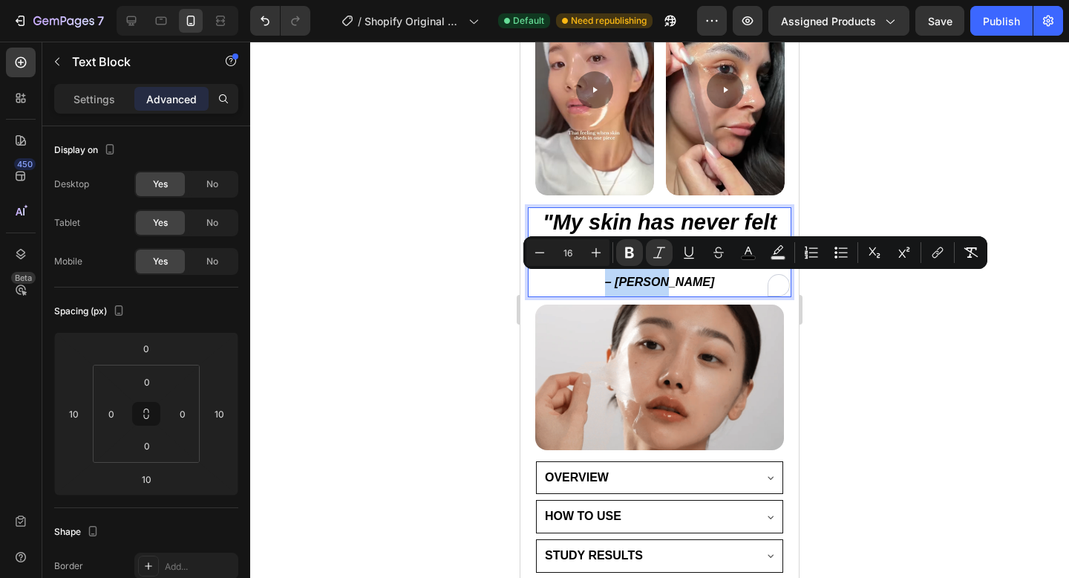
copy strong "– [PERSON_NAME]"
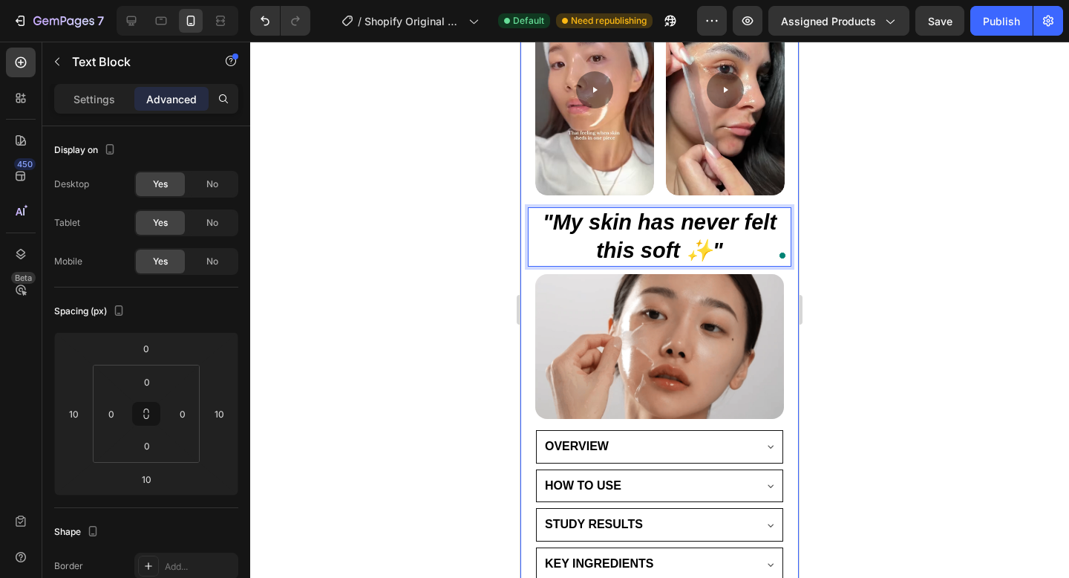
click at [489, 319] on div at bounding box center [659, 310] width 819 height 536
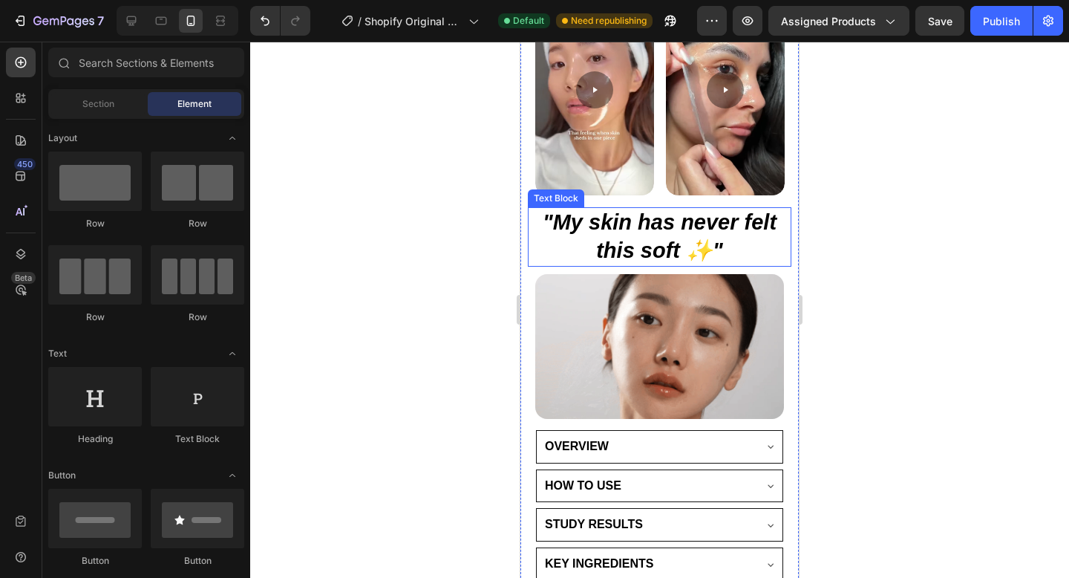
click at [678, 235] on p ""My skin has never felt this soft ✨"" at bounding box center [659, 237] width 261 height 56
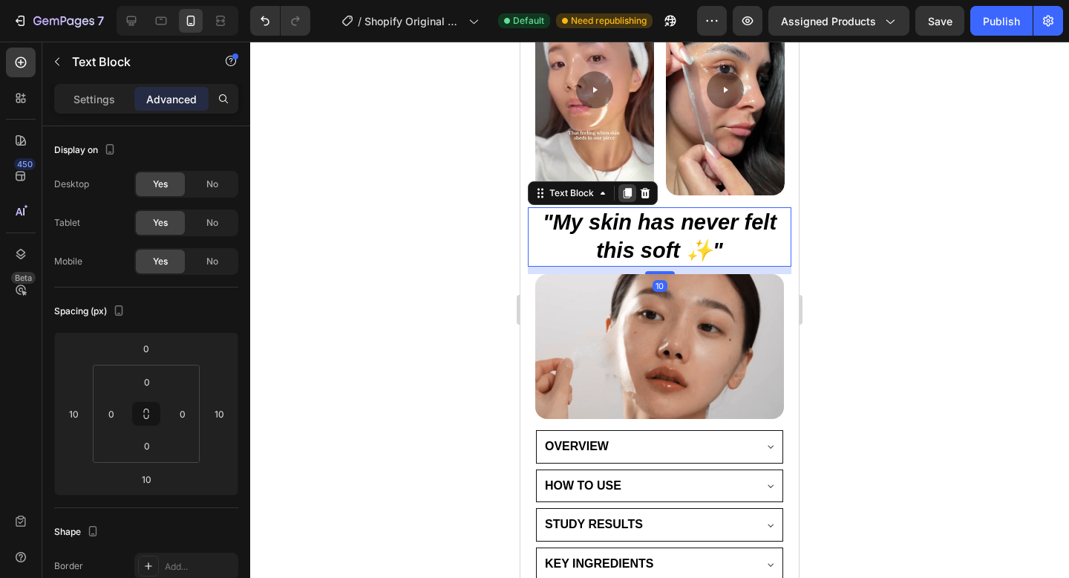
click at [625, 191] on icon at bounding box center [628, 193] width 8 height 10
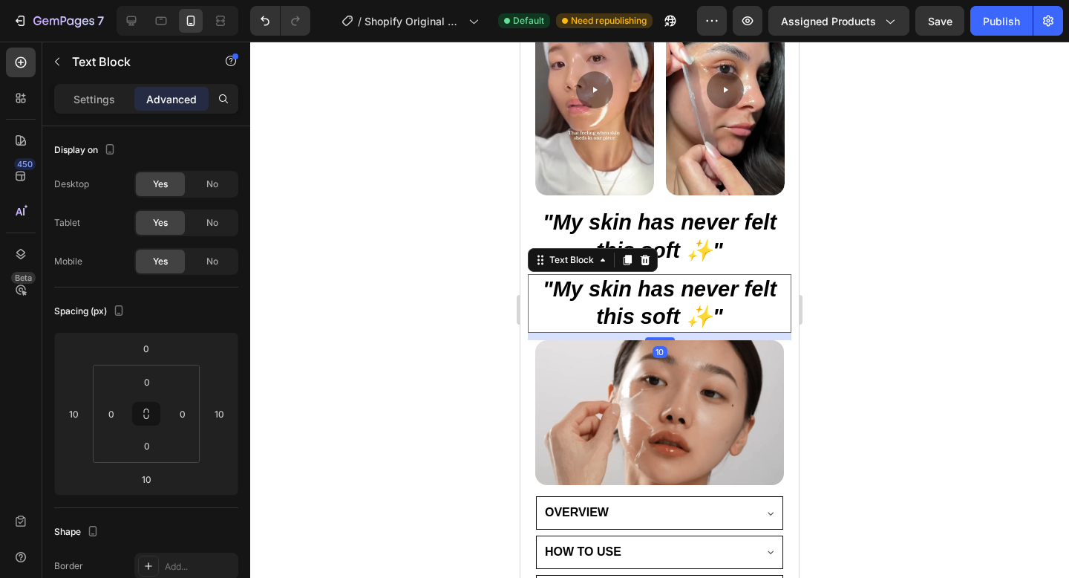
click at [627, 293] on strong ""My skin has never felt this soft ✨"" at bounding box center [660, 303] width 234 height 52
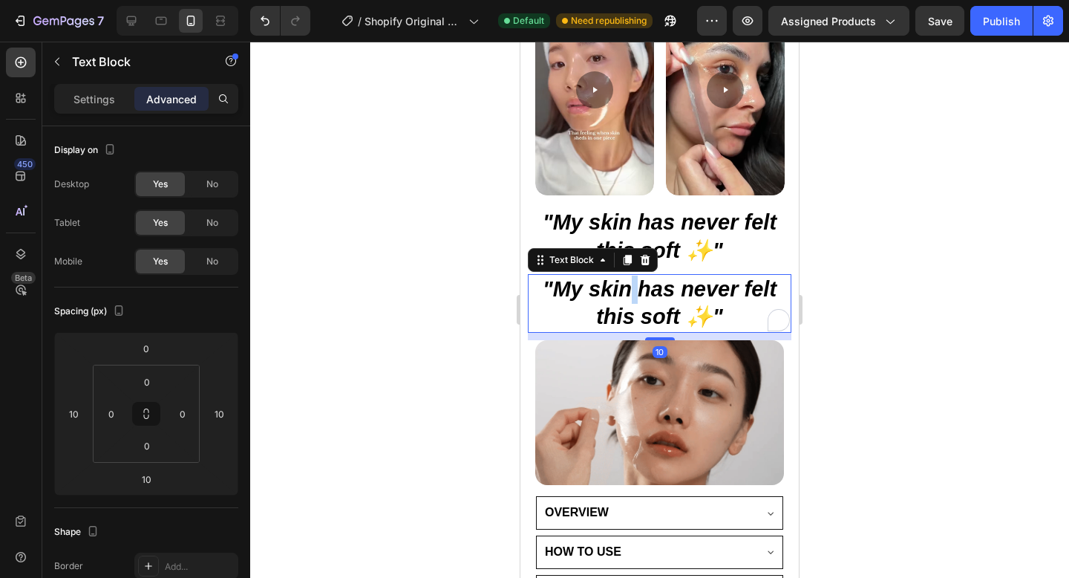
click at [627, 293] on strong ""My skin has never felt this soft ✨"" at bounding box center [660, 303] width 234 height 52
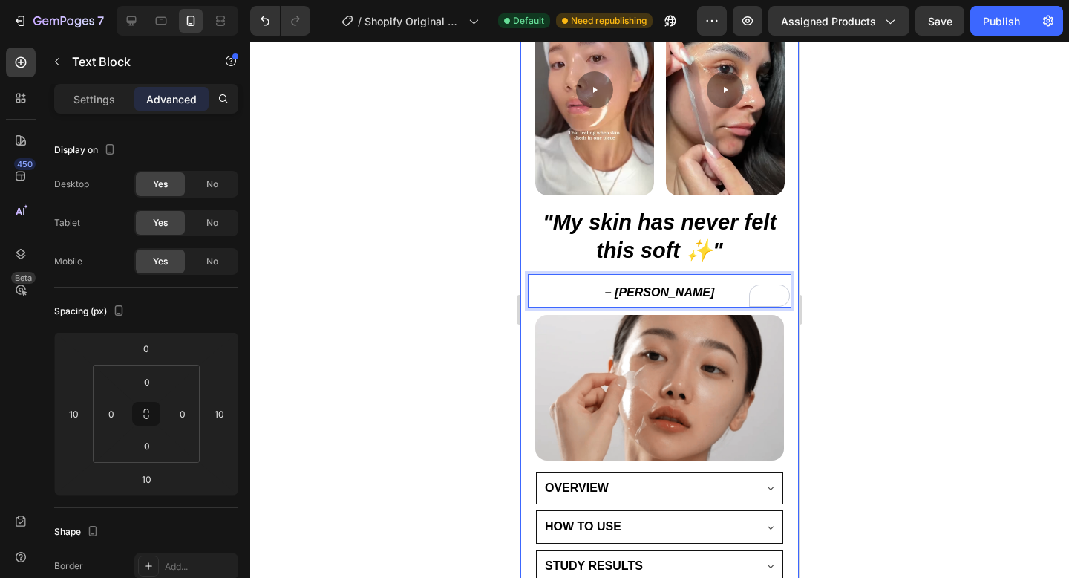
click at [427, 322] on div at bounding box center [659, 310] width 819 height 536
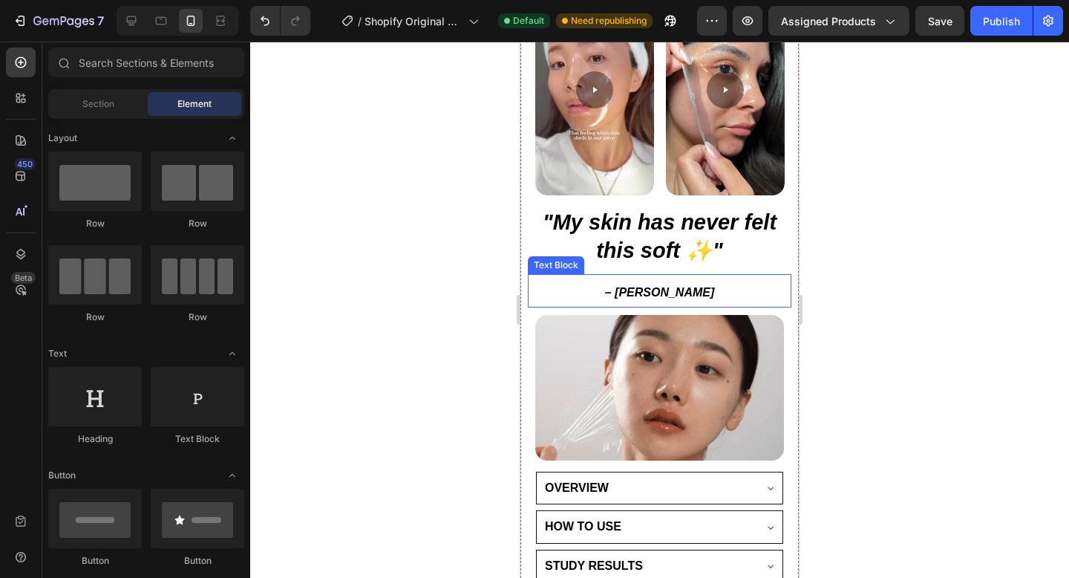
click at [659, 281] on p "– [PERSON_NAME]" at bounding box center [659, 290] width 261 height 31
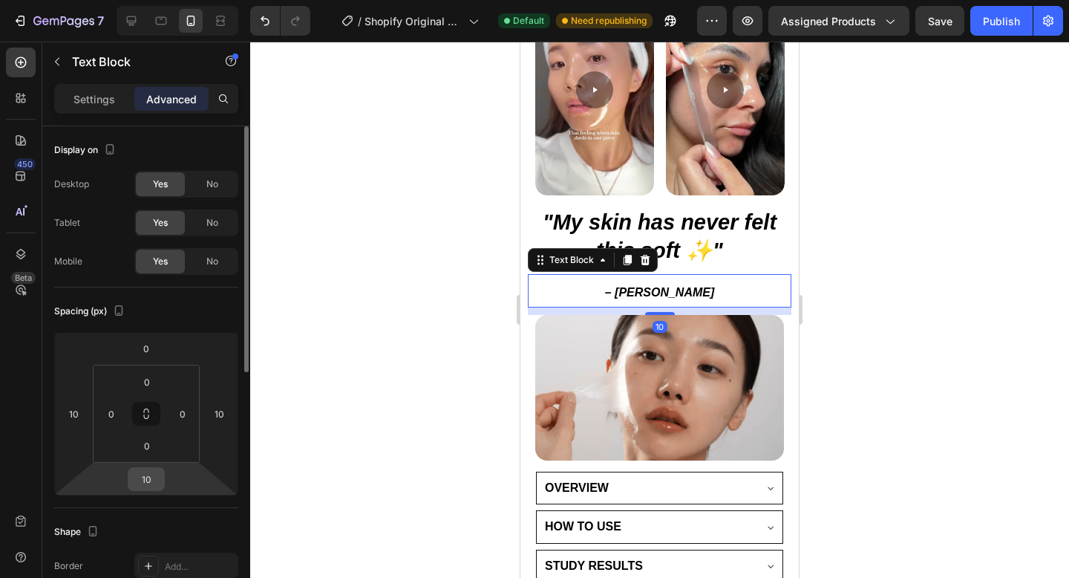
click at [149, 488] on input "10" at bounding box center [146, 479] width 30 height 22
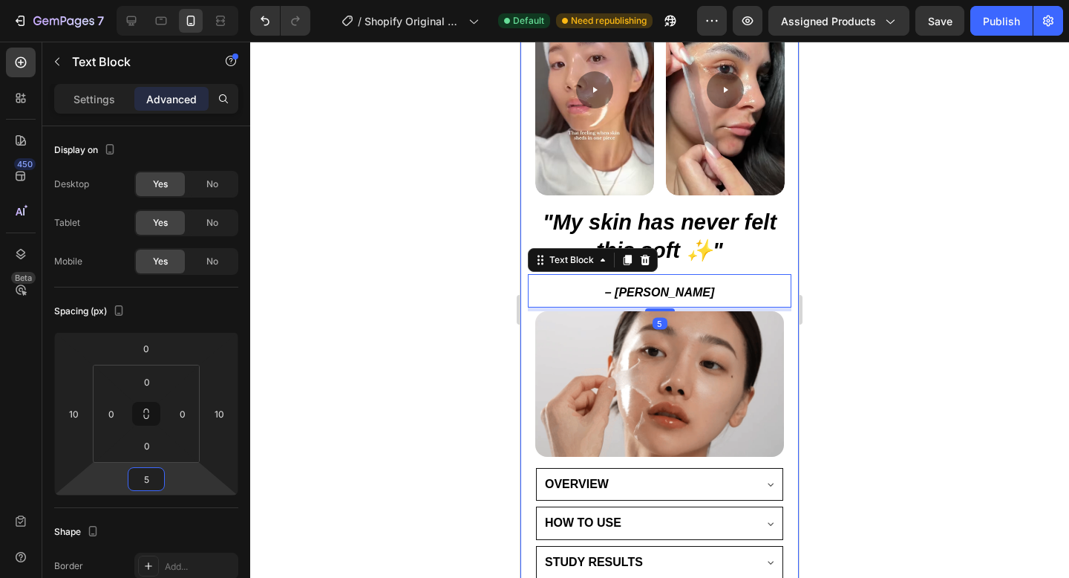
type input "5"
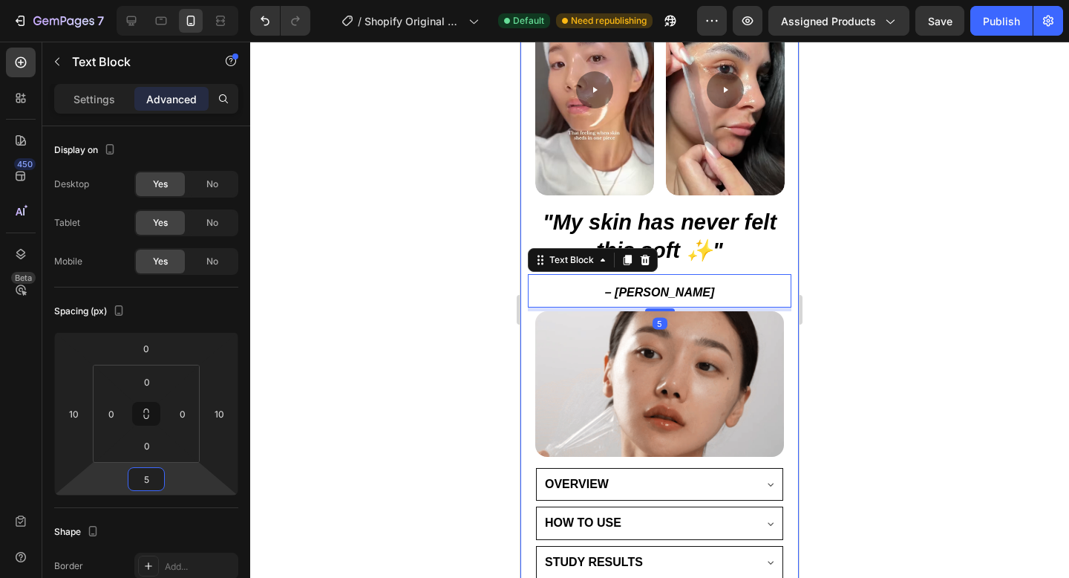
click at [288, 393] on div at bounding box center [659, 310] width 819 height 536
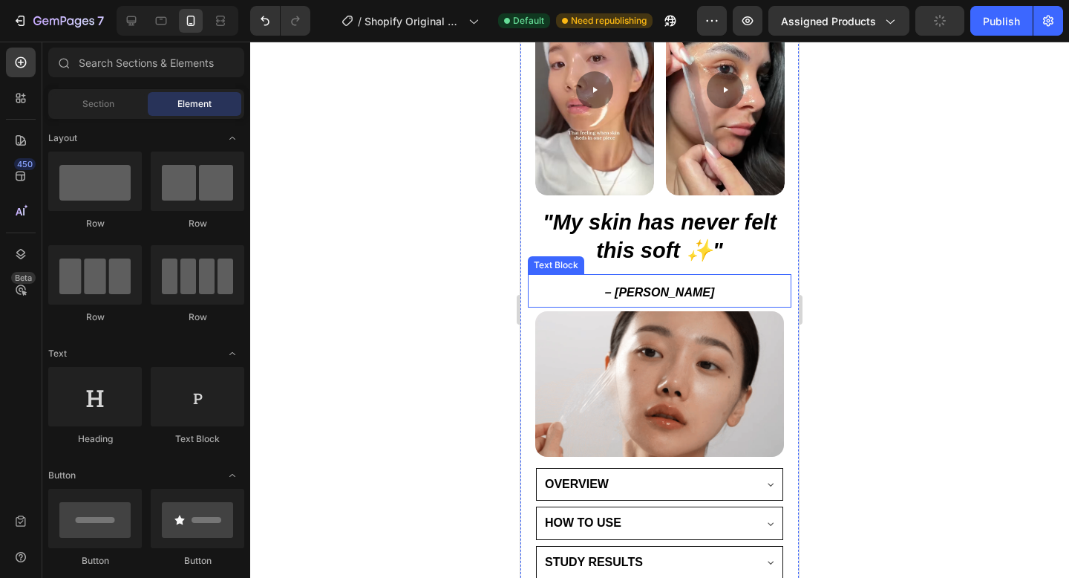
click at [618, 286] on p "– [PERSON_NAME]" at bounding box center [659, 290] width 261 height 31
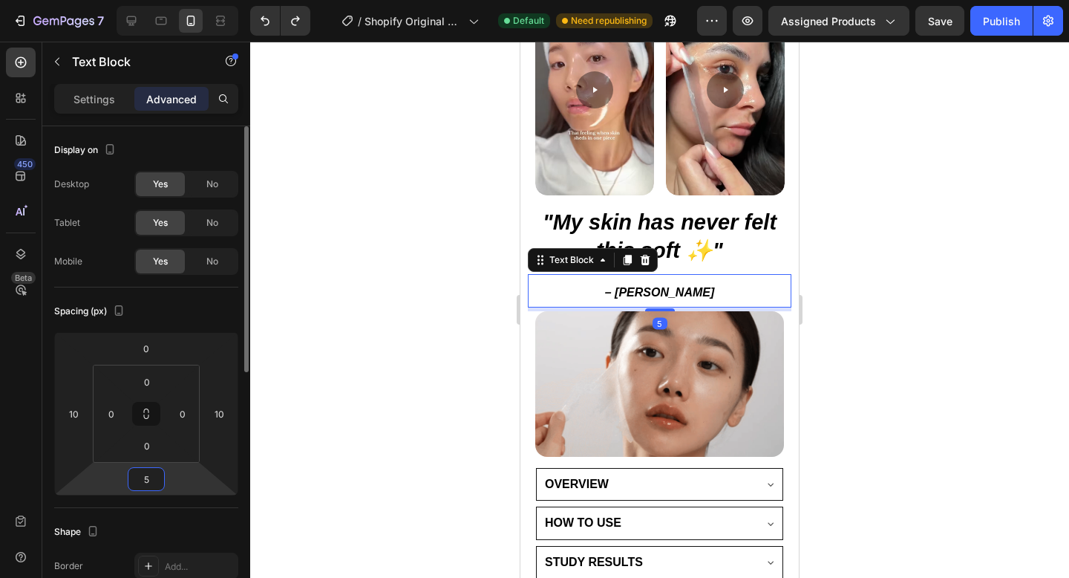
click at [132, 479] on input "5" at bounding box center [146, 479] width 30 height 22
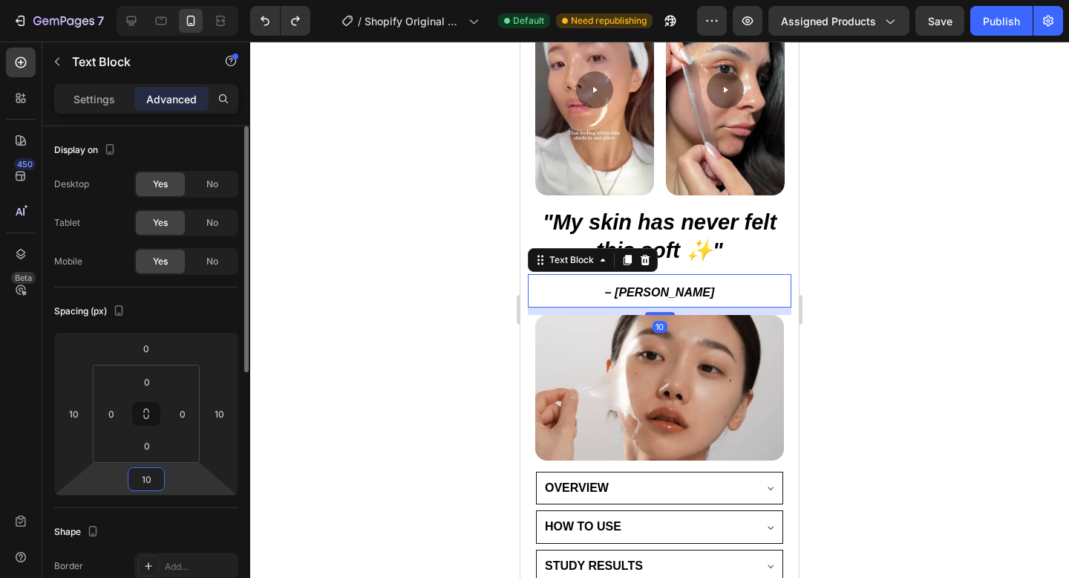
type input "10"
click at [395, 380] on div at bounding box center [659, 310] width 819 height 536
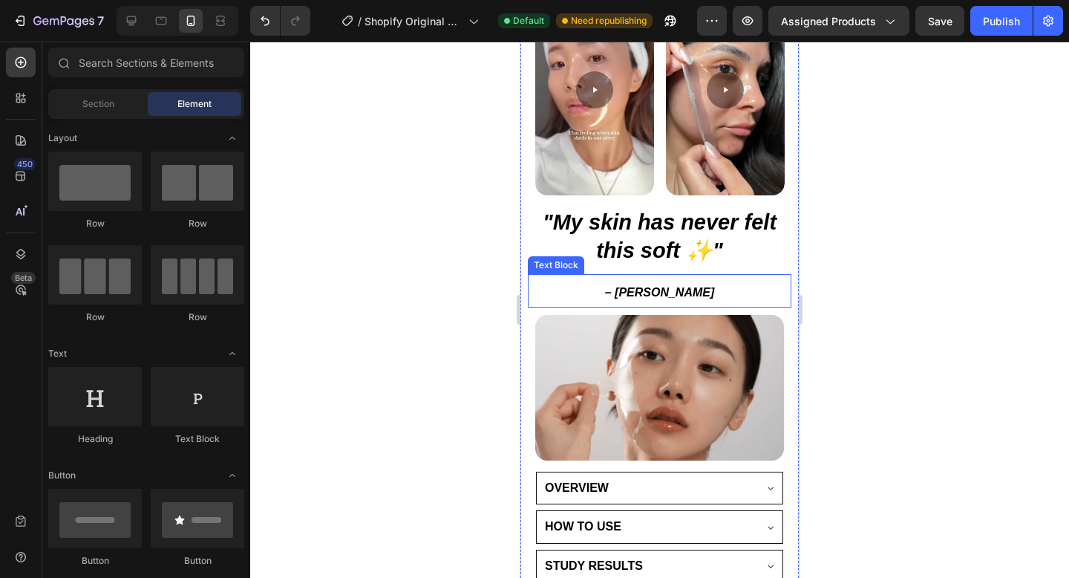
click at [656, 293] on strong "– [PERSON_NAME]" at bounding box center [660, 292] width 110 height 13
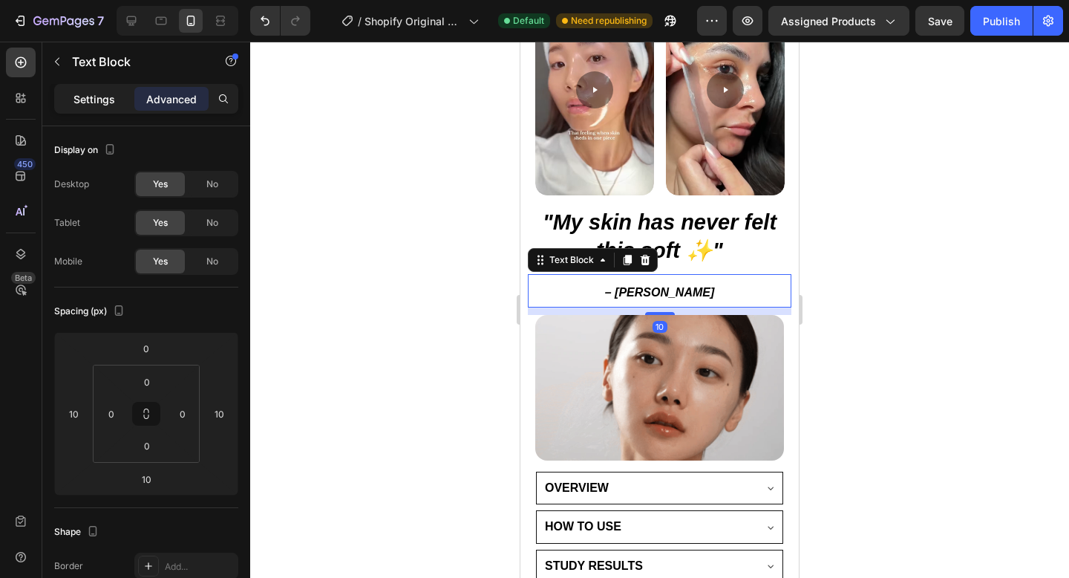
click at [68, 105] on div "Settings" at bounding box center [94, 99] width 74 height 24
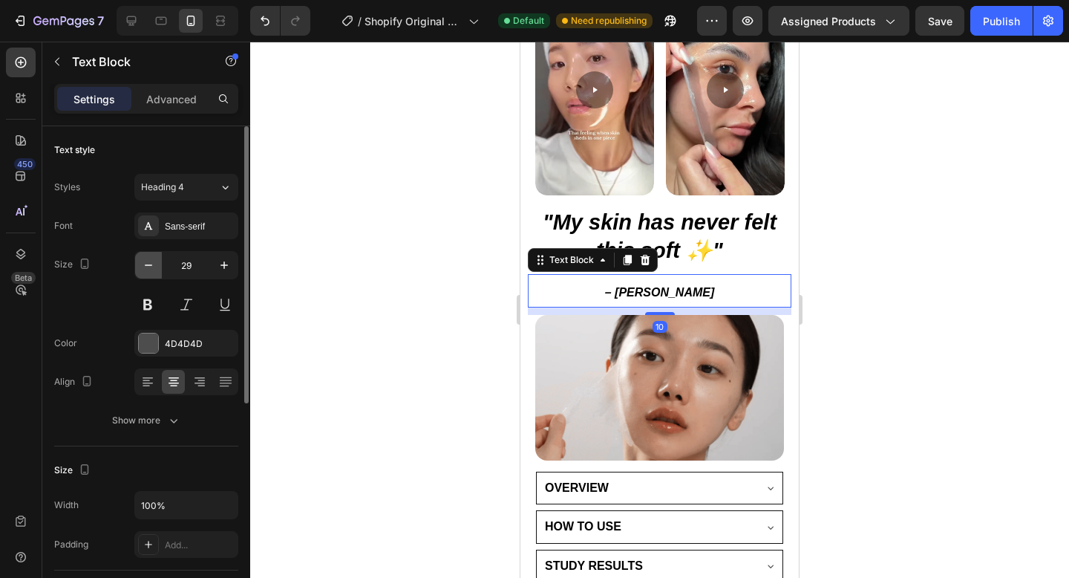
click at [147, 260] on icon "button" at bounding box center [148, 265] width 15 height 15
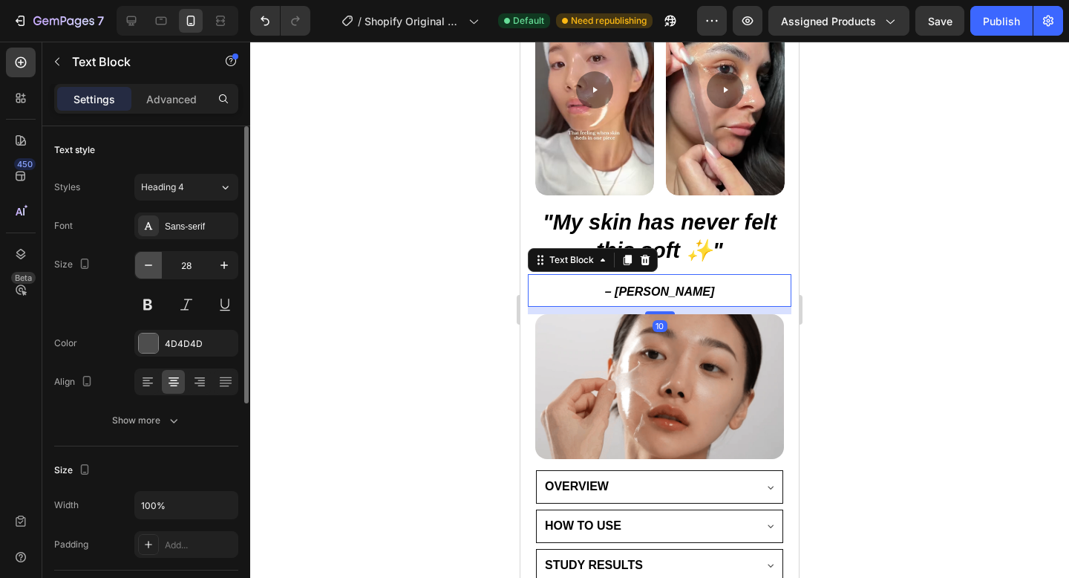
click at [147, 260] on icon "button" at bounding box center [148, 265] width 15 height 15
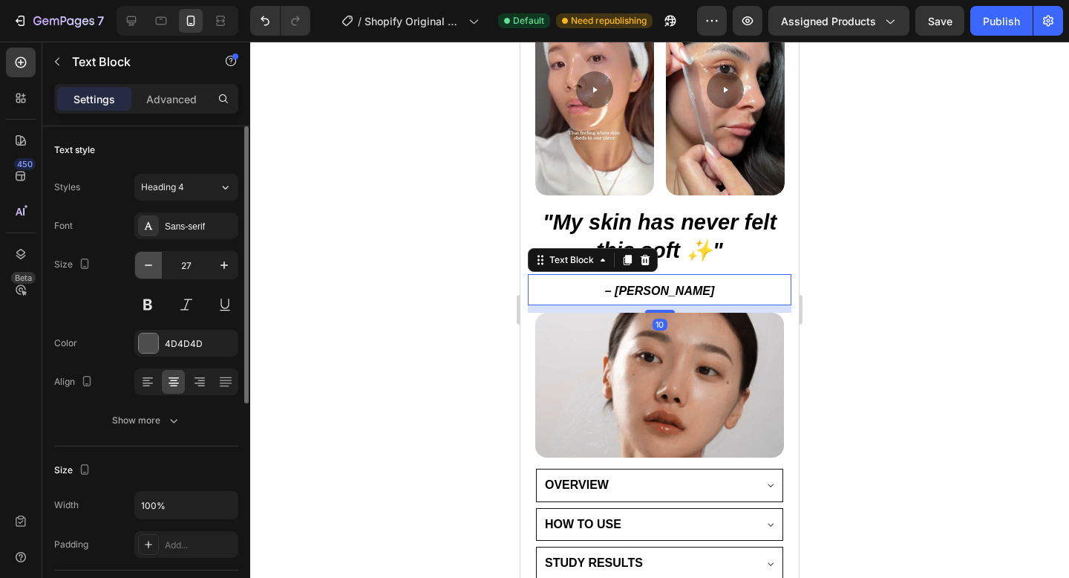
click at [147, 260] on icon "button" at bounding box center [148, 265] width 15 height 15
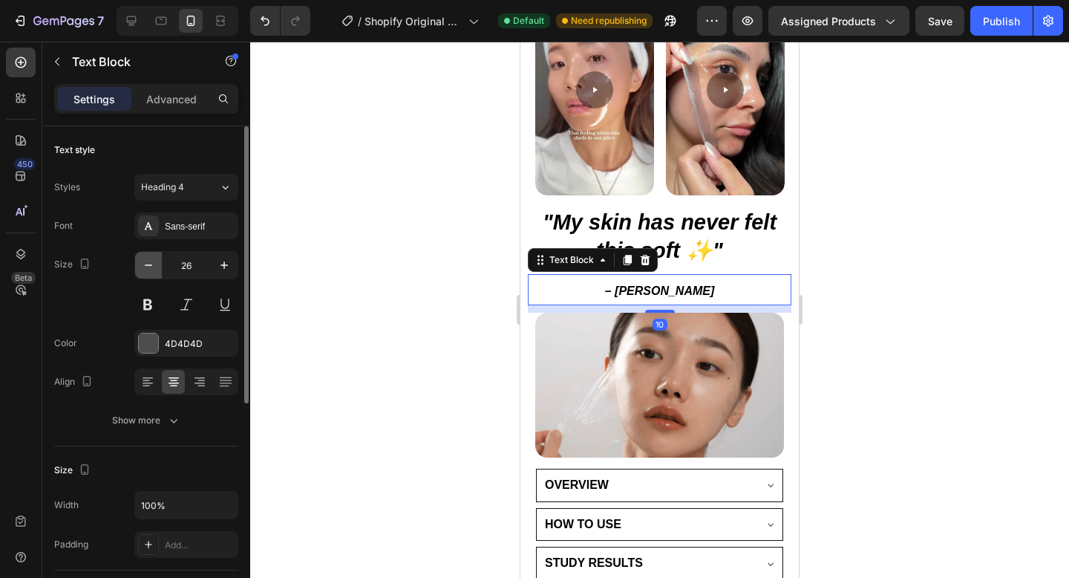
click at [147, 260] on icon "button" at bounding box center [148, 265] width 15 height 15
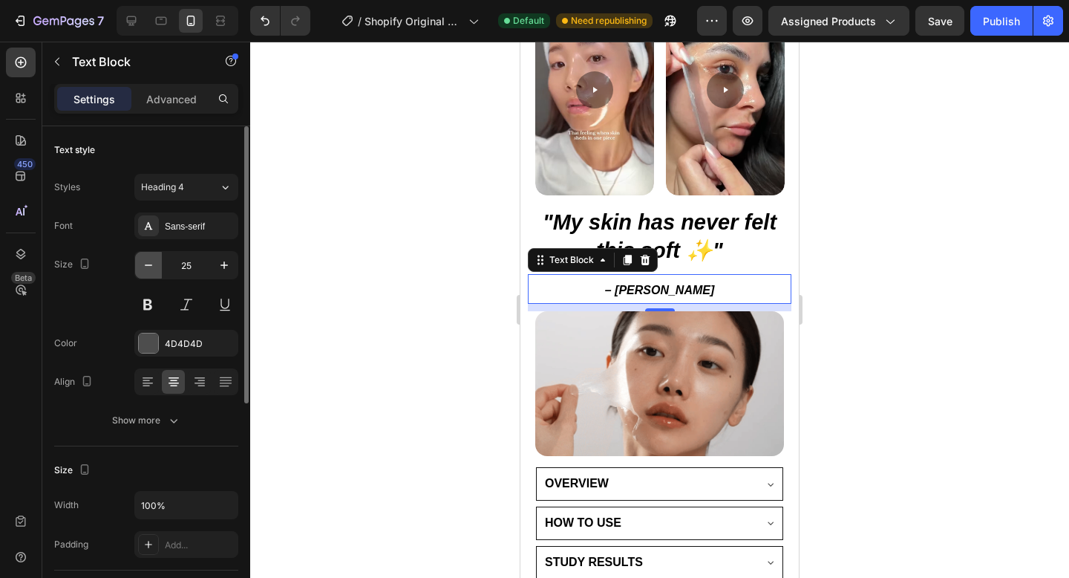
click at [147, 260] on icon "button" at bounding box center [148, 265] width 15 height 15
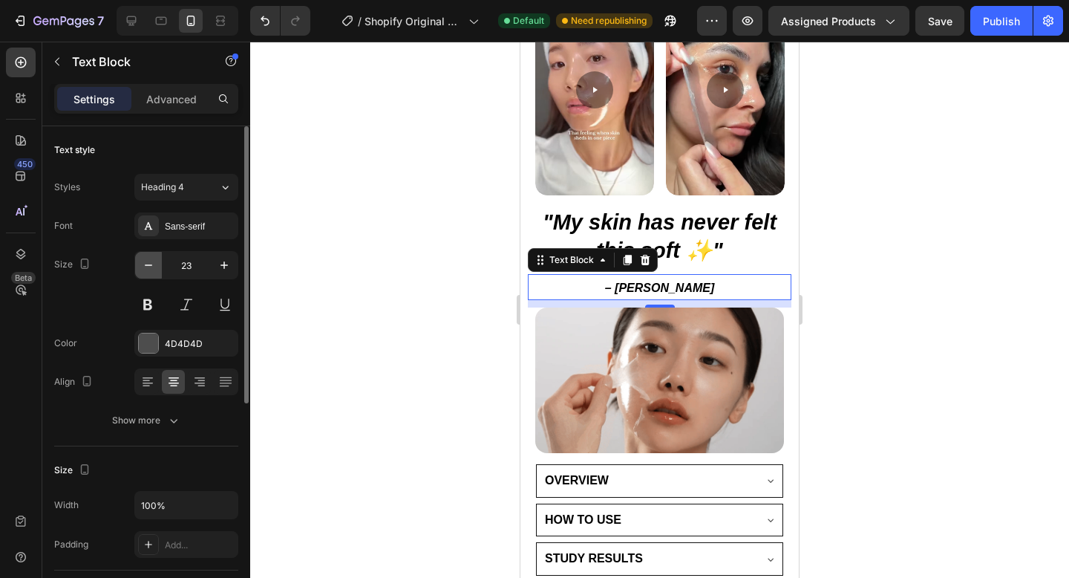
click at [147, 260] on icon "button" at bounding box center [148, 265] width 15 height 15
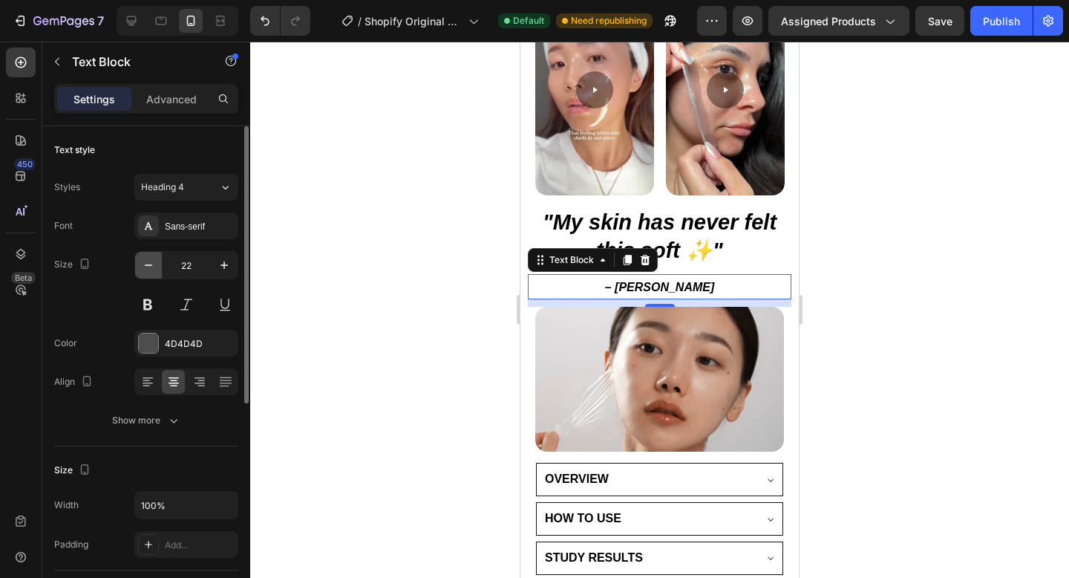
click at [147, 260] on icon "button" at bounding box center [148, 265] width 15 height 15
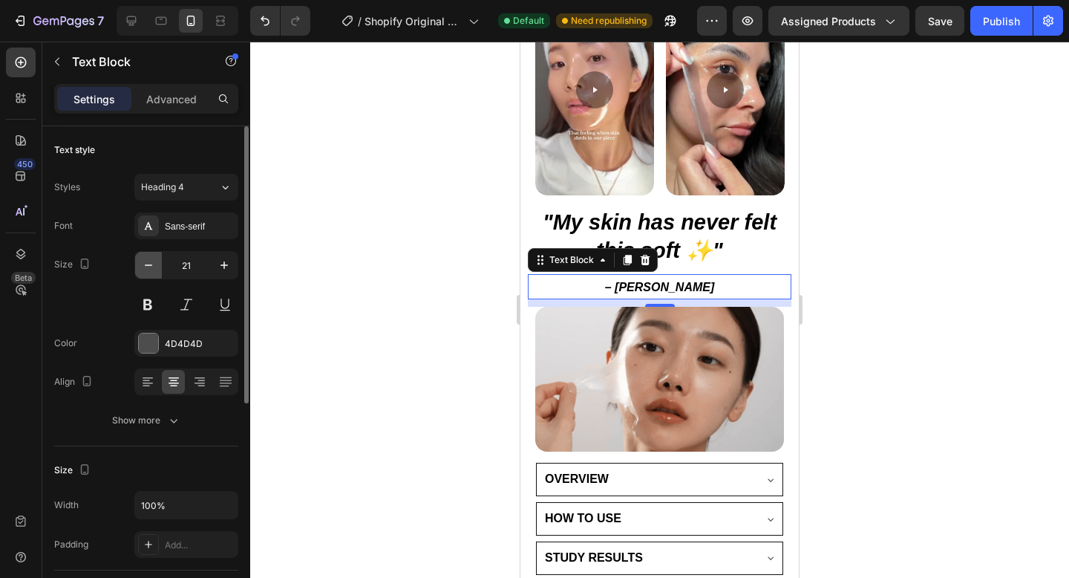
click at [147, 260] on icon "button" at bounding box center [148, 265] width 15 height 15
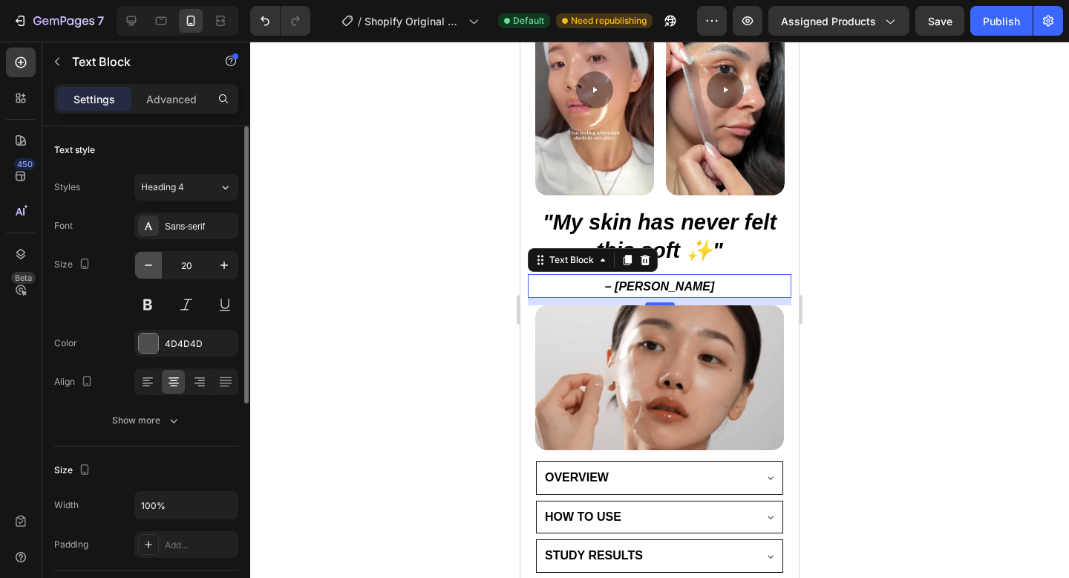
click at [147, 260] on icon "button" at bounding box center [148, 265] width 15 height 15
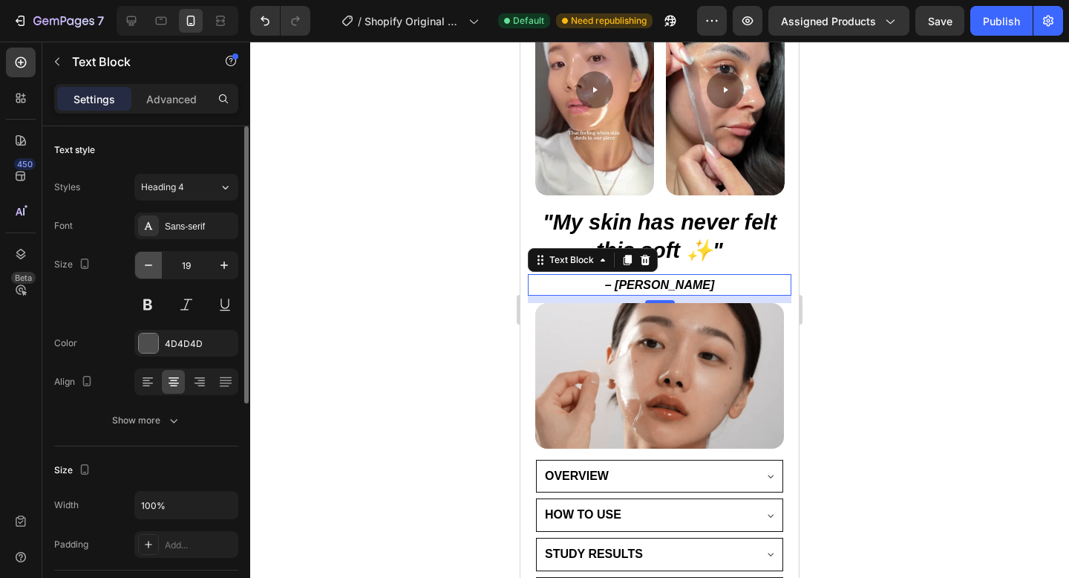
click at [147, 260] on icon "button" at bounding box center [148, 265] width 15 height 15
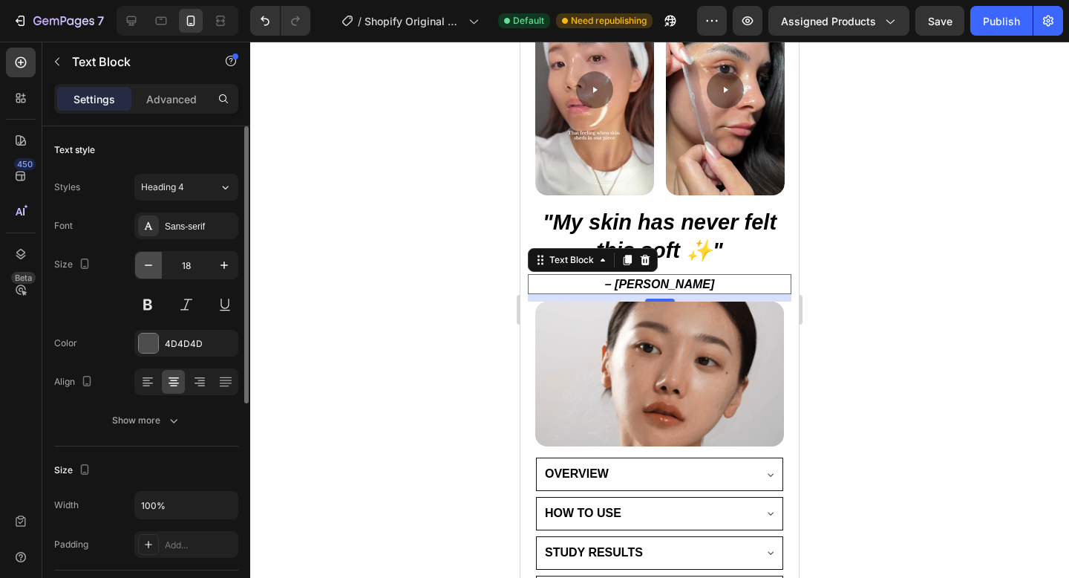
click at [147, 260] on icon "button" at bounding box center [148, 265] width 15 height 15
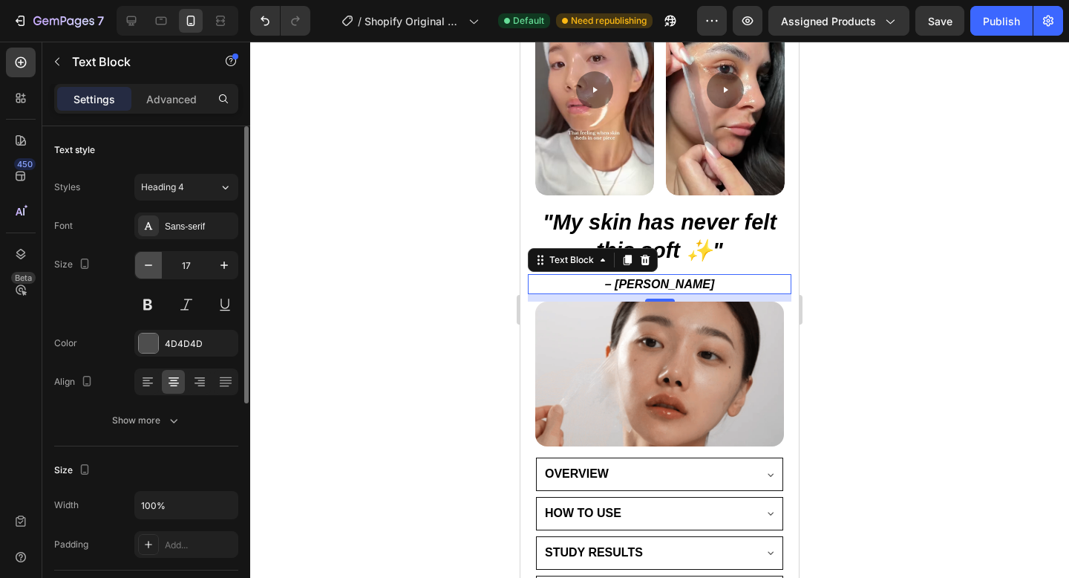
click at [147, 260] on icon "button" at bounding box center [148, 265] width 15 height 15
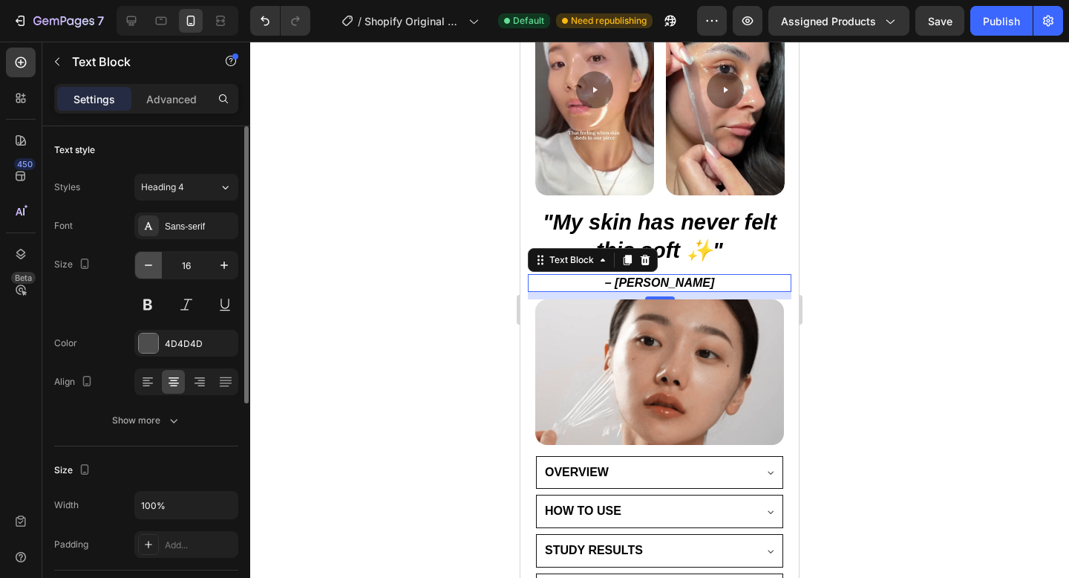
click at [147, 260] on icon "button" at bounding box center [148, 265] width 15 height 15
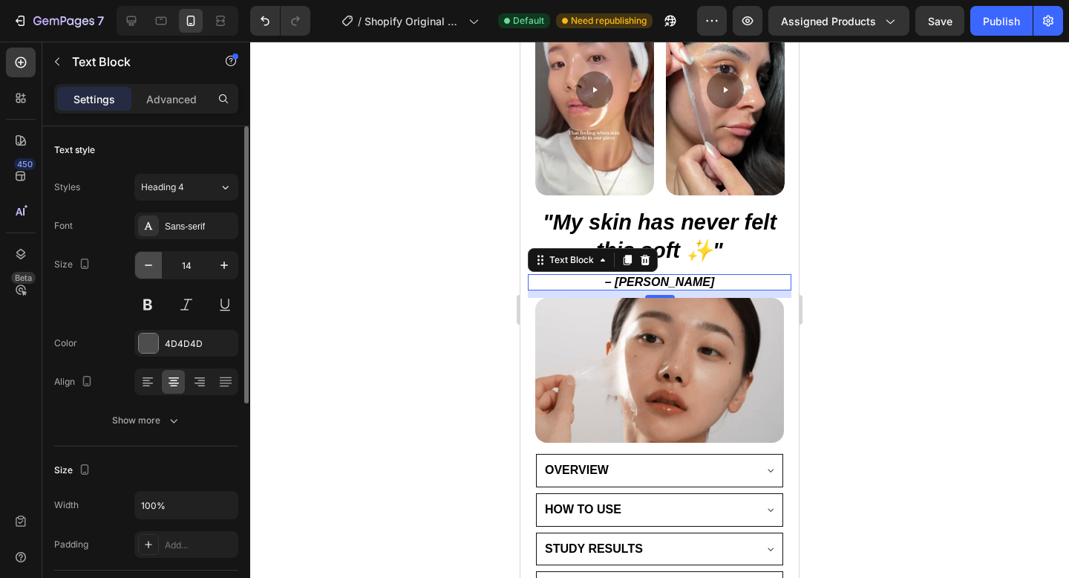
type input "13"
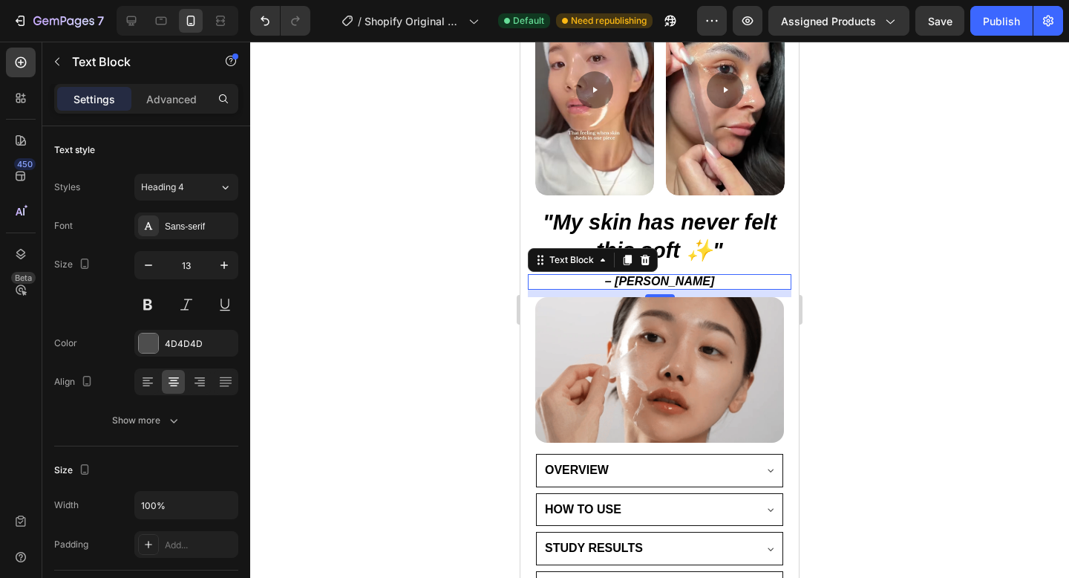
click at [336, 189] on div at bounding box center [659, 310] width 819 height 536
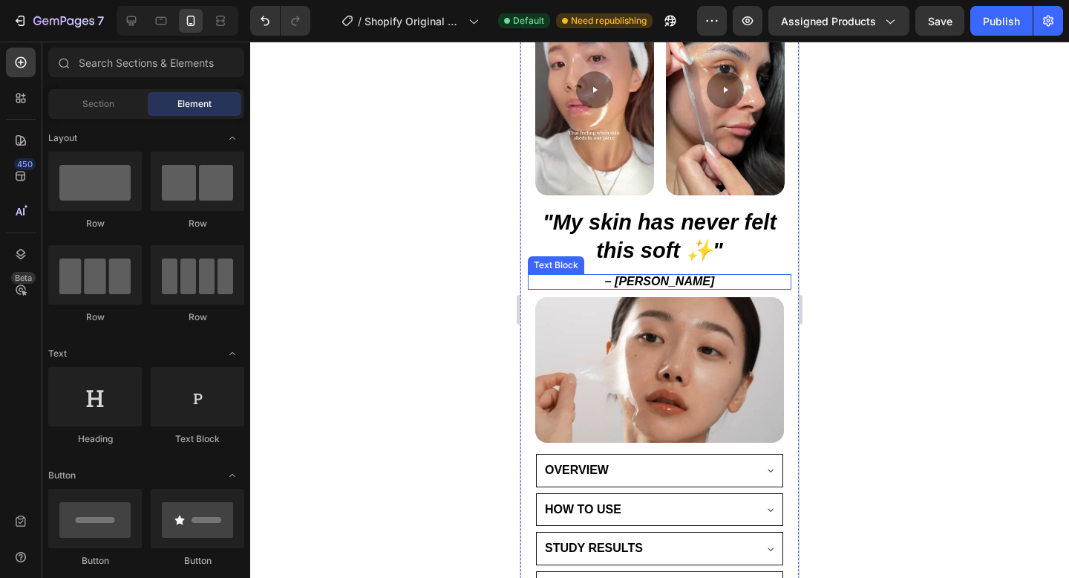
click at [701, 275] on p "– [PERSON_NAME]" at bounding box center [659, 281] width 261 height 13
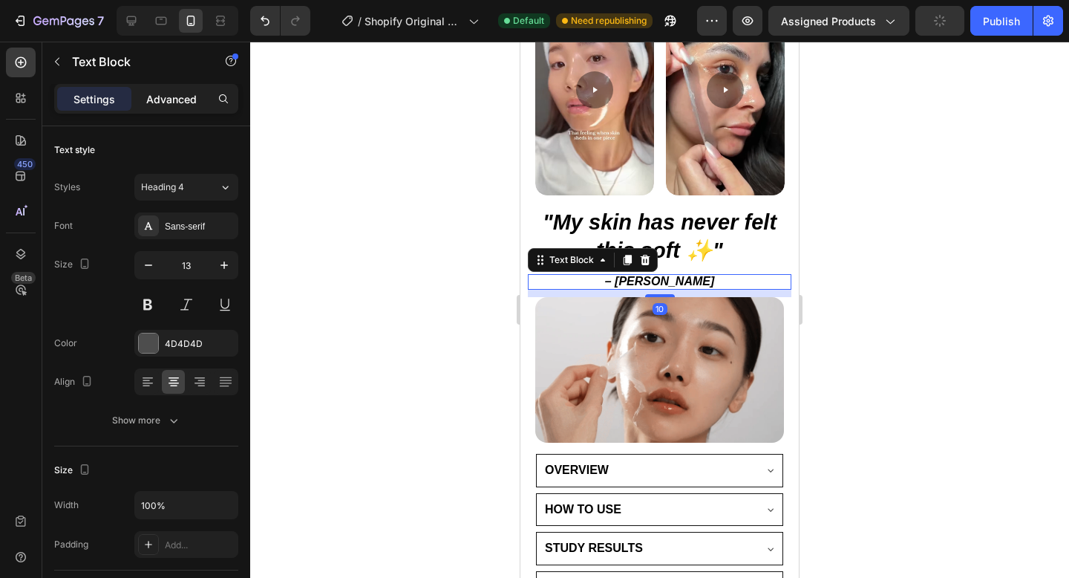
click at [188, 100] on p "Advanced" at bounding box center [171, 99] width 50 height 16
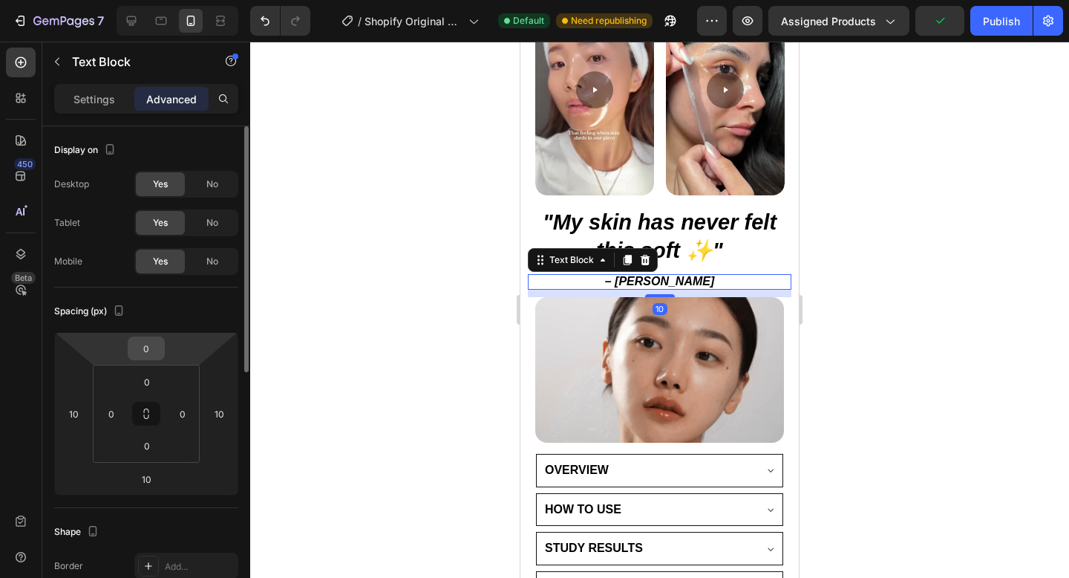
click at [146, 340] on input "0" at bounding box center [146, 348] width 30 height 22
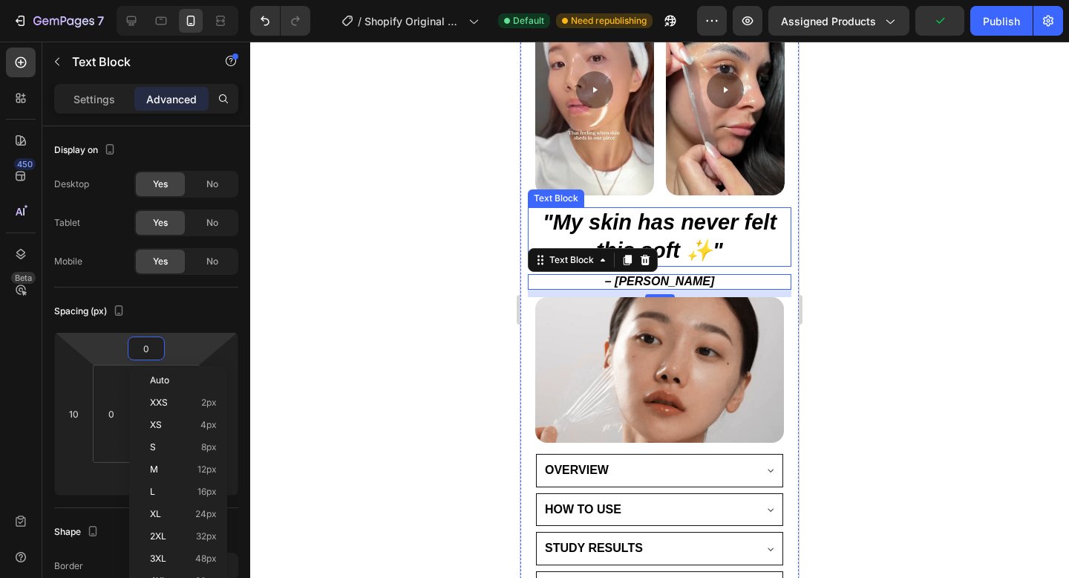
click at [638, 216] on strong ""My skin has never felt this soft ✨"" at bounding box center [660, 236] width 234 height 52
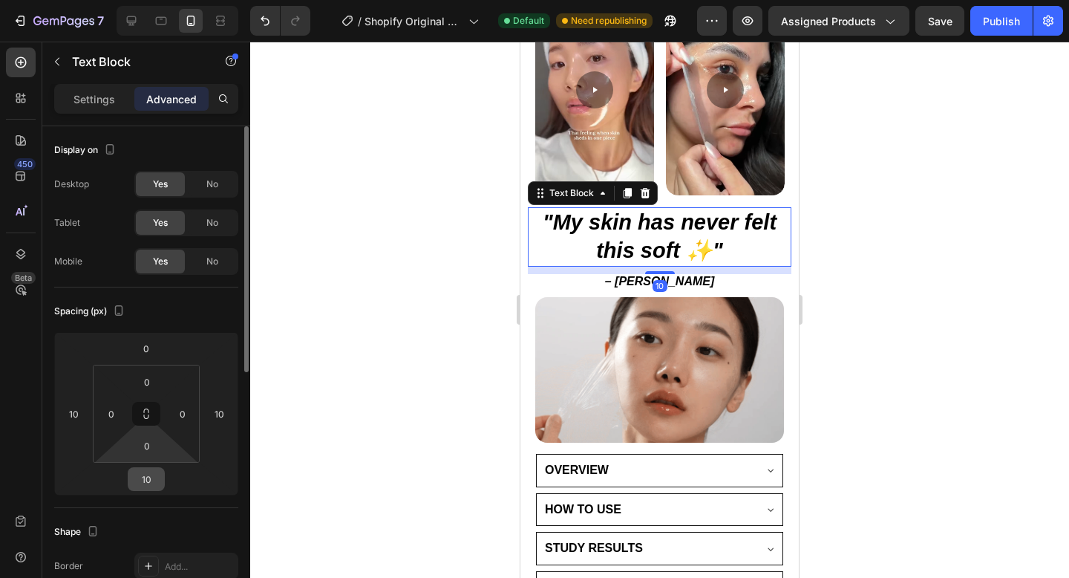
click at [150, 477] on input "10" at bounding box center [146, 479] width 30 height 22
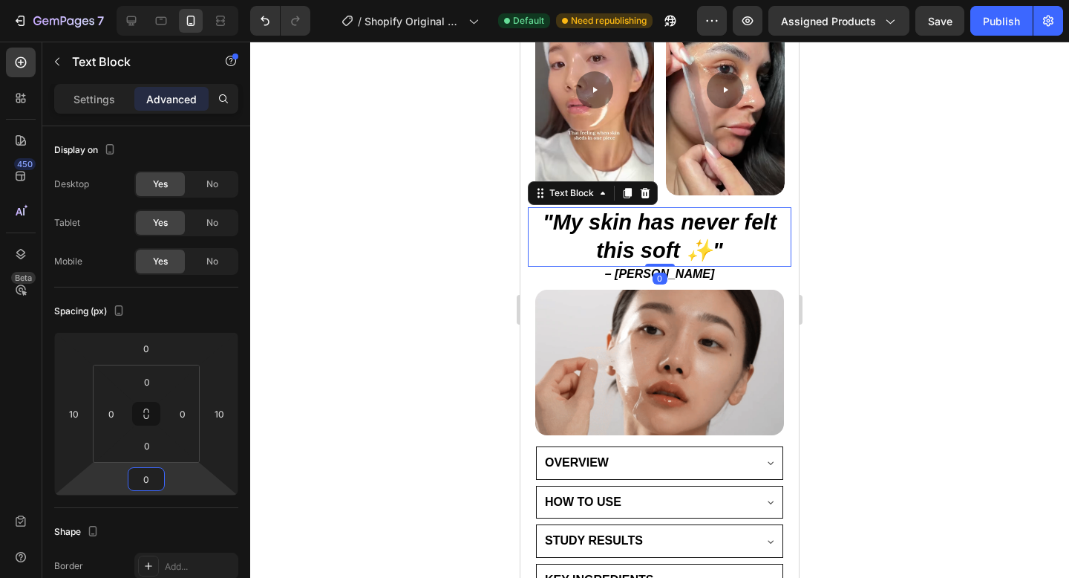
click at [448, 287] on div at bounding box center [659, 310] width 819 height 536
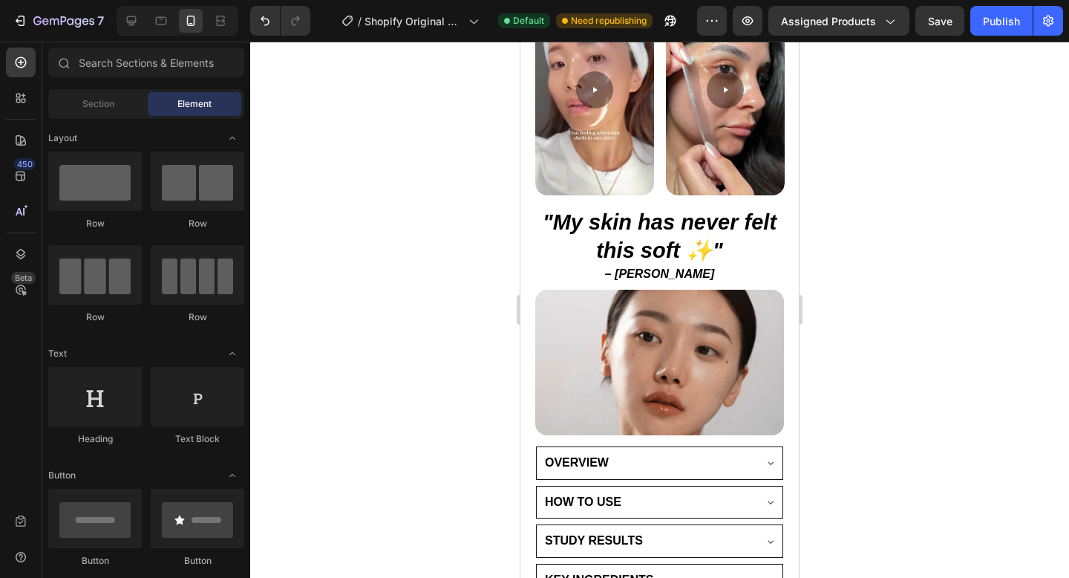
click at [875, 197] on div at bounding box center [659, 310] width 819 height 536
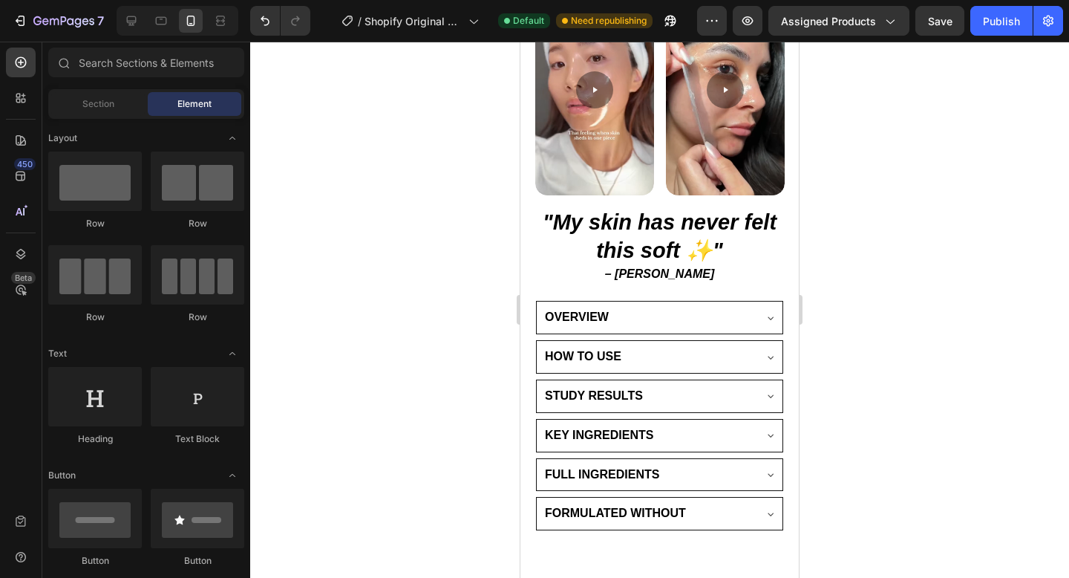
scroll to position [912, 0]
click at [134, 29] on div at bounding box center [132, 21] width 24 height 24
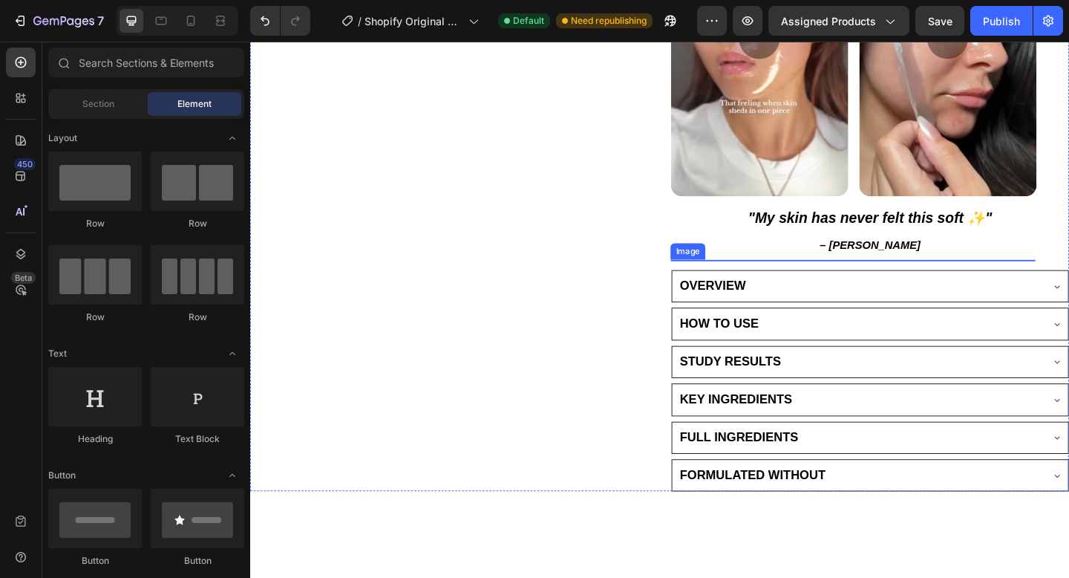
scroll to position [651, 0]
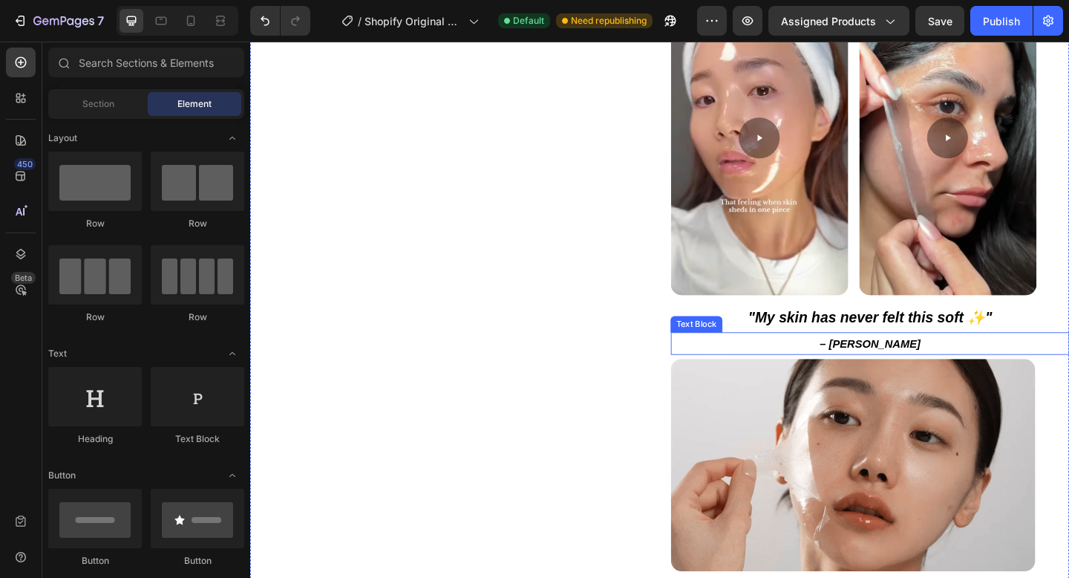
click at [866, 345] on strong ""My skin has never felt this soft ✨"" at bounding box center [924, 341] width 266 height 17
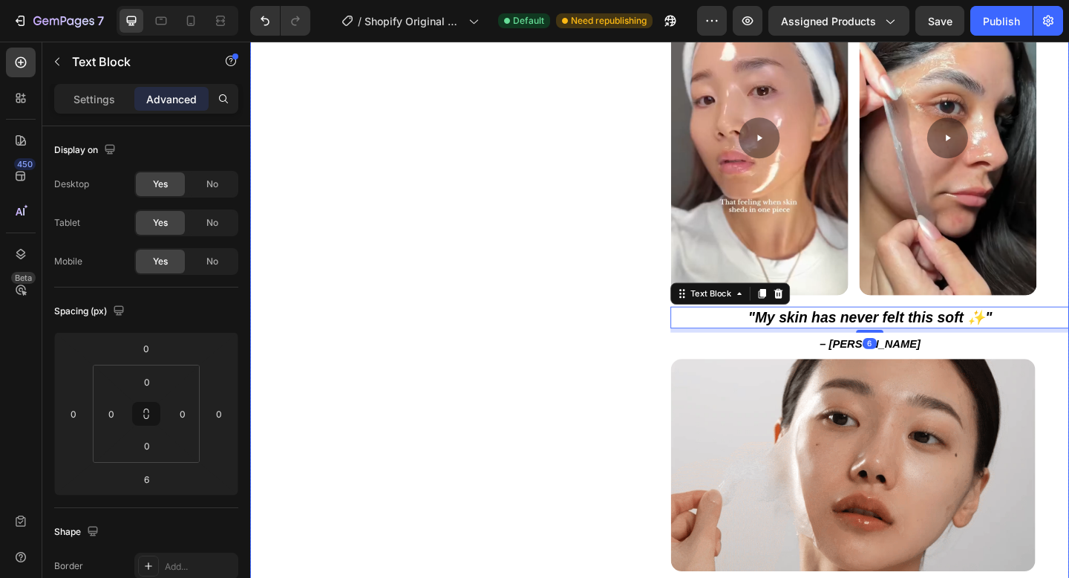
click at [495, 205] on div "Product Images" at bounding box center [467, 197] width 434 height 1345
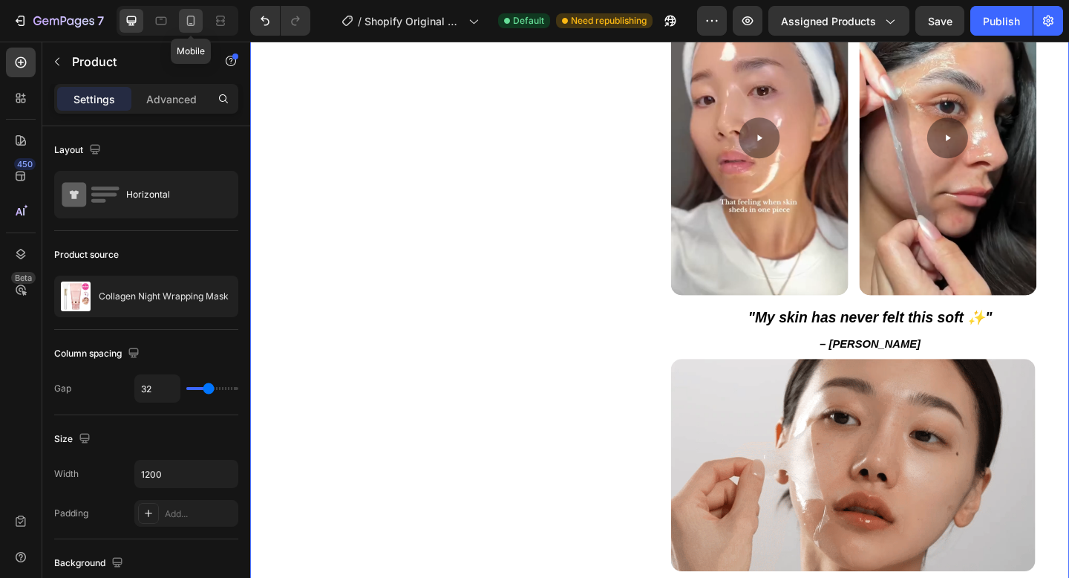
click at [190, 12] on div at bounding box center [191, 21] width 24 height 24
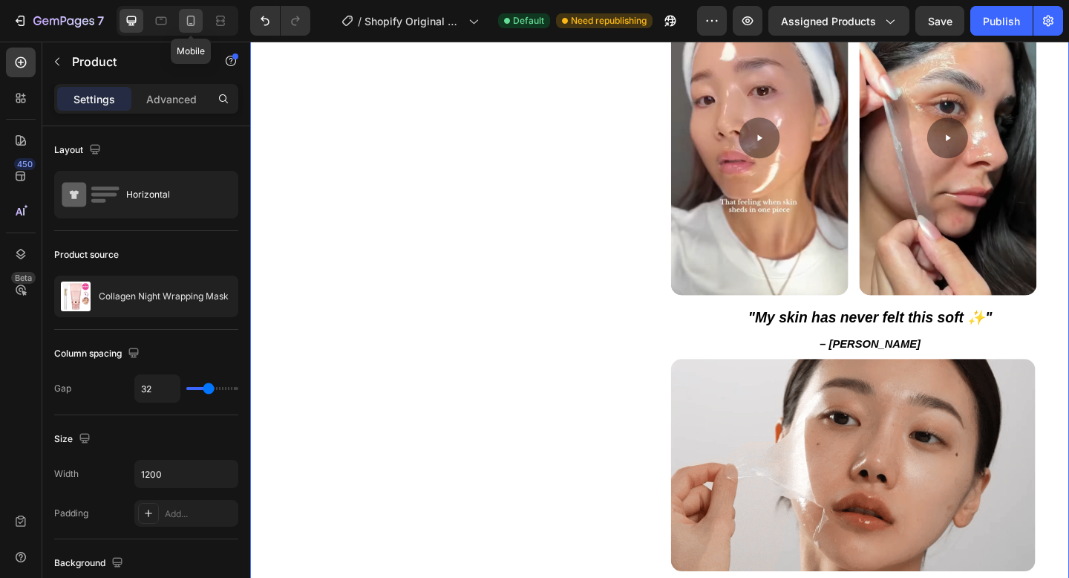
type input "16"
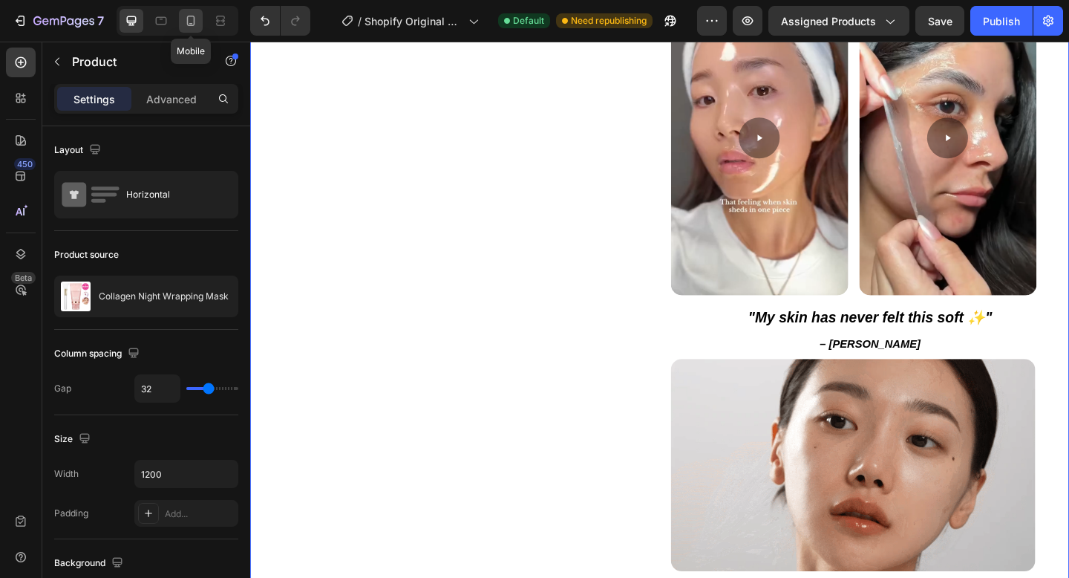
type input "16"
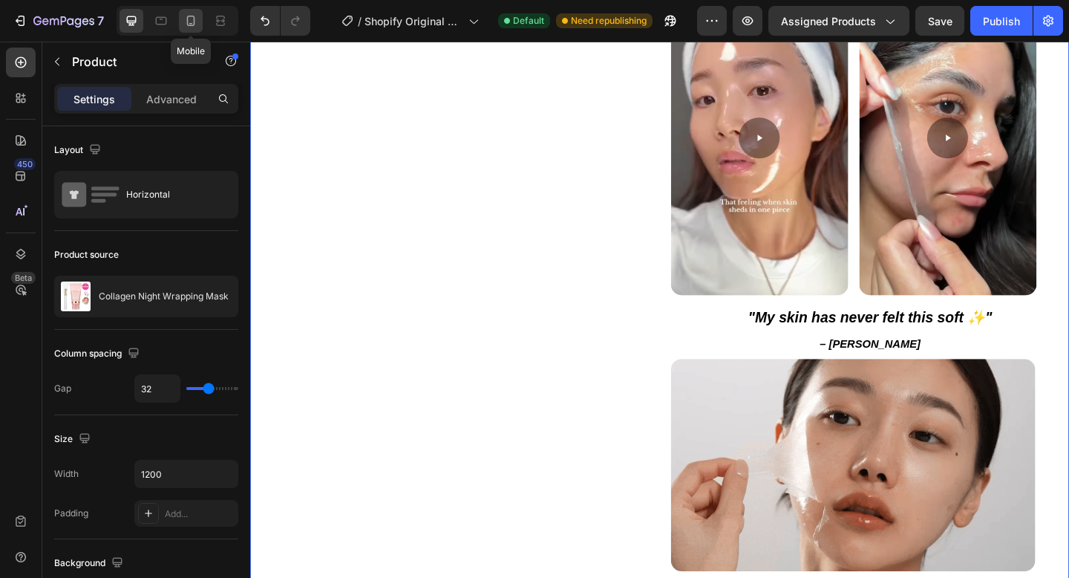
type input "100%"
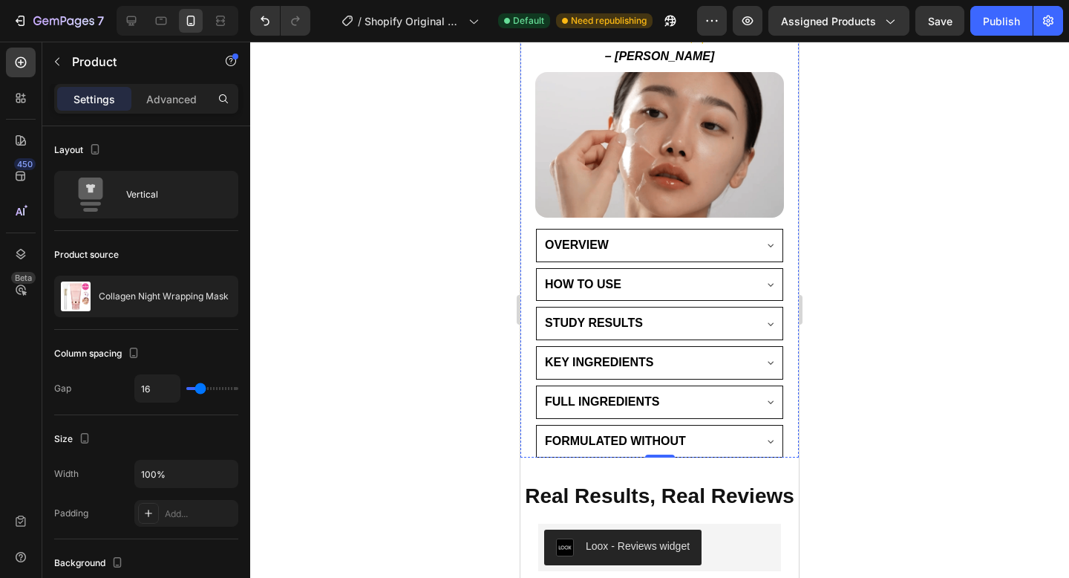
scroll to position [1150, 0]
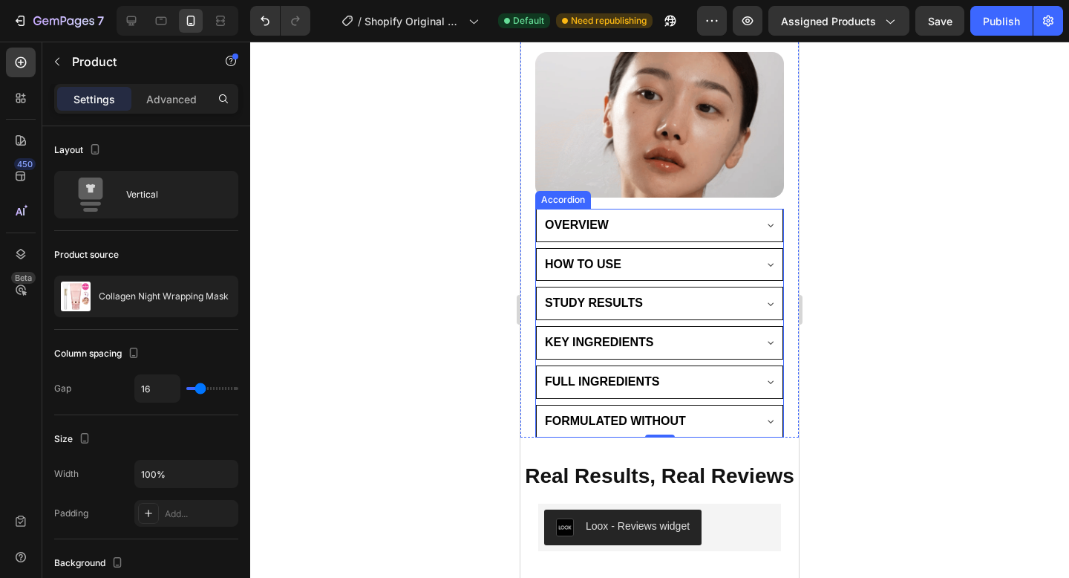
click at [590, 230] on span "OVERVIEW" at bounding box center [577, 224] width 64 height 13
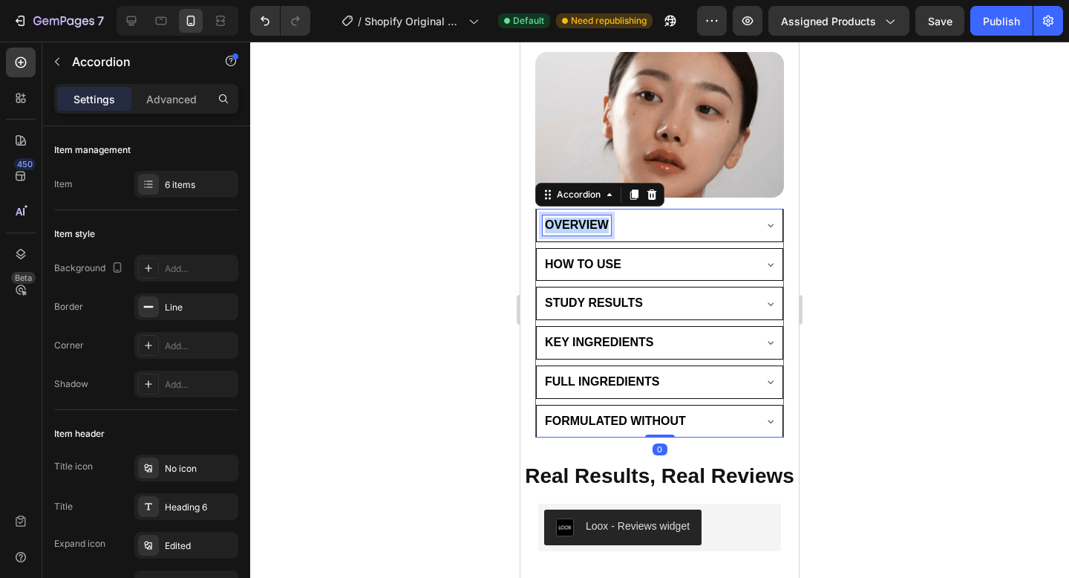
click at [590, 230] on span "OVERVIEW" at bounding box center [577, 224] width 64 height 13
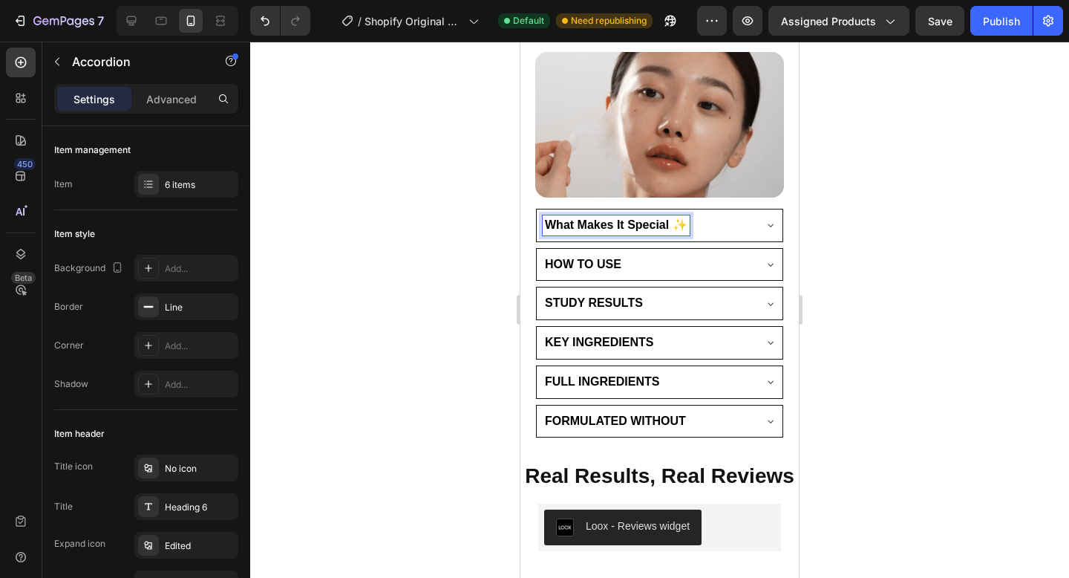
click at [417, 266] on div at bounding box center [659, 310] width 819 height 536
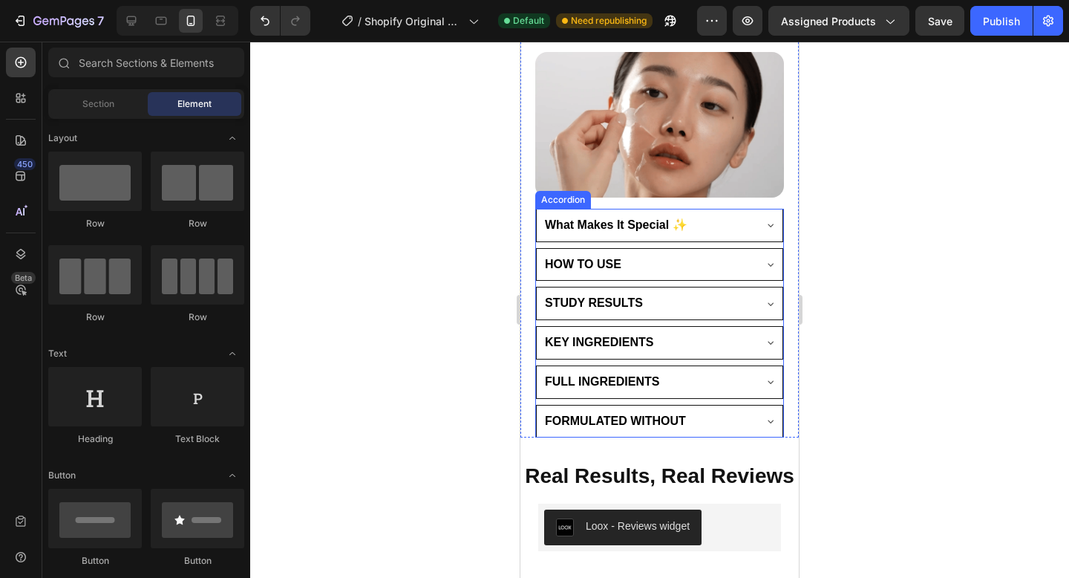
click at [587, 222] on span "What Makes It Special ✨" at bounding box center [616, 224] width 143 height 13
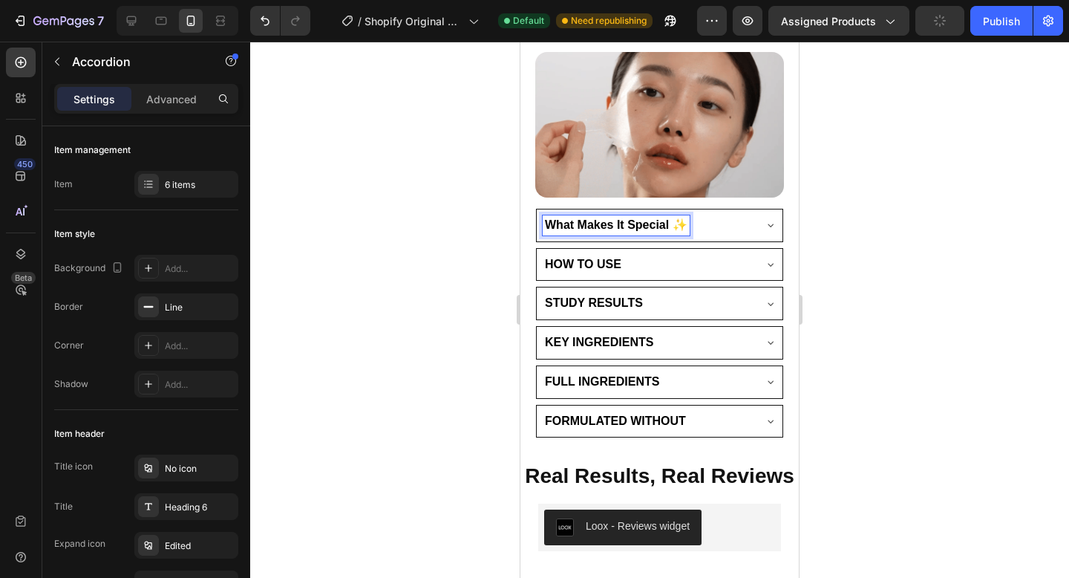
click at [664, 225] on span "What Makes It Special ✨" at bounding box center [616, 224] width 143 height 13
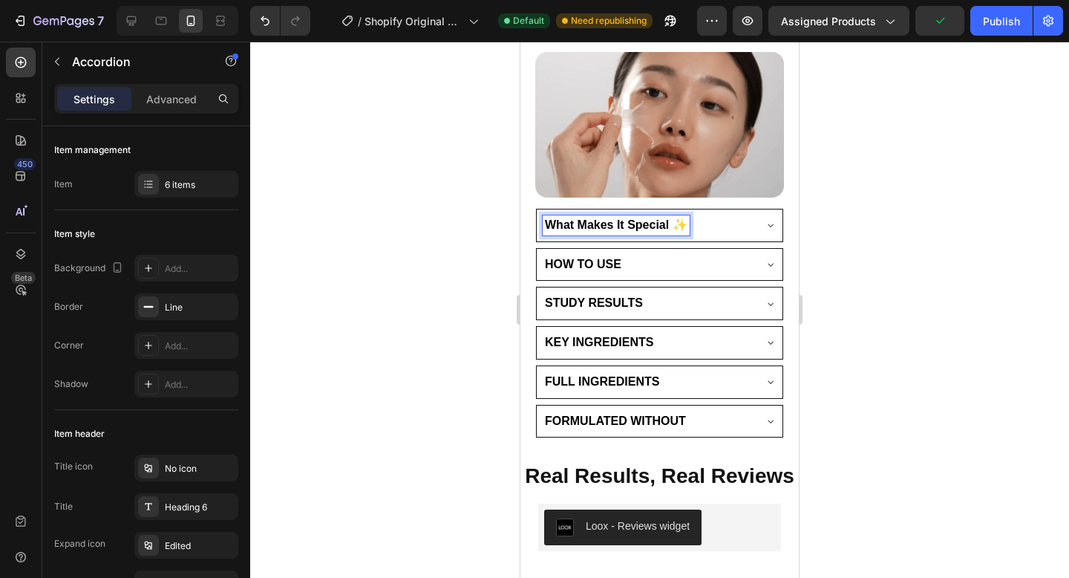
click at [671, 225] on span "What Makes It Special ✨" at bounding box center [616, 224] width 143 height 13
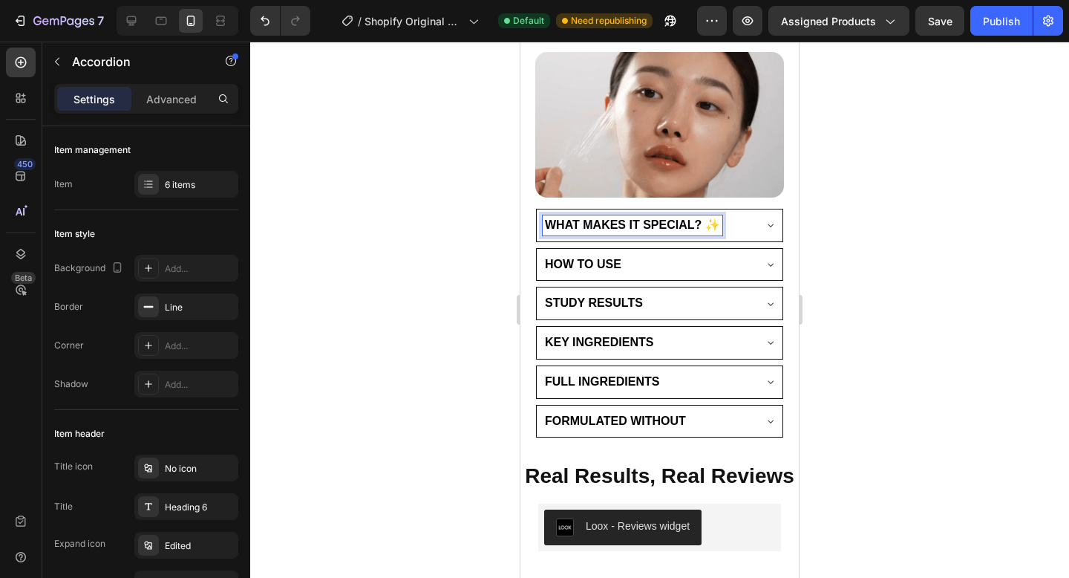
click at [431, 282] on div at bounding box center [659, 310] width 819 height 536
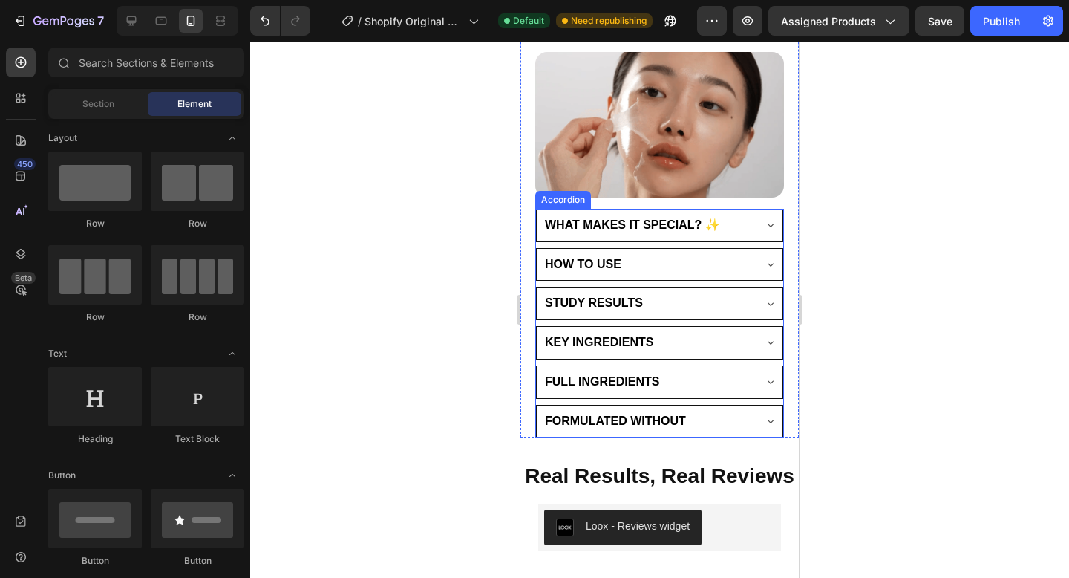
click at [685, 223] on span "WHAT MAKES IT SPECIAL? ✨" at bounding box center [632, 224] width 175 height 13
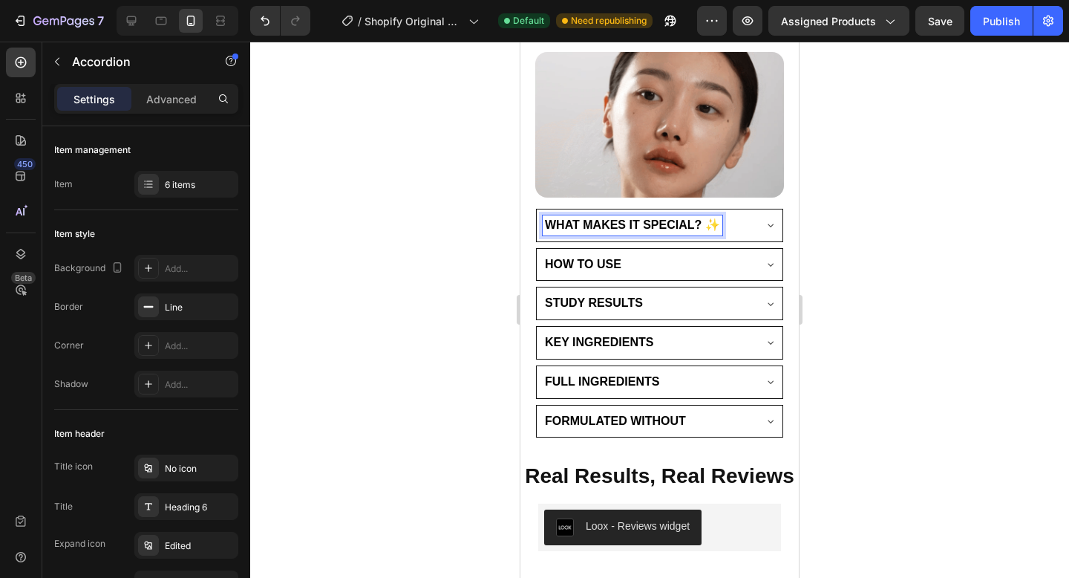
click at [702, 226] on span "WHAT MAKES IT SPECIAL? ✨" at bounding box center [632, 224] width 175 height 13
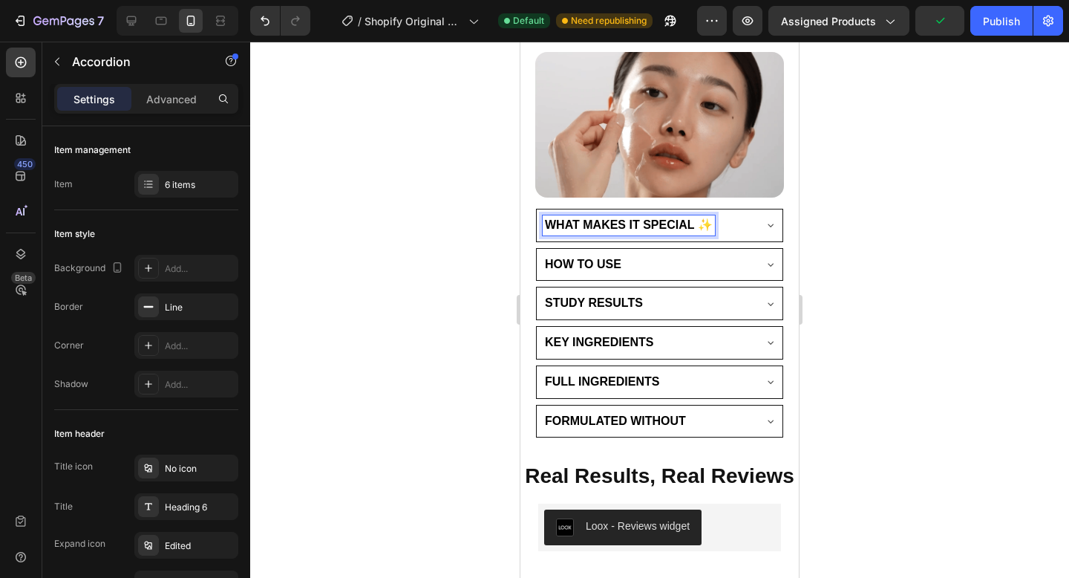
click at [575, 261] on span "HOW TO USE" at bounding box center [583, 264] width 76 height 13
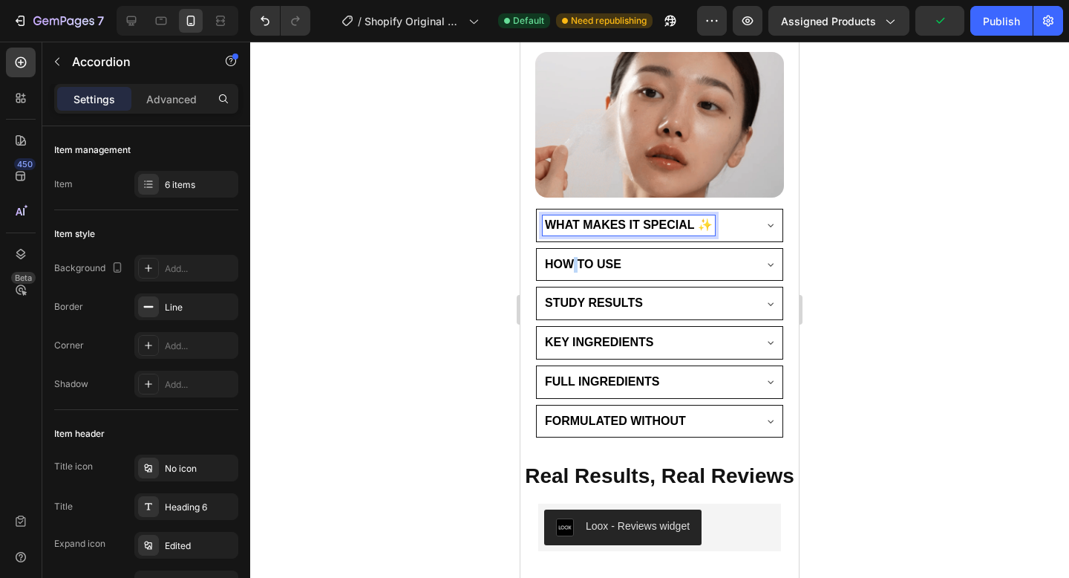
click at [575, 261] on span "HOW TO USE" at bounding box center [583, 264] width 76 height 13
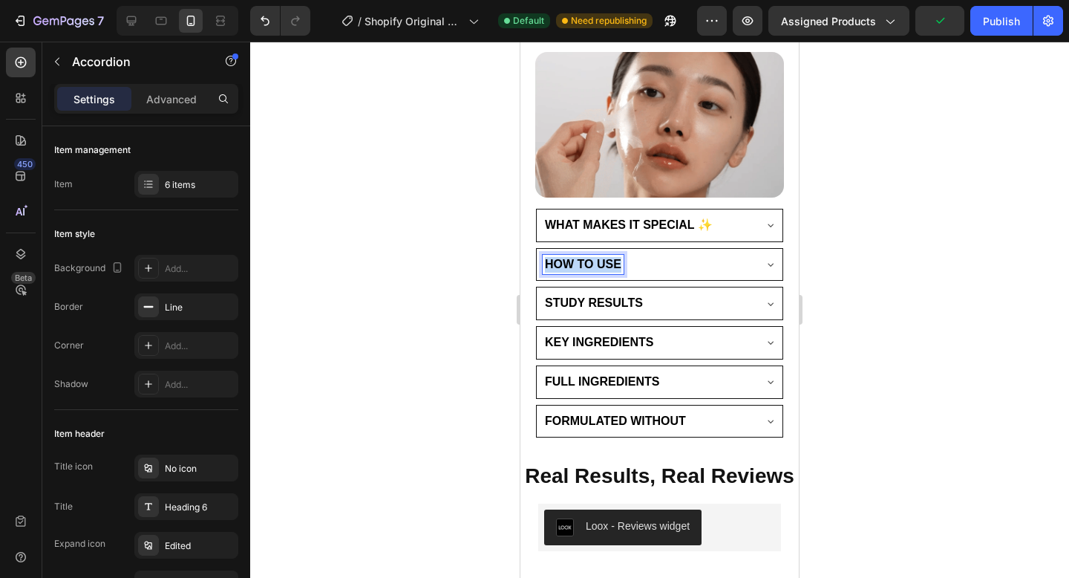
click at [575, 261] on span "HOW TO USE" at bounding box center [583, 264] width 76 height 13
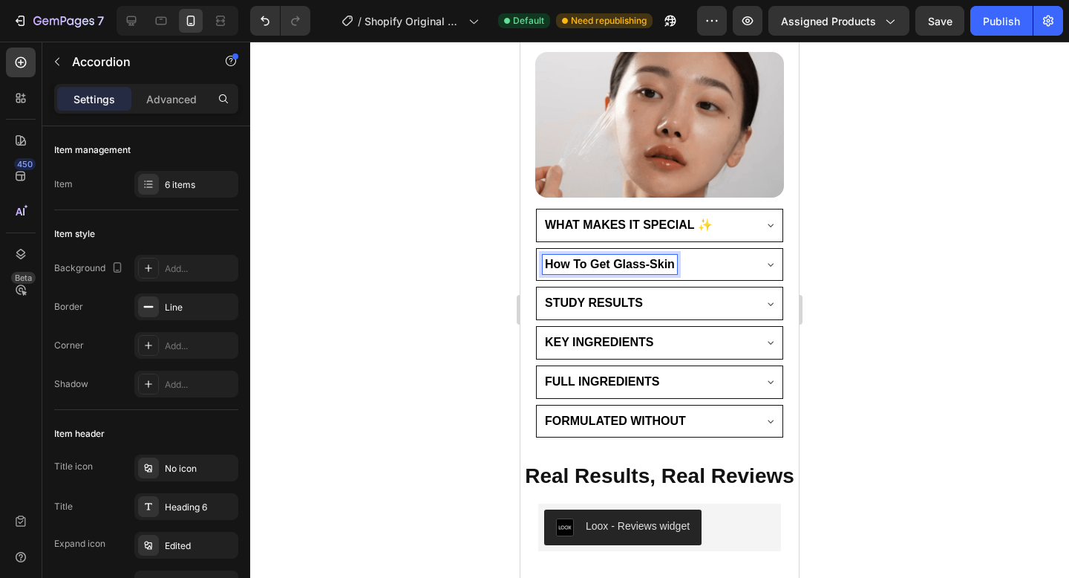
click at [580, 264] on span "How To Get Glass-Skin" at bounding box center [610, 264] width 130 height 13
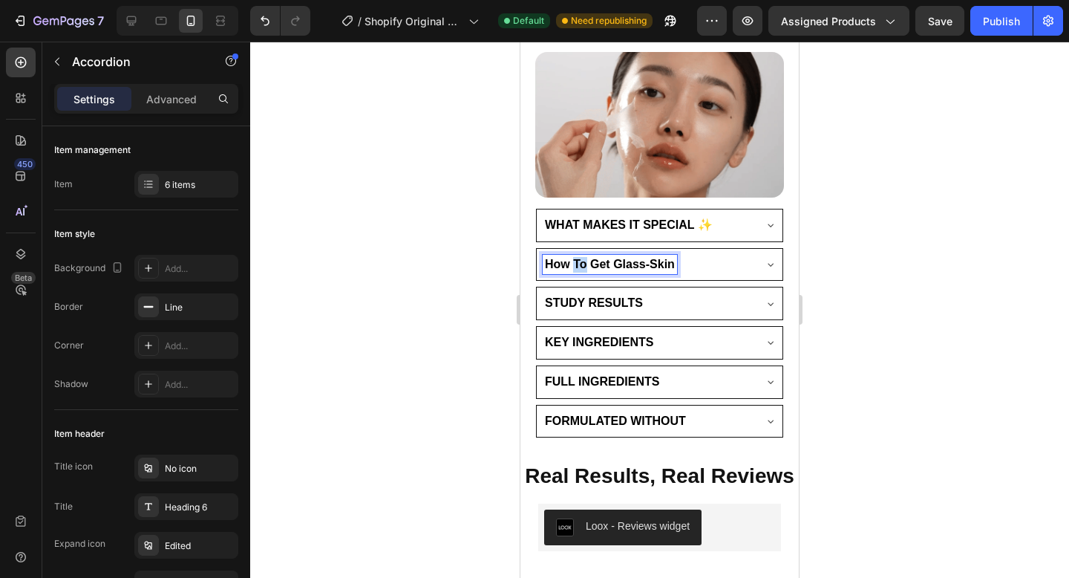
click at [580, 264] on span "How To Get Glass-Skin" at bounding box center [610, 264] width 130 height 13
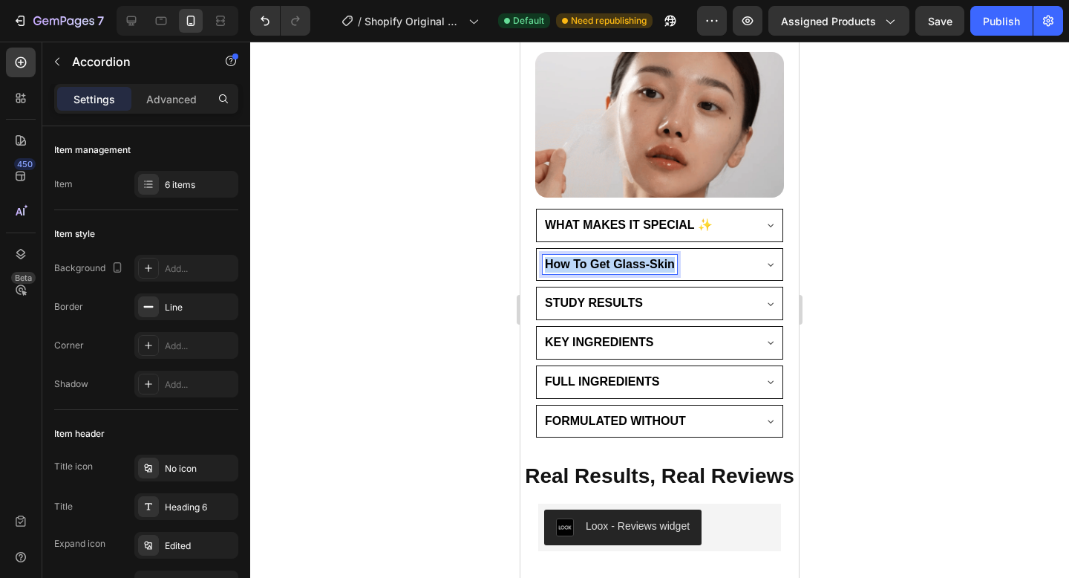
click at [580, 264] on span "How To Get Glass-Skin" at bounding box center [610, 264] width 130 height 13
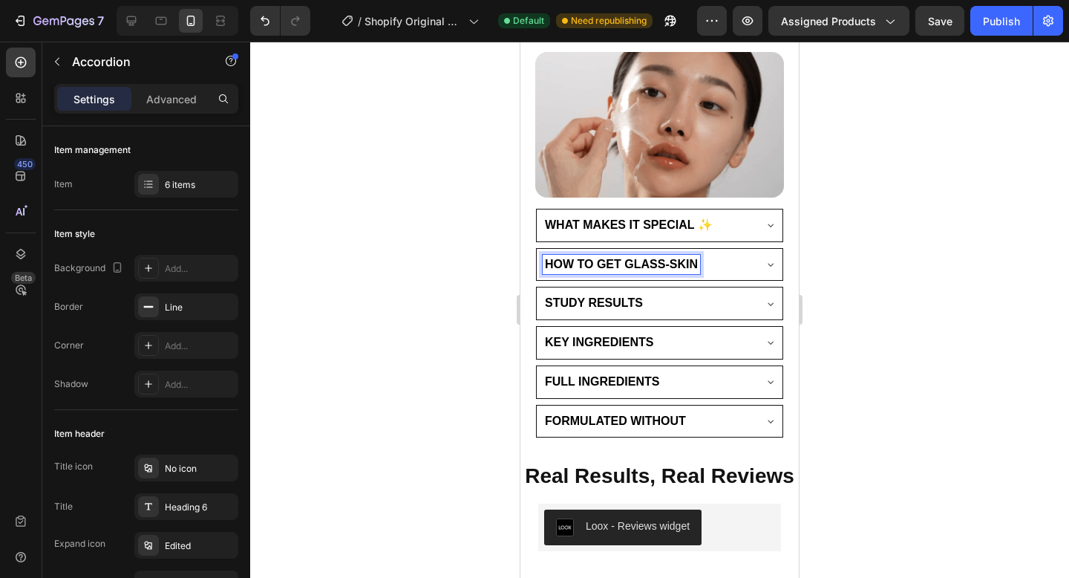
click at [388, 233] on div at bounding box center [659, 310] width 819 height 536
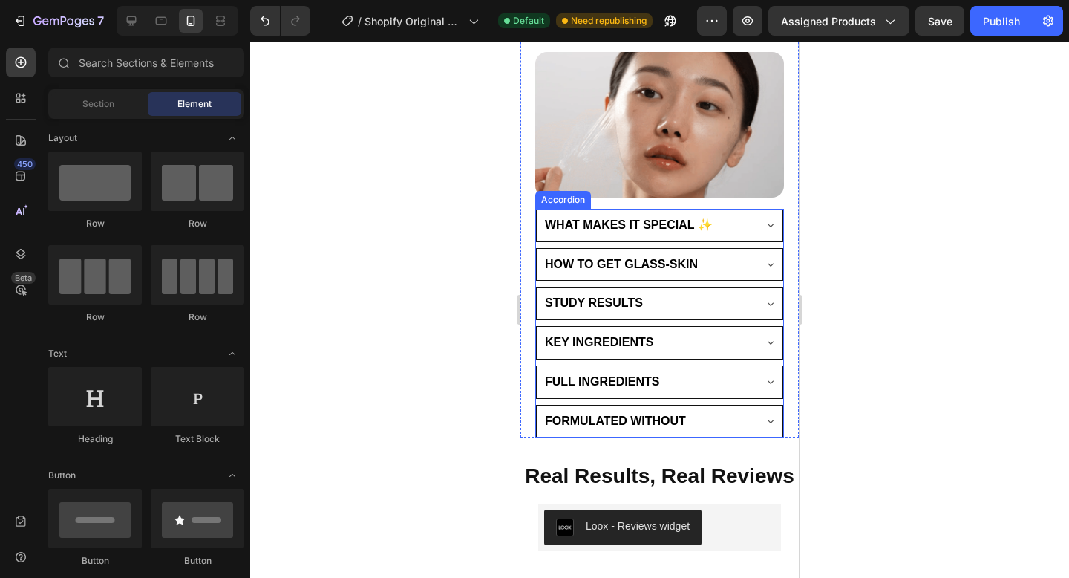
click at [568, 301] on span "STUDY RESULTS" at bounding box center [594, 302] width 98 height 13
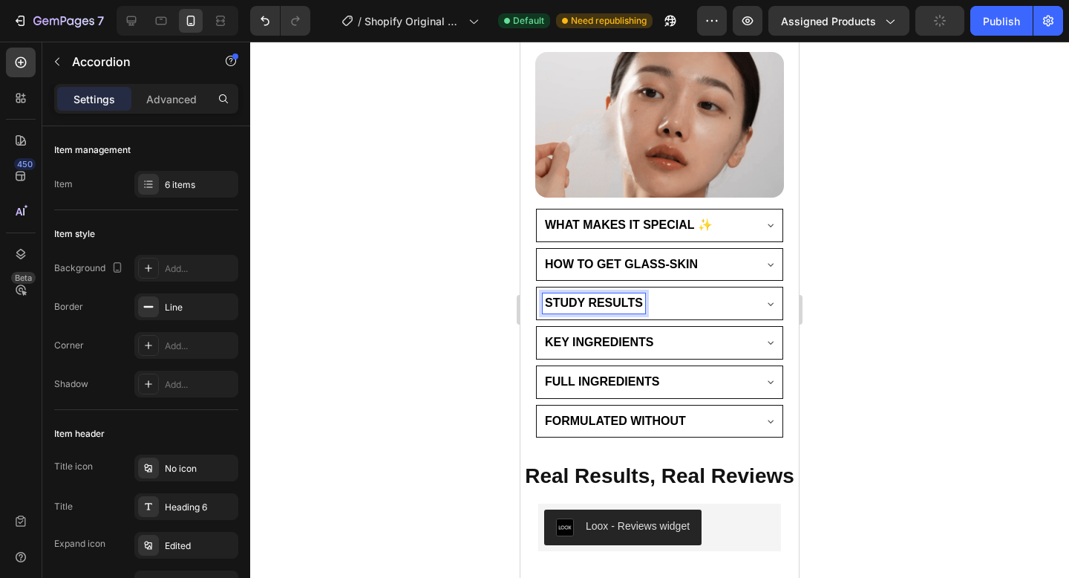
click at [425, 324] on div at bounding box center [659, 310] width 819 height 536
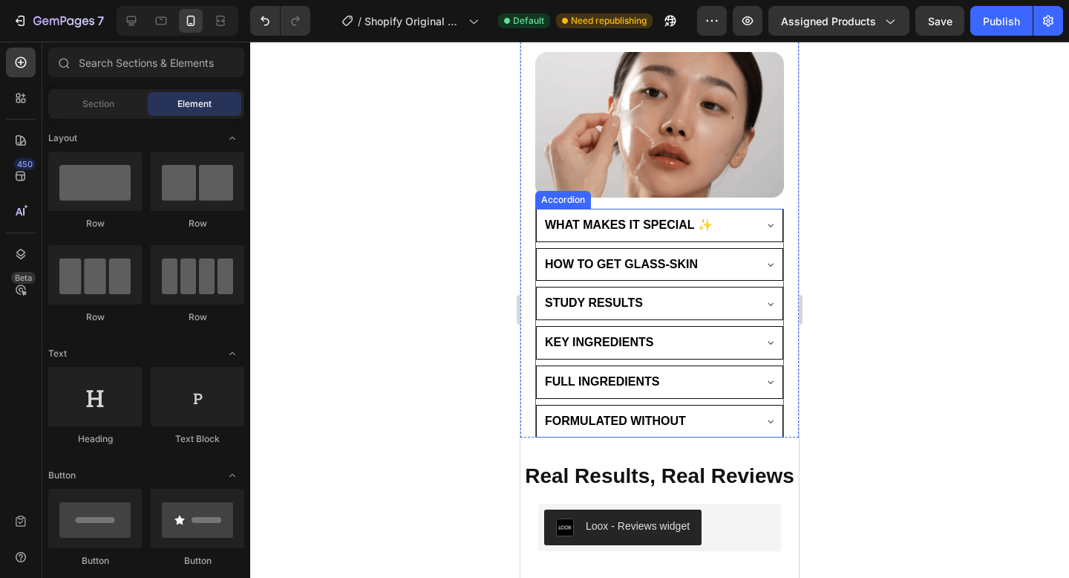
click at [705, 224] on span "WHAT MAKES IT SPECIAL ✨" at bounding box center [629, 224] width 168 height 13
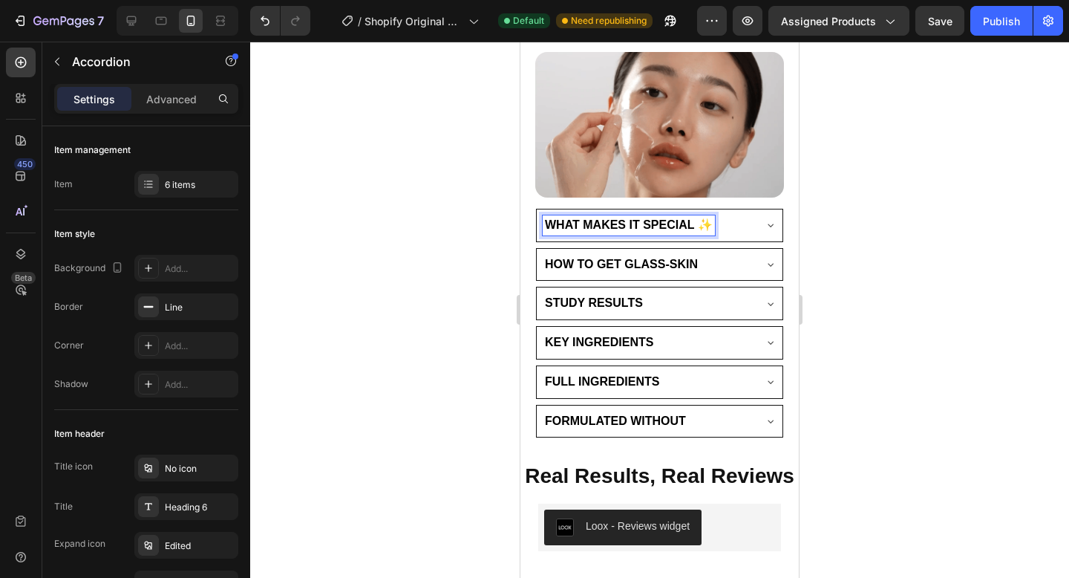
click at [704, 224] on span "WHAT MAKES IT SPECIAL ✨" at bounding box center [629, 224] width 168 height 13
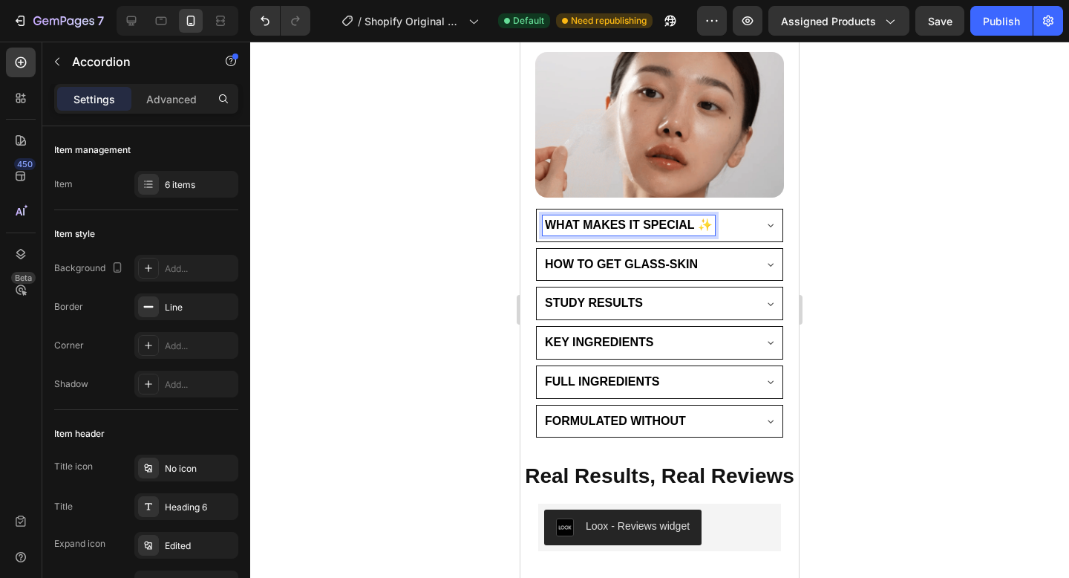
click at [704, 224] on span "WHAT MAKES IT SPECIAL ✨" at bounding box center [629, 224] width 168 height 13
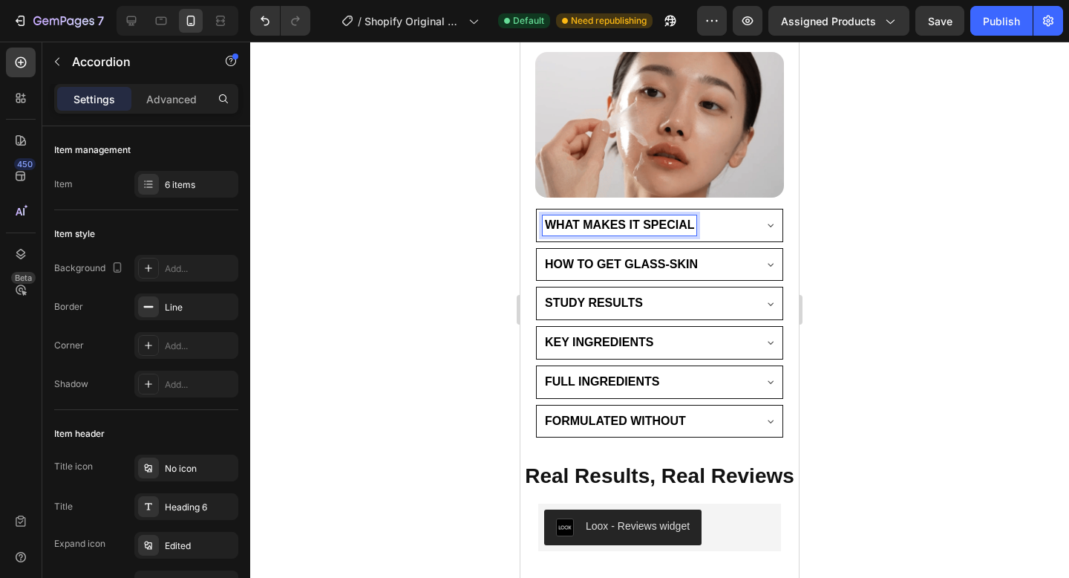
click at [449, 280] on div at bounding box center [659, 310] width 819 height 536
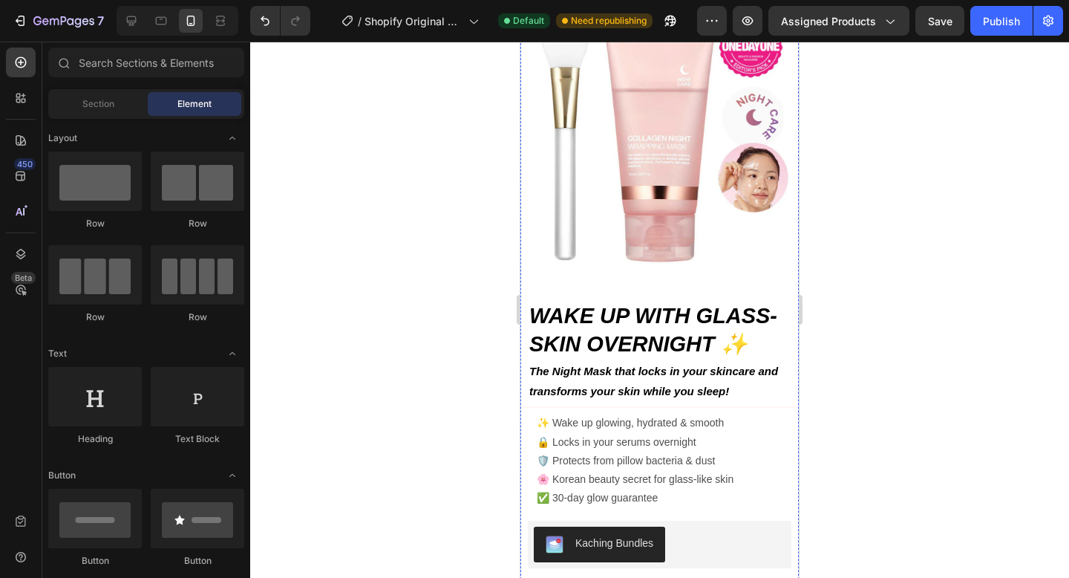
scroll to position [0, 0]
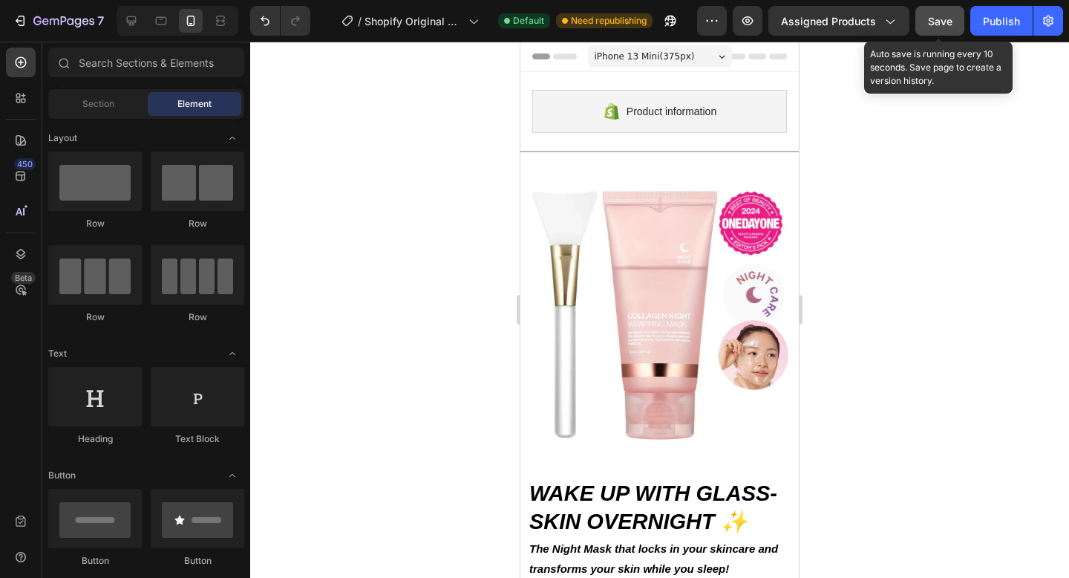
click at [930, 22] on span "Save" at bounding box center [940, 21] width 25 height 13
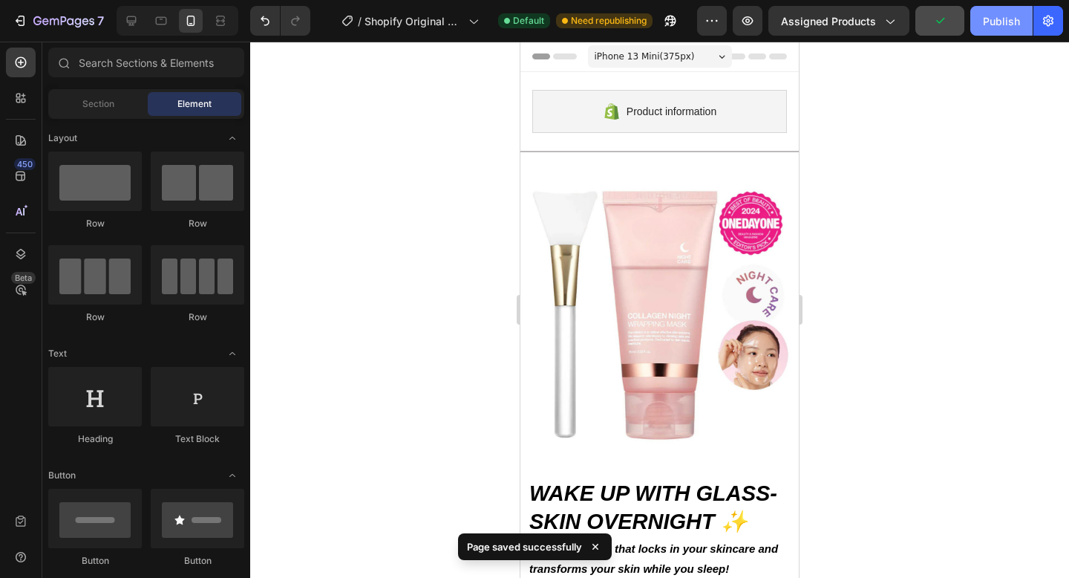
click at [1000, 19] on div "Publish" at bounding box center [1001, 21] width 37 height 16
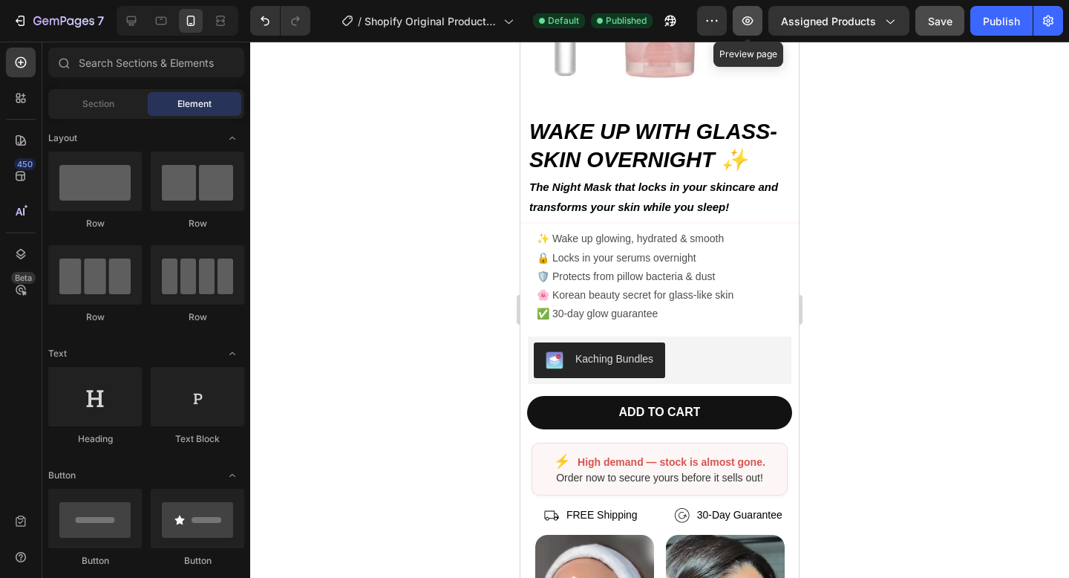
scroll to position [306, 0]
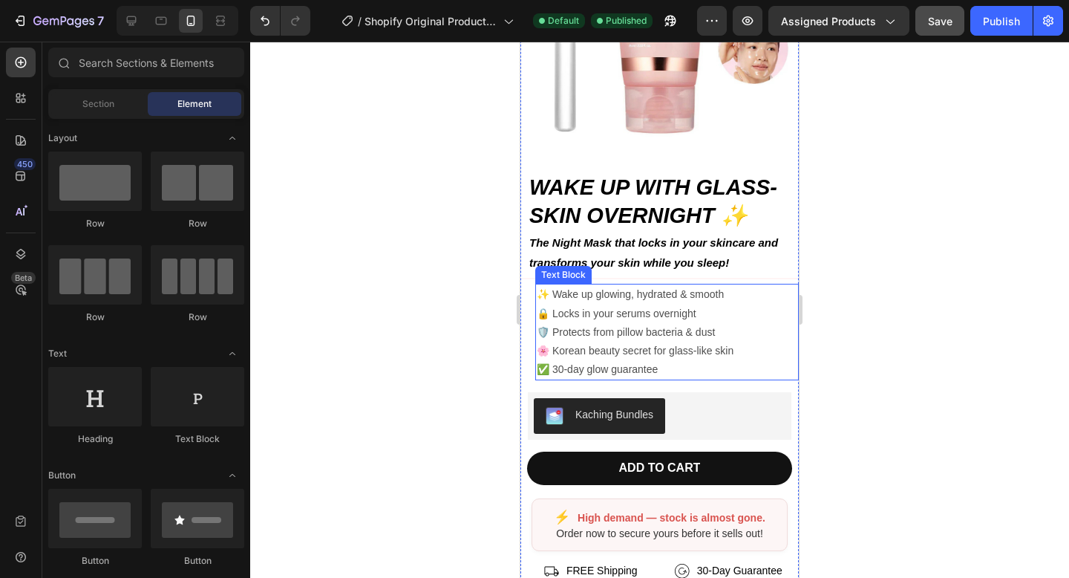
click at [593, 369] on p "✅ 30-day glow guarantee" at bounding box center [667, 369] width 261 height 19
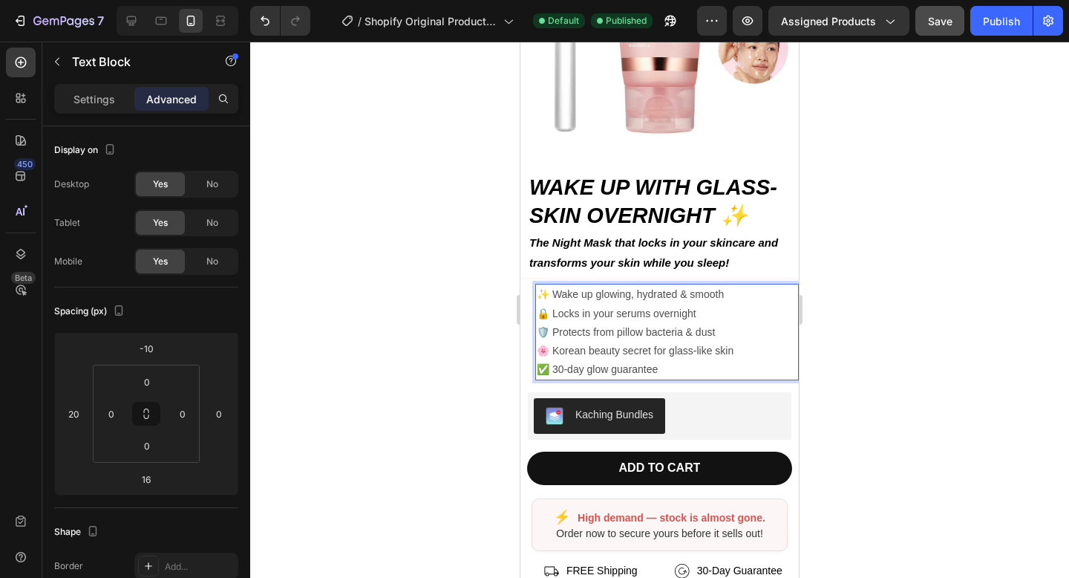
click at [593, 369] on p "✅ 30-day glow guarantee" at bounding box center [667, 369] width 261 height 19
click at [465, 385] on div at bounding box center [659, 310] width 819 height 536
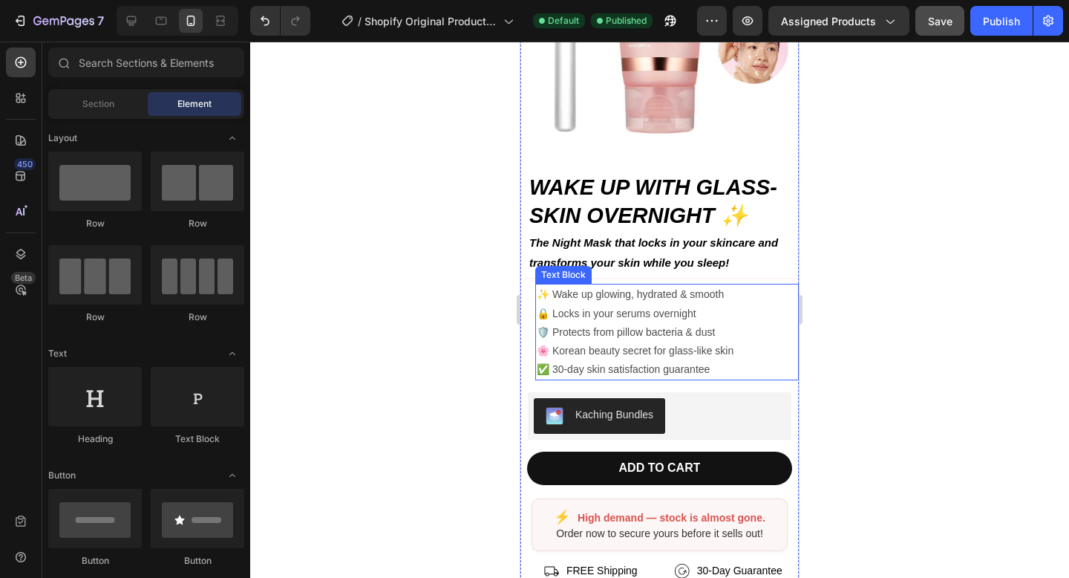
click at [571, 358] on p "🌸 Korean beauty secret for glass-like skin" at bounding box center [667, 351] width 261 height 19
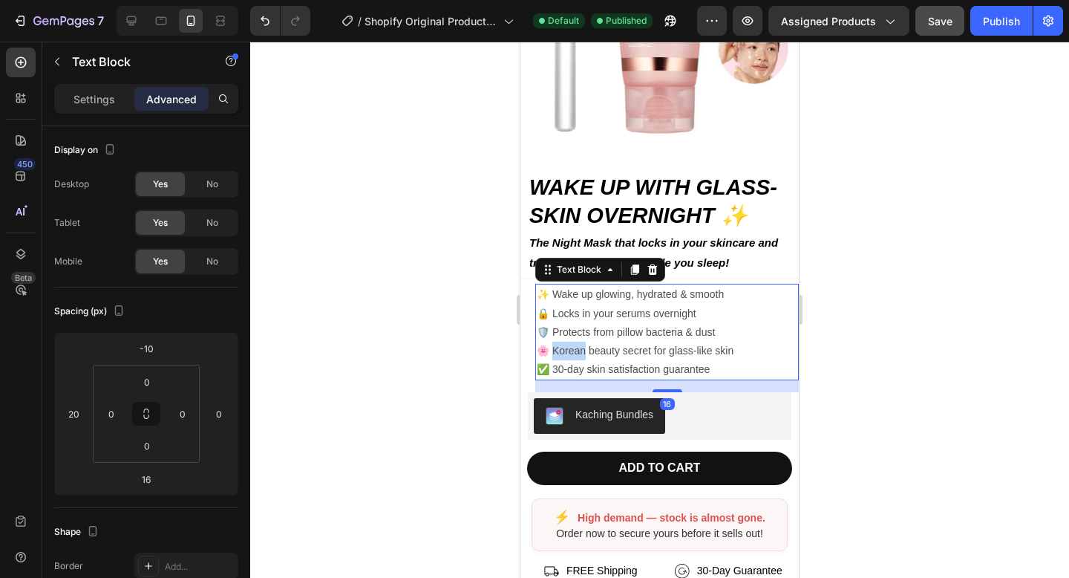
click at [571, 352] on p "🌸 Korean beauty secret for glass-like skin" at bounding box center [667, 351] width 261 height 19
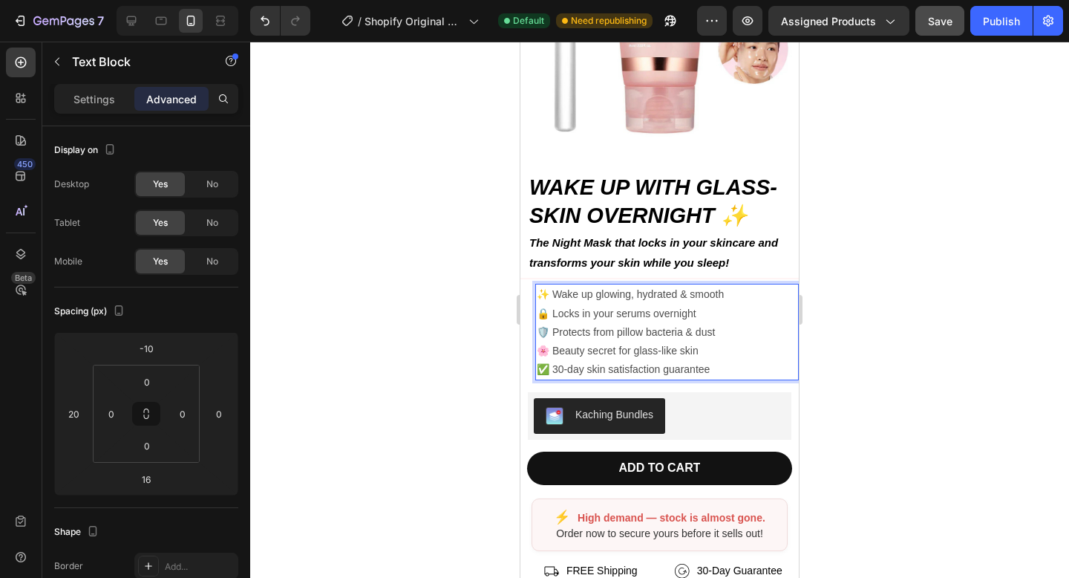
click at [455, 363] on div at bounding box center [659, 310] width 819 height 536
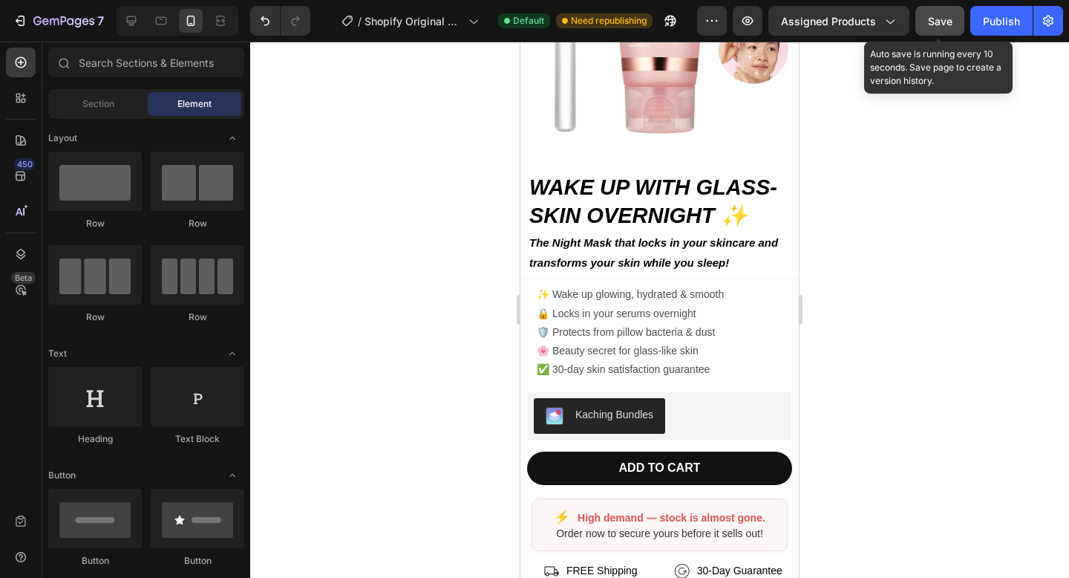
click at [954, 15] on button "Save" at bounding box center [939, 21] width 49 height 30
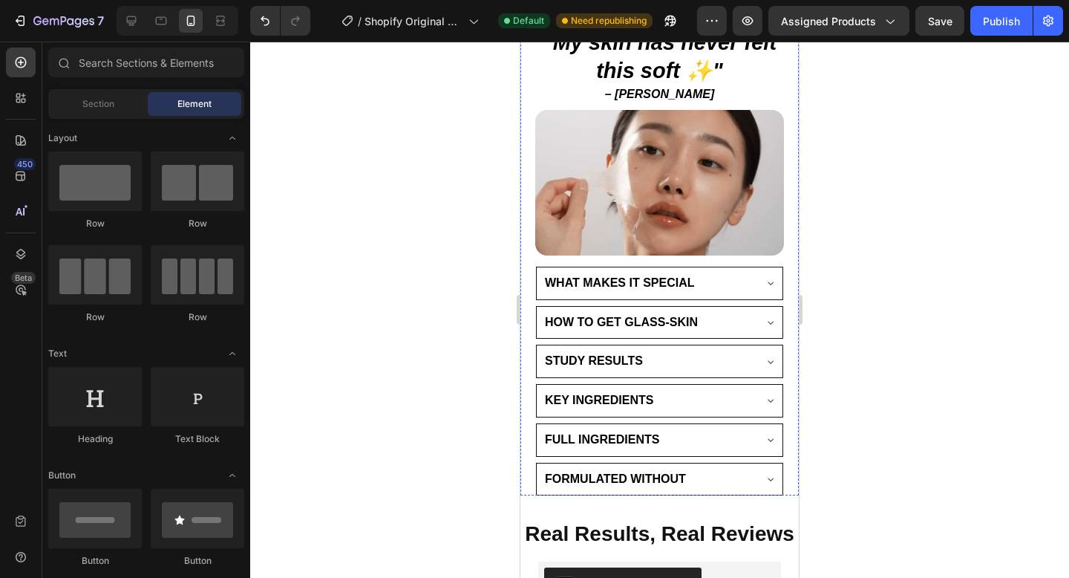
scroll to position [1120, 0]
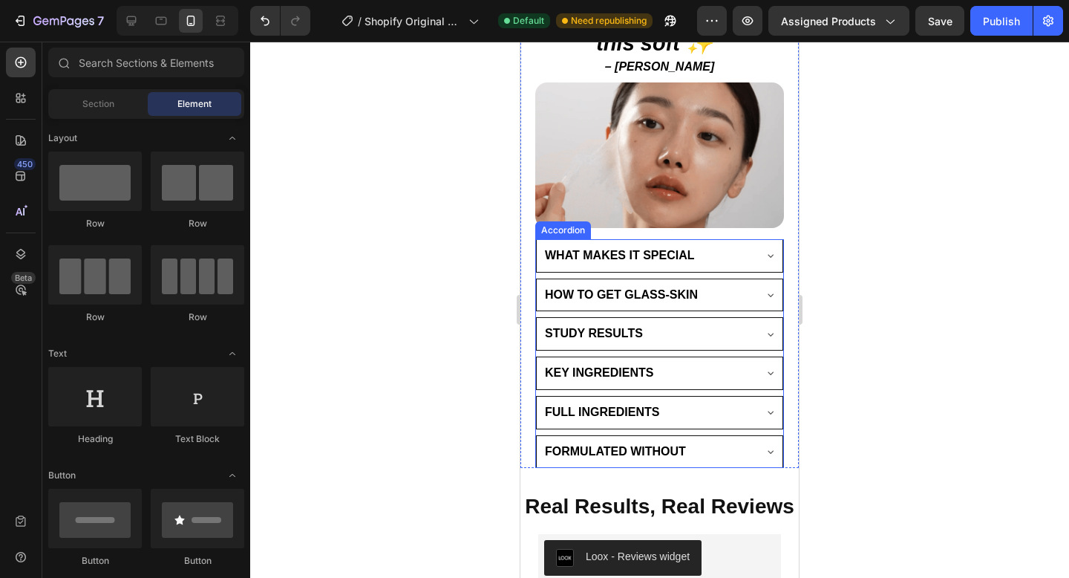
click at [720, 292] on div "HOW TO GET GLASS-SKIN" at bounding box center [648, 295] width 210 height 20
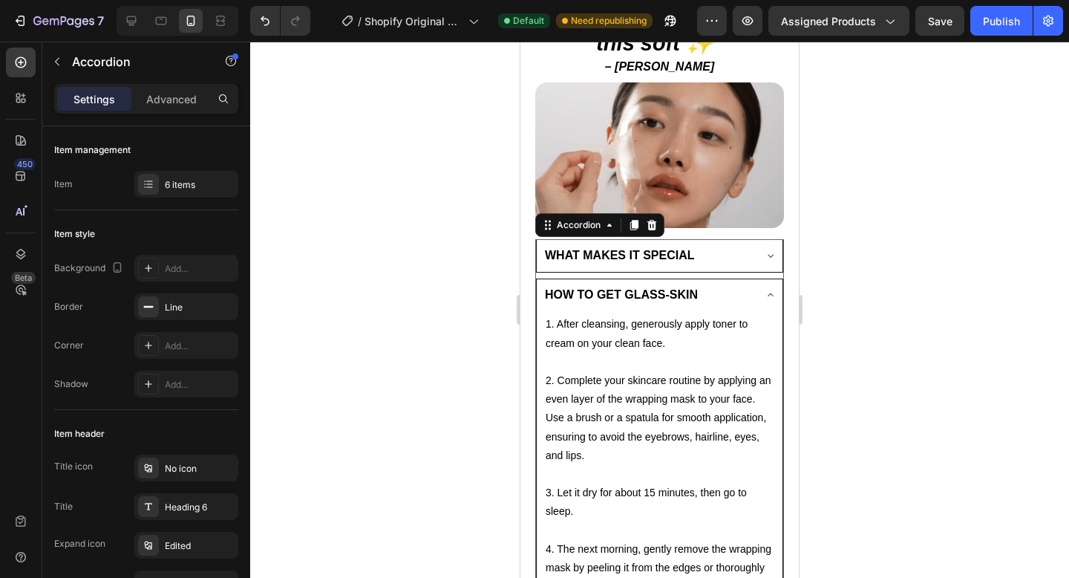
click at [722, 292] on div "HOW TO GET GLASS-SKIN" at bounding box center [648, 295] width 210 height 20
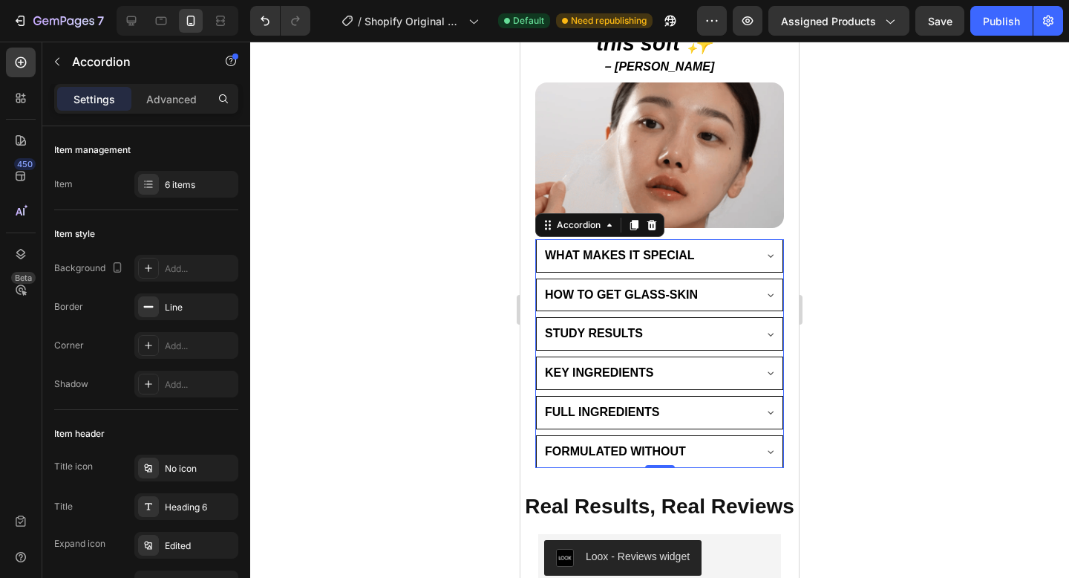
click at [390, 333] on div at bounding box center [659, 310] width 819 height 536
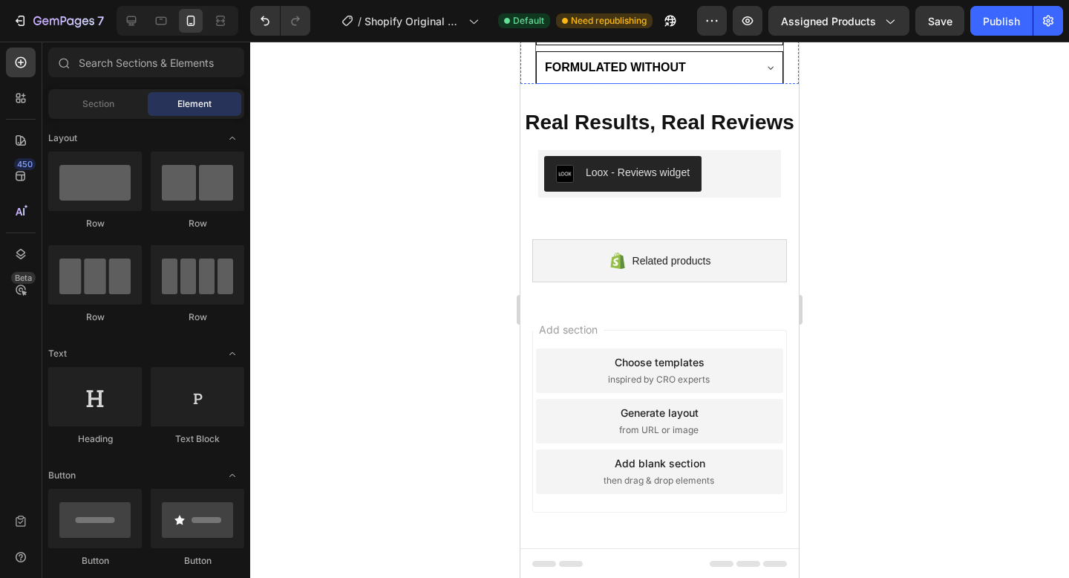
scroll to position [1505, 0]
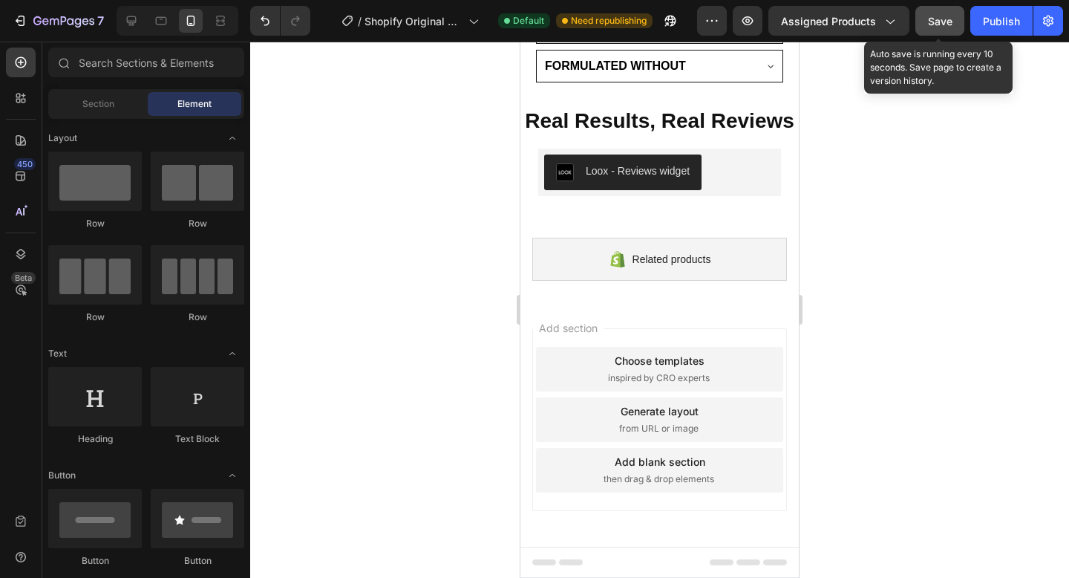
click at [939, 12] on button "Save" at bounding box center [939, 21] width 49 height 30
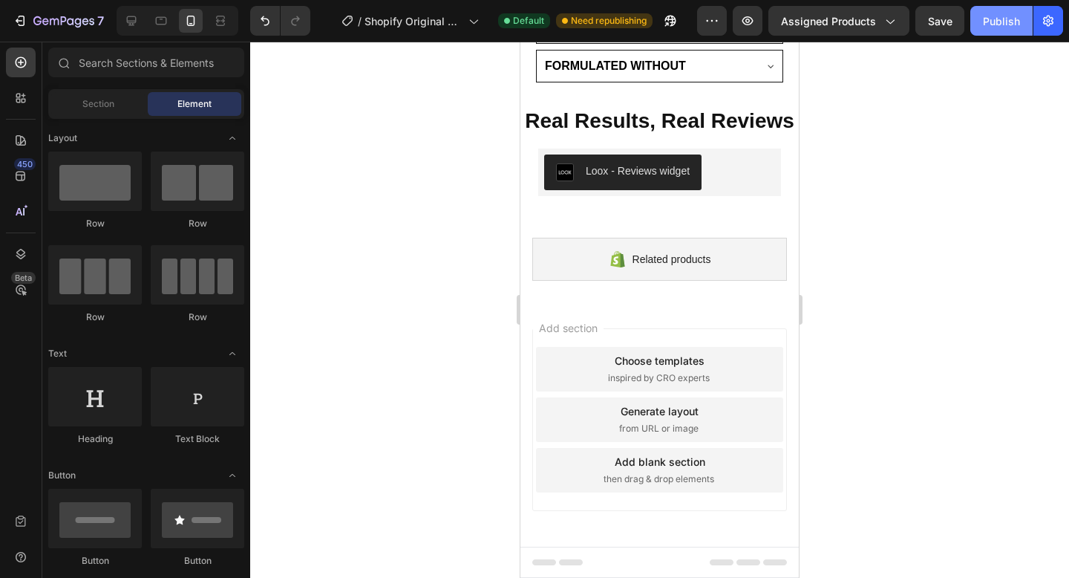
click at [1001, 29] on button "Publish" at bounding box center [1001, 21] width 62 height 30
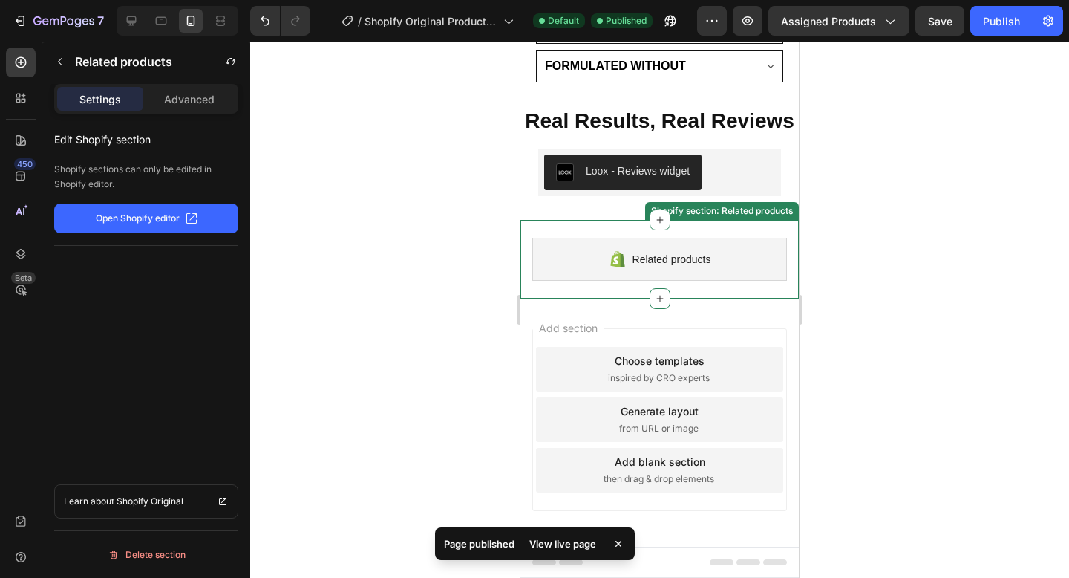
click at [786, 289] on div "Related products Shopify section: Related products" at bounding box center [659, 259] width 278 height 79
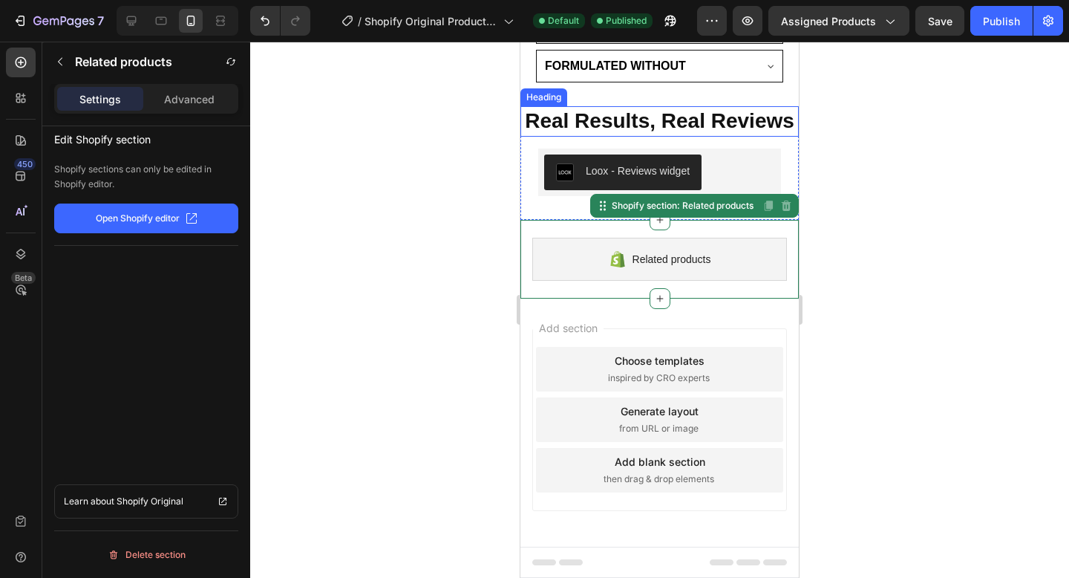
click at [580, 125] on h2 "Real Results, Real Reviews" at bounding box center [659, 121] width 278 height 30
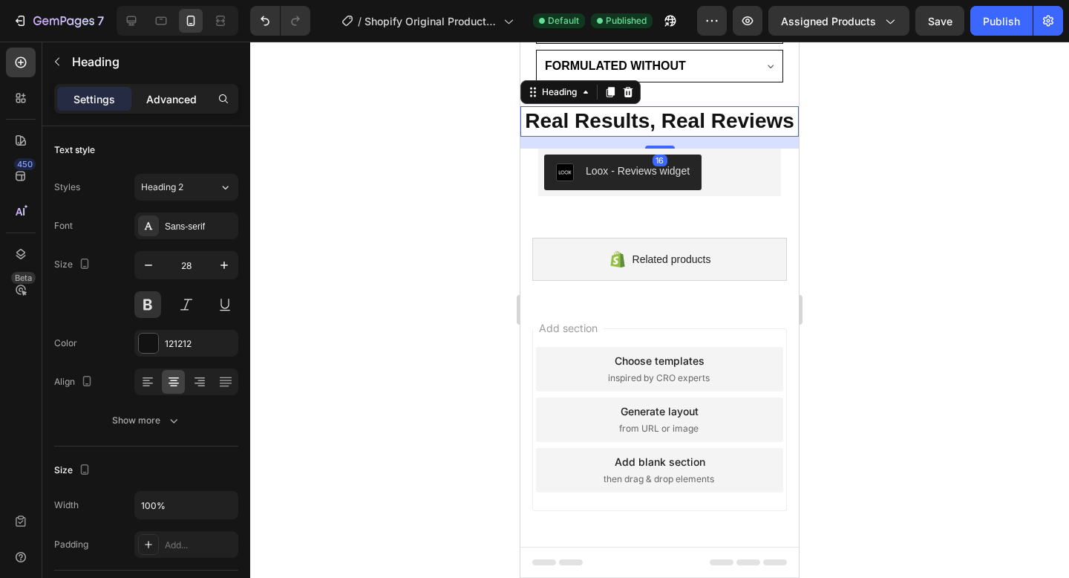
click at [169, 103] on p "Advanced" at bounding box center [171, 99] width 50 height 16
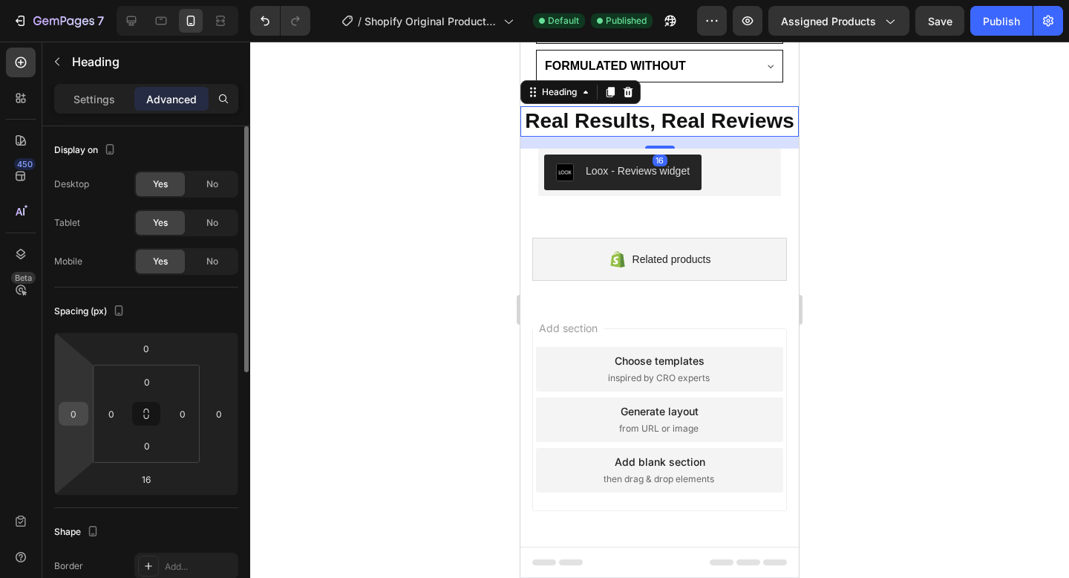
click at [68, 414] on input "0" at bounding box center [73, 413] width 22 height 22
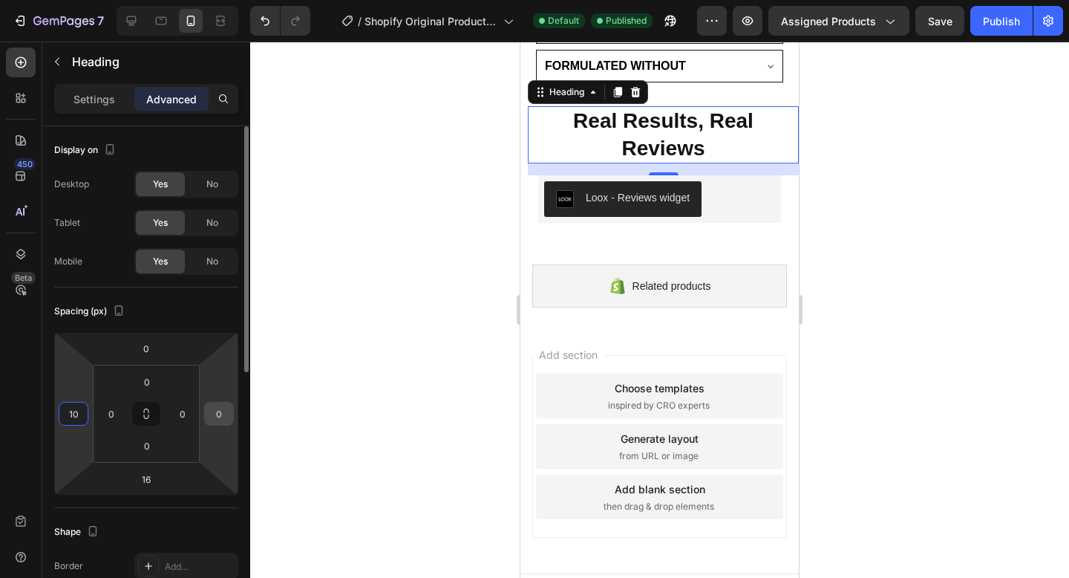
type input "10"
click at [218, 409] on input "0" at bounding box center [219, 413] width 22 height 22
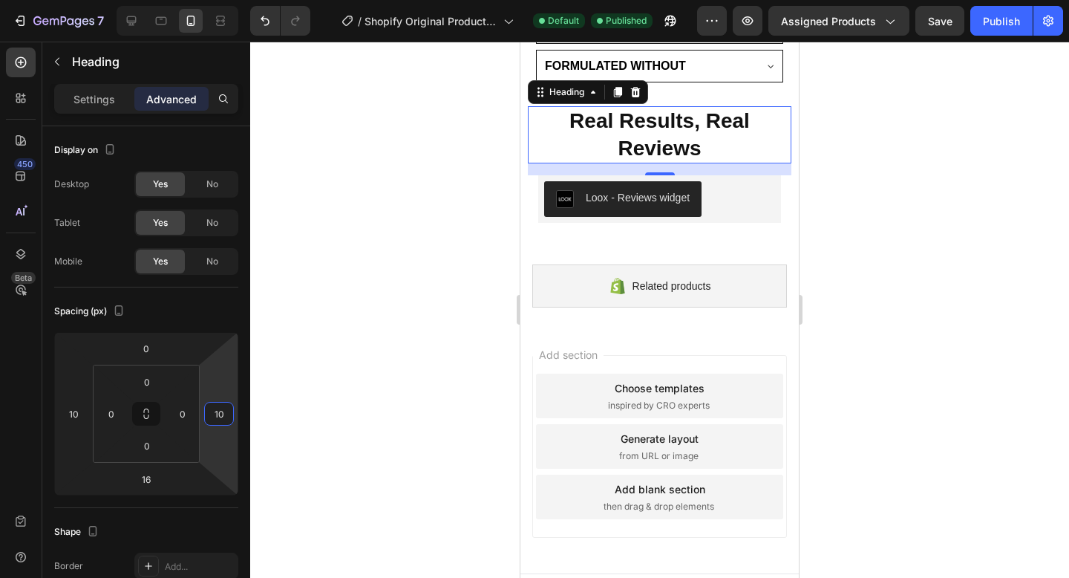
type input "10"
click at [470, 286] on div at bounding box center [659, 310] width 819 height 536
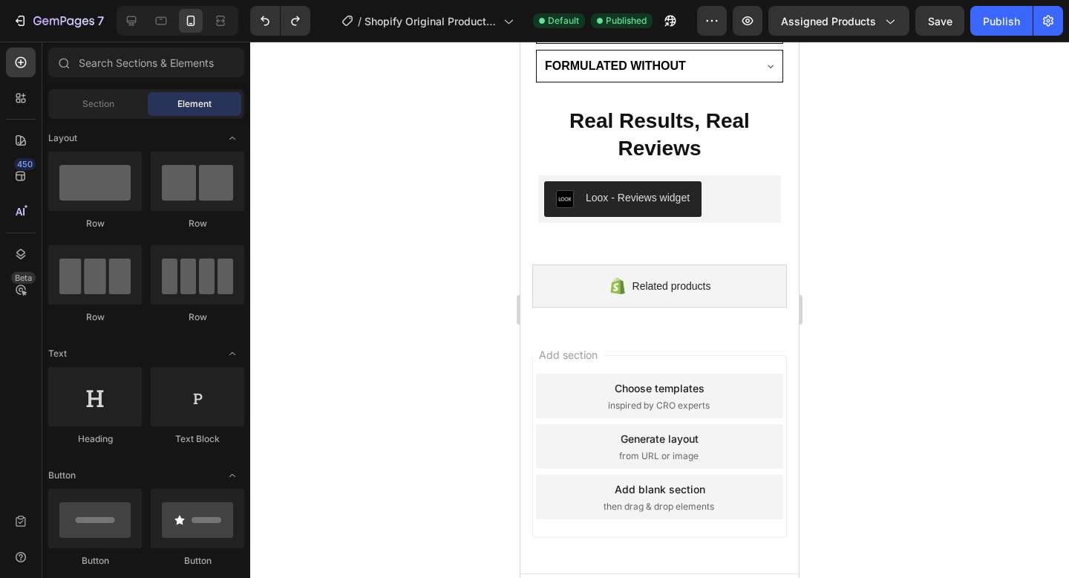
click at [457, 183] on div at bounding box center [659, 310] width 819 height 536
